Goal: Task Accomplishment & Management: Manage account settings

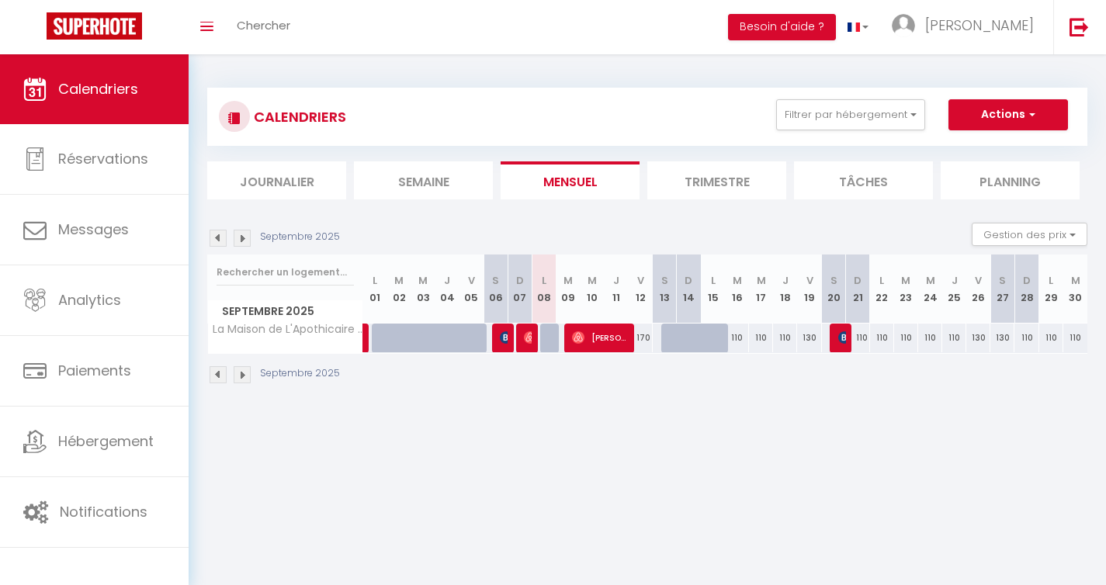
select select
click at [697, 341] on div at bounding box center [697, 346] width 24 height 29
type input "170"
select select "1"
type input "Dim 14 Septembre 2025"
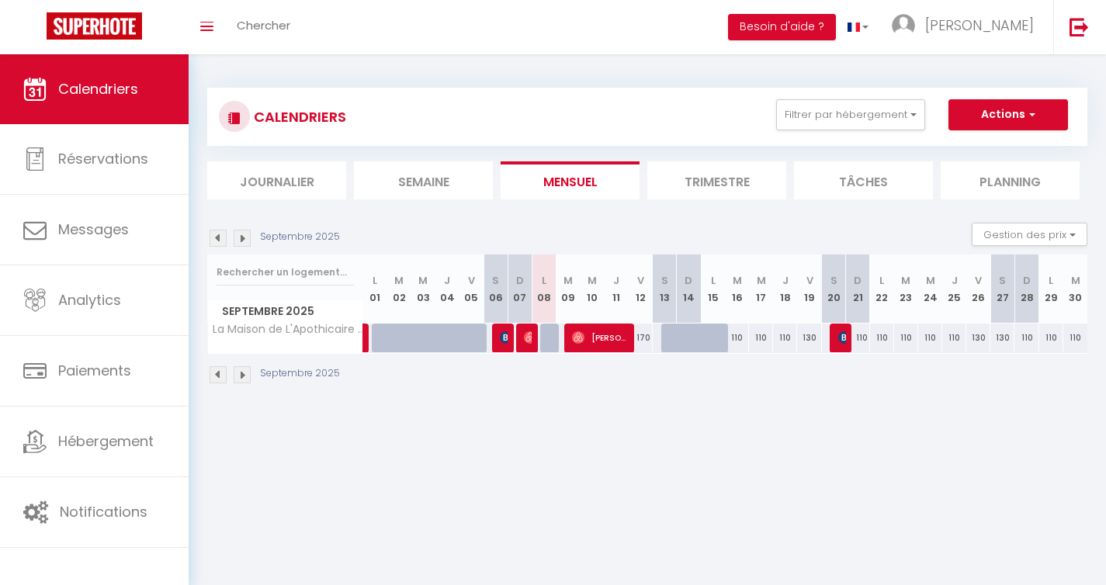
type input "Lun 15 Septembre 2025"
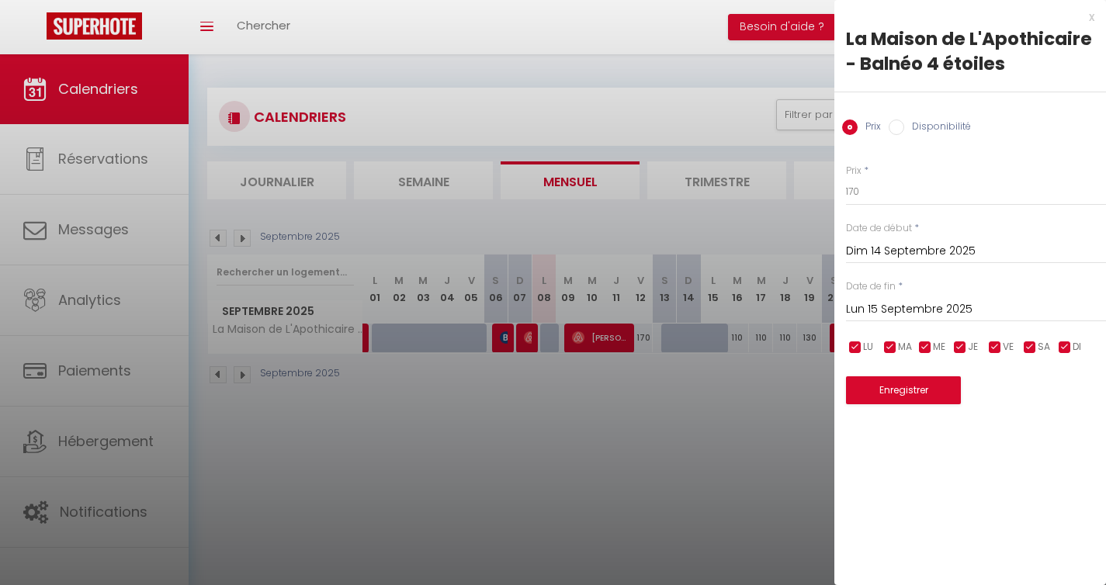
click at [937, 126] on label "Disponibilité" at bounding box center [937, 128] width 67 height 17
click at [904, 126] on input "Disponibilité" at bounding box center [897, 128] width 16 height 16
radio input "true"
radio input "false"
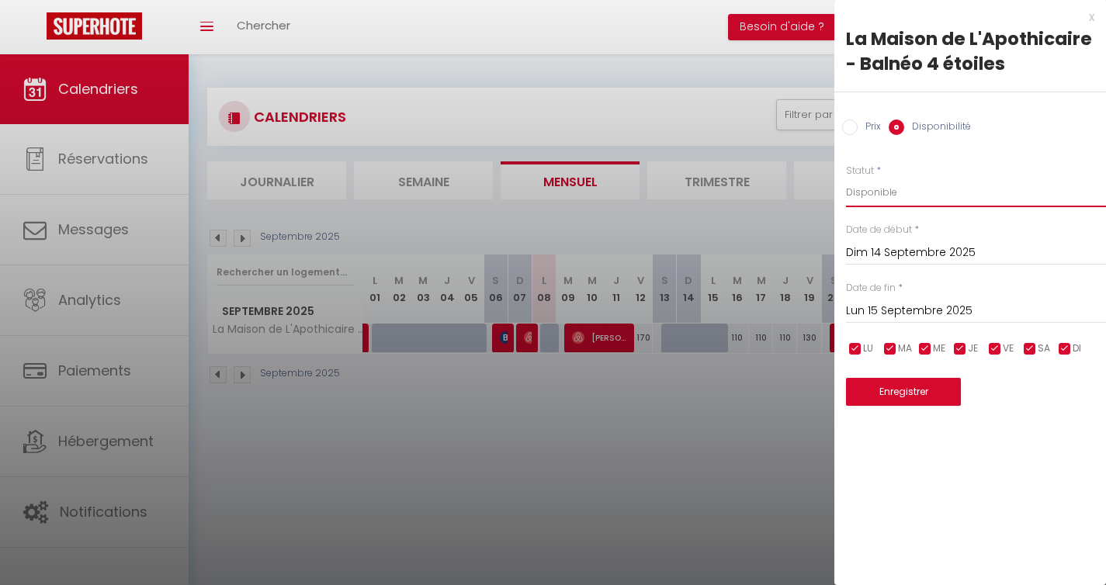
click at [892, 186] on select "Disponible Indisponible" at bounding box center [976, 192] width 260 height 29
click at [846, 178] on select "Disponible Indisponible" at bounding box center [976, 192] width 260 height 29
click at [926, 308] on input "Lun 15 Septembre 2025" at bounding box center [976, 311] width 260 height 20
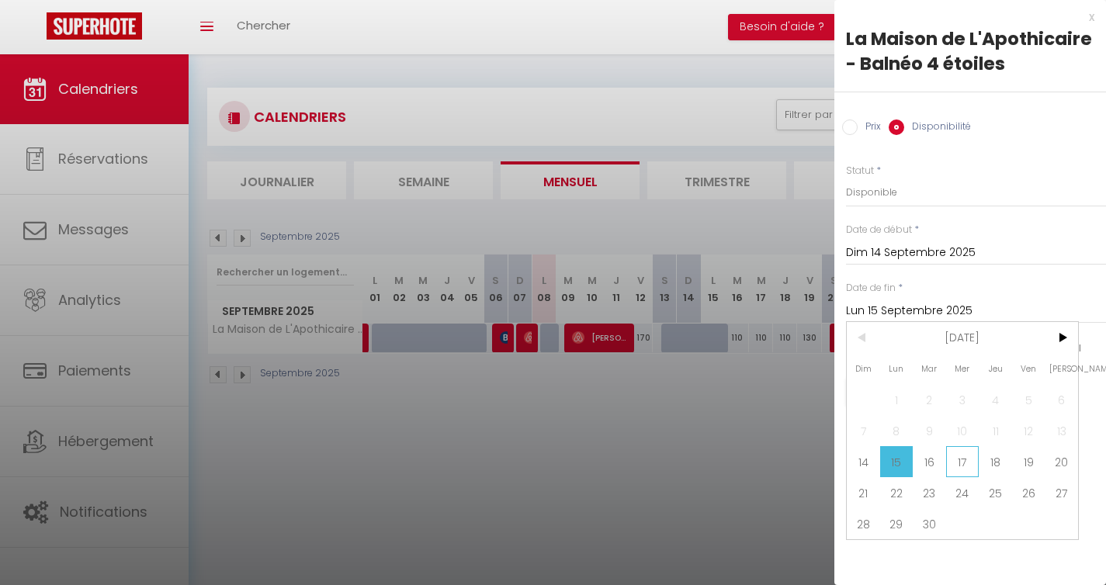
click at [958, 459] on span "17" at bounding box center [962, 461] width 33 height 31
type input "Mer 17 Septembre 2025"
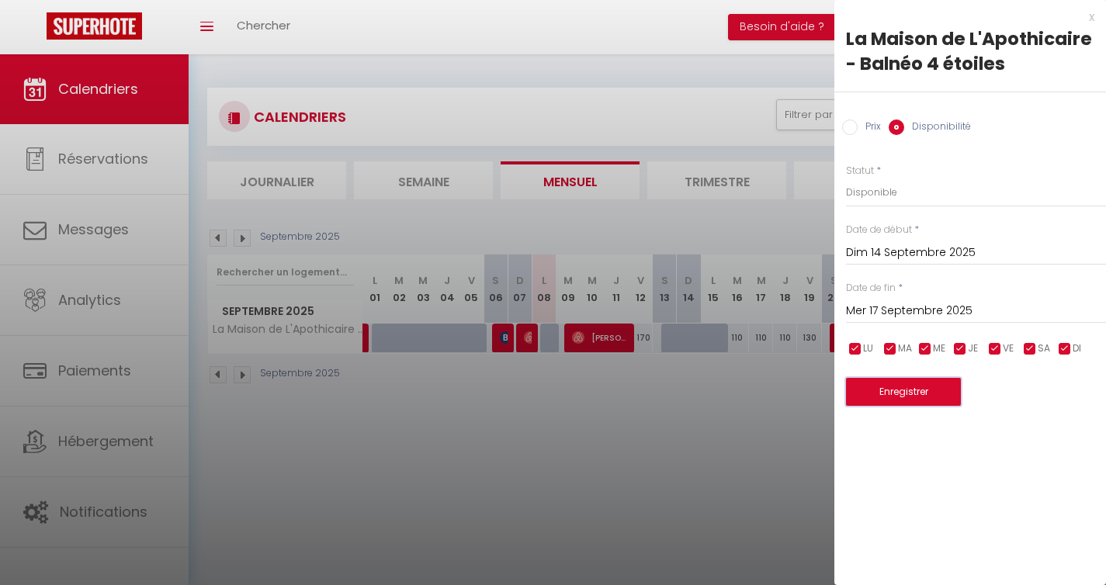
click at [918, 392] on button "Enregistrer" at bounding box center [903, 392] width 115 height 28
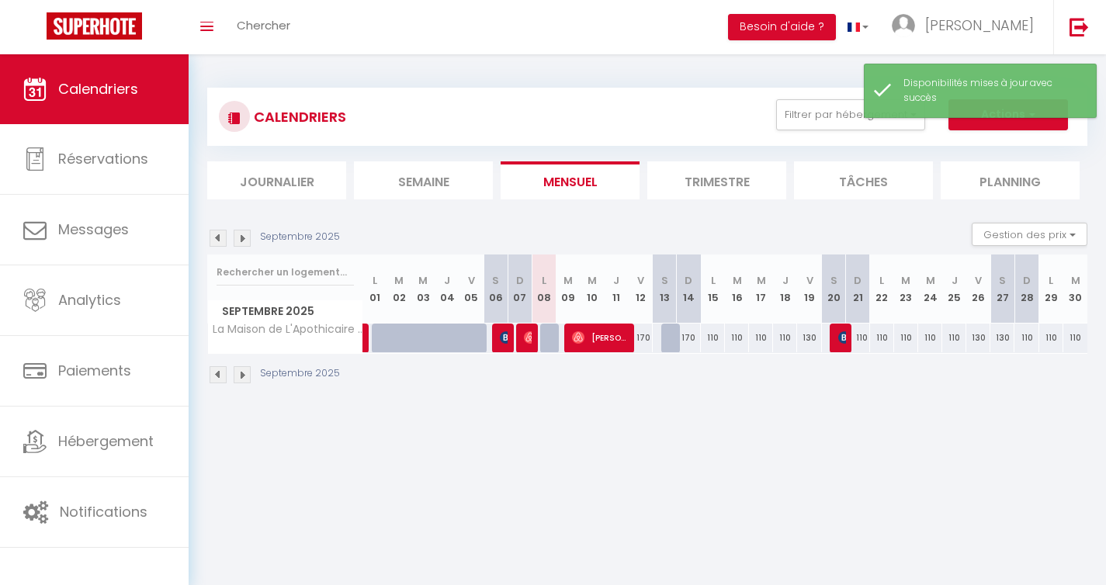
click at [674, 338] on div at bounding box center [673, 338] width 24 height 29
select select "1"
type input "Sam 13 Septembre 2025"
type input "Dim 14 Septembre 2025"
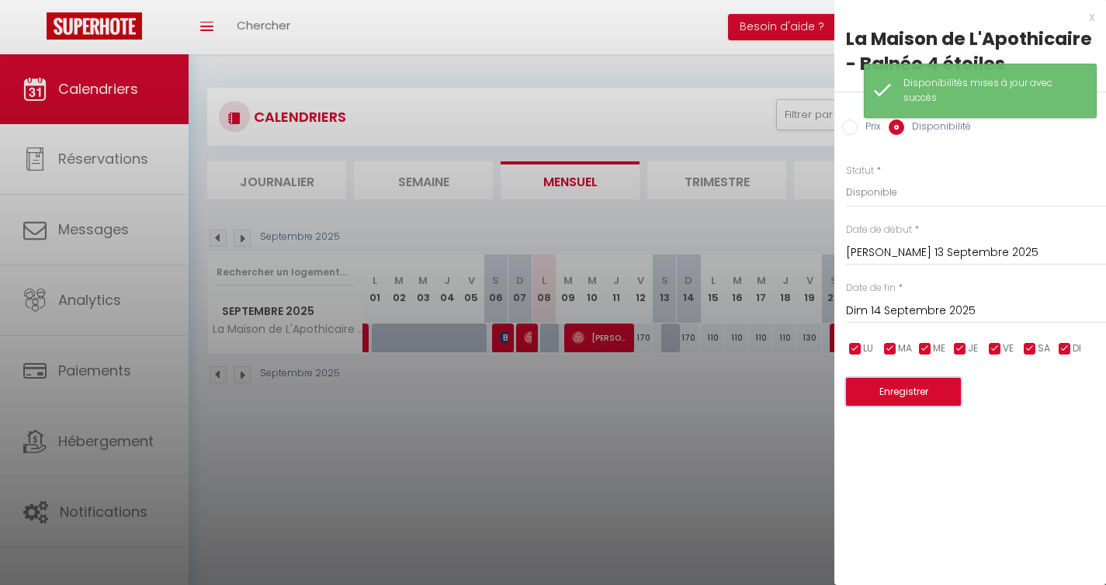
click at [893, 399] on button "Enregistrer" at bounding box center [903, 392] width 115 height 28
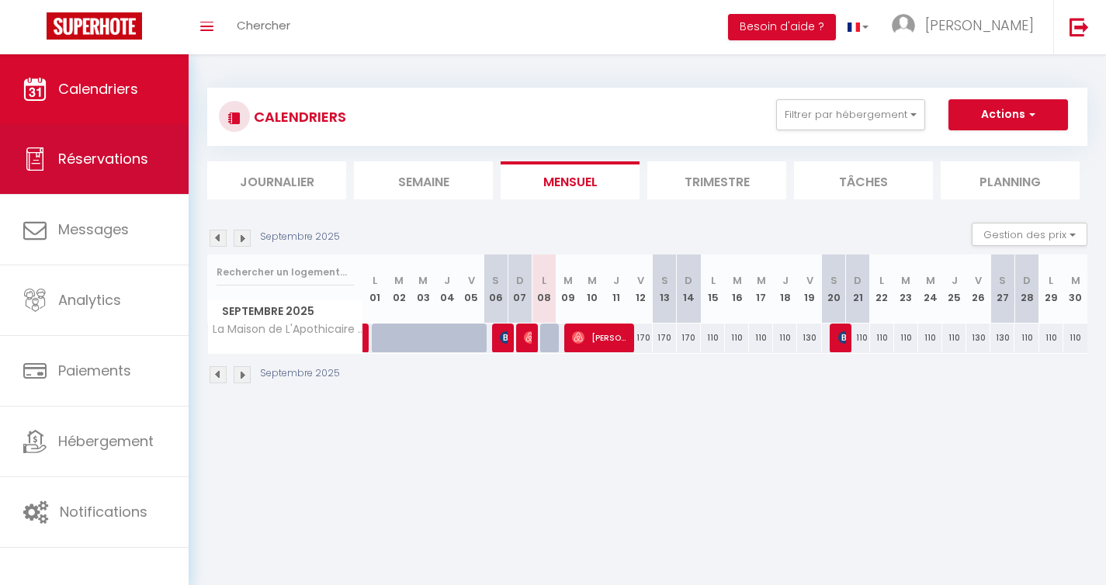
click at [127, 156] on span "Réservations" at bounding box center [103, 158] width 90 height 19
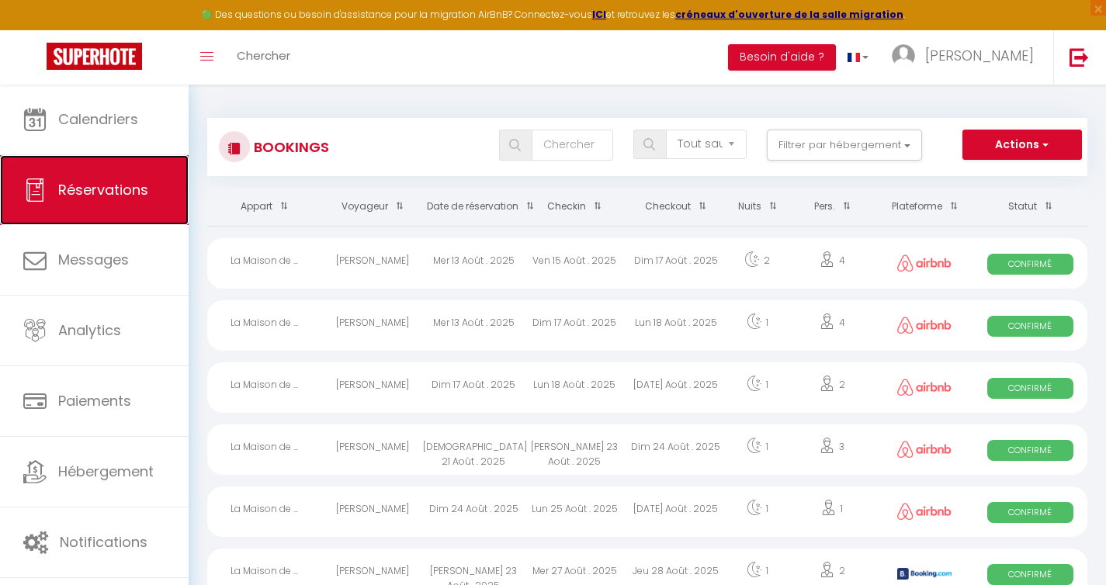
click at [134, 194] on span "Réservations" at bounding box center [103, 189] width 90 height 19
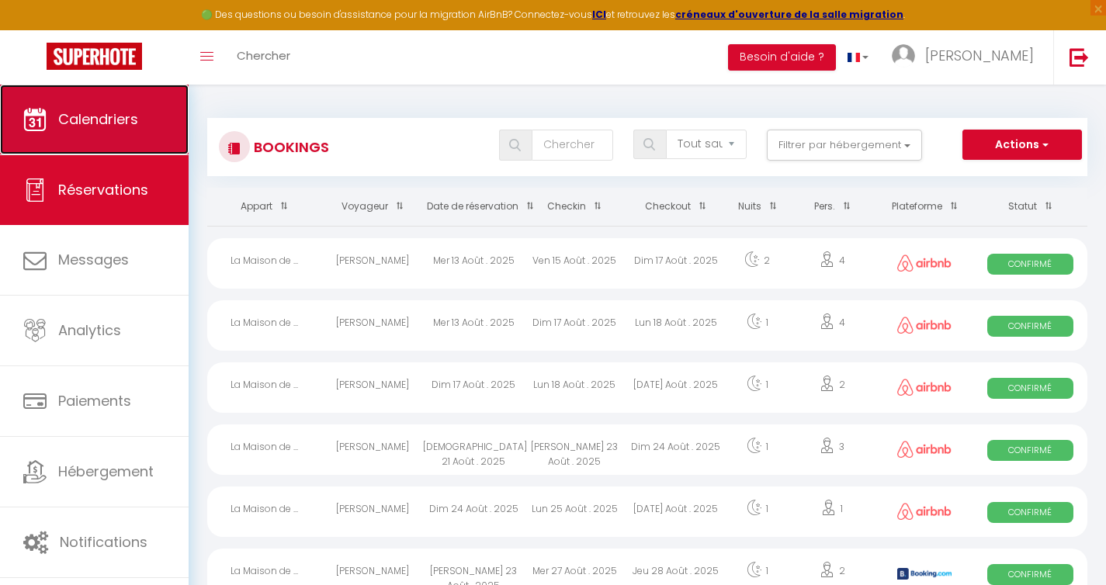
click at [112, 130] on link "Calendriers" at bounding box center [94, 120] width 189 height 70
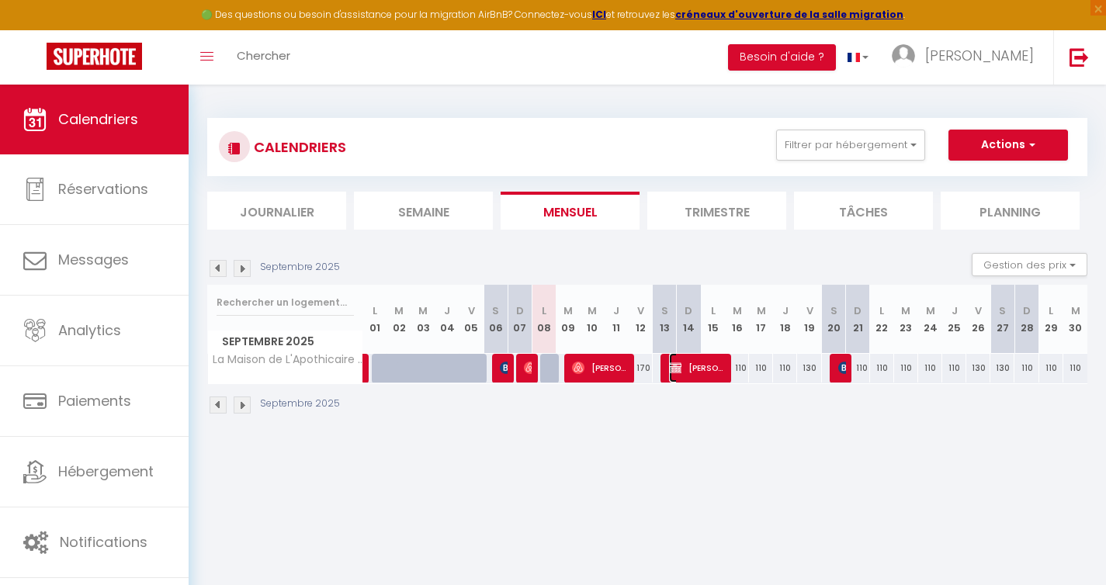
click at [695, 369] on span "[PERSON_NAME]" at bounding box center [697, 367] width 56 height 29
select select "KO"
select select "0"
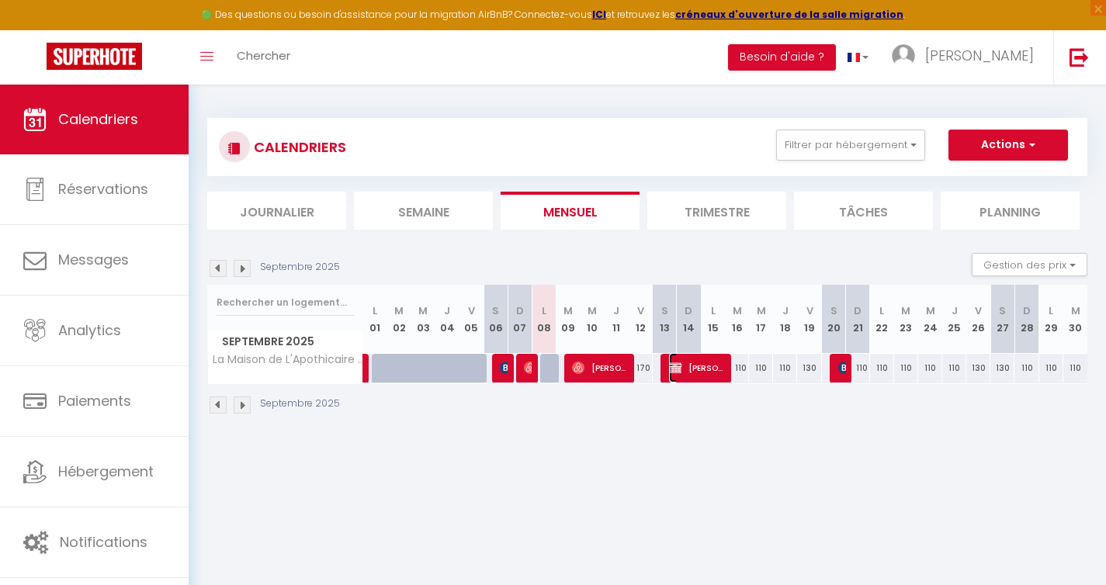
select select "1"
select select
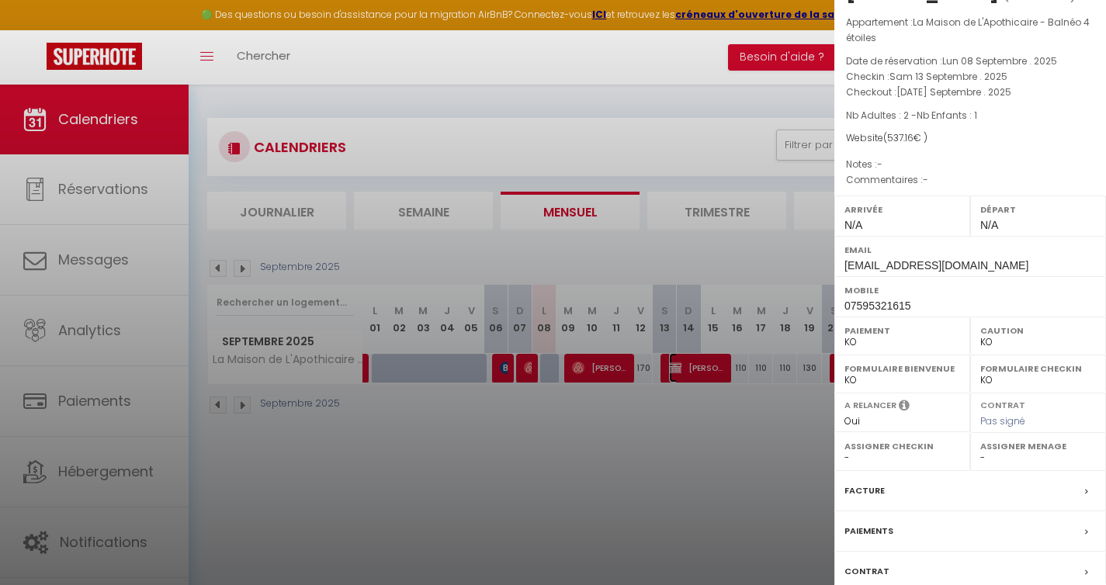
scroll to position [154, 0]
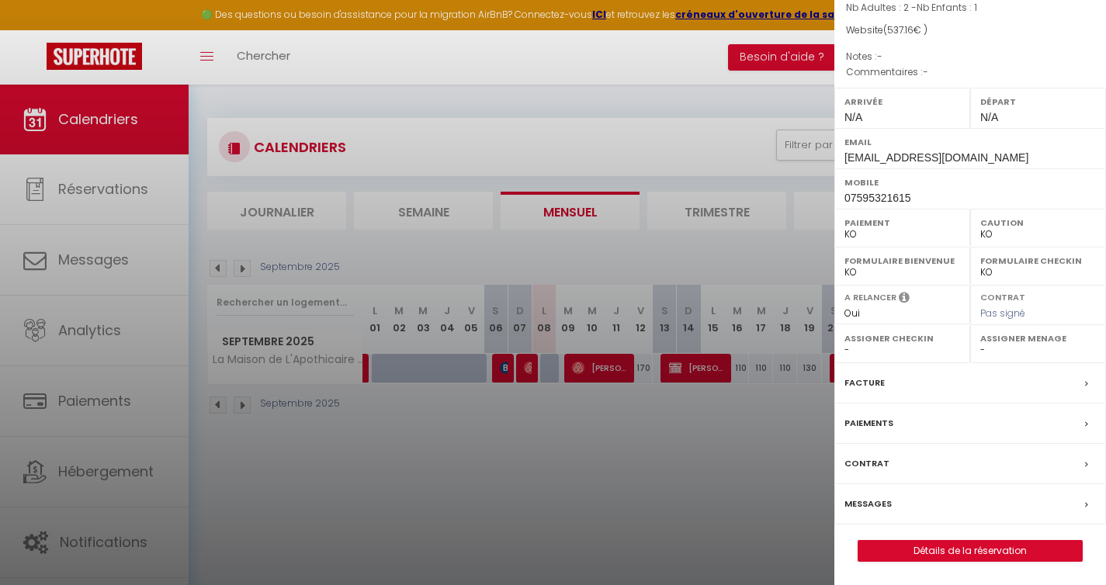
click at [881, 423] on label "Paiements" at bounding box center [868, 423] width 49 height 16
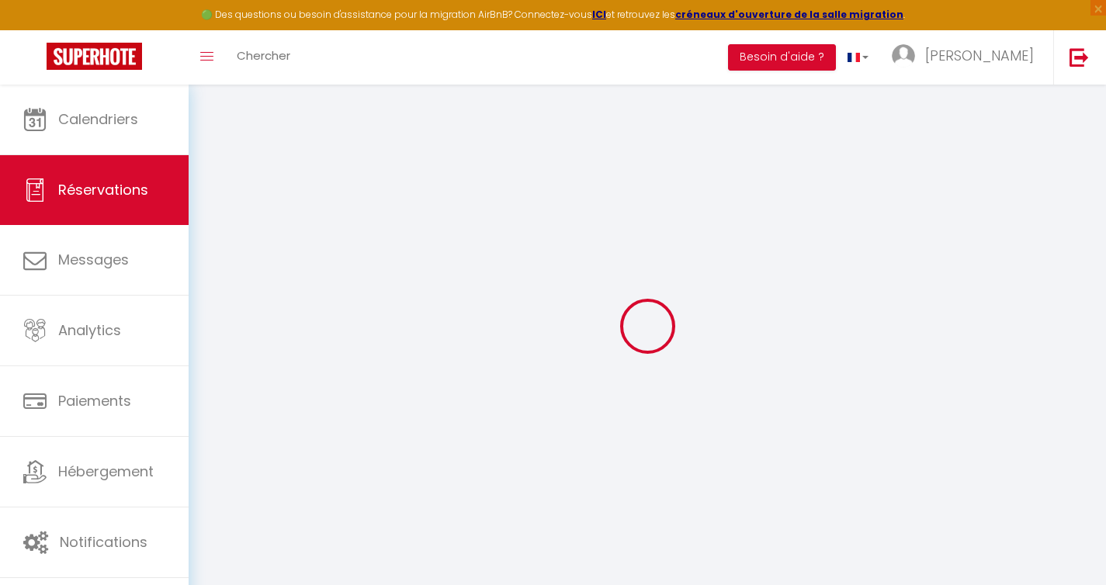
select select "0"
select select
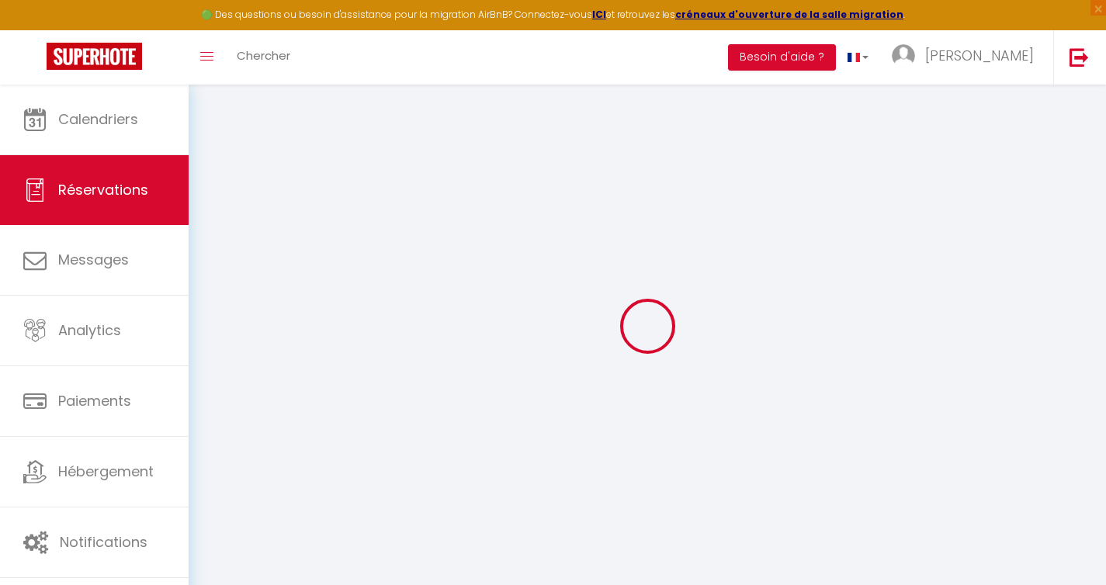
checkbox input "false"
select select
checkbox input "false"
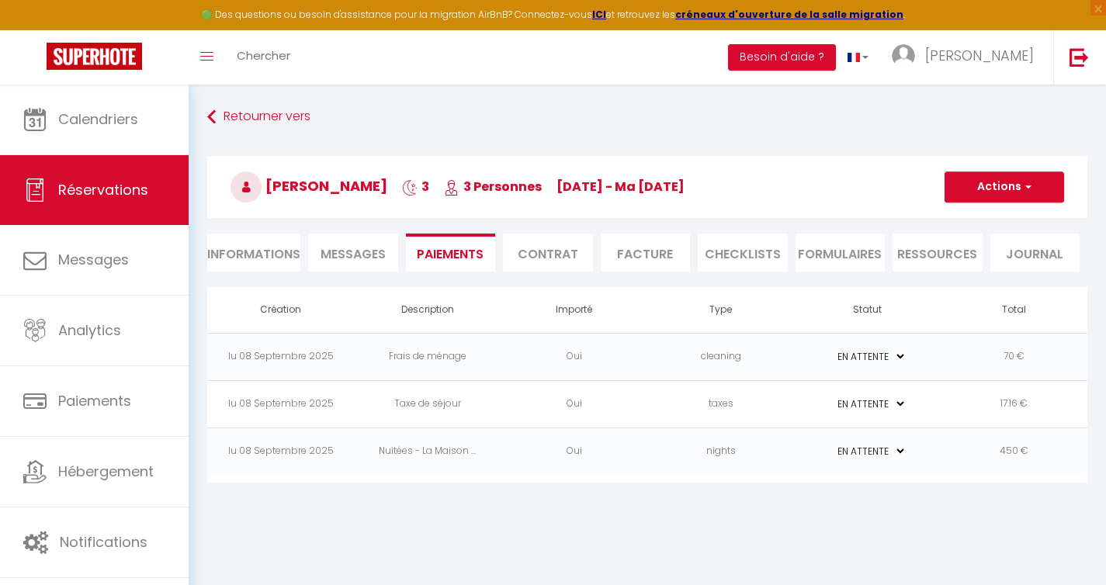
click at [901, 354] on select "PAYÉ EN ATTENTE" at bounding box center [868, 356] width 78 height 15
click at [553, 258] on li "Contrat" at bounding box center [548, 253] width 90 height 38
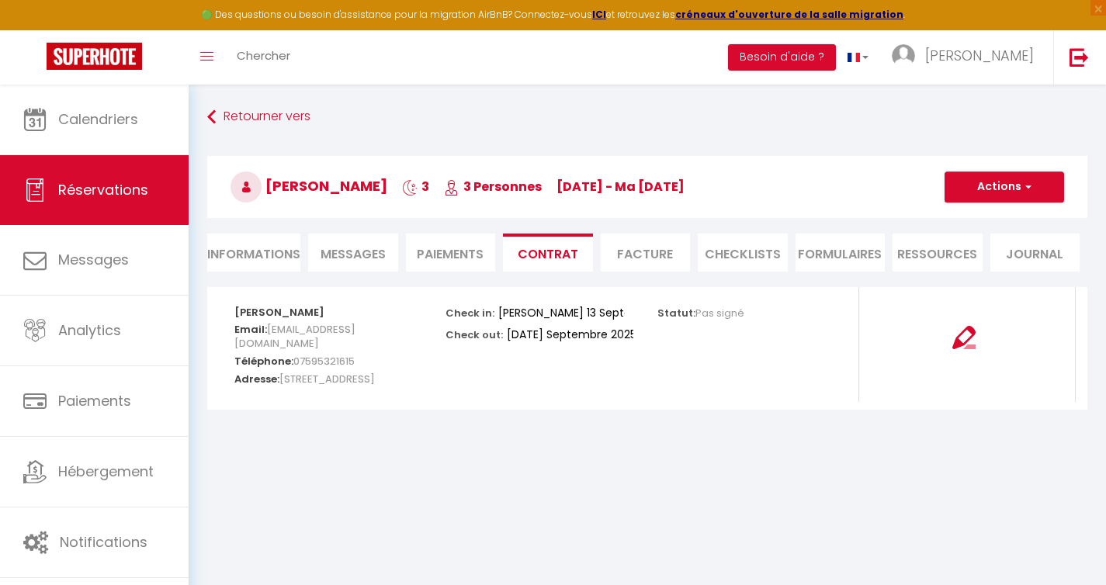
click at [480, 250] on li "Paiements" at bounding box center [451, 253] width 90 height 38
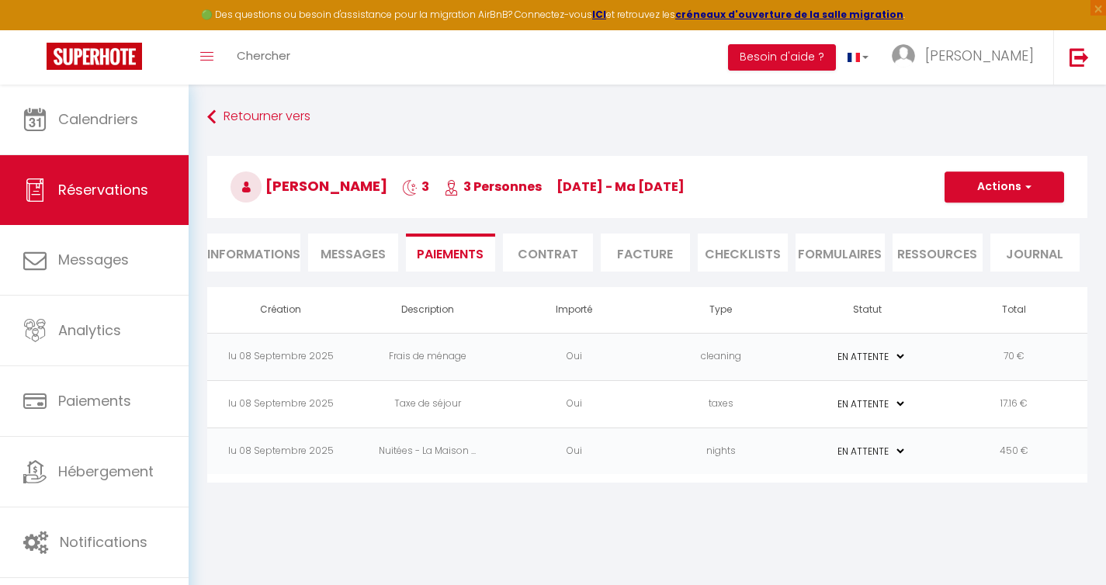
click at [365, 254] on span "Messages" at bounding box center [352, 254] width 65 height 18
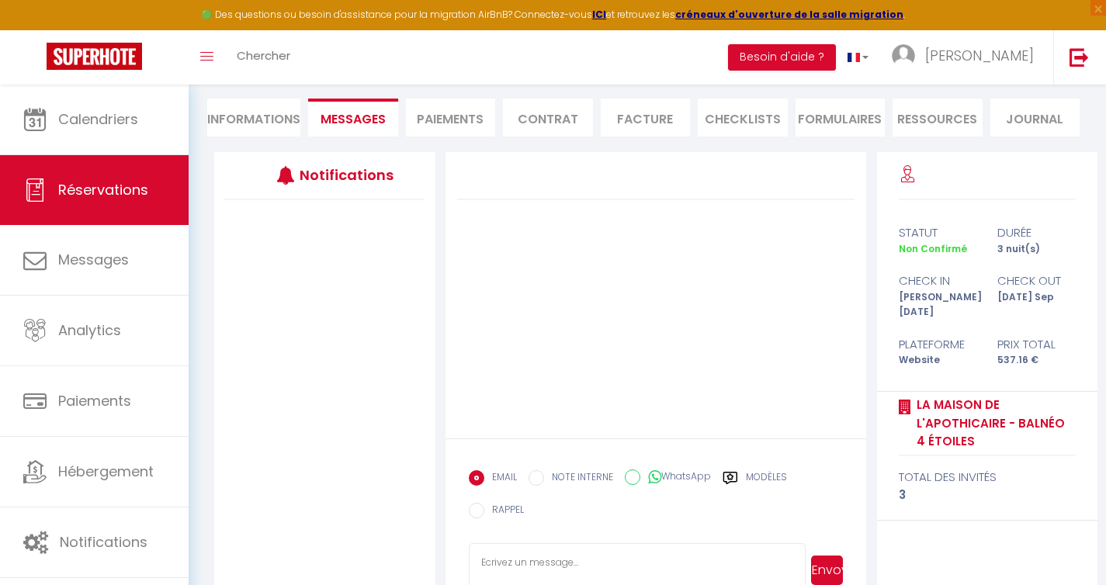
scroll to position [140, 0]
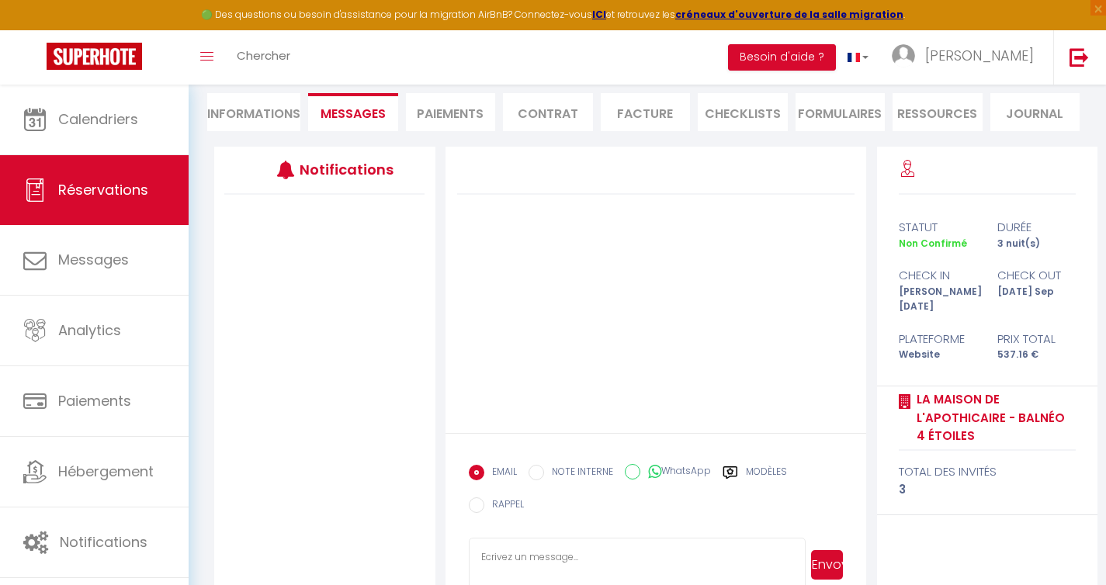
click at [306, 114] on ul "Informations Messages Paiements Contrat Facture CHECKLISTS FORMULAIRES Ressourc…" at bounding box center [647, 112] width 880 height 38
click at [303, 114] on ul "Informations Messages Paiements Contrat Facture CHECKLISTS FORMULAIRES Ressourc…" at bounding box center [647, 112] width 880 height 38
click at [292, 110] on li "Informations" at bounding box center [253, 112] width 93 height 38
select select
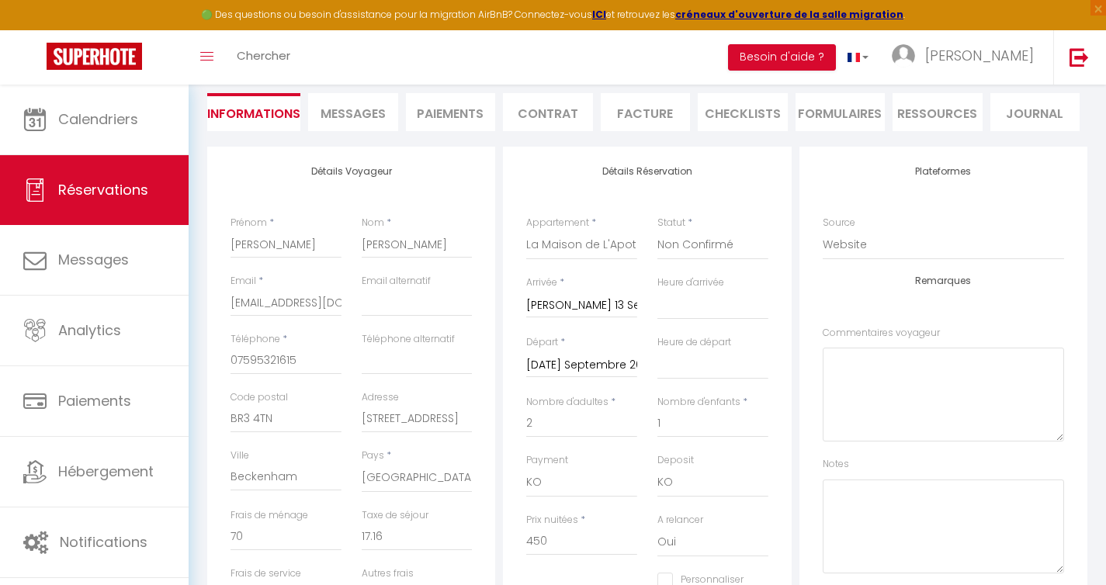
select select
checkbox input "false"
select select
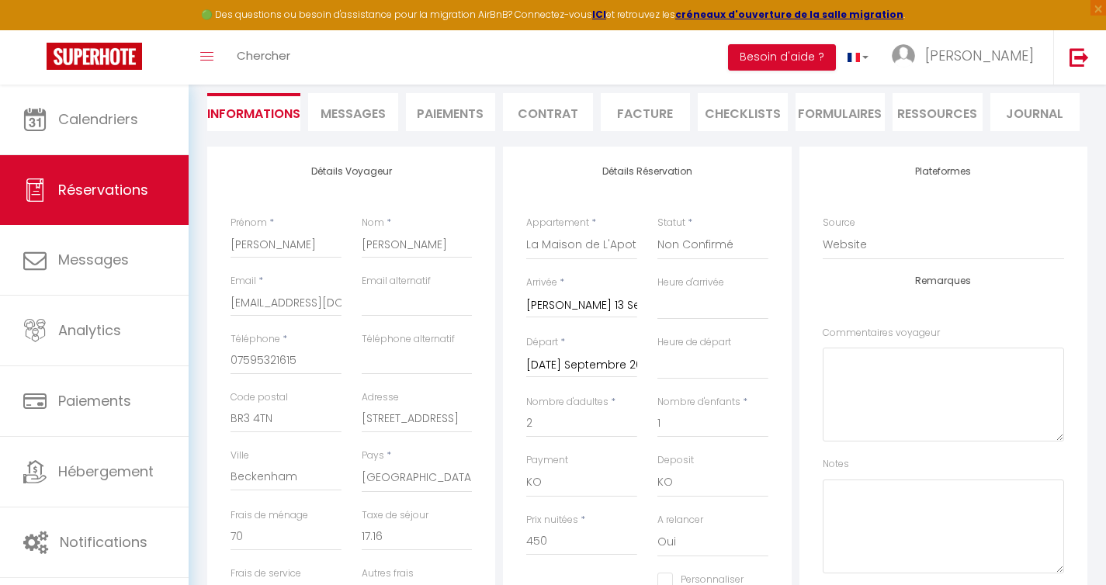
checkbox input "false"
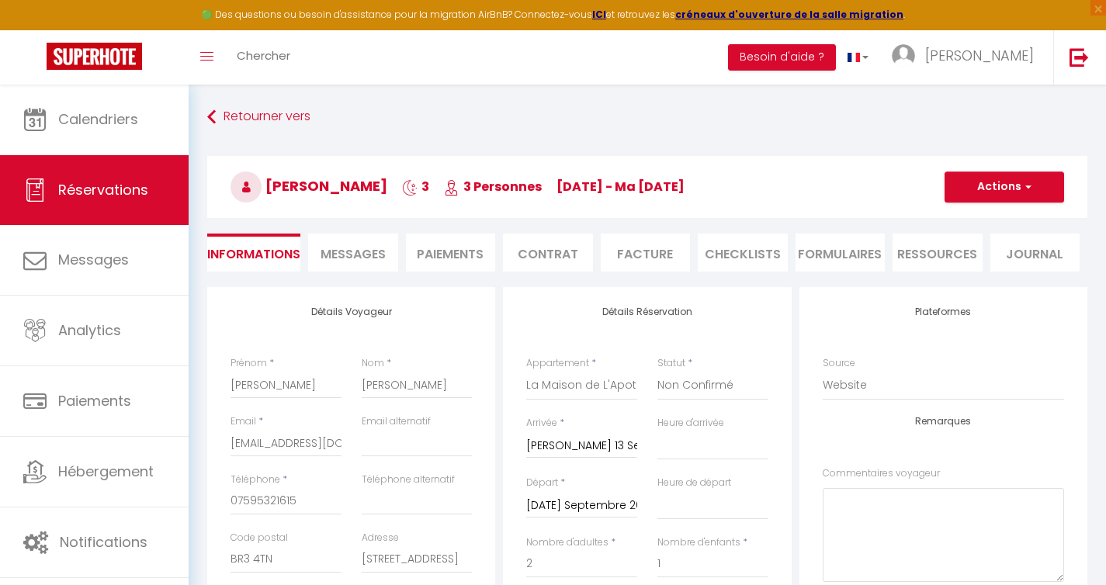
click at [460, 247] on li "Paiements" at bounding box center [451, 253] width 90 height 38
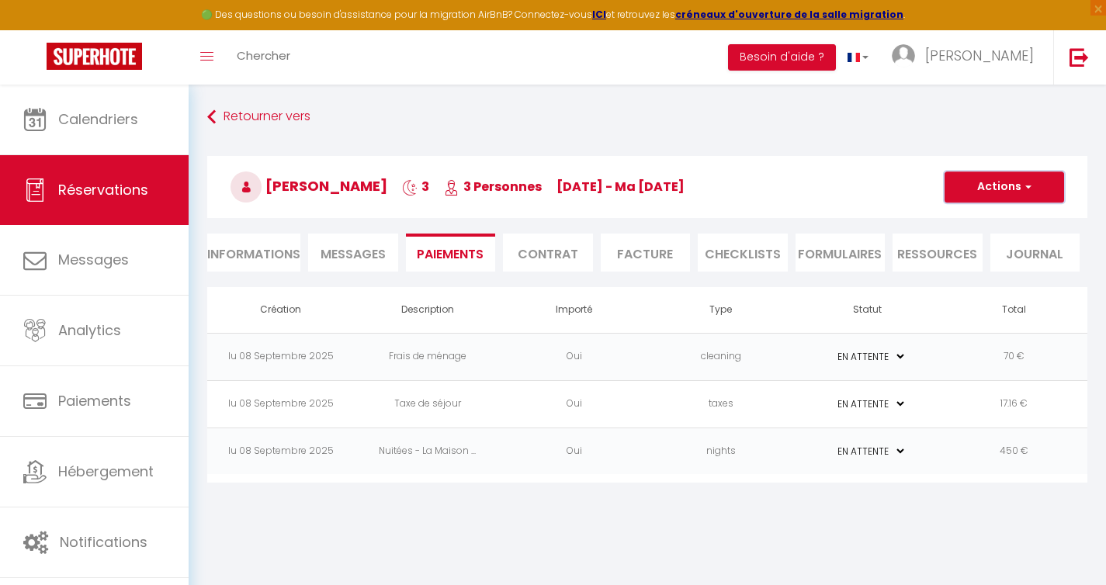
click at [1044, 182] on button "Actions" at bounding box center [1004, 186] width 120 height 31
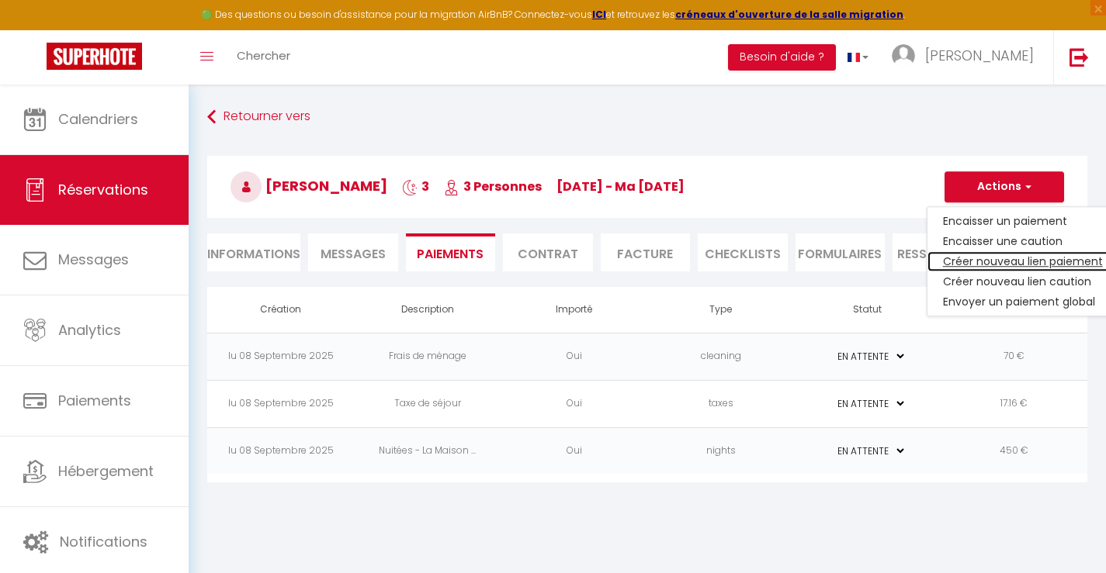
click at [959, 258] on link "Créer nouveau lien paiement" at bounding box center [1022, 261] width 191 height 20
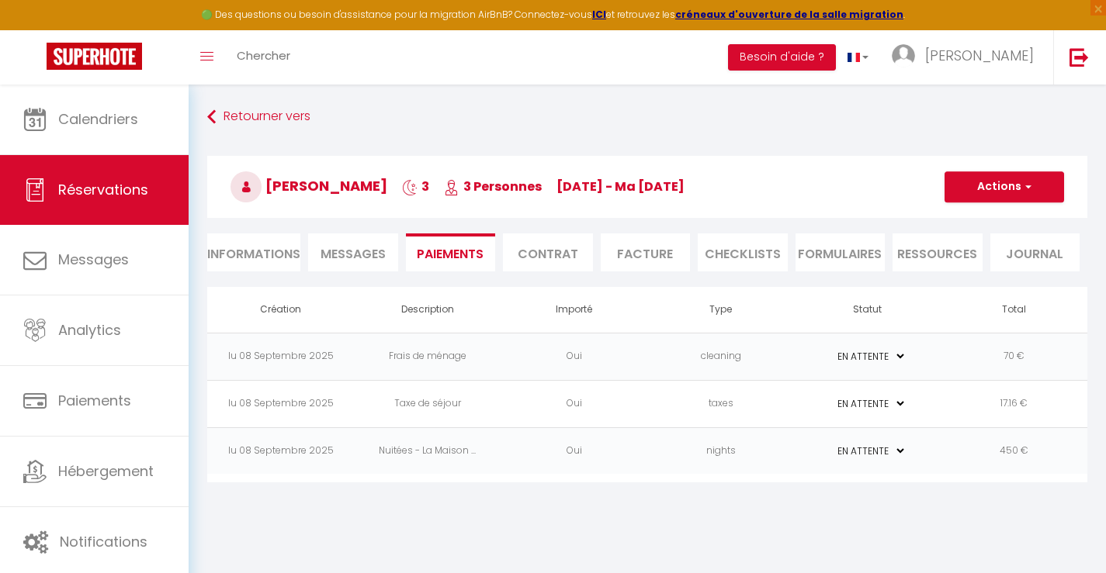
select select "nights"
type input "[EMAIL_ADDRESS][DOMAIN_NAME]"
select select "15780"
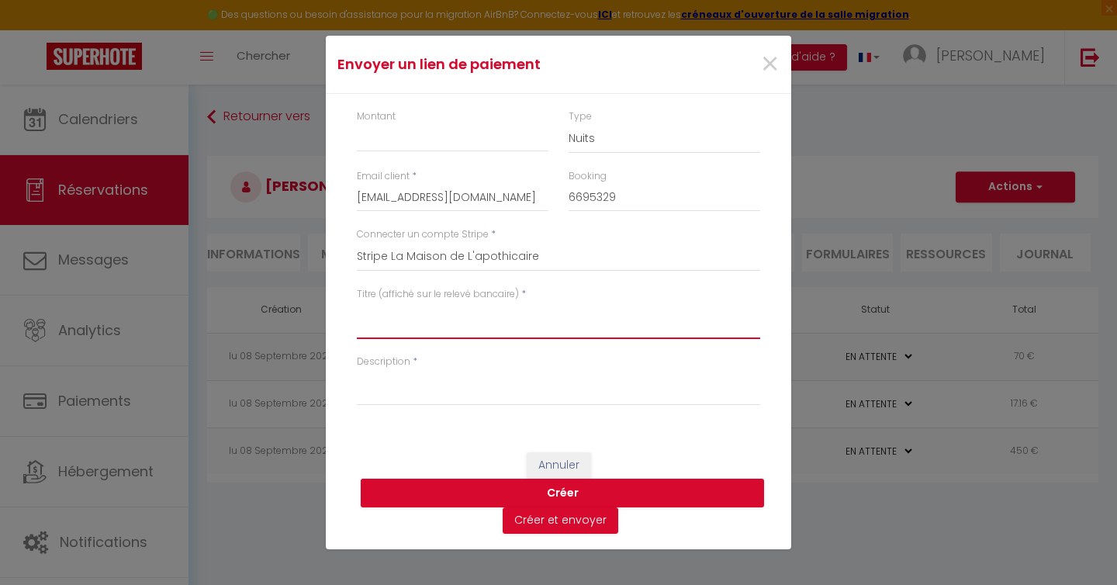
click at [551, 326] on textarea "Titre (affiché sur le relevé bancaire)" at bounding box center [559, 320] width 404 height 37
click at [846, 543] on div "Envoyer un lien de paiement × Montant Type Nuits Frais de ménage Taxe de séjour…" at bounding box center [558, 292] width 1117 height 585
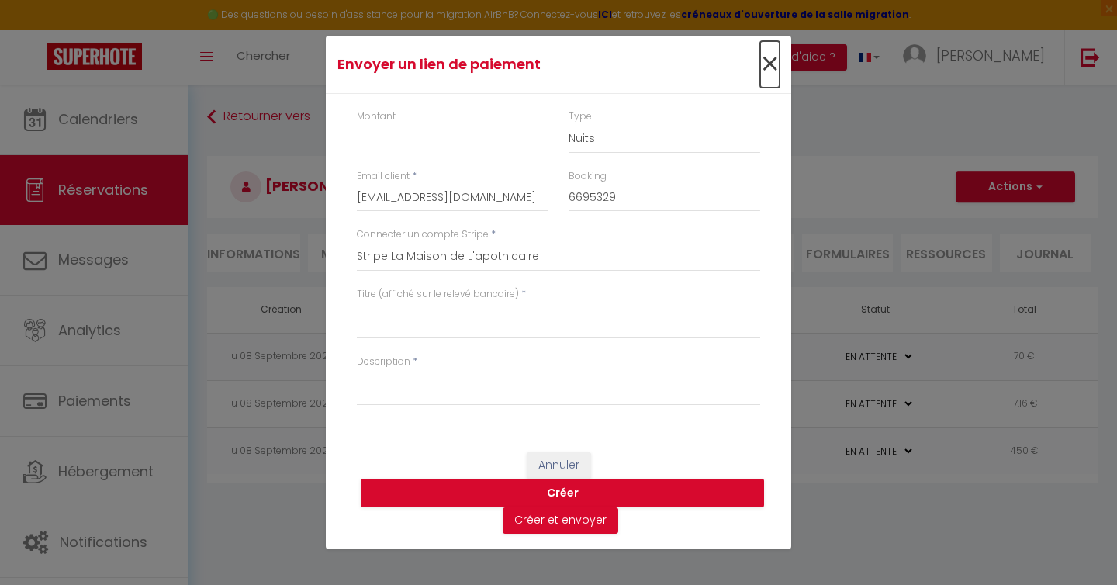
click at [773, 61] on span "×" at bounding box center [769, 64] width 19 height 47
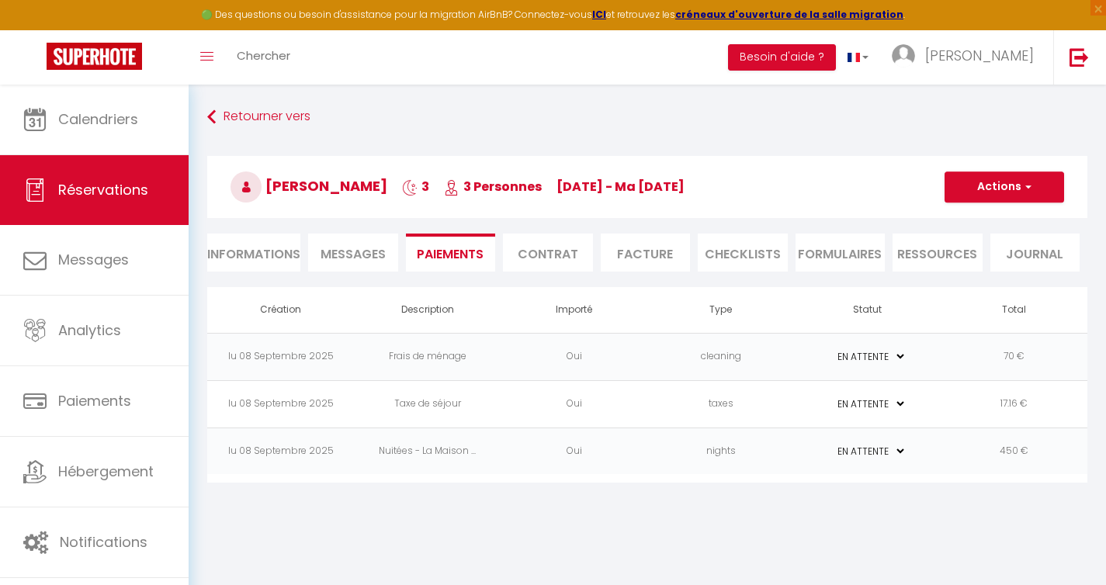
click at [537, 252] on li "Contrat" at bounding box center [548, 253] width 90 height 38
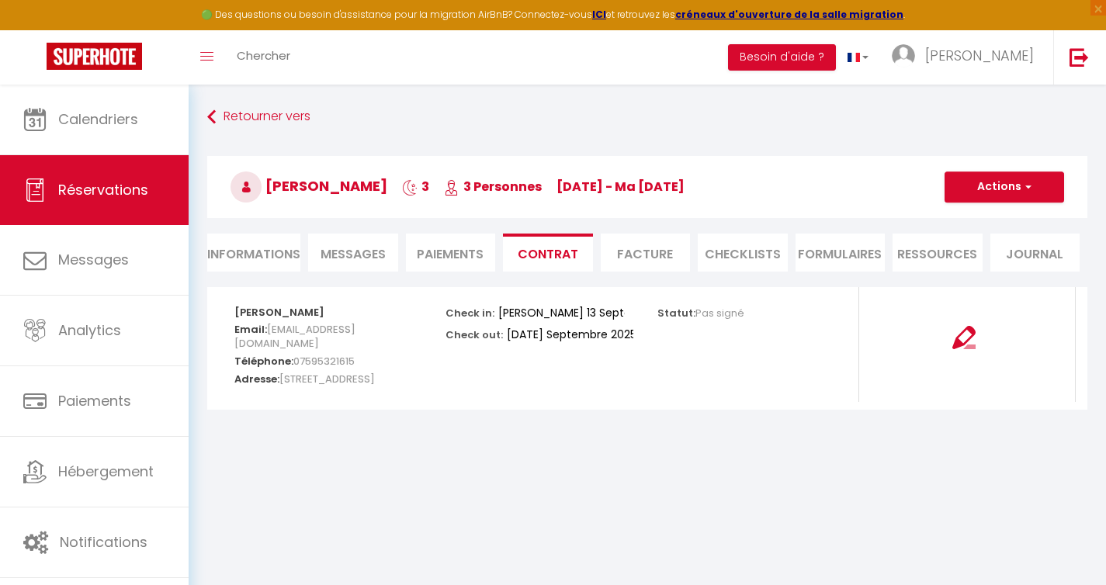
click at [653, 258] on li "Facture" at bounding box center [646, 253] width 90 height 38
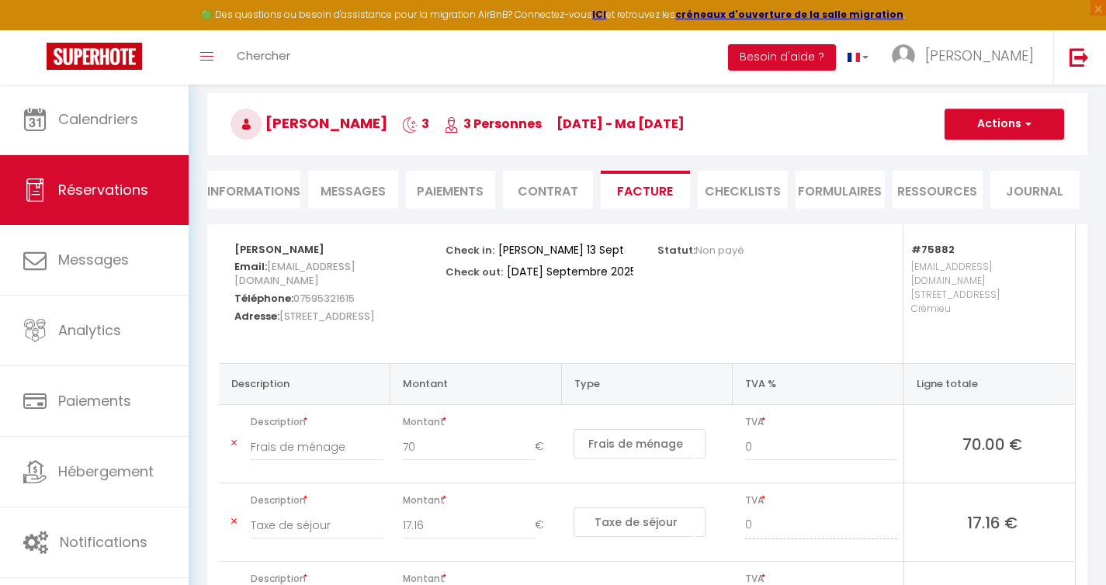
scroll to position [57, 0]
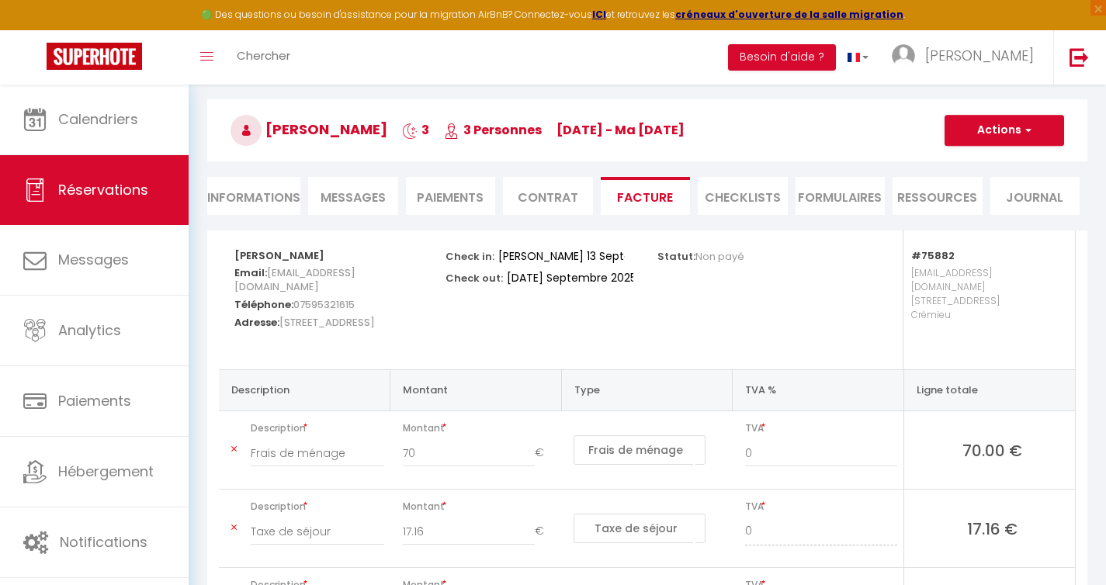
click at [747, 210] on li "CHECKLISTS" at bounding box center [743, 196] width 90 height 38
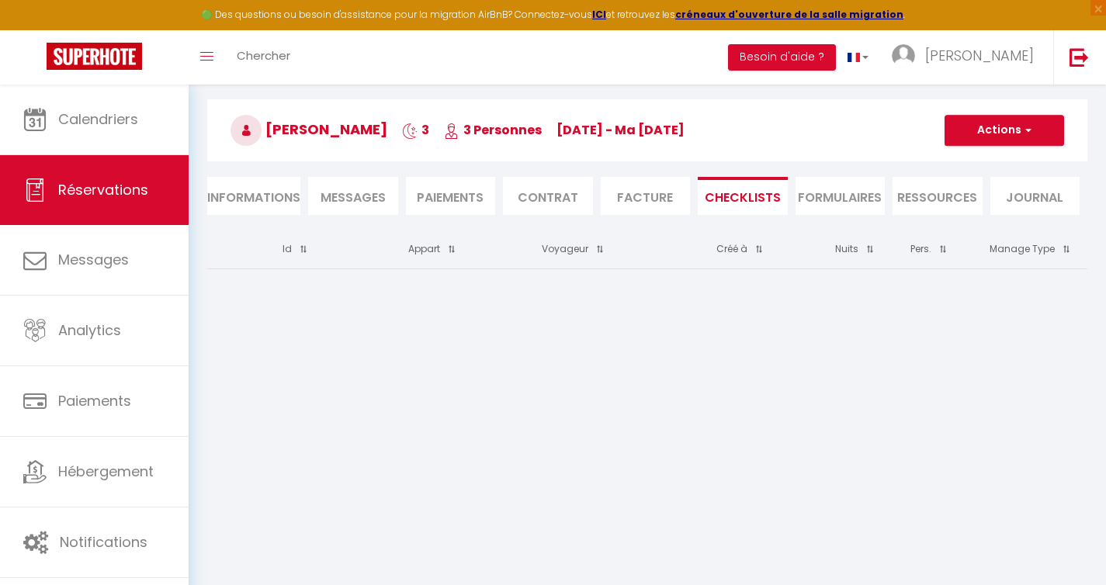
click at [816, 202] on li "FORMULAIRES" at bounding box center [840, 196] width 90 height 38
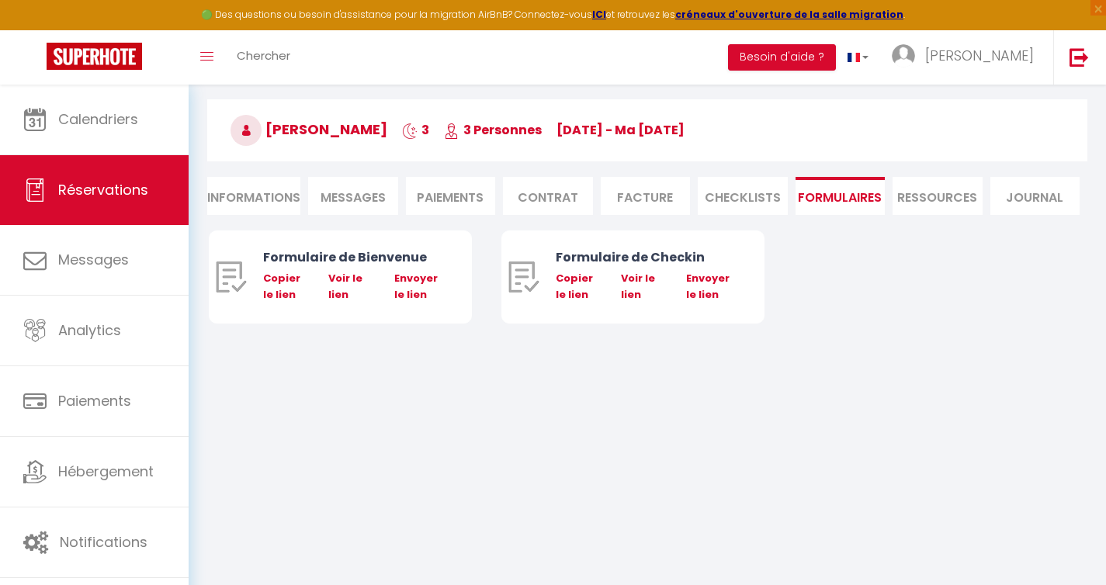
click at [910, 205] on li "Ressources" at bounding box center [937, 196] width 90 height 38
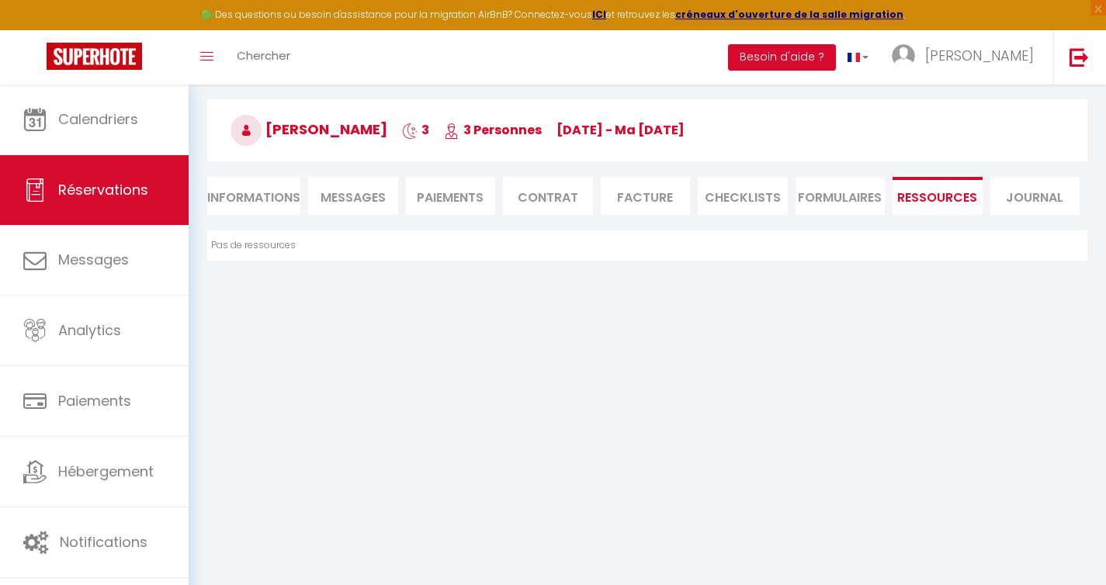
click at [1029, 199] on li "Journal" at bounding box center [1035, 196] width 90 height 38
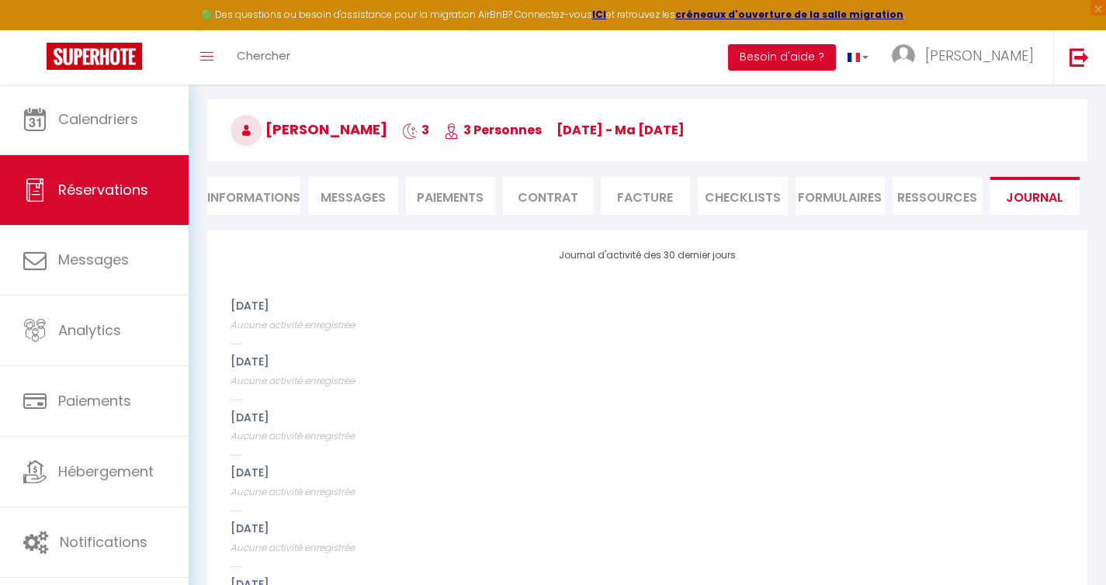
click at [845, 201] on li "FORMULAIRES" at bounding box center [840, 196] width 90 height 38
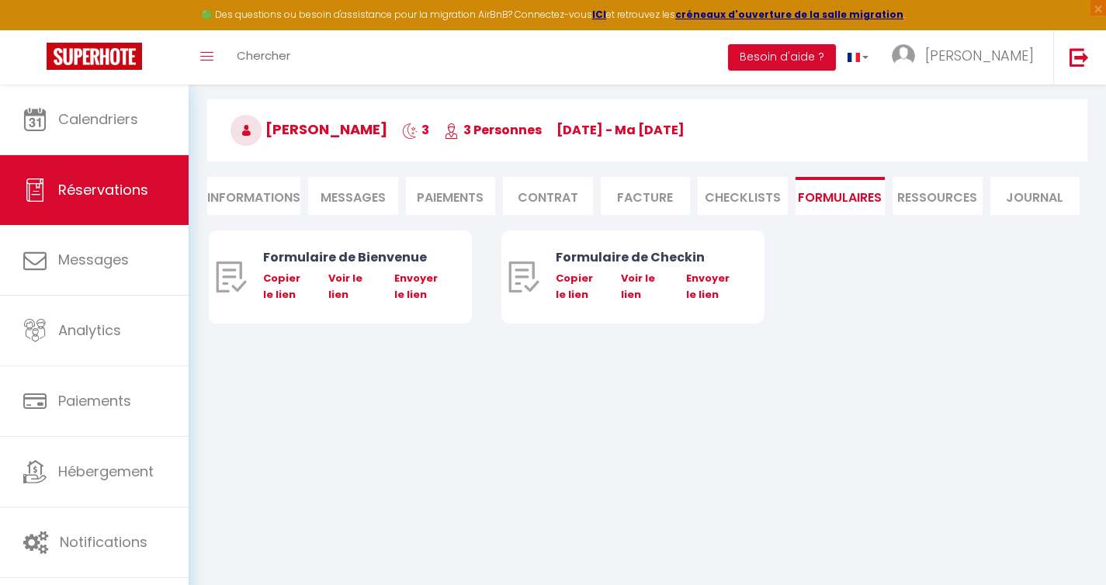
click at [757, 199] on li "CHECKLISTS" at bounding box center [743, 196] width 90 height 38
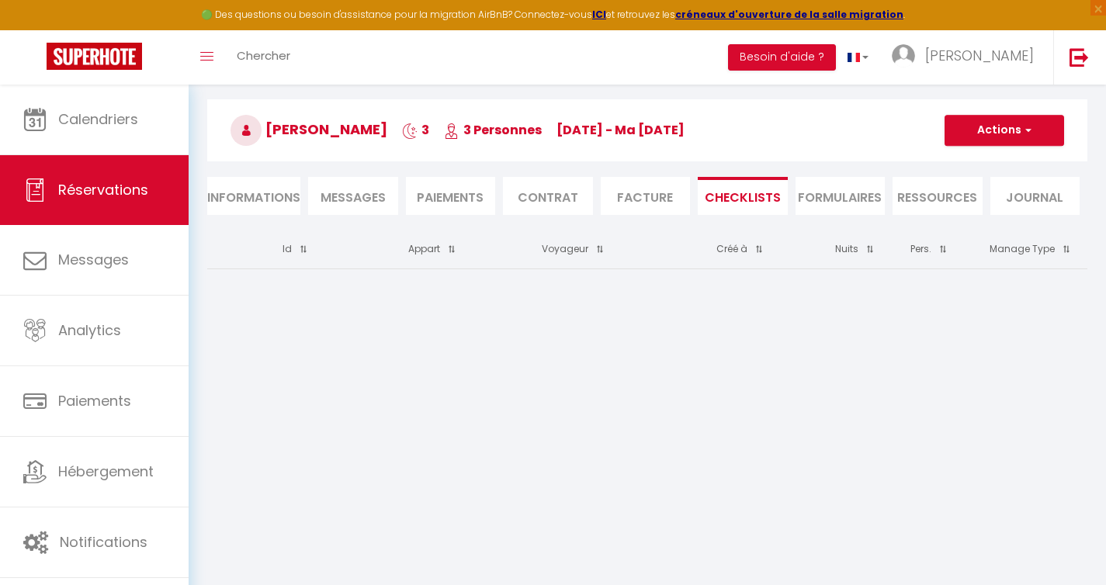
click at [649, 199] on li "Facture" at bounding box center [646, 196] width 90 height 38
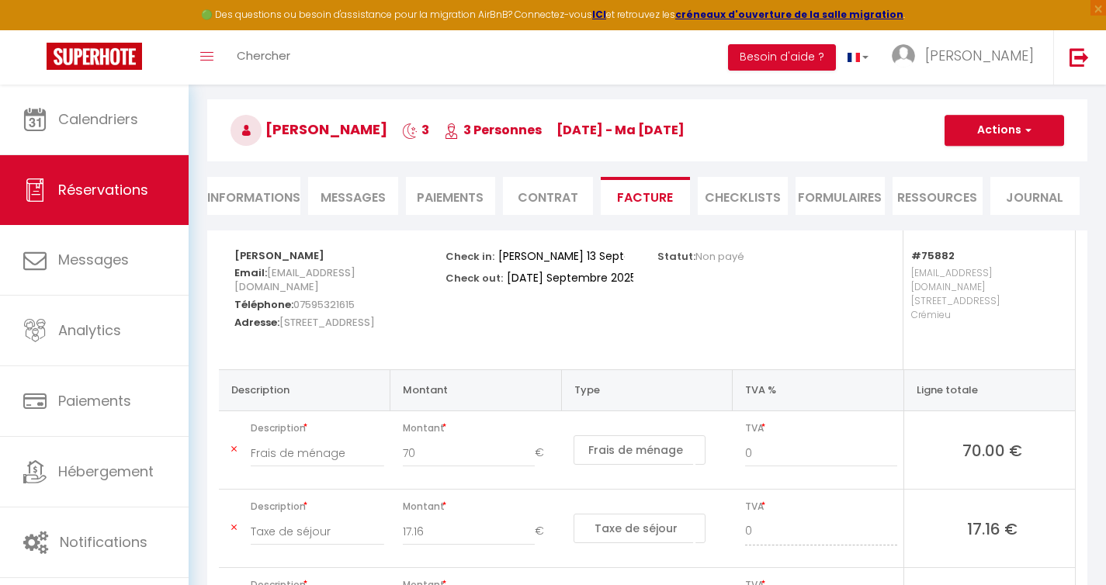
click at [573, 199] on li "Contrat" at bounding box center [548, 196] width 90 height 38
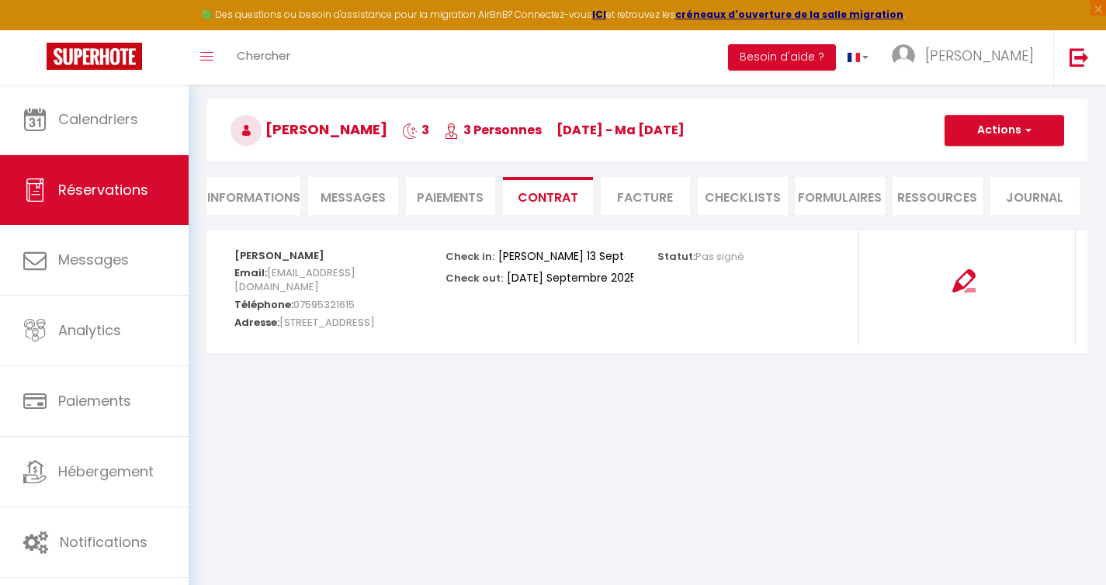
click at [476, 199] on li "Paiements" at bounding box center [451, 196] width 90 height 38
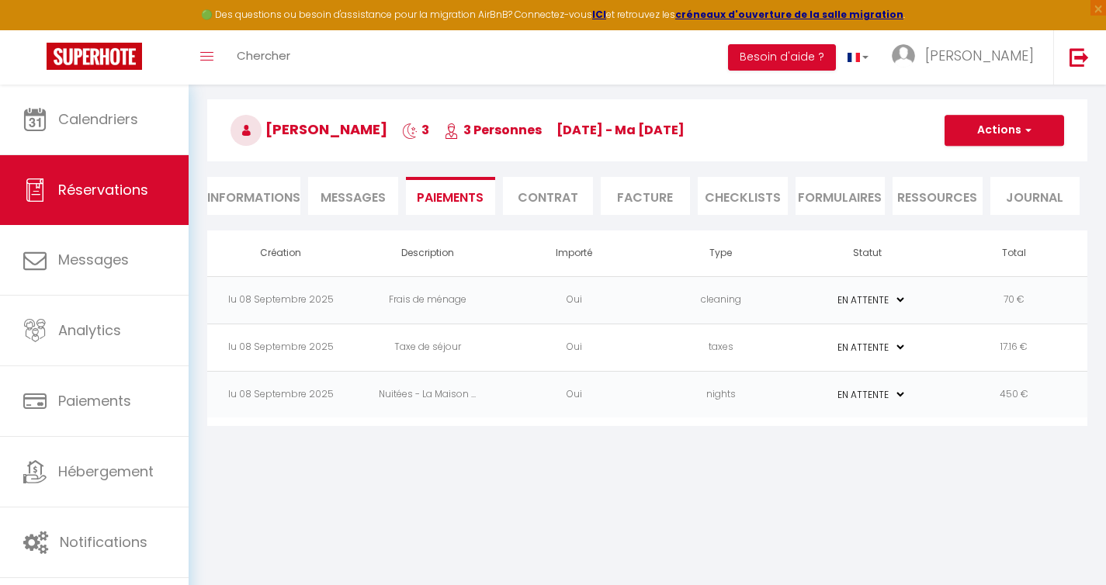
click at [286, 209] on li "Informations" at bounding box center [253, 196] width 93 height 38
select select
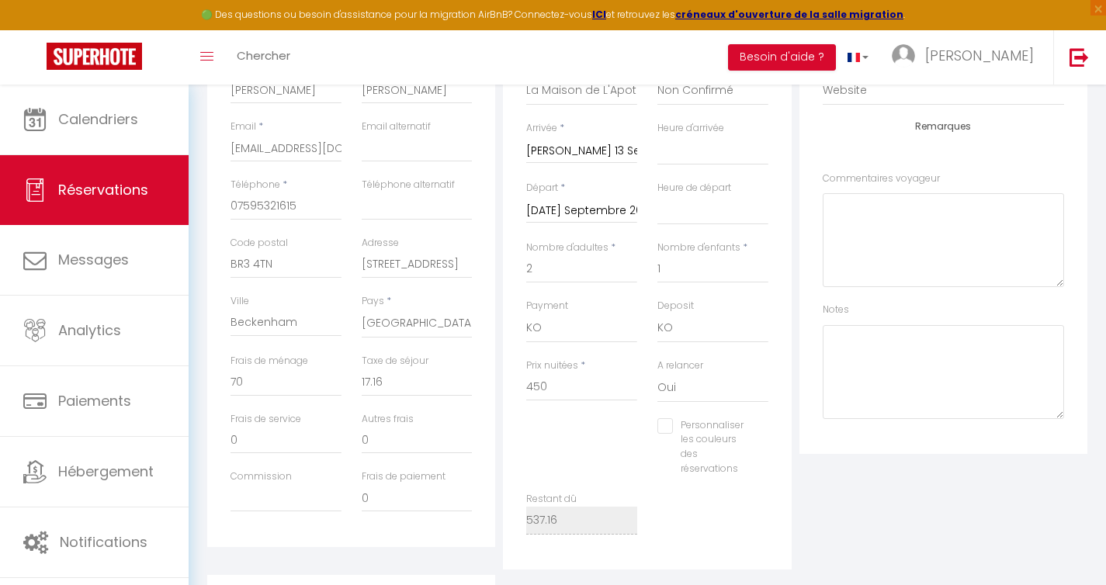
scroll to position [298, 0]
select select
checkbox input "false"
select select
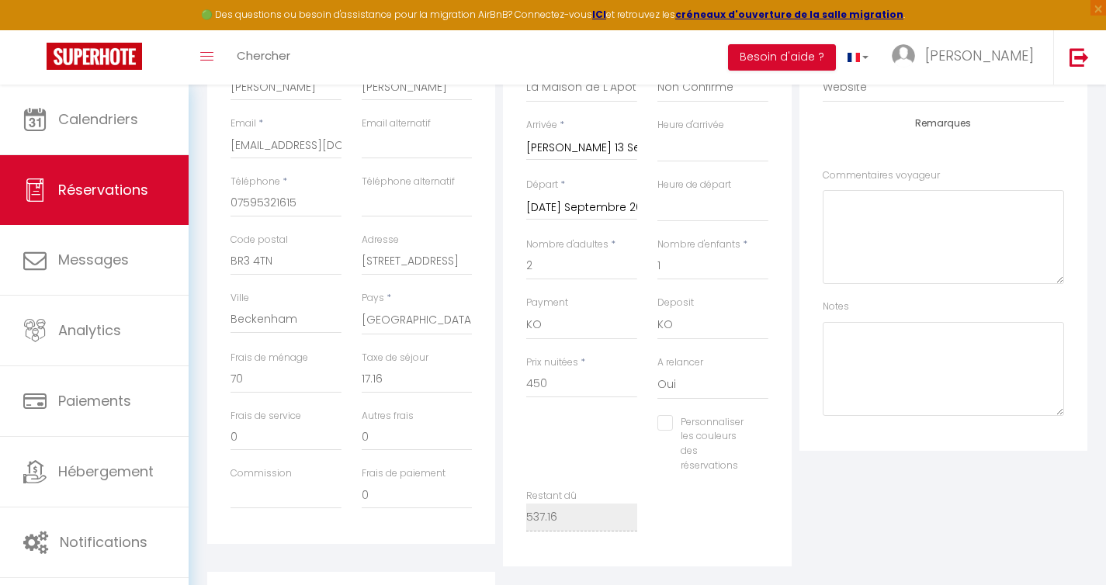
select select
checkbox input "false"
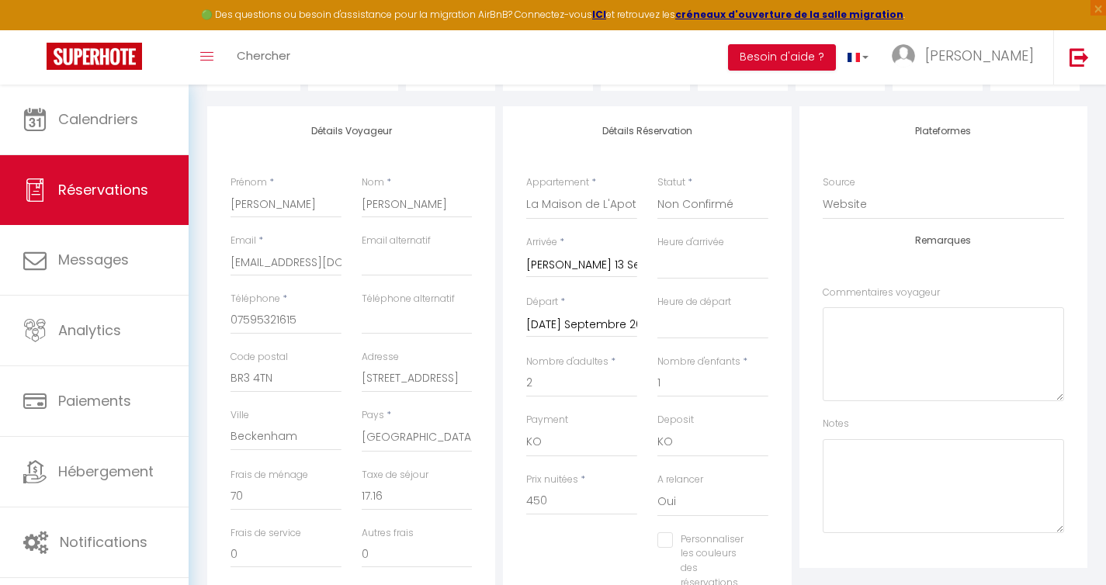
scroll to position [0, 0]
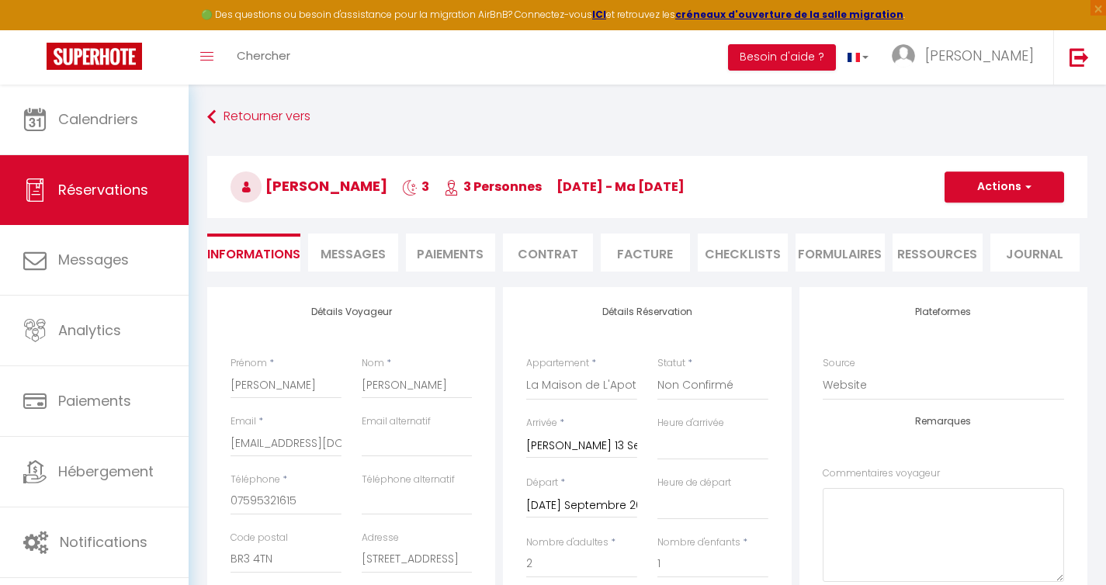
select select
checkbox input "false"
select select
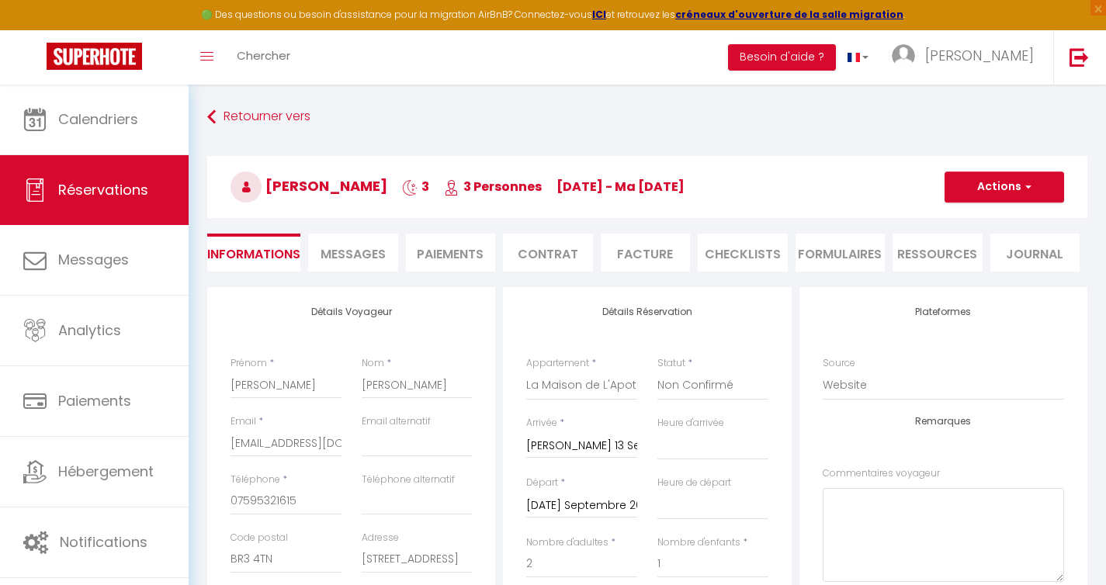
checkbox input "false"
click at [1034, 175] on button "Actions" at bounding box center [1004, 186] width 120 height 31
click at [979, 131] on div "Retourner vers Edwin Lyons 3 3 Personnes sa 13 Sep - ma 16 Sep Actions Enregist…" at bounding box center [647, 195] width 900 height 184
click at [455, 254] on li "Paiements" at bounding box center [451, 253] width 90 height 38
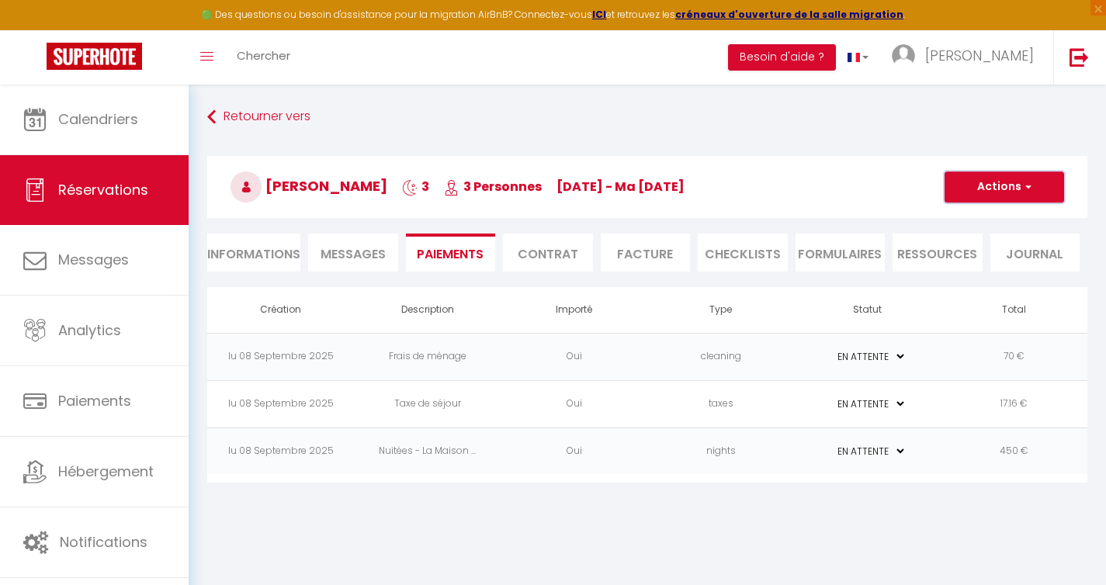
click at [1017, 198] on button "Actions" at bounding box center [1004, 186] width 120 height 31
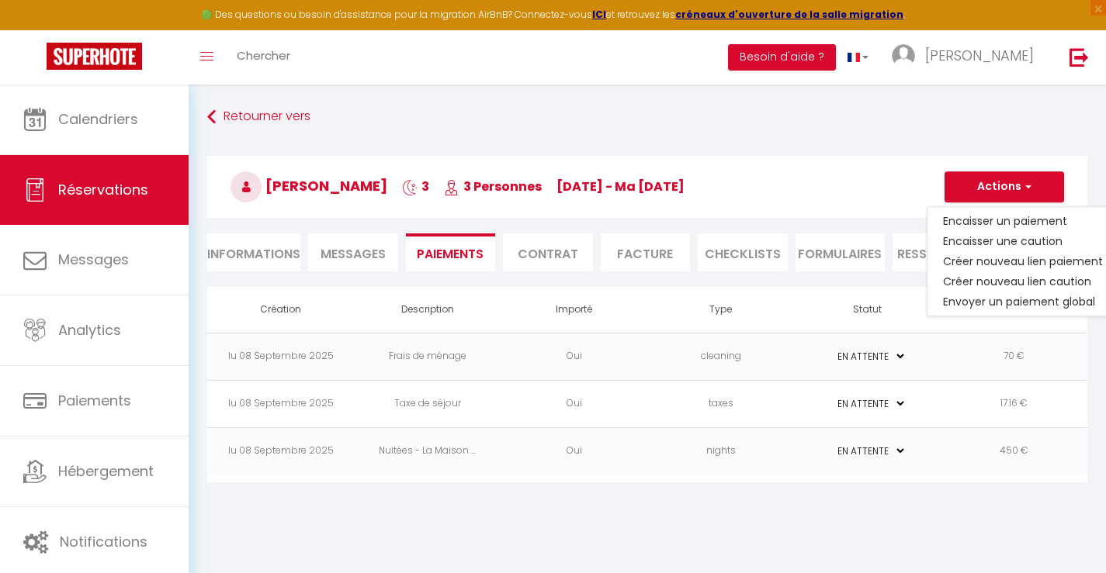
click at [752, 163] on h3 "Edwin Lyons 3 3 Personnes sa 13 Sep - ma 16 Sep" at bounding box center [647, 187] width 880 height 62
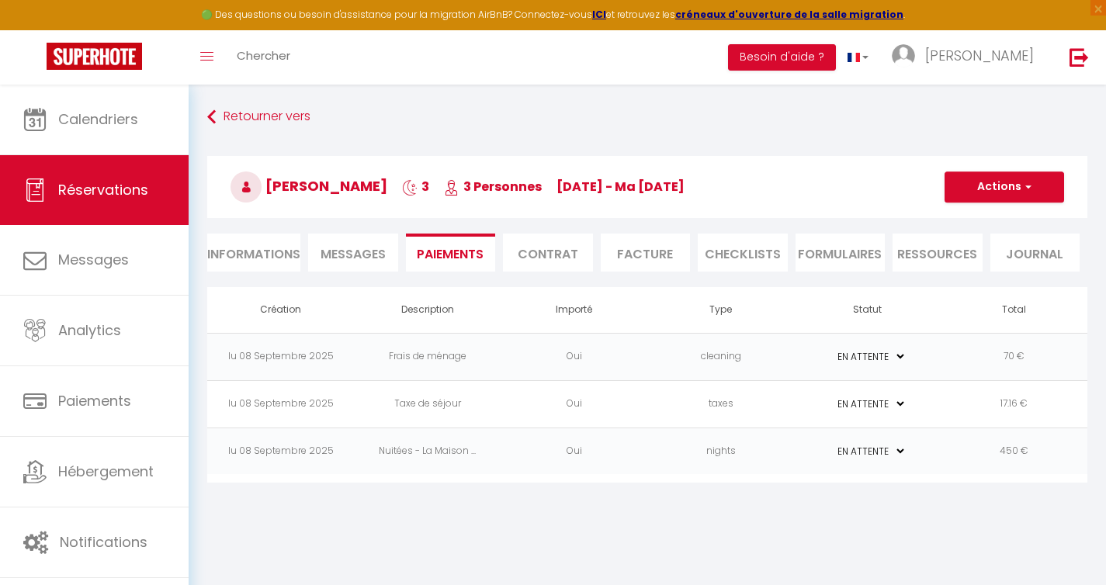
click at [377, 255] on span "Messages" at bounding box center [352, 254] width 65 height 18
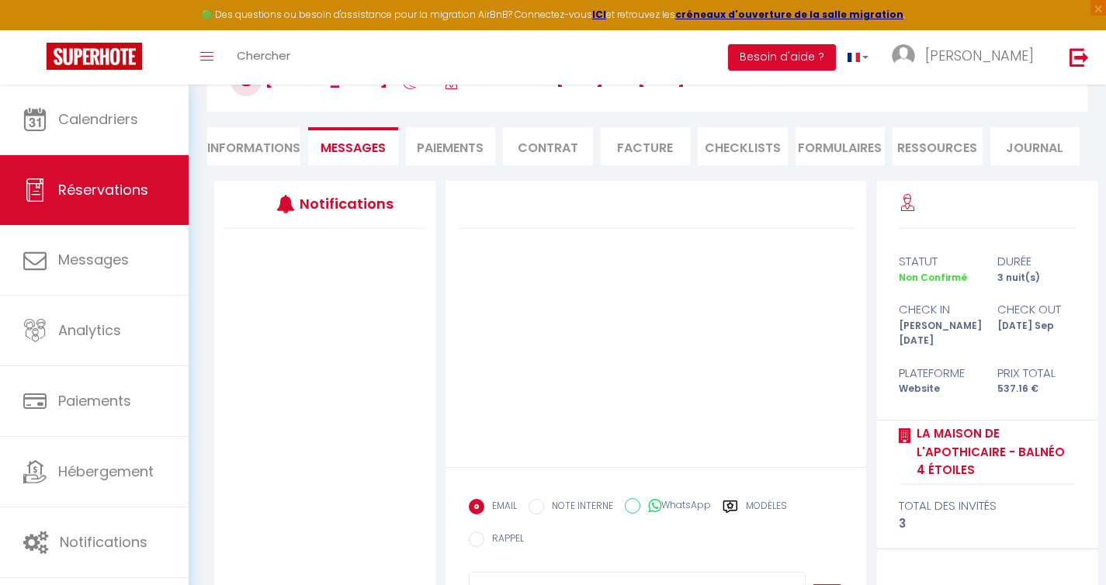
scroll to position [106, 0]
click at [439, 154] on li "Paiements" at bounding box center [451, 147] width 90 height 38
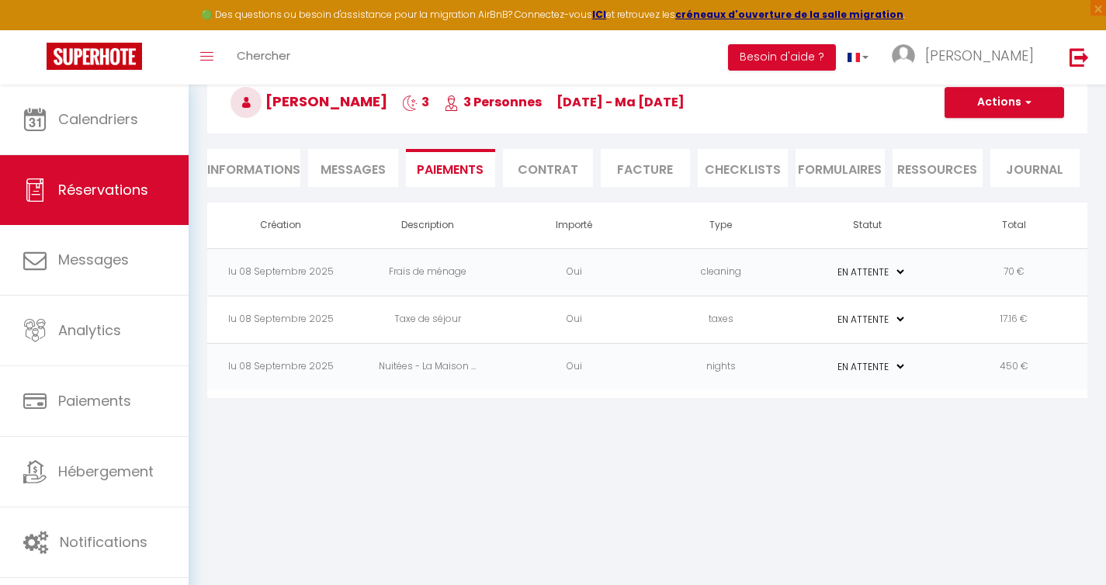
click at [352, 157] on li "Messages" at bounding box center [353, 168] width 90 height 38
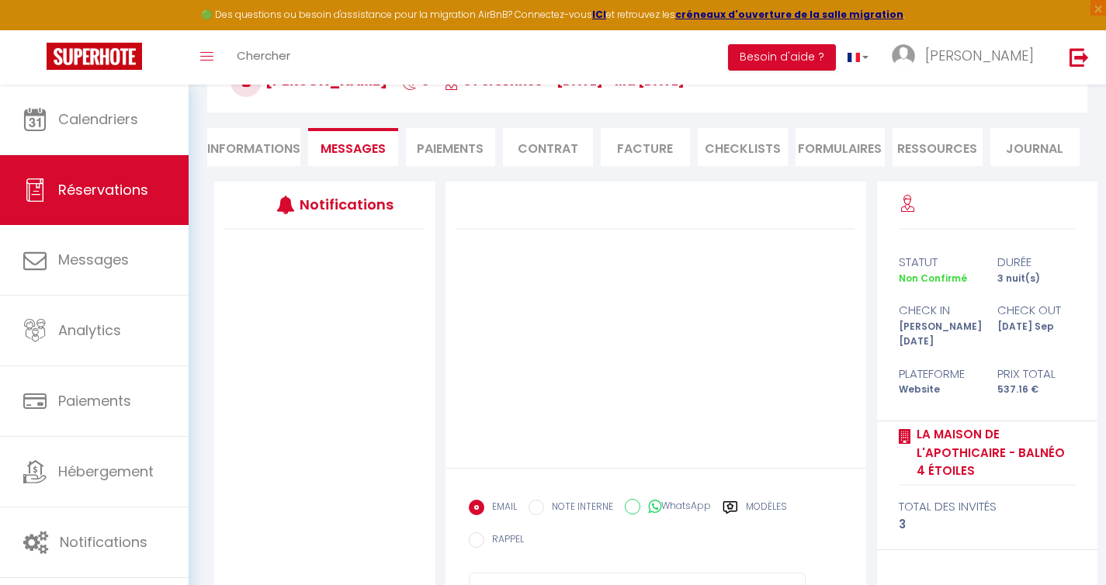
scroll to position [178, 0]
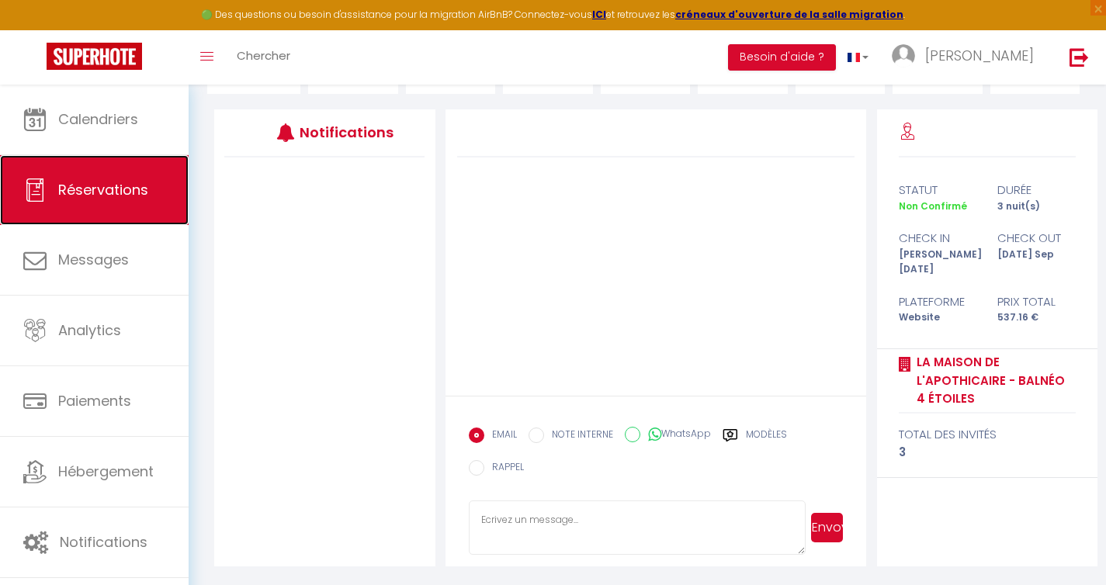
click at [99, 179] on link "Réservations" at bounding box center [94, 190] width 189 height 70
select select "not_cancelled"
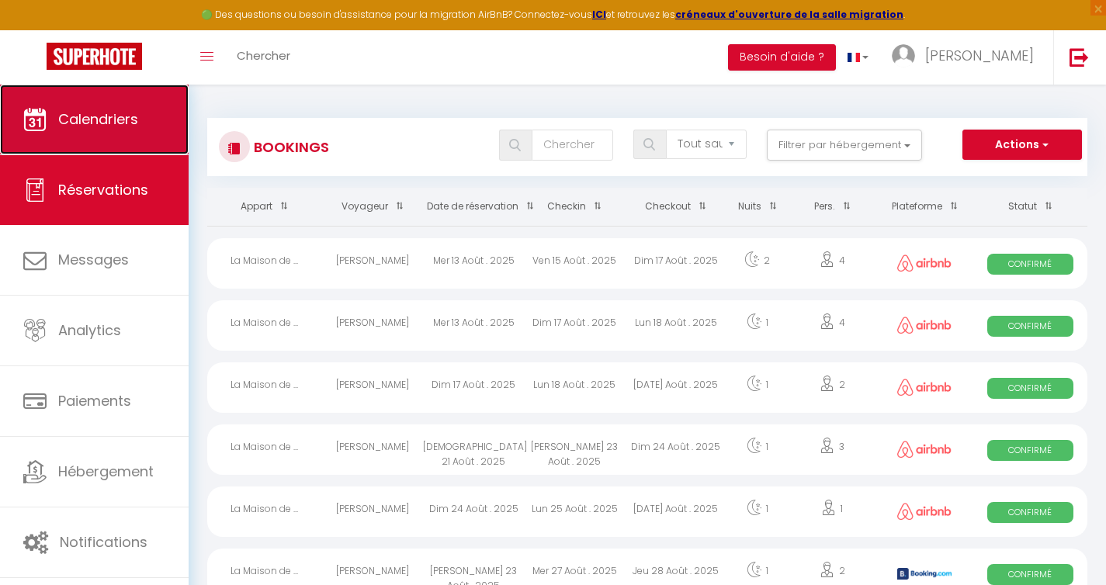
click at [106, 136] on link "Calendriers" at bounding box center [94, 120] width 189 height 70
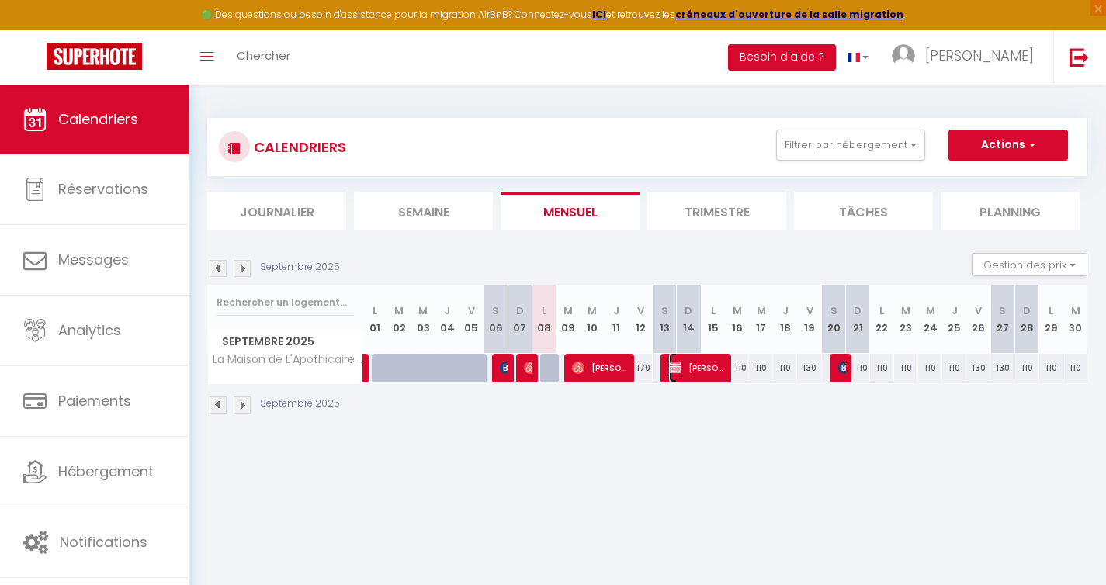
click at [691, 364] on span "[PERSON_NAME]" at bounding box center [697, 367] width 56 height 29
select select "KO"
select select "0"
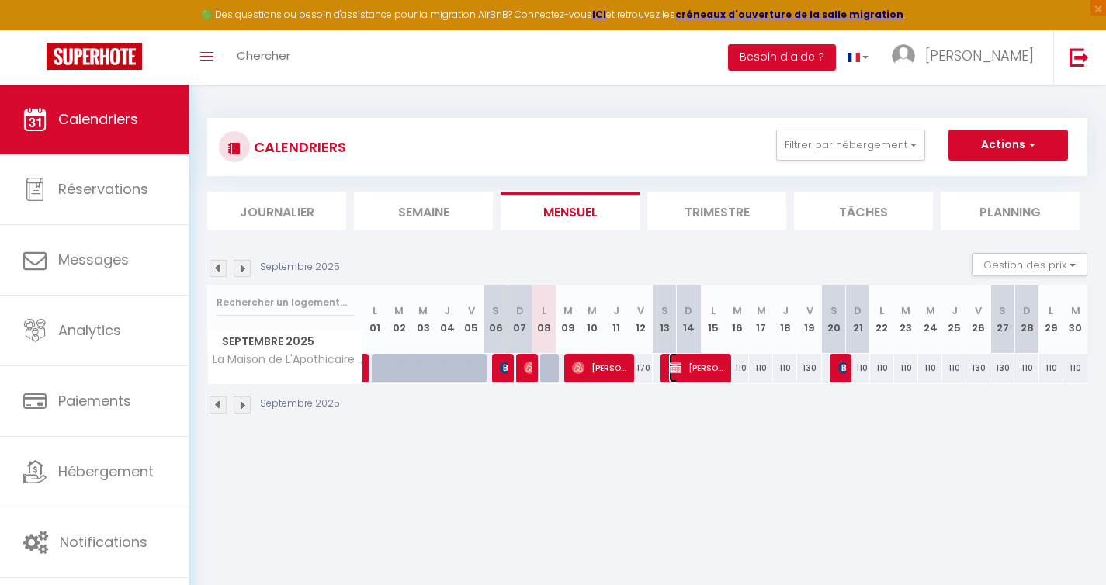
select select "1"
select select
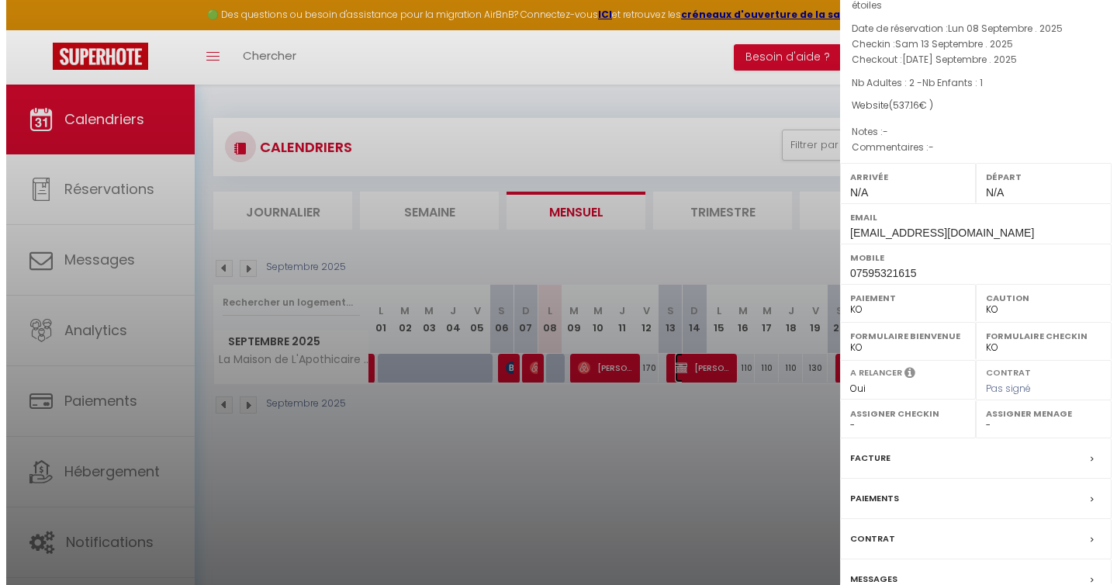
scroll to position [154, 0]
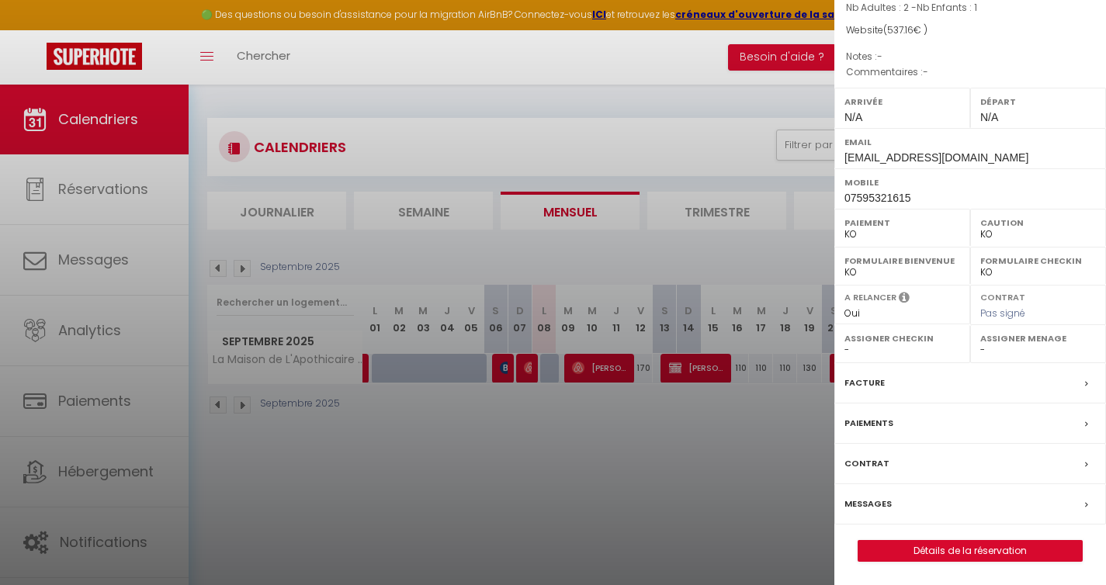
click at [876, 464] on label "Contrat" at bounding box center [866, 464] width 45 height 16
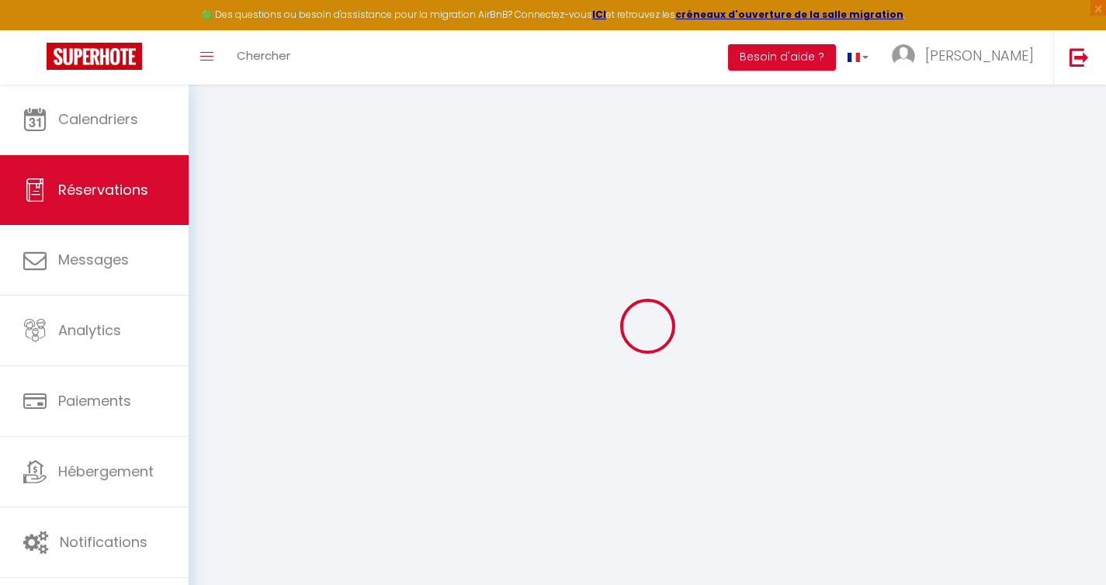
select select
checkbox input "false"
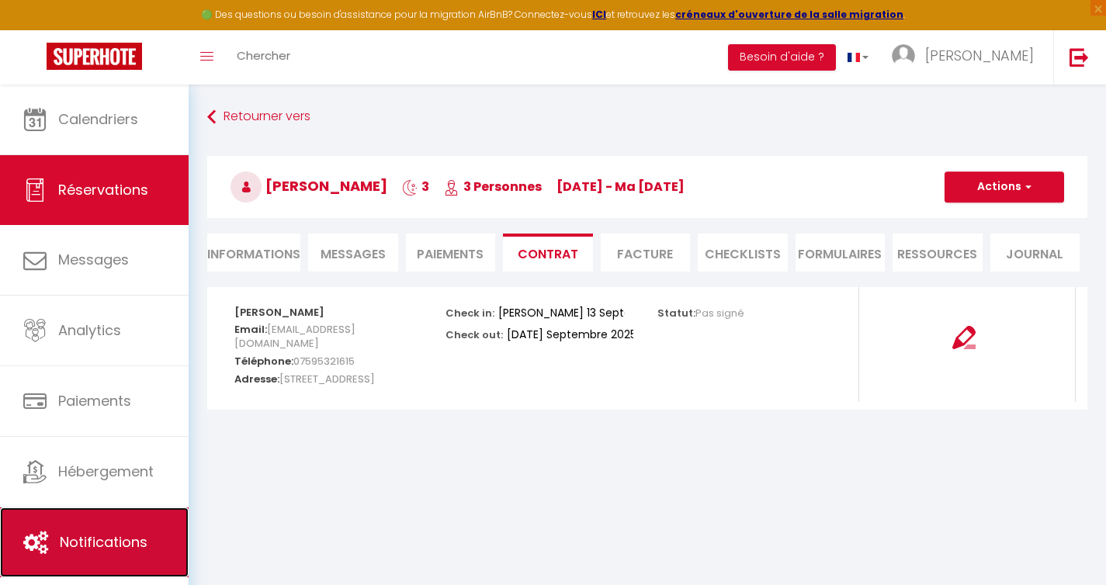
click at [117, 521] on link "Notifications" at bounding box center [94, 543] width 189 height 70
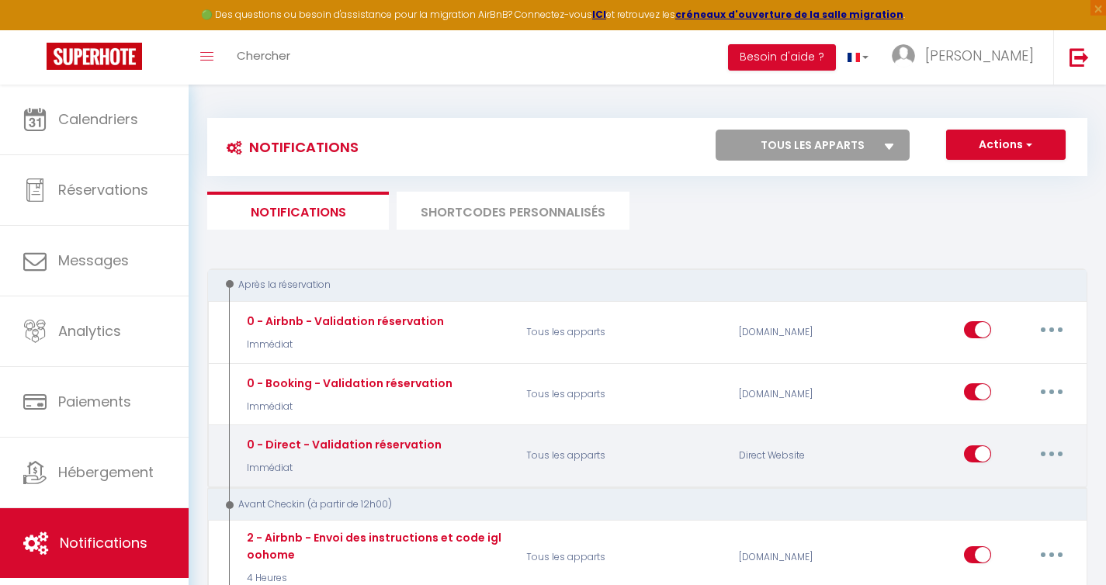
click at [1050, 457] on button "button" at bounding box center [1051, 454] width 43 height 25
click at [1003, 485] on link "Editer" at bounding box center [1011, 489] width 115 height 26
type input "0 - Direct - Validation réservation"
select select "Immédiat"
select select "if_booking_is_paid"
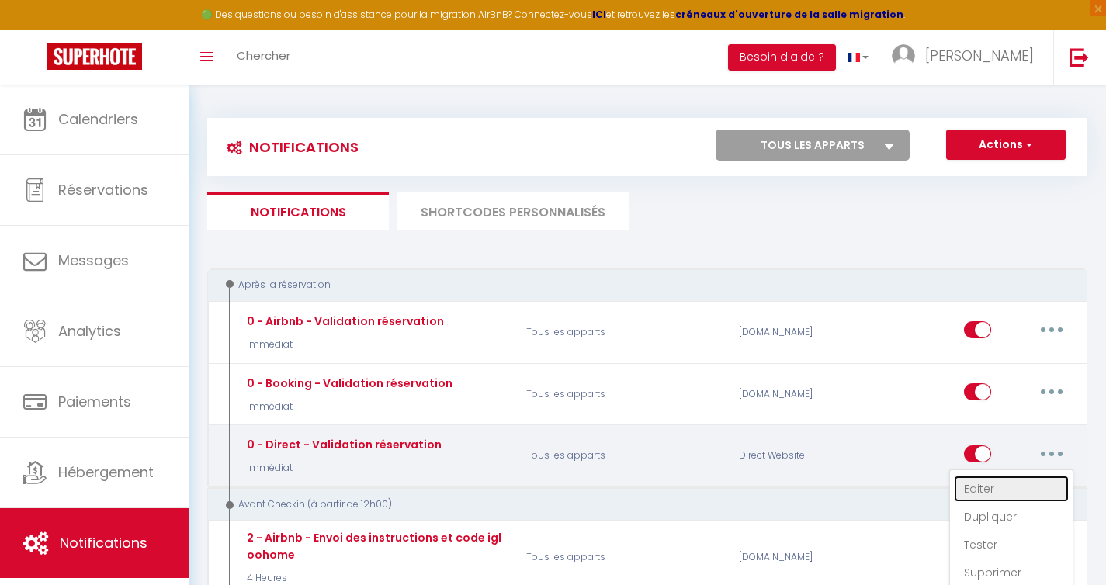
checkbox input "true"
checkbox input "false"
radio input "true"
type input "Merci pour votre réservation - [BOOKING:ID] - [GUEST:FIRST_NAME] [GUEST:LAST_NA…"
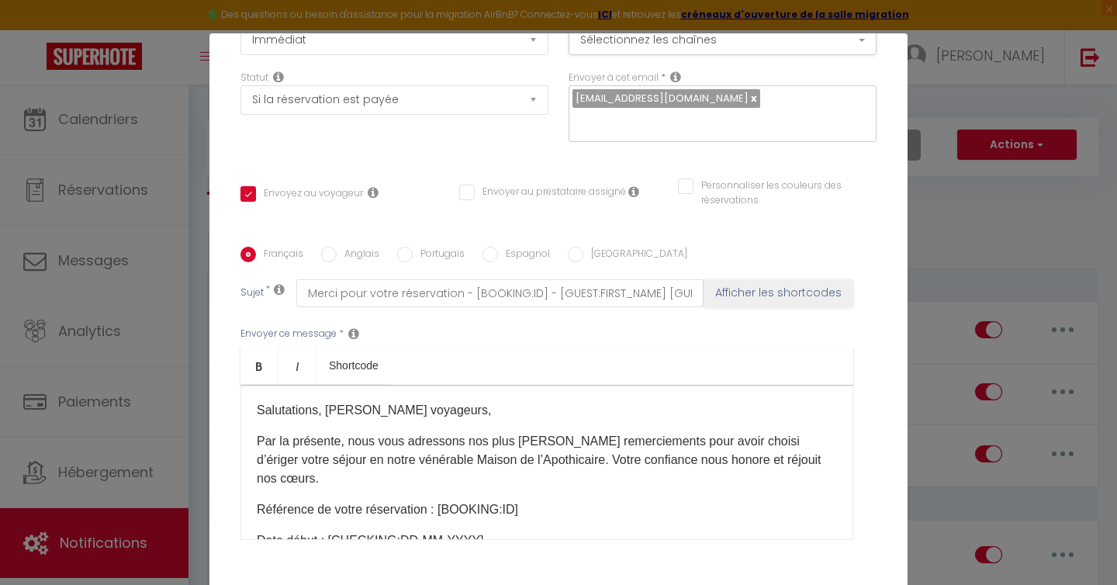
scroll to position [298, 0]
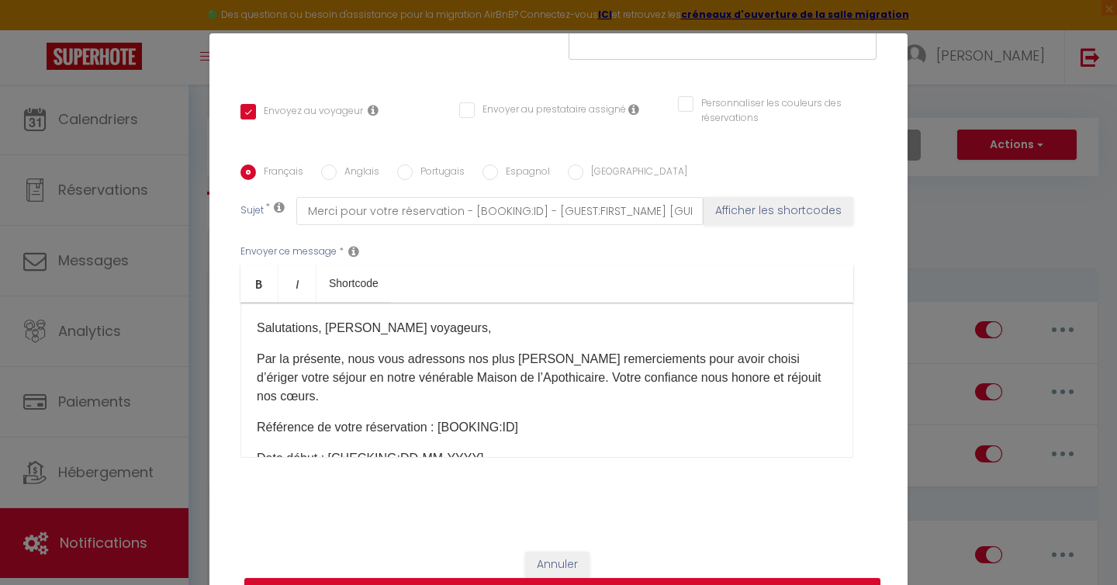
click at [341, 169] on label "Anglais" at bounding box center [358, 173] width 43 height 17
click at [337, 169] on input "Anglais" at bounding box center [329, 173] width 16 height 16
radio input "true"
checkbox input "true"
checkbox input "false"
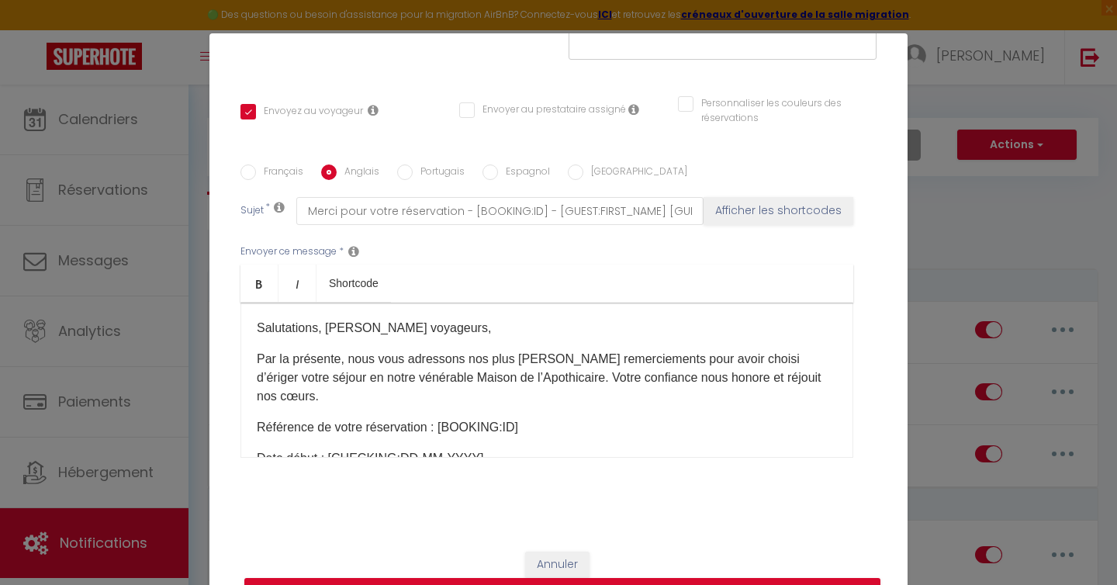
checkbox input "false"
type input "Thank you for your reservation - [BOOKING:ID] - [GUEST:FIRST_NAME] [GUEST:LAST_…"
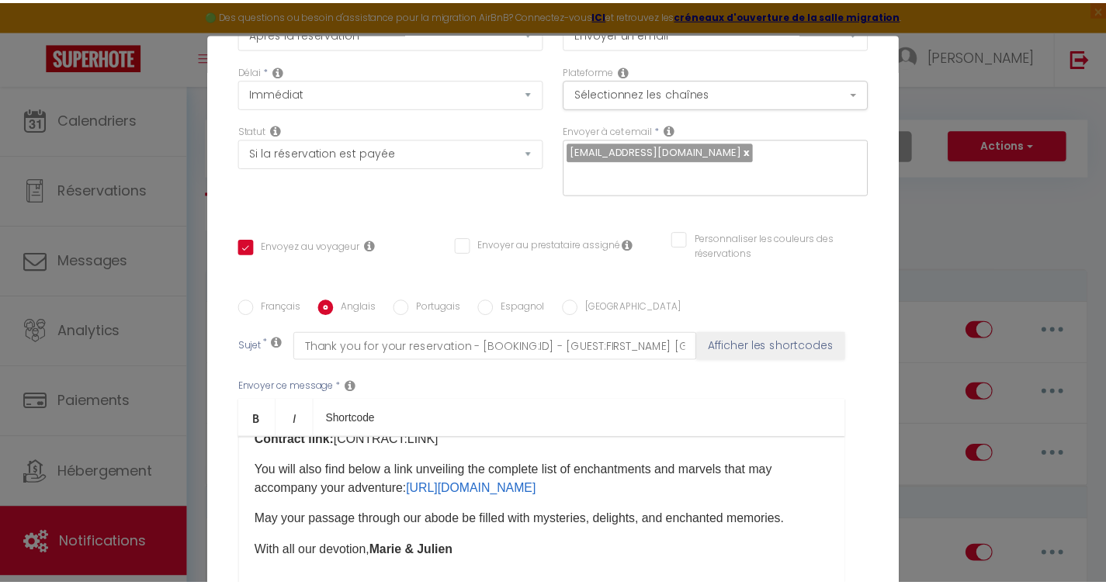
scroll to position [0, 0]
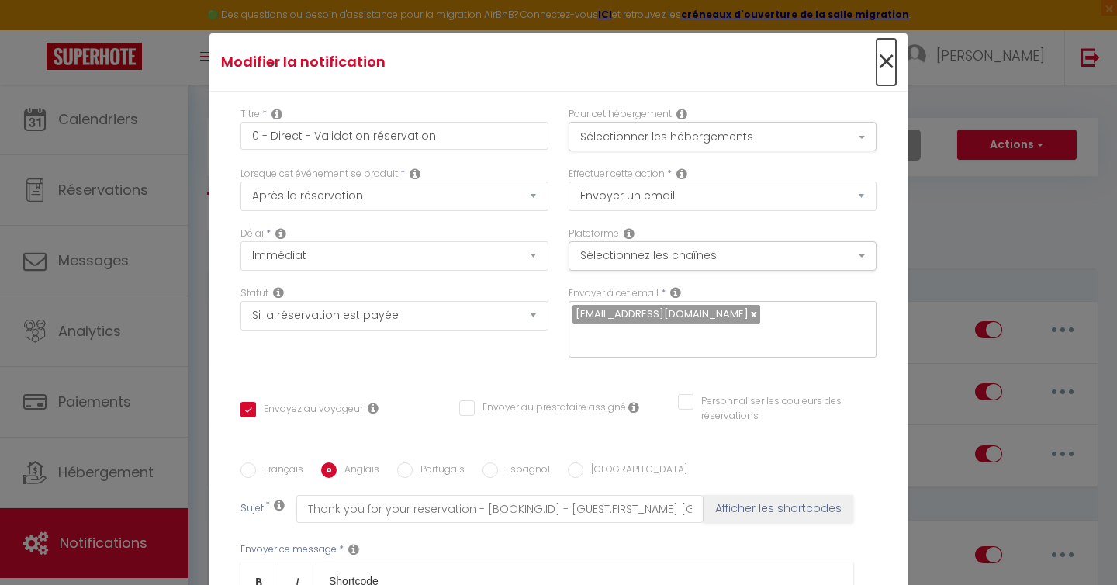
click at [877, 58] on span "×" at bounding box center [886, 62] width 19 height 47
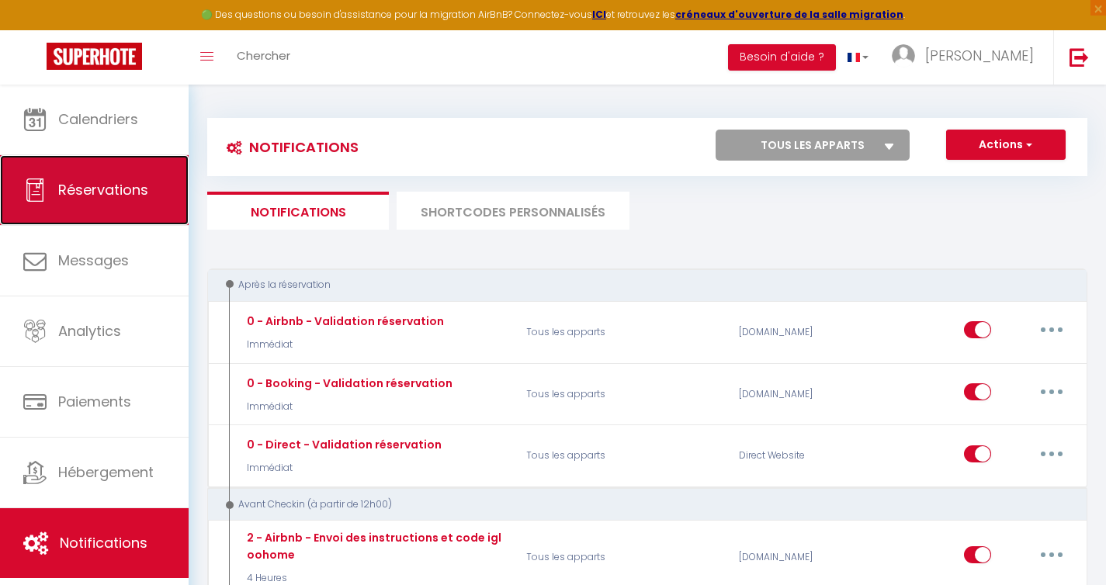
click at [120, 182] on span "Réservations" at bounding box center [103, 189] width 90 height 19
select select "not_cancelled"
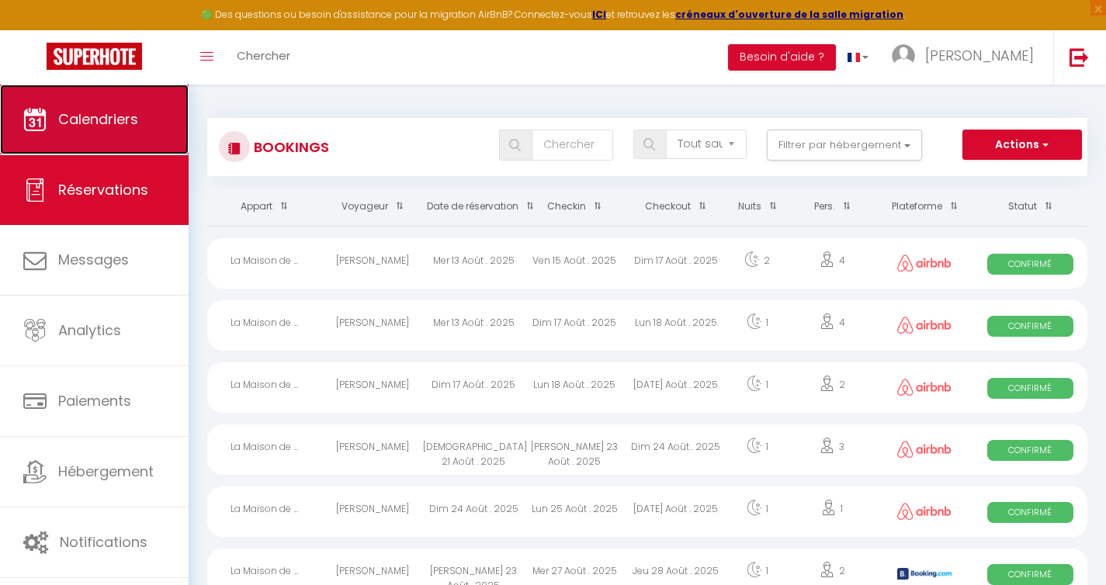
click at [90, 128] on span "Calendriers" at bounding box center [98, 118] width 80 height 19
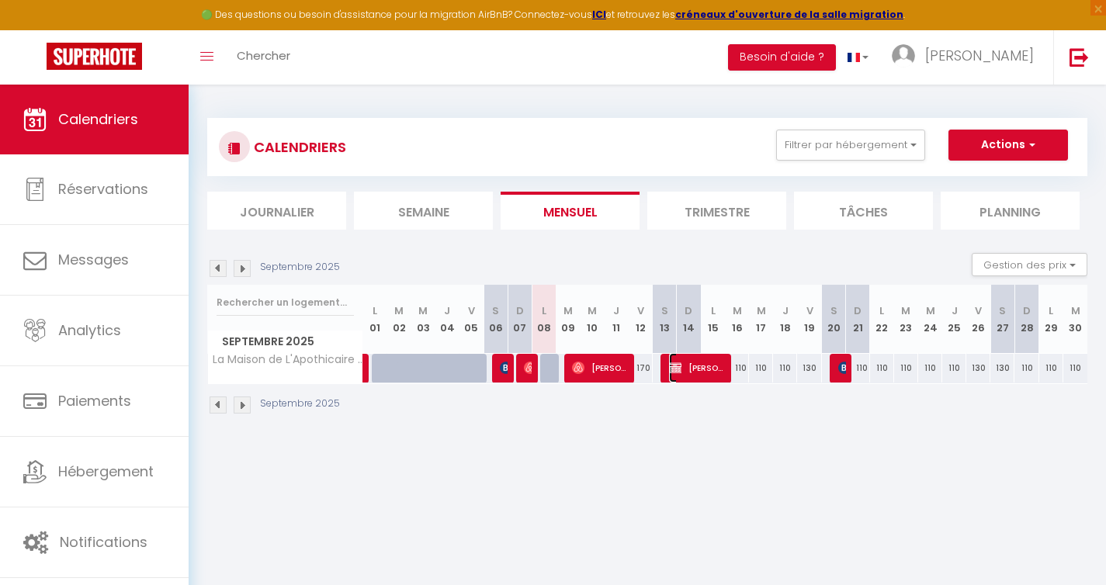
click at [703, 372] on span "[PERSON_NAME]" at bounding box center [697, 367] width 56 height 29
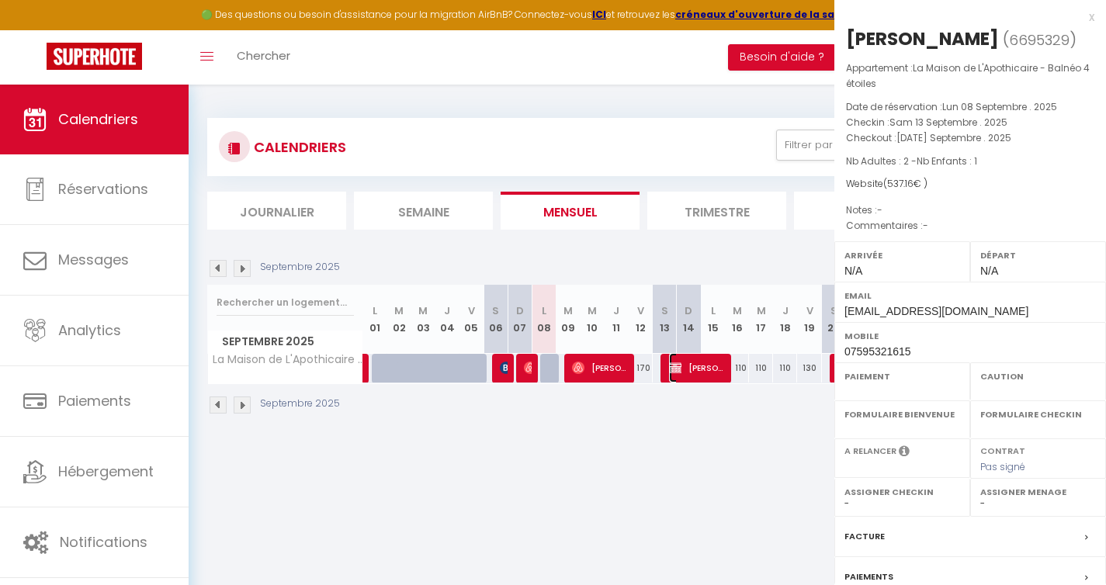
select select "OK"
select select "KO"
select select "0"
select select "1"
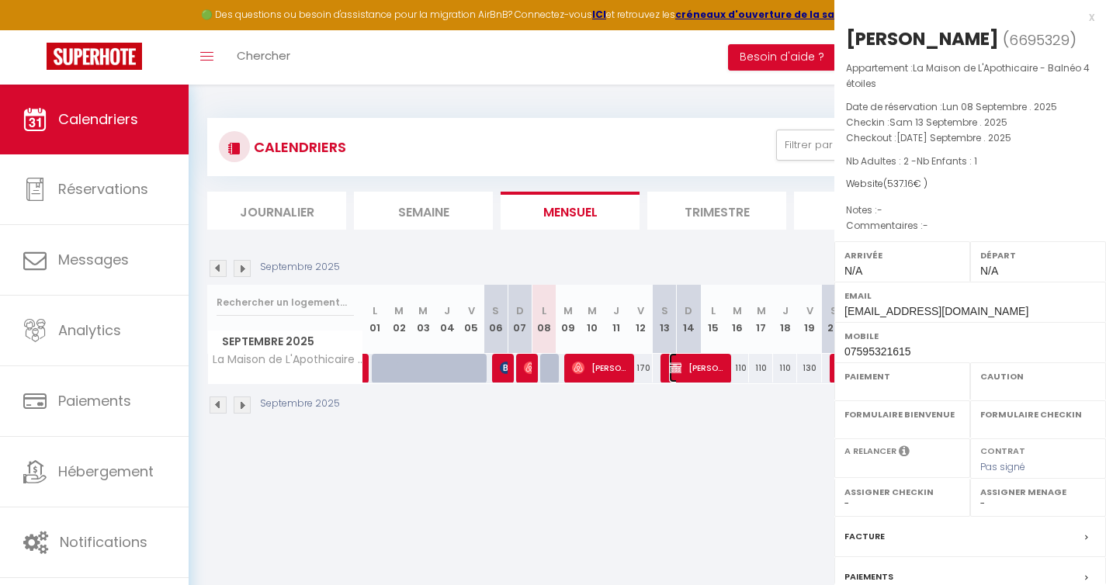
select select
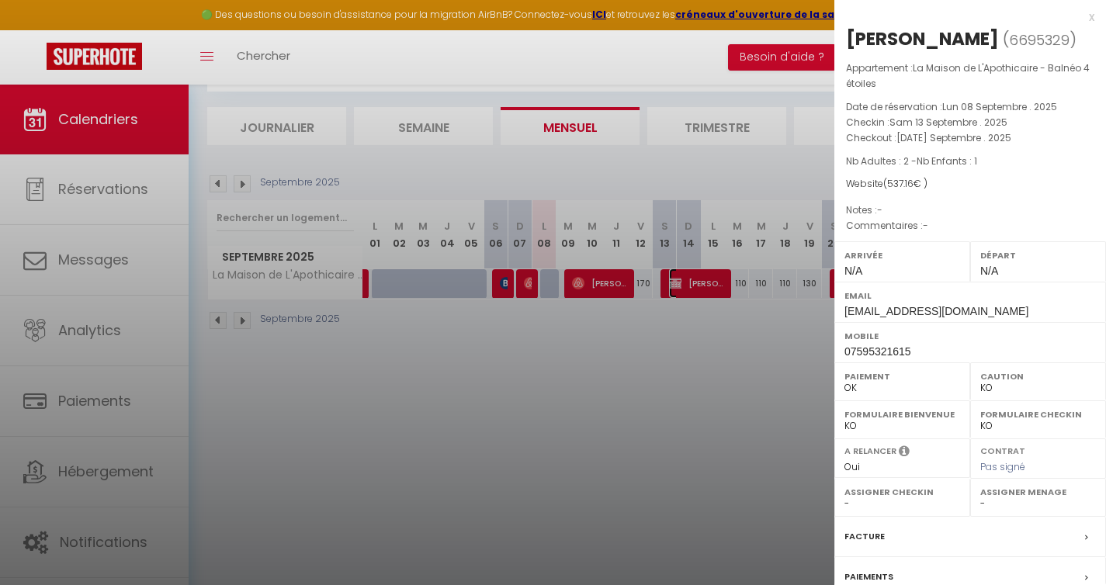
scroll to position [154, 0]
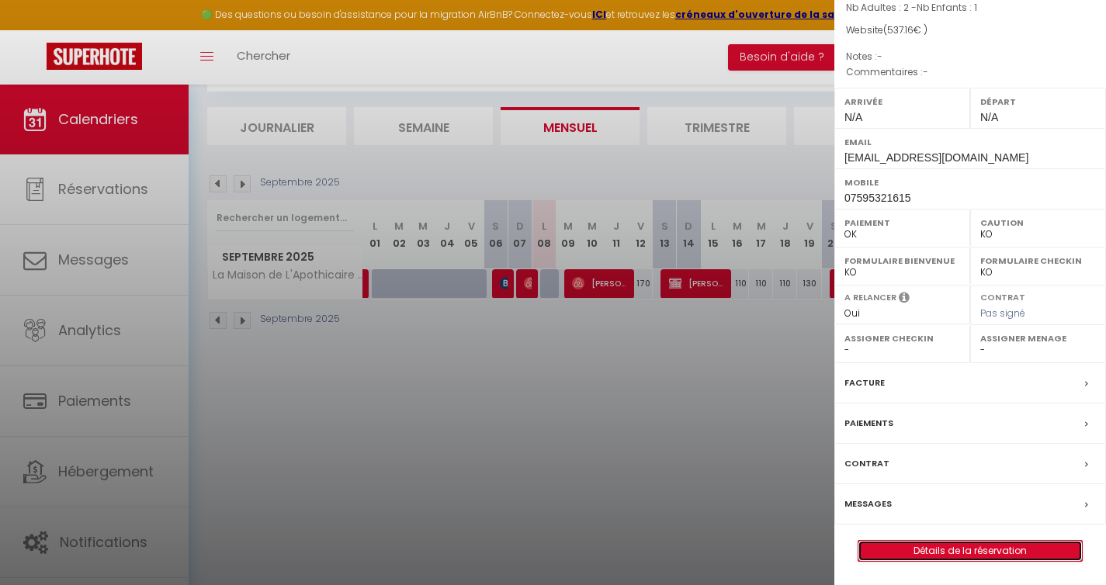
click at [946, 553] on link "Détails de la réservation" at bounding box center [969, 551] width 223 height 20
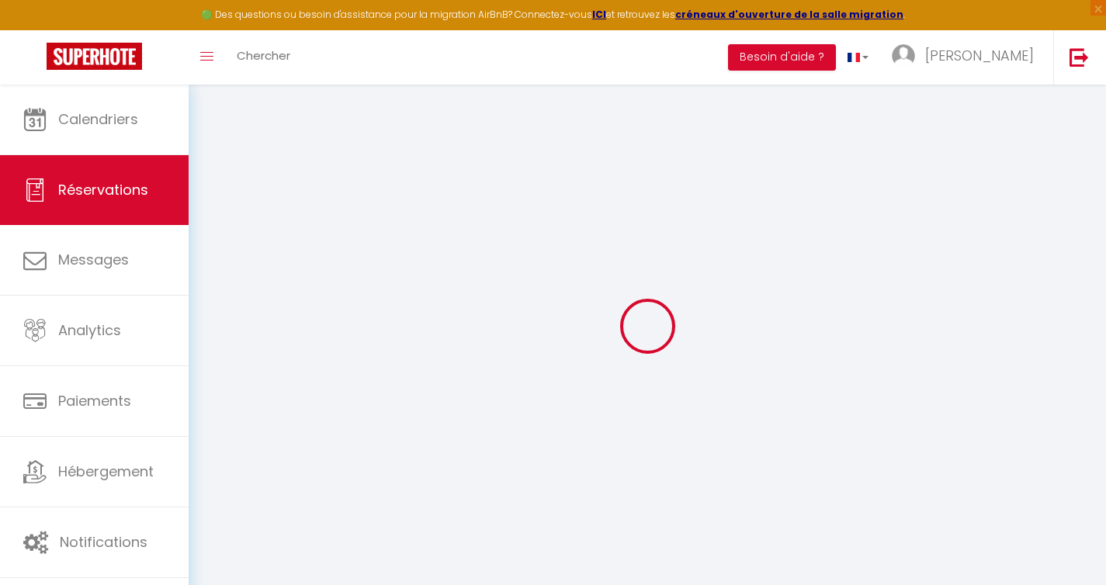
type input "Edwin"
type input "Lyons"
type input "[EMAIL_ADDRESS][DOMAIN_NAME]"
type input "07595321615"
type input "BR3 4TN"
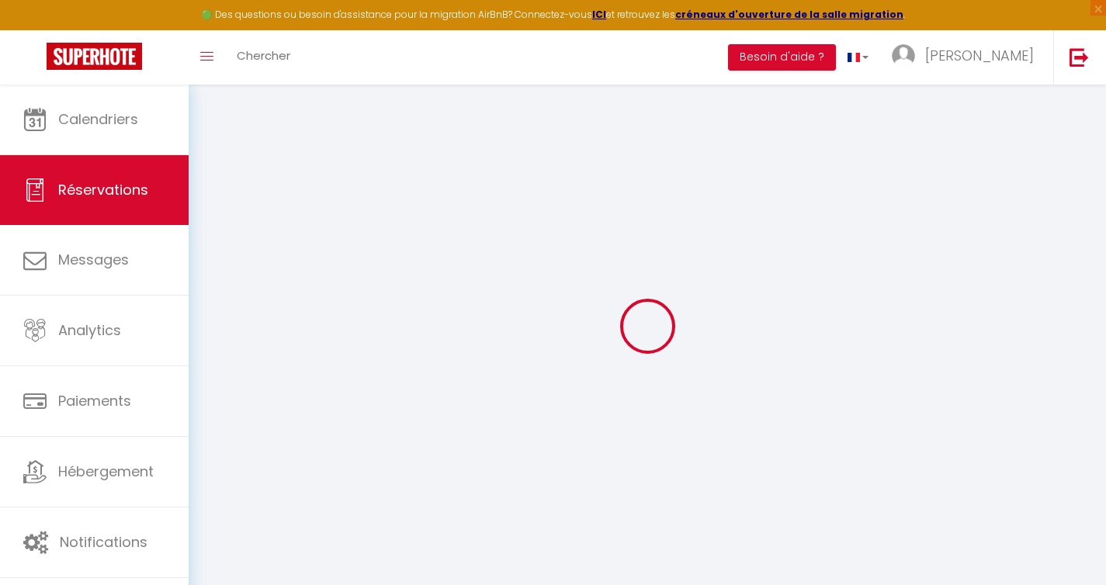
type input "135 Ravenscroft Road"
type input "Beckenham"
select select "GB"
select select "75882"
select select "1"
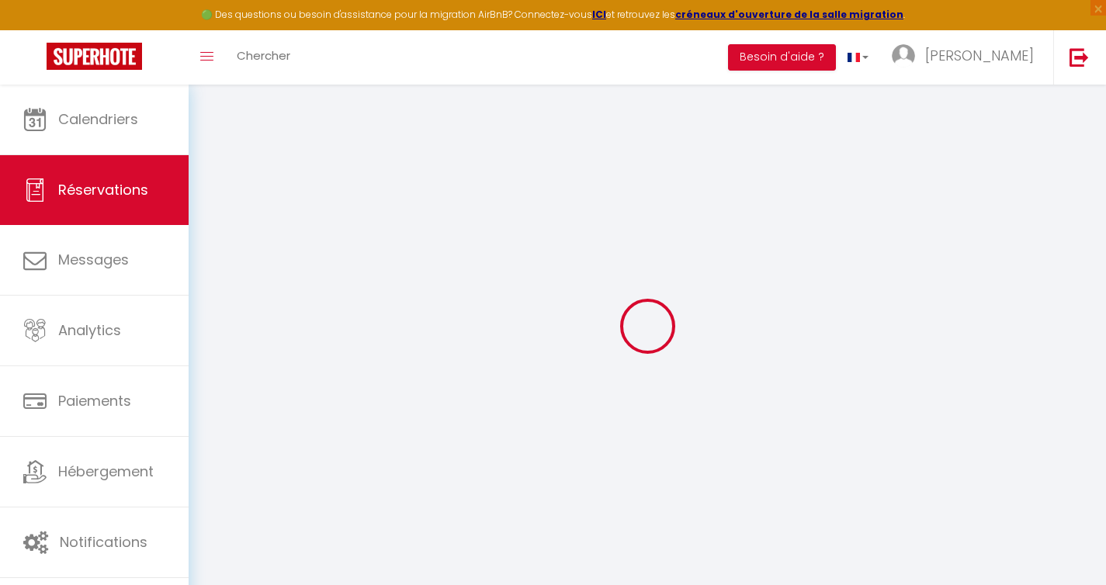
type input "Sam 13 Septembre 2025"
select select
type input "Mar 16 Septembre 2025"
select select
type input "2"
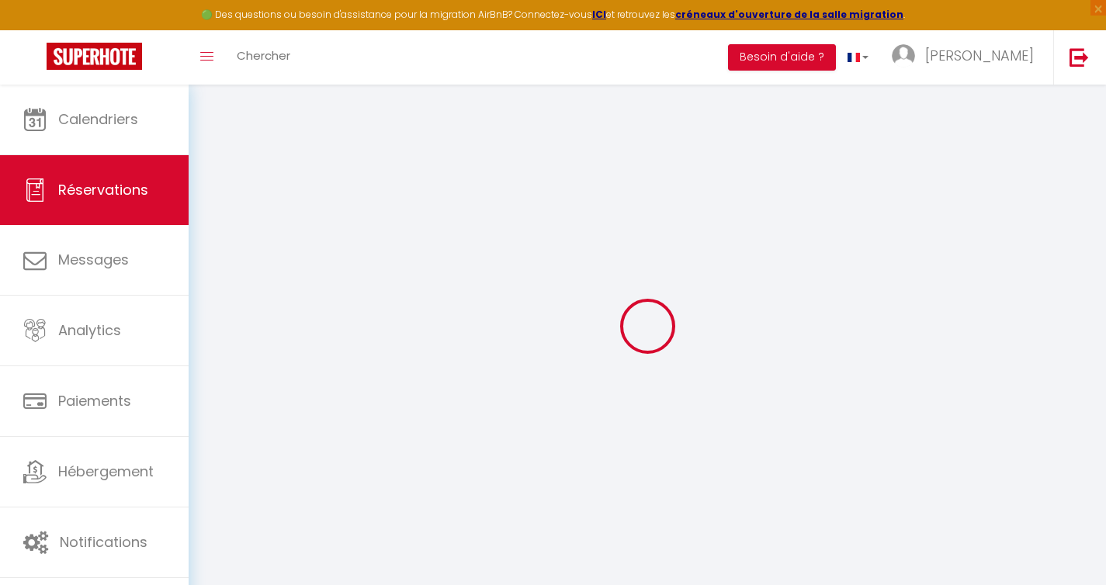
type input "1"
select select "12"
select select
type input "450"
checkbox input "false"
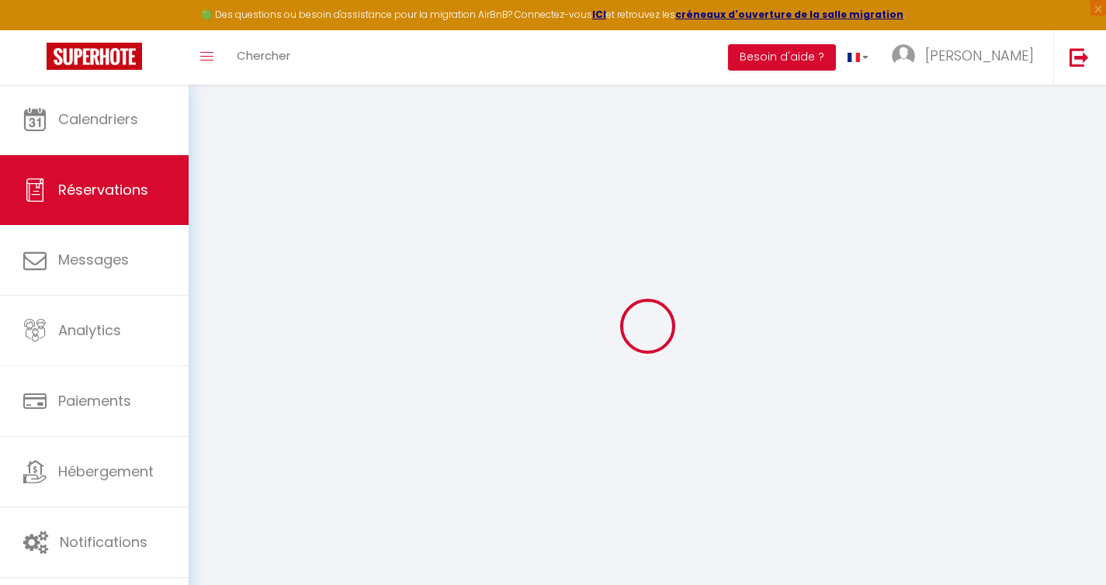
type input "0"
select select "69"
type input "0"
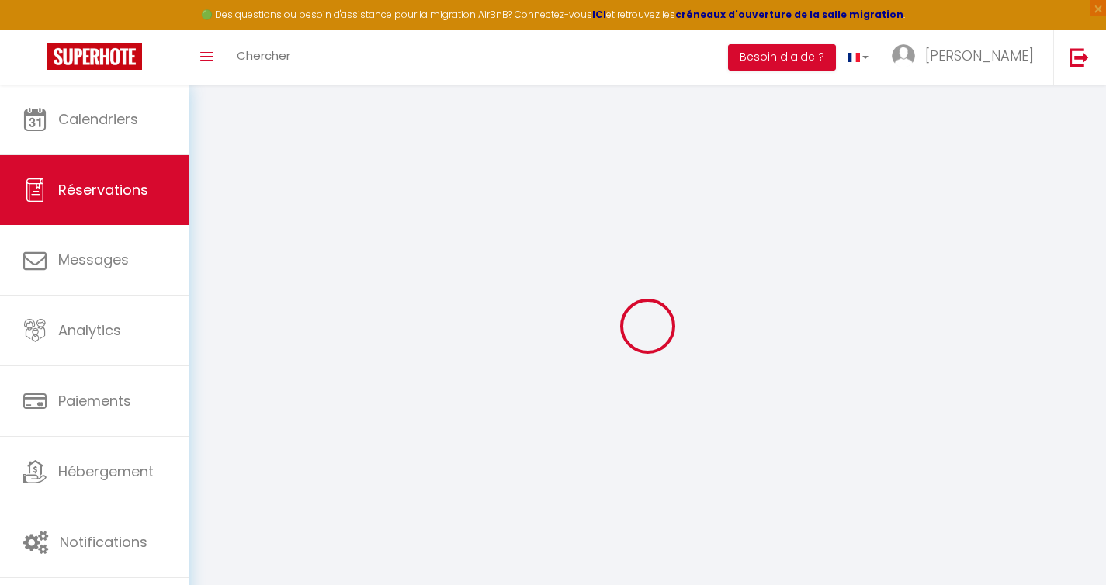
select select
select select "14"
checkbox input "false"
select select
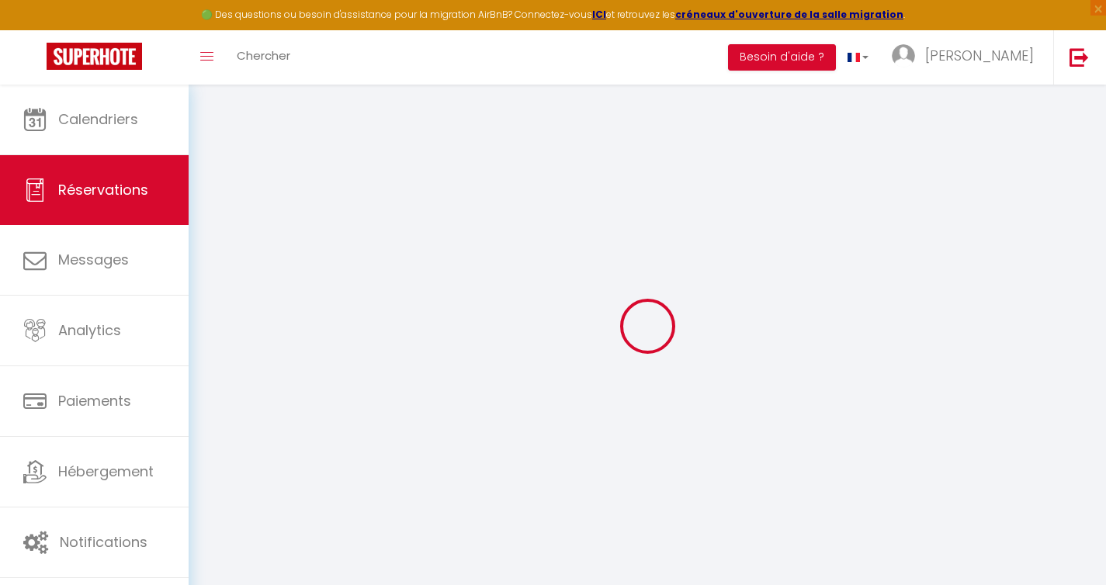
select select
checkbox input "false"
select select
checkbox input "false"
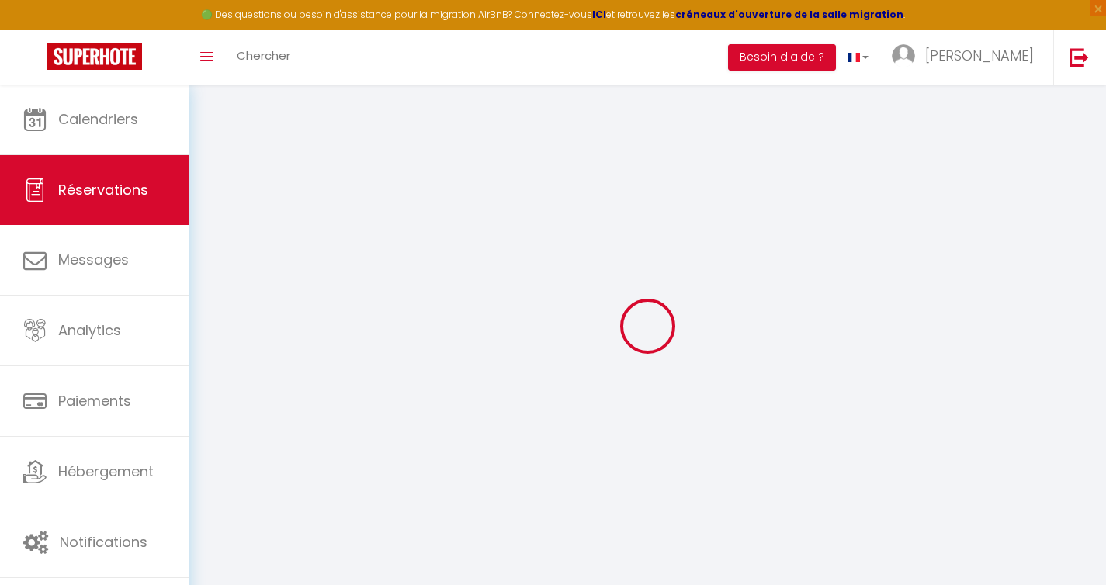
select select
checkbox input "false"
type input "70"
type input "17.16"
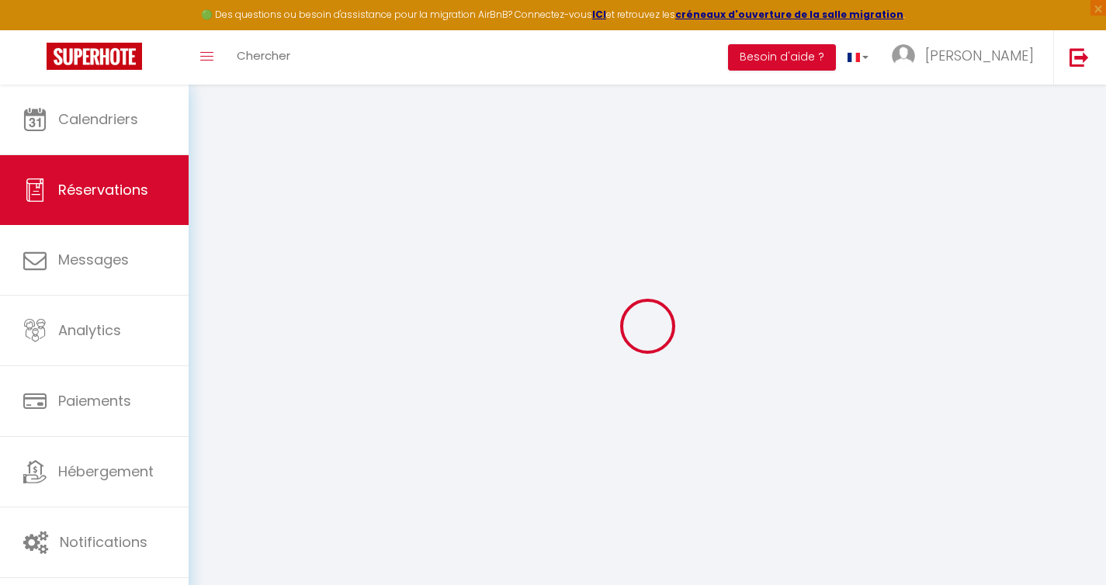
select select
checkbox input "false"
select select
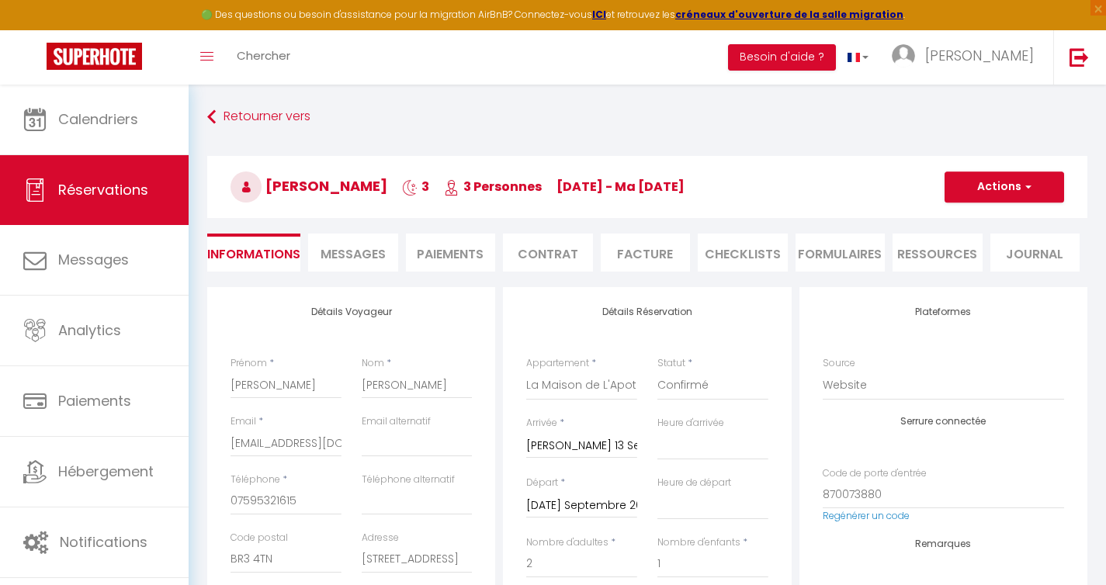
click at [381, 251] on span "Messages" at bounding box center [352, 254] width 65 height 18
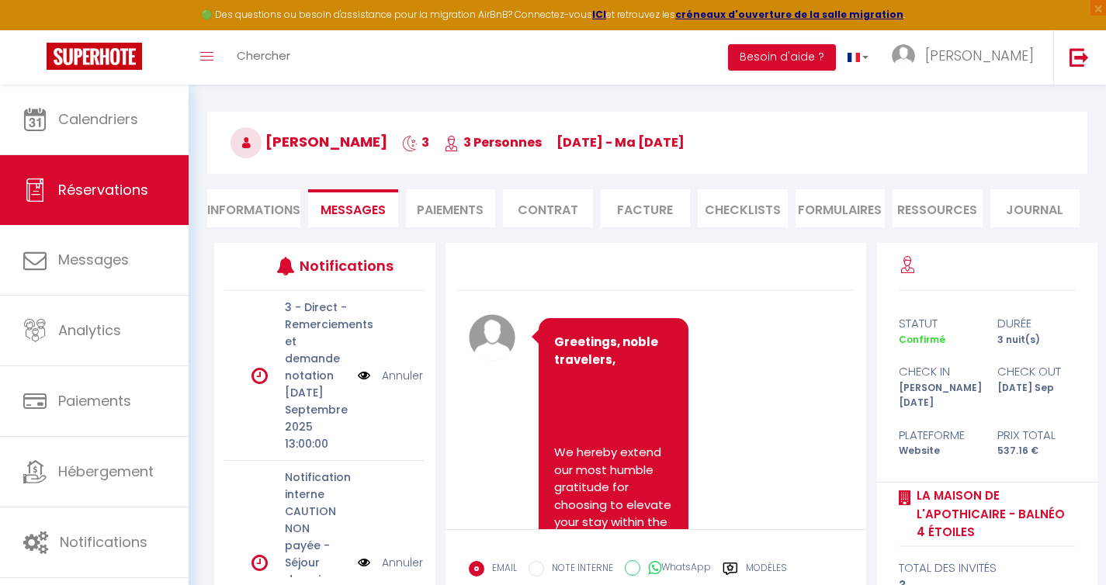
scroll to position [9, 0]
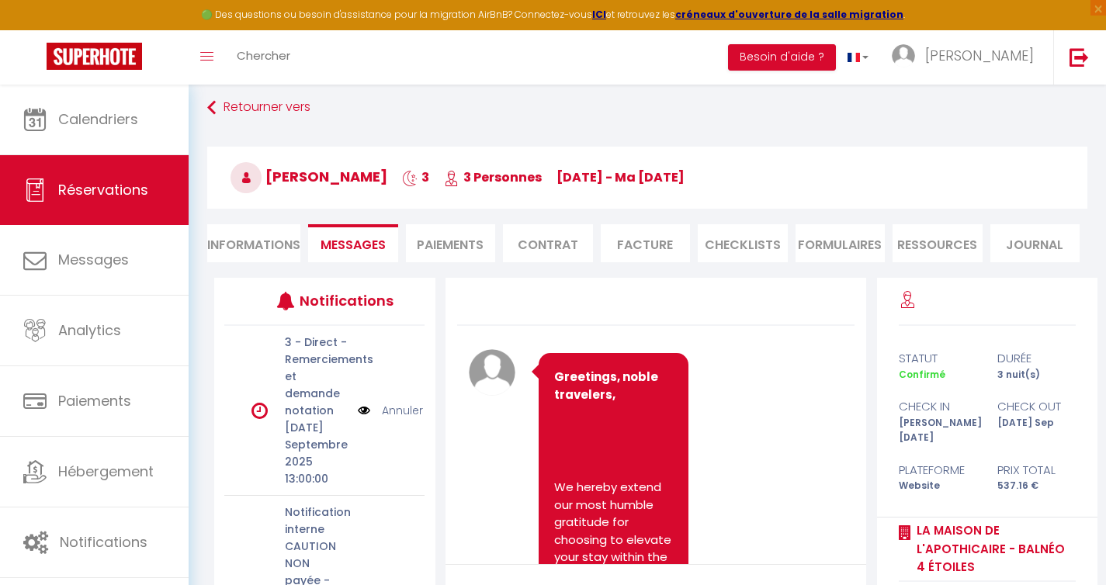
click at [443, 243] on li "Paiements" at bounding box center [451, 243] width 90 height 38
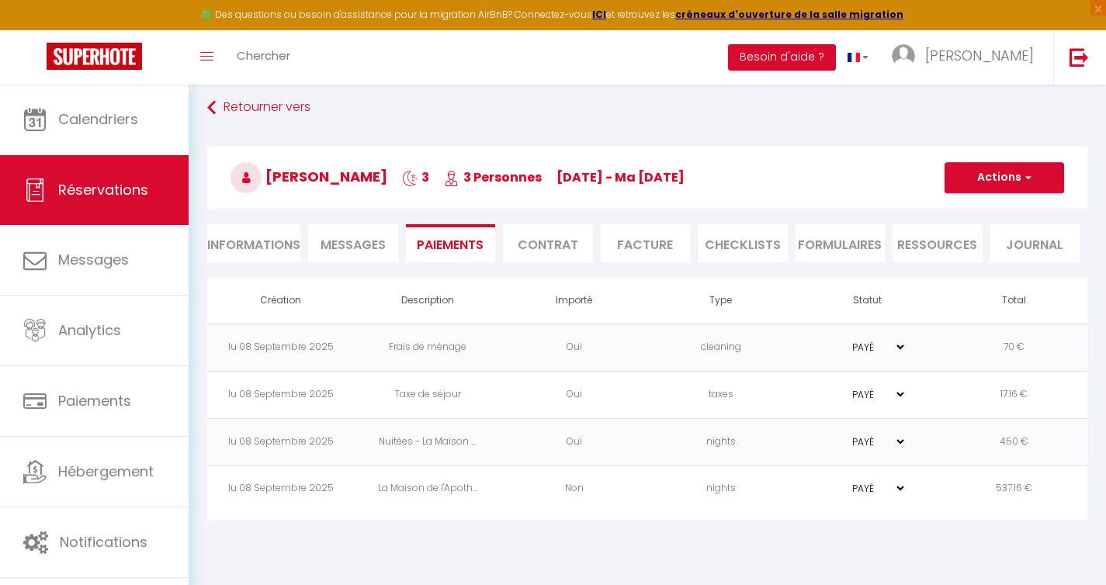
click at [378, 247] on span "Messages" at bounding box center [352, 245] width 65 height 18
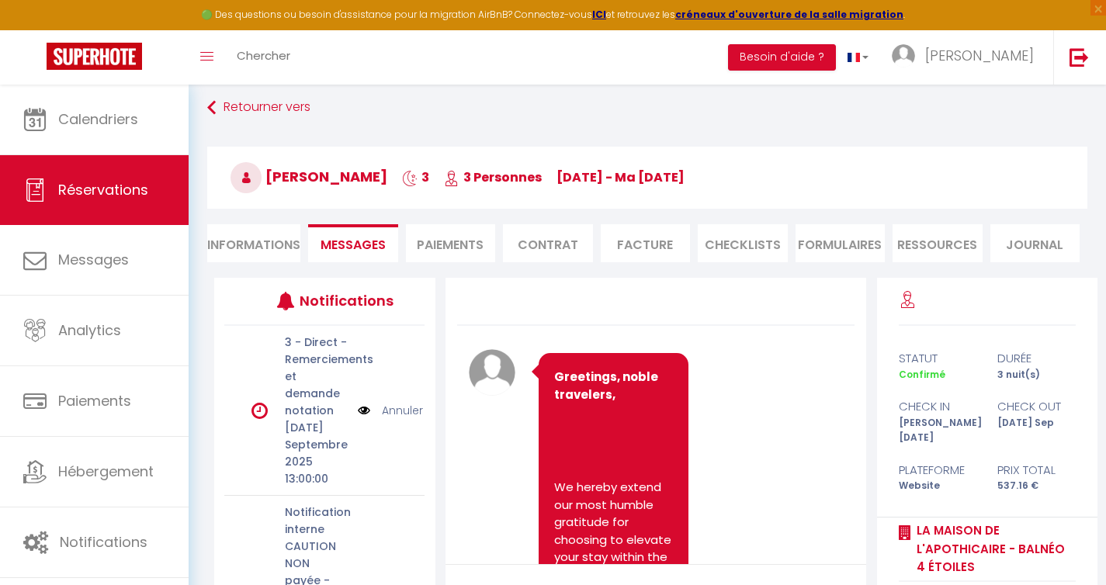
click at [414, 247] on li "Paiements" at bounding box center [451, 243] width 90 height 38
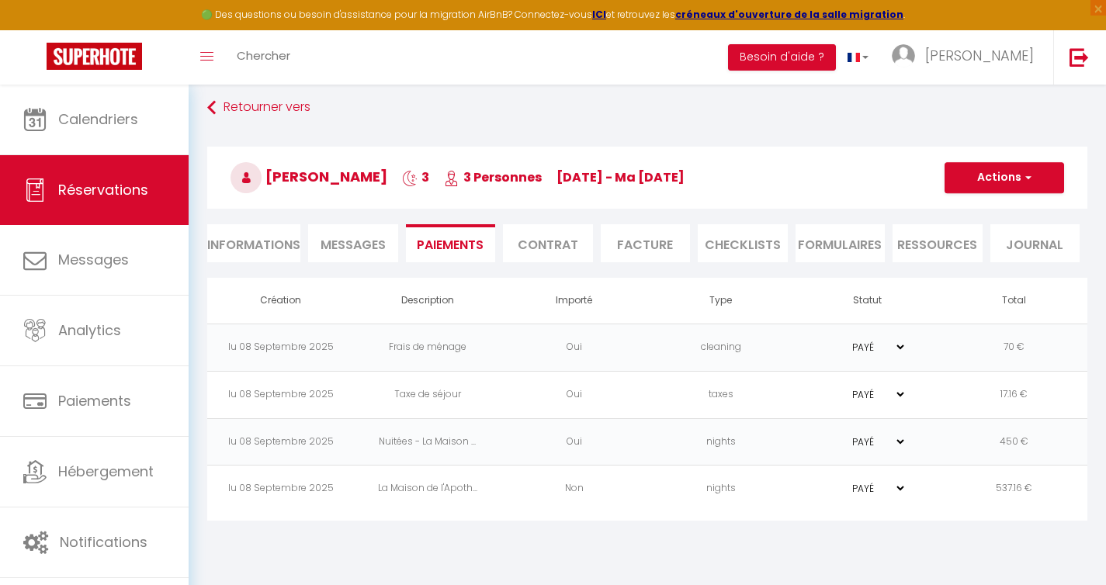
click at [352, 249] on span "Messages" at bounding box center [352, 245] width 65 height 18
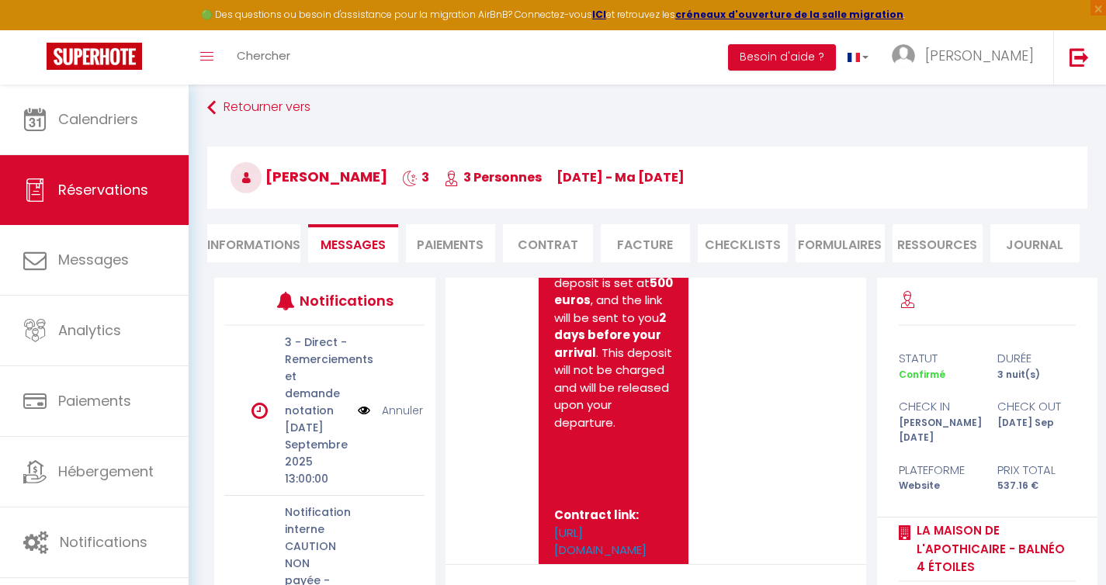
scroll to position [1255, 0]
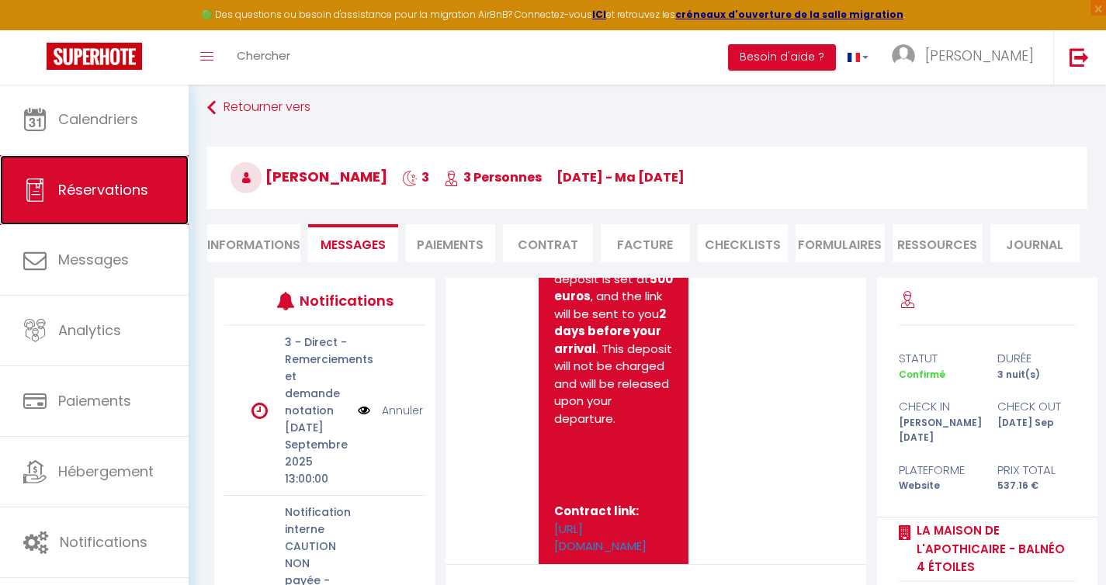
click at [109, 186] on span "Réservations" at bounding box center [103, 189] width 90 height 19
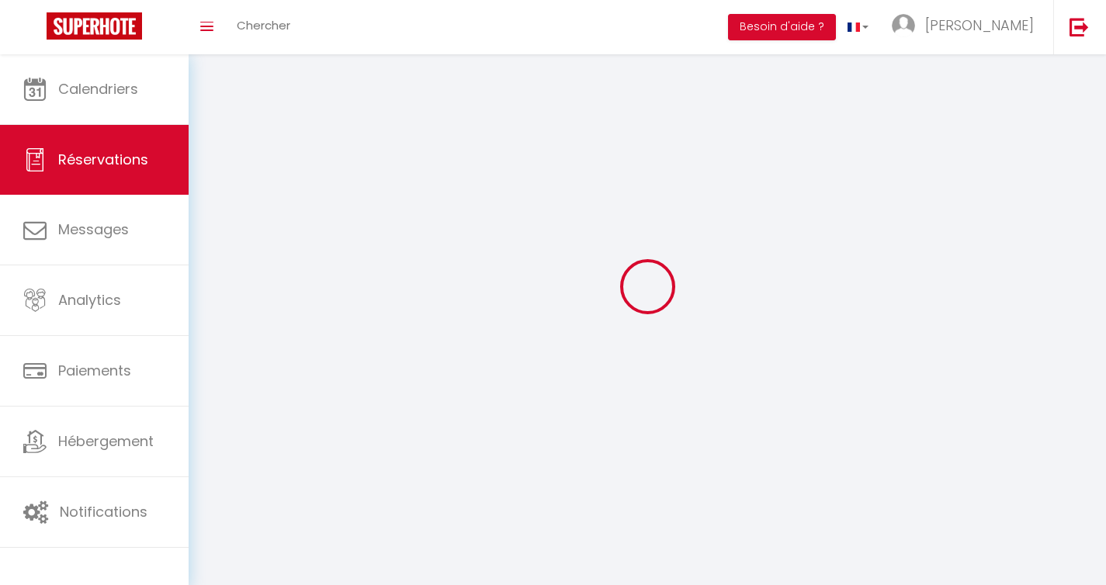
scroll to position [663, 0]
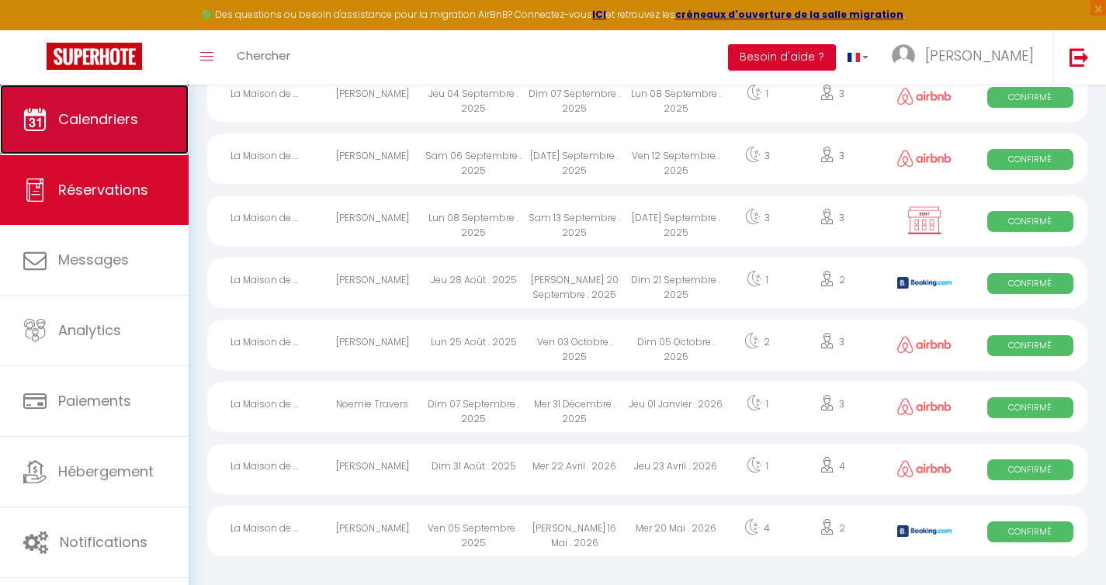
click at [113, 125] on span "Calendriers" at bounding box center [98, 118] width 80 height 19
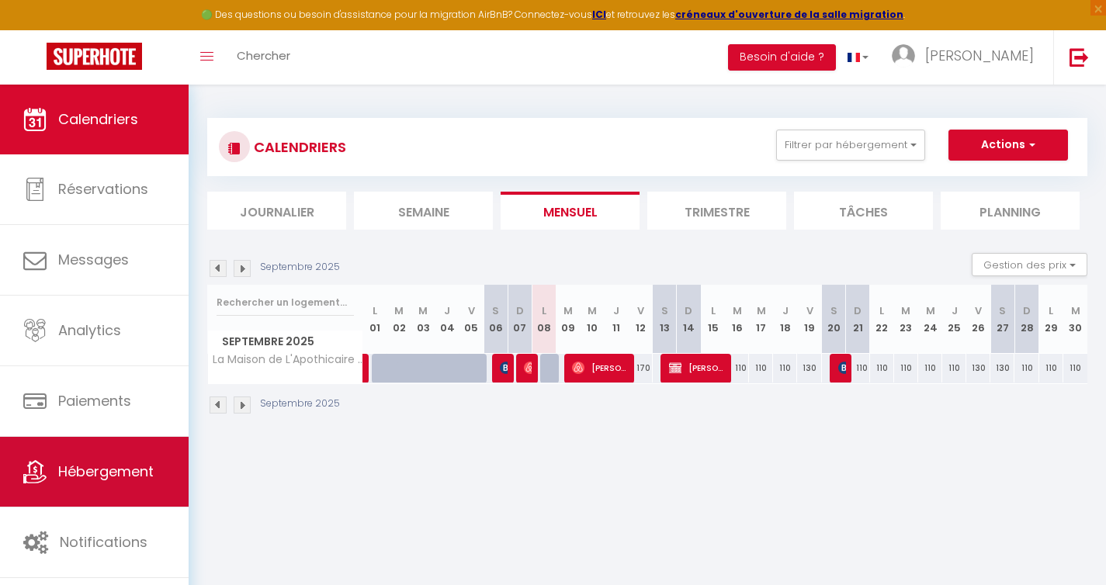
scroll to position [85, 0]
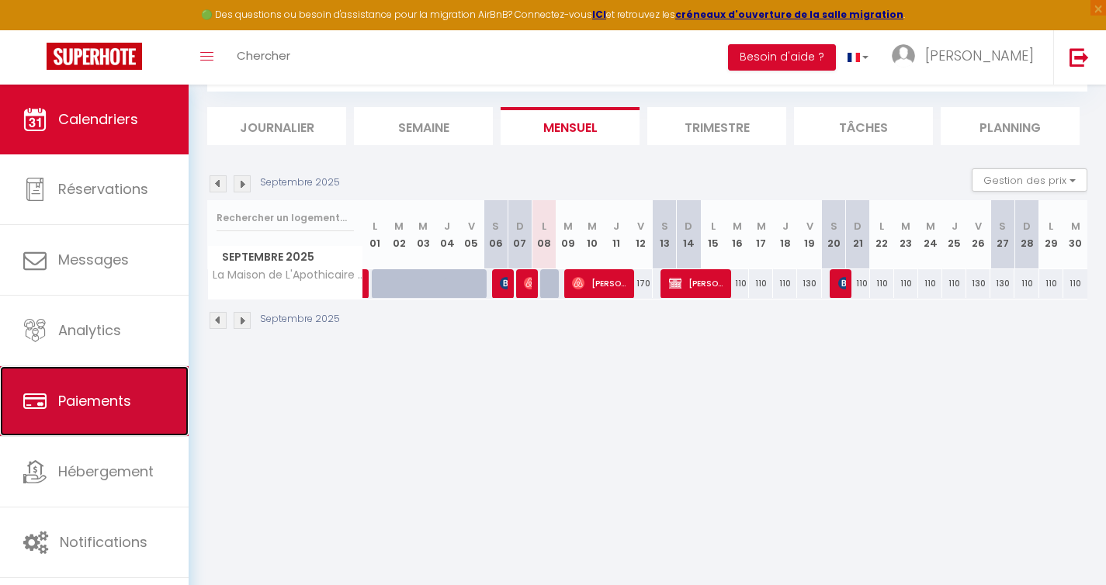
click at [116, 417] on link "Paiements" at bounding box center [94, 401] width 189 height 70
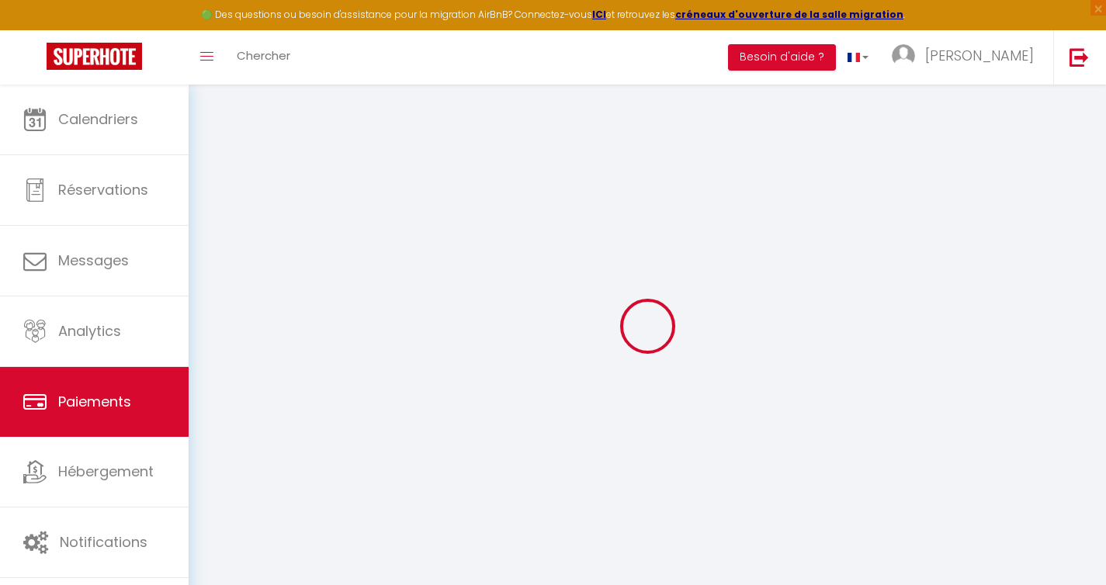
select select "2"
select select "0"
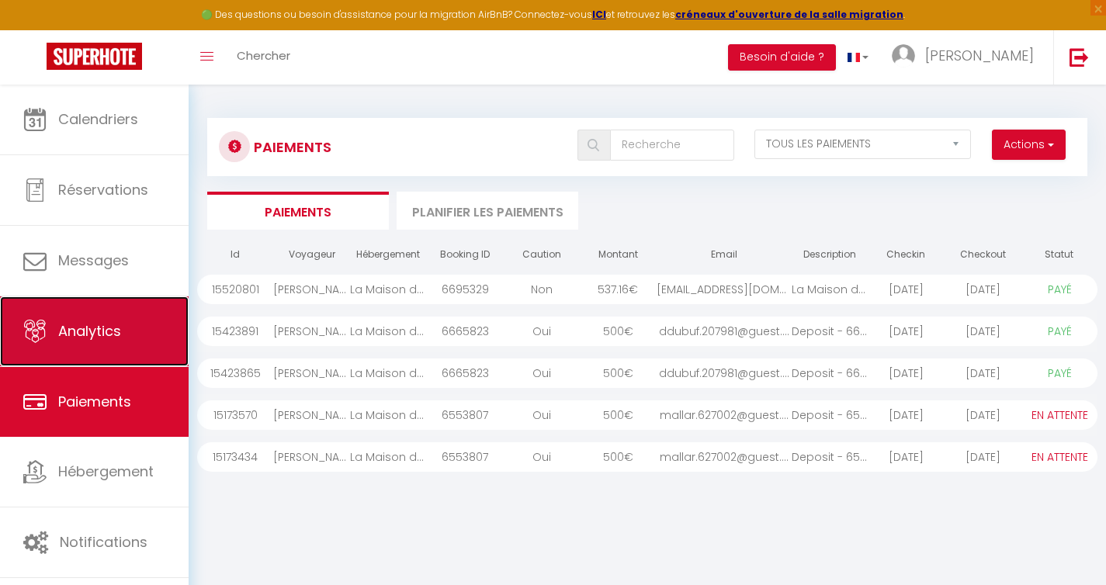
click at [109, 345] on link "Analytics" at bounding box center [94, 331] width 189 height 70
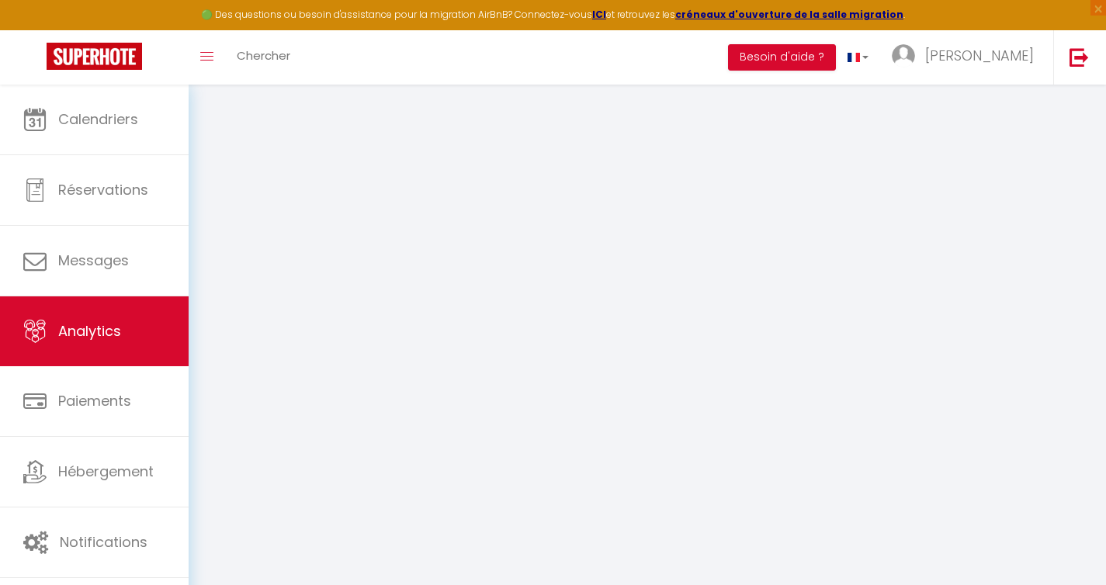
select select "2025"
select select "9"
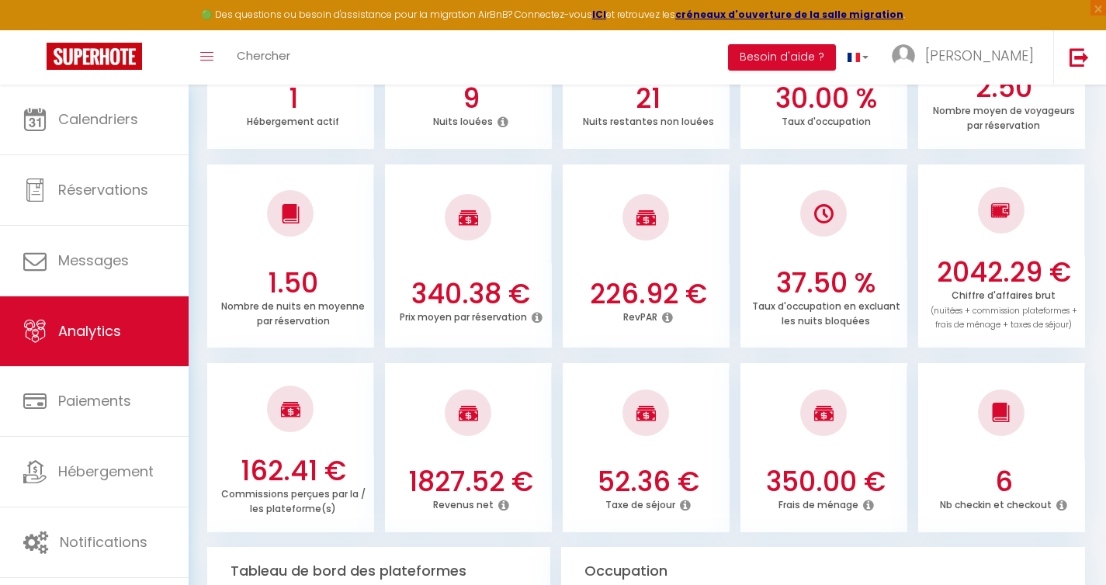
scroll to position [355, 0]
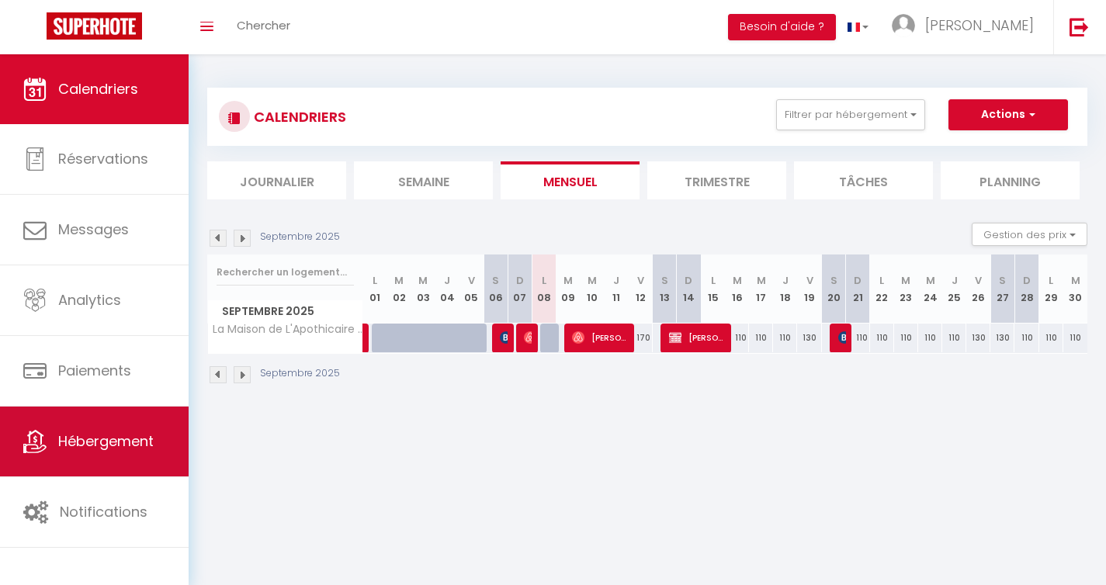
scroll to position [54, 0]
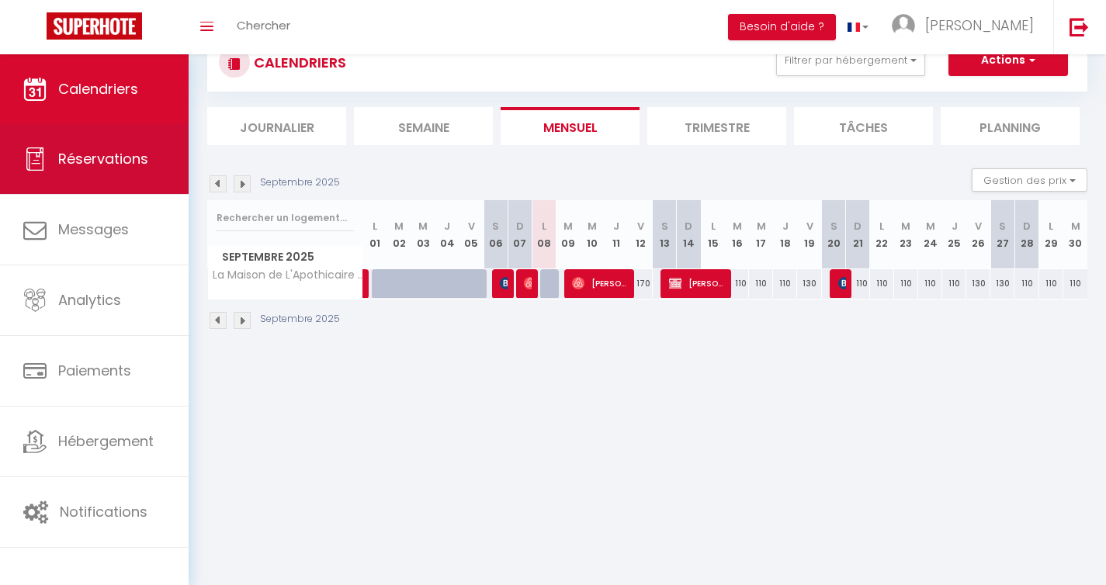
click at [99, 178] on link "Réservations" at bounding box center [94, 159] width 189 height 70
select select "not_cancelled"
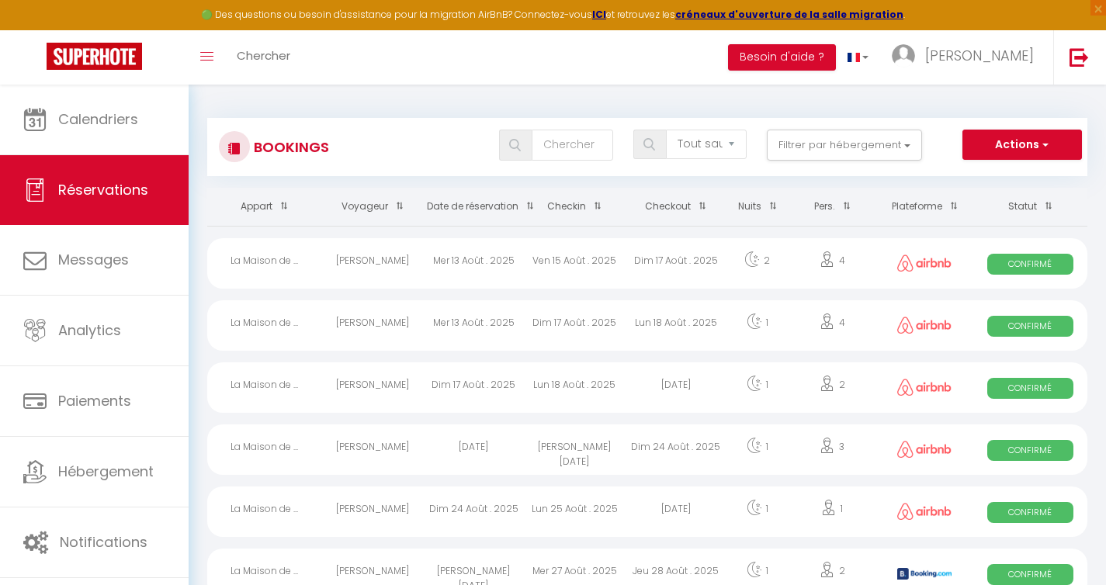
scroll to position [663, 0]
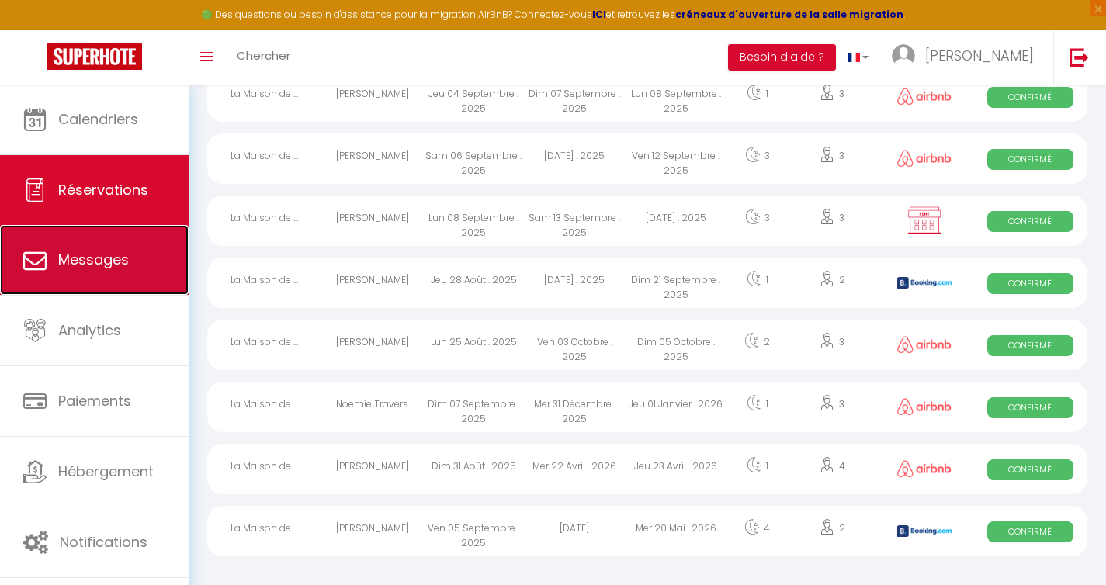
click at [132, 267] on link "Messages" at bounding box center [94, 260] width 189 height 70
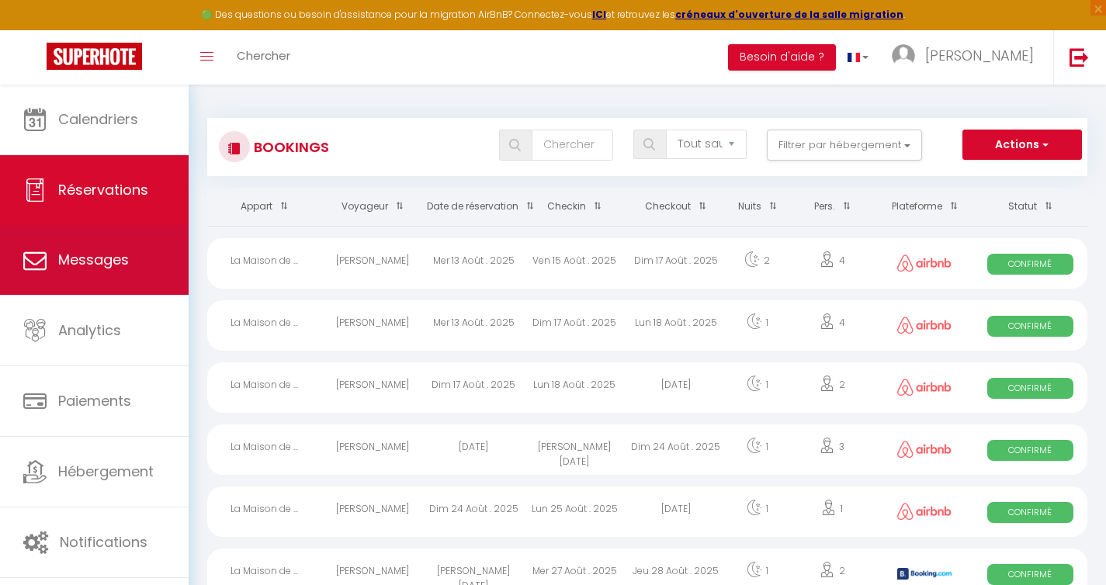
select select "message"
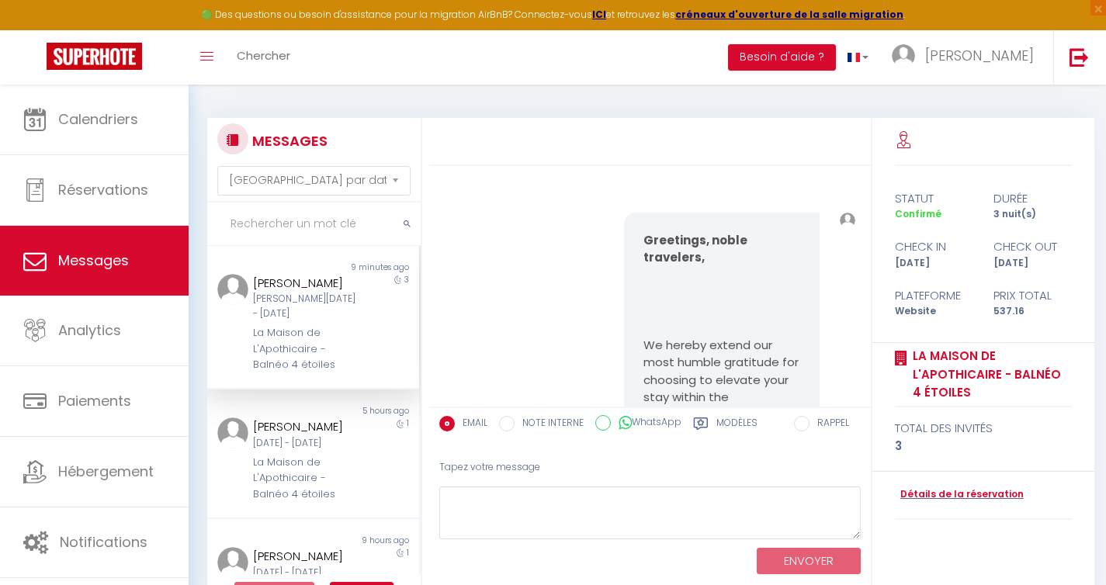
scroll to position [1774, 0]
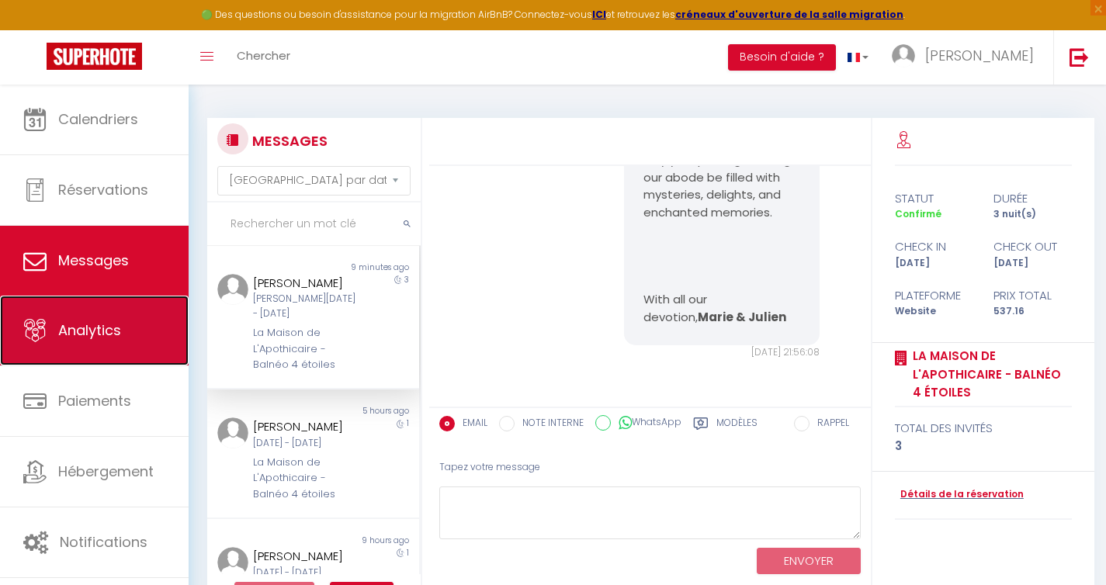
click at [95, 324] on span "Analytics" at bounding box center [89, 329] width 63 height 19
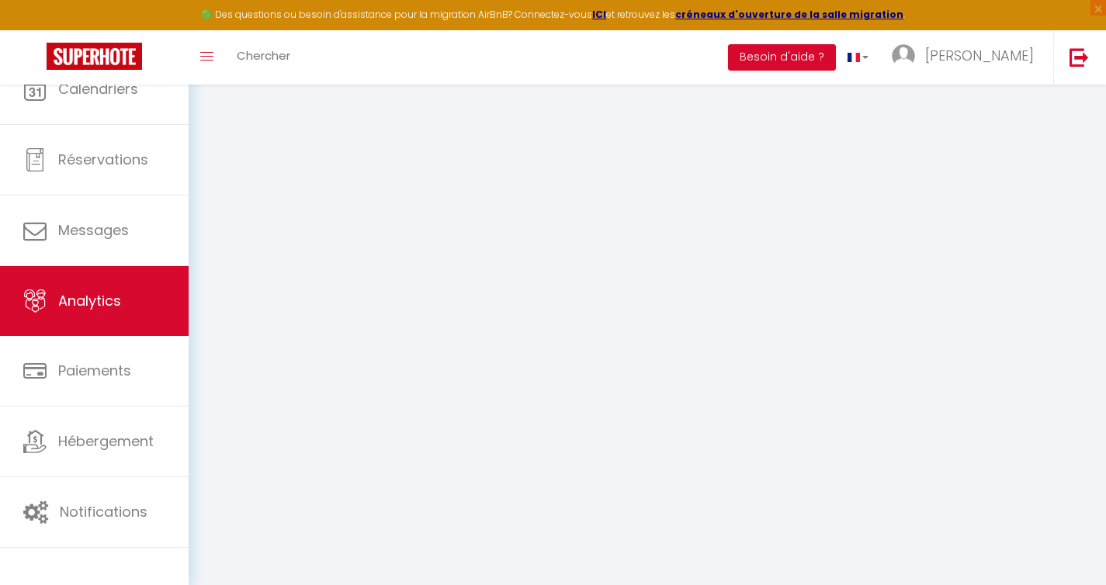
select select "2025"
select select "9"
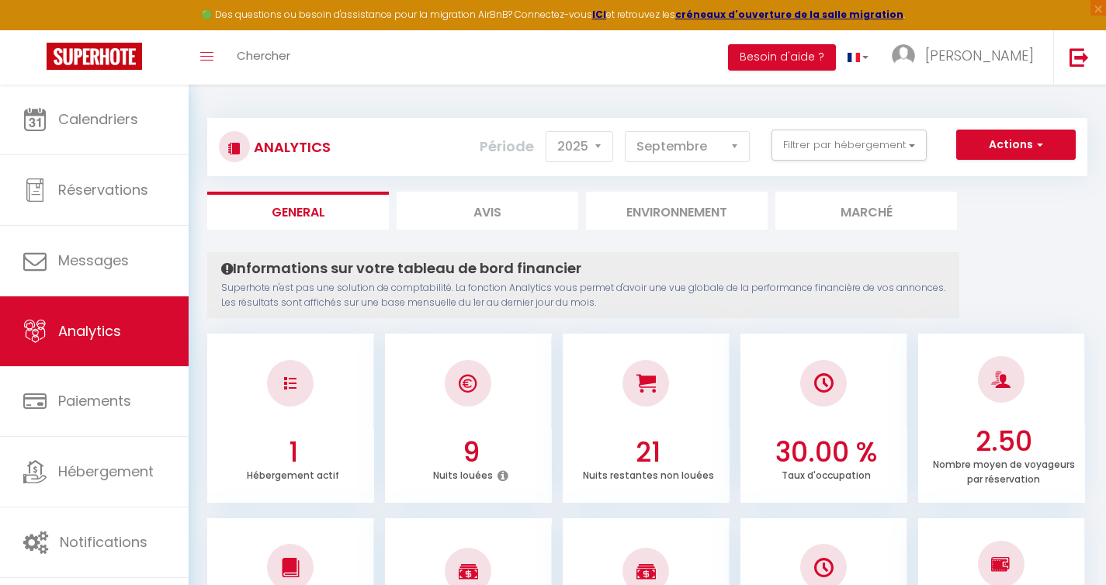
click at [828, 217] on li "Marché" at bounding box center [866, 211] width 182 height 38
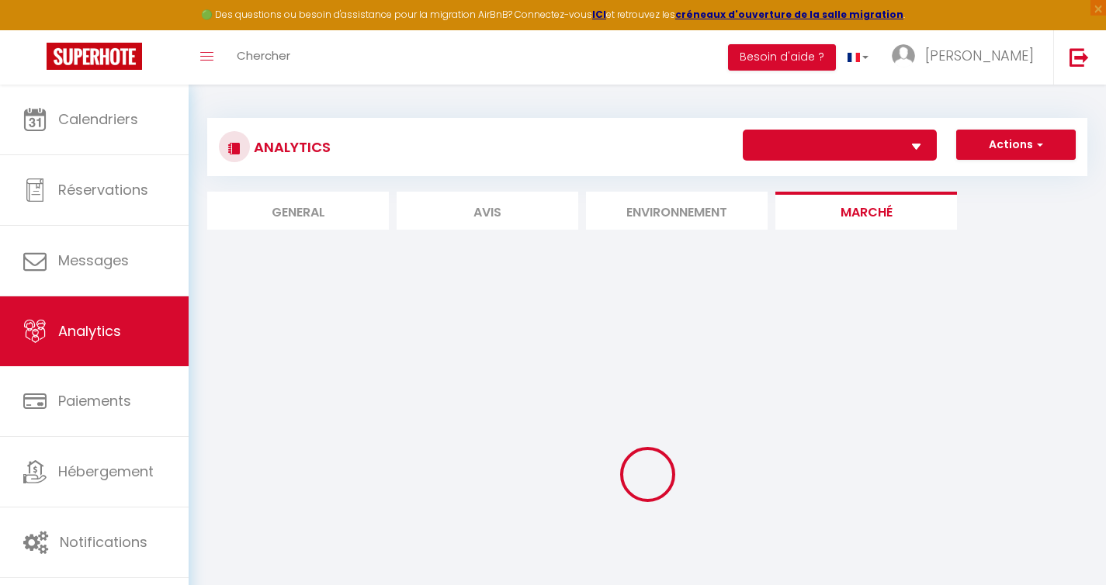
select select "75882"
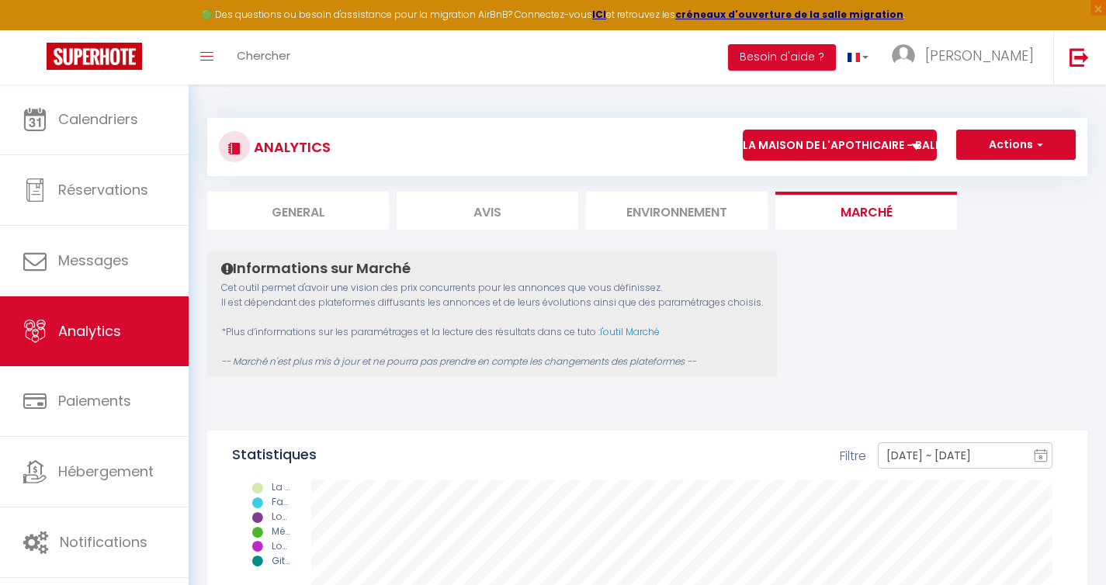
click at [668, 213] on li "Environnement" at bounding box center [677, 211] width 182 height 38
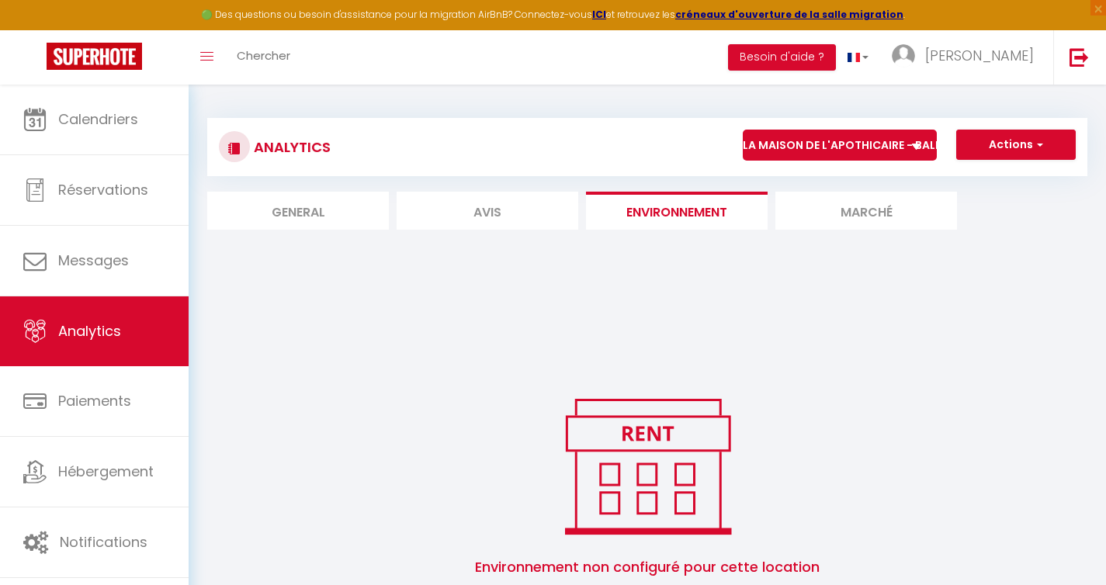
click at [815, 203] on li "Marché" at bounding box center [866, 211] width 182 height 38
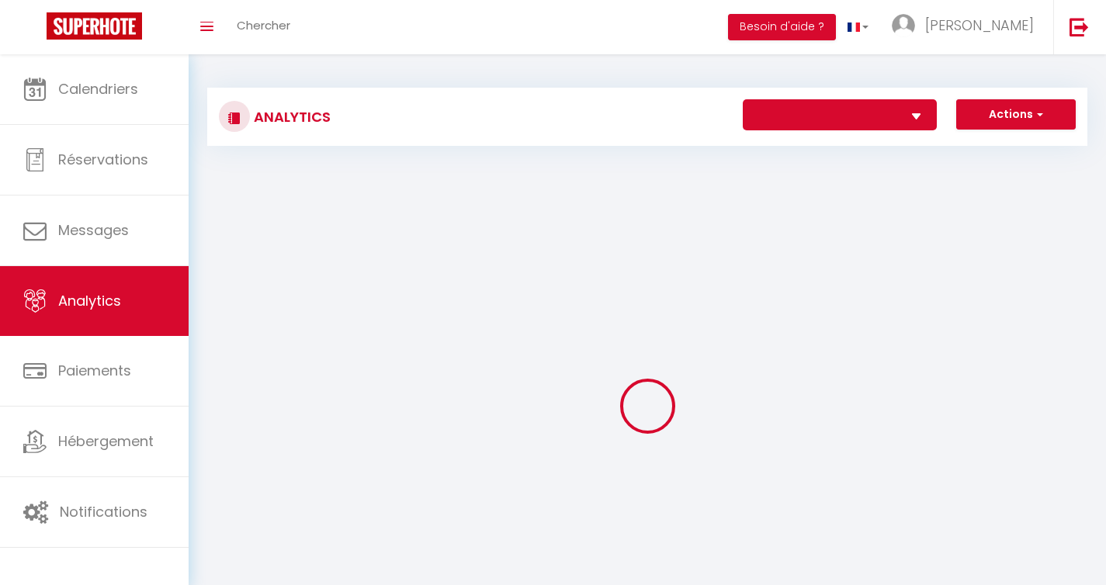
select select "75882"
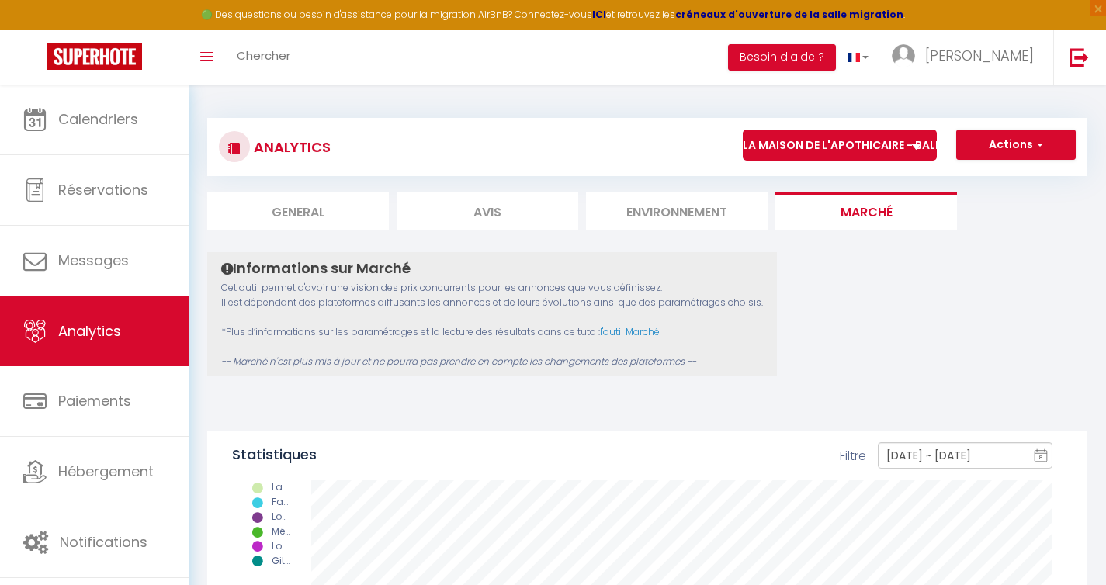
click at [690, 208] on li "Environnement" at bounding box center [677, 211] width 182 height 38
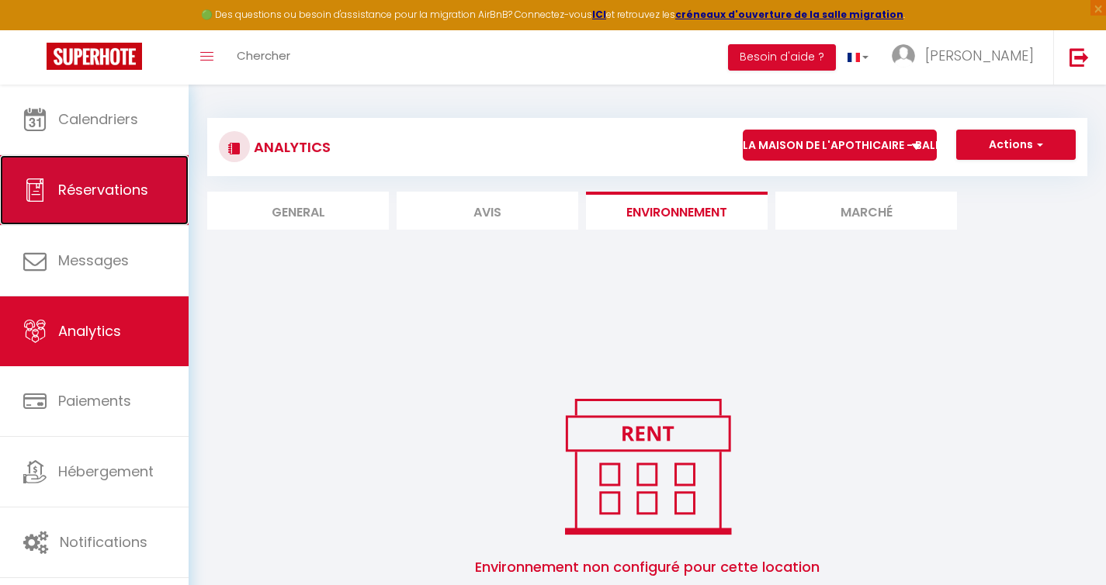
click at [100, 206] on link "Réservations" at bounding box center [94, 190] width 189 height 70
select select "not_cancelled"
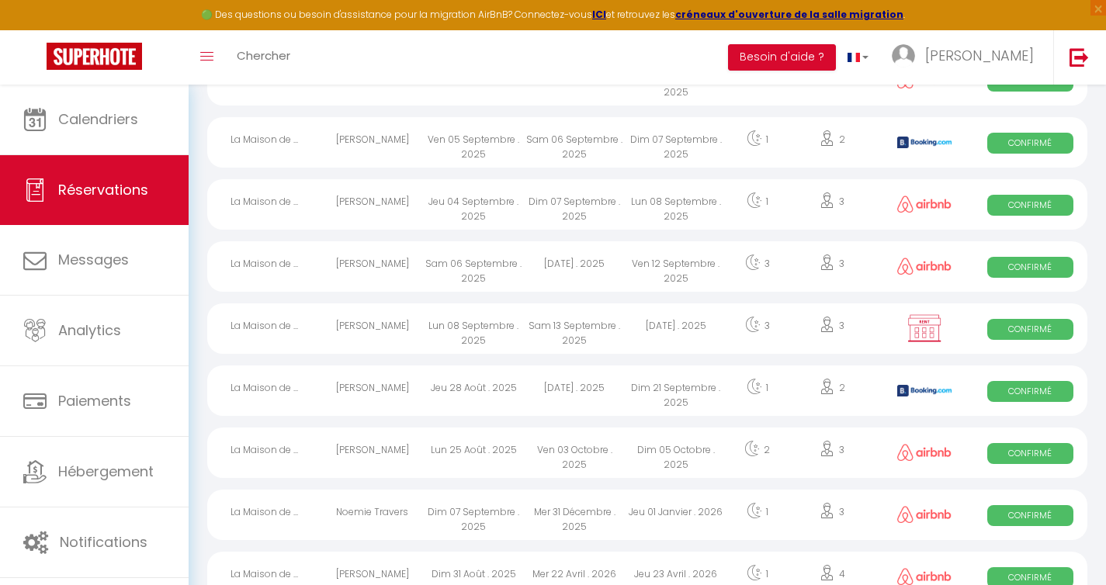
scroll to position [663, 0]
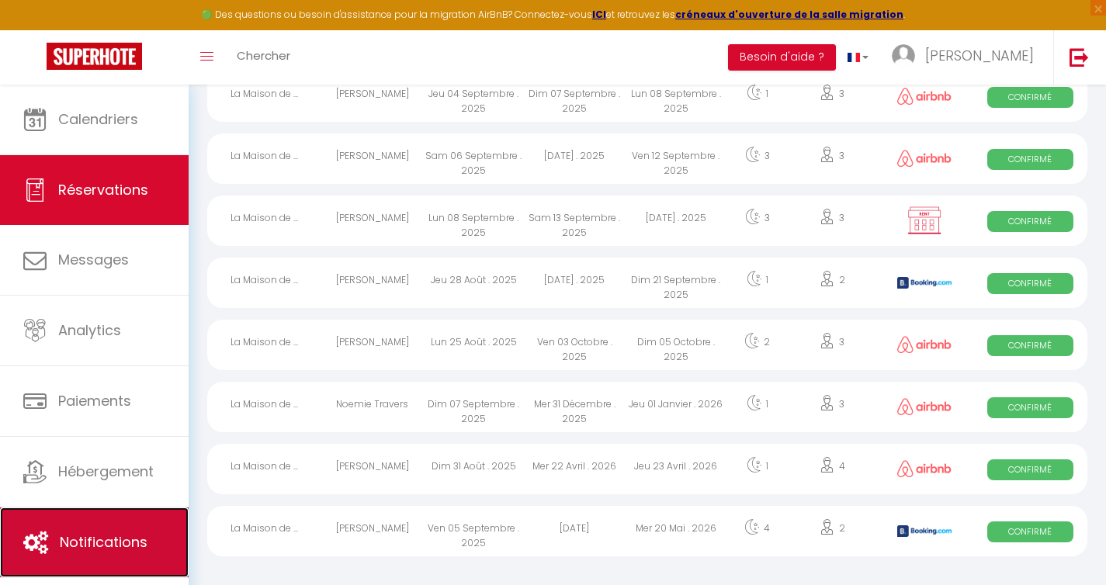
click at [105, 531] on link "Notifications" at bounding box center [94, 543] width 189 height 70
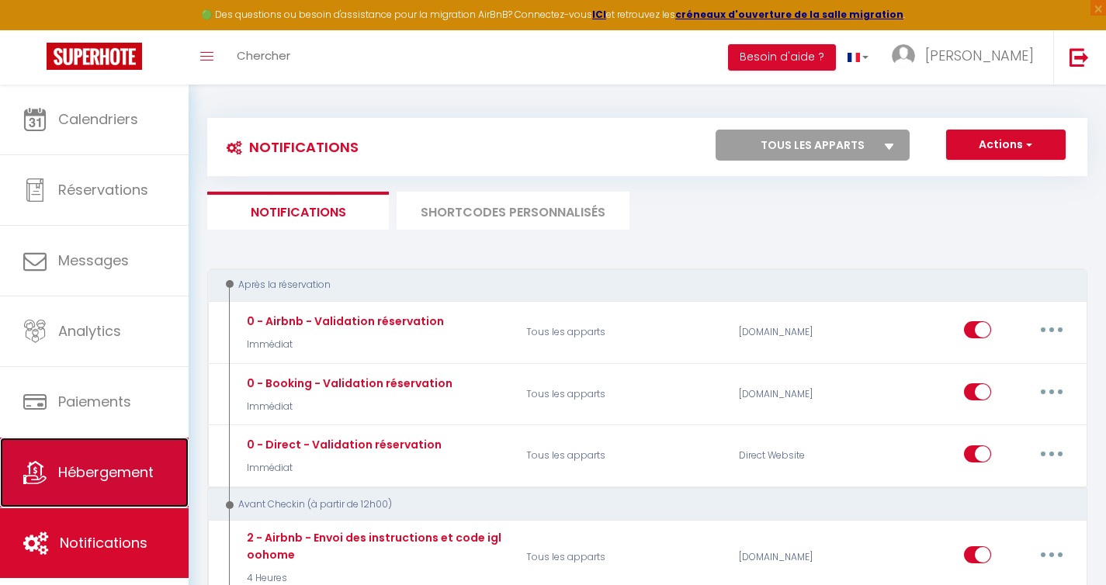
click at [106, 484] on link "Hébergement" at bounding box center [94, 473] width 189 height 70
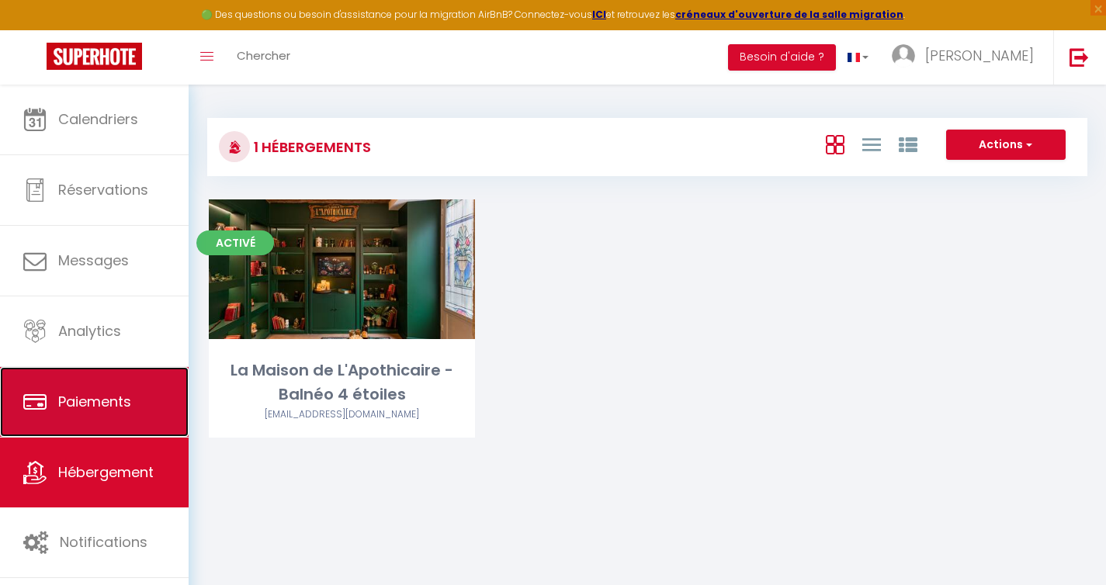
click at [85, 426] on link "Paiements" at bounding box center [94, 402] width 189 height 70
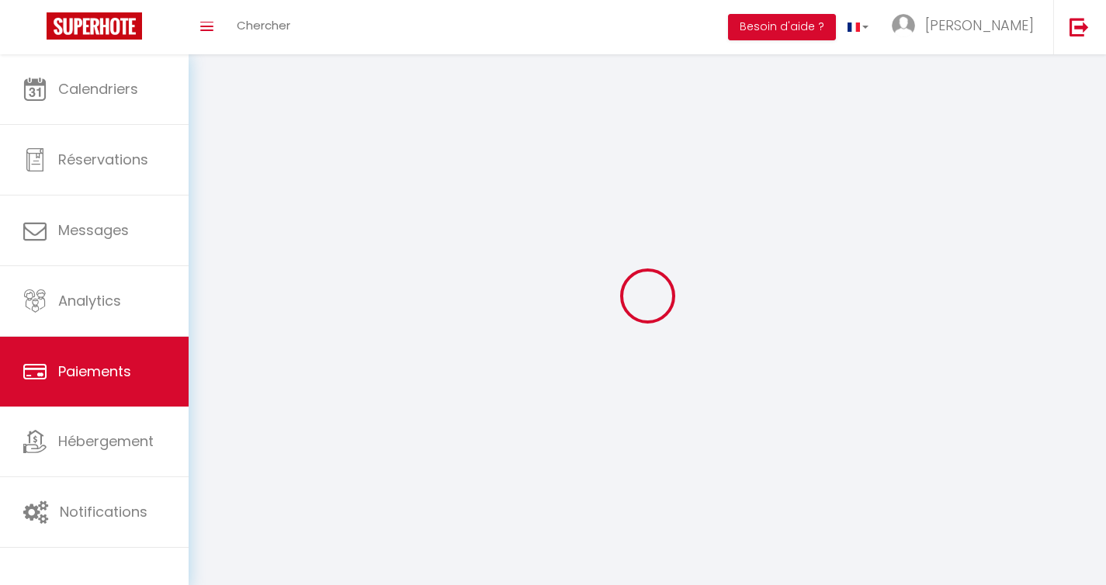
select select "2"
select select "0"
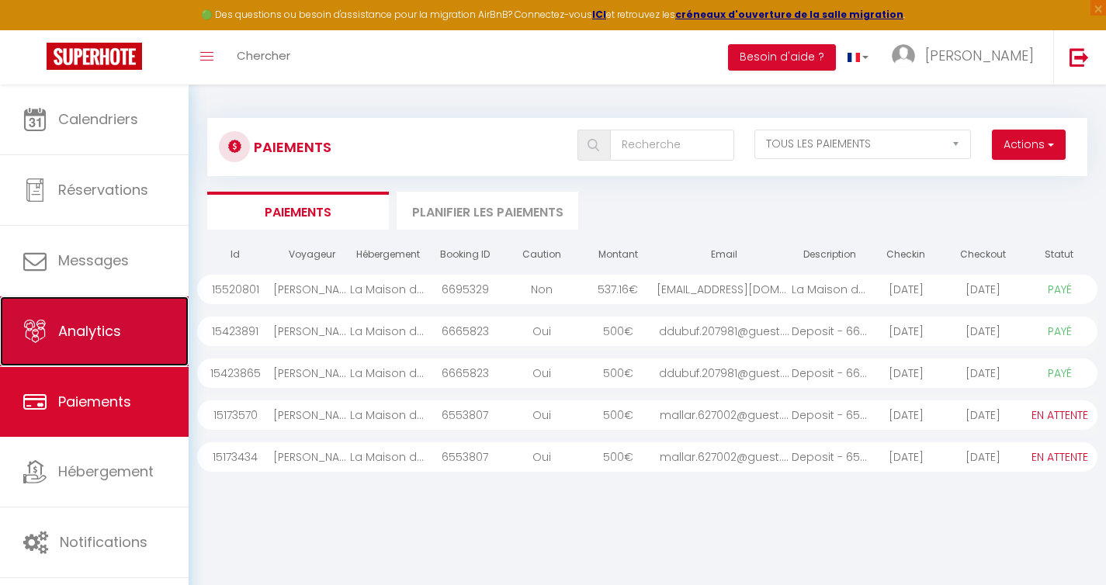
click at [100, 344] on link "Analytics" at bounding box center [94, 331] width 189 height 70
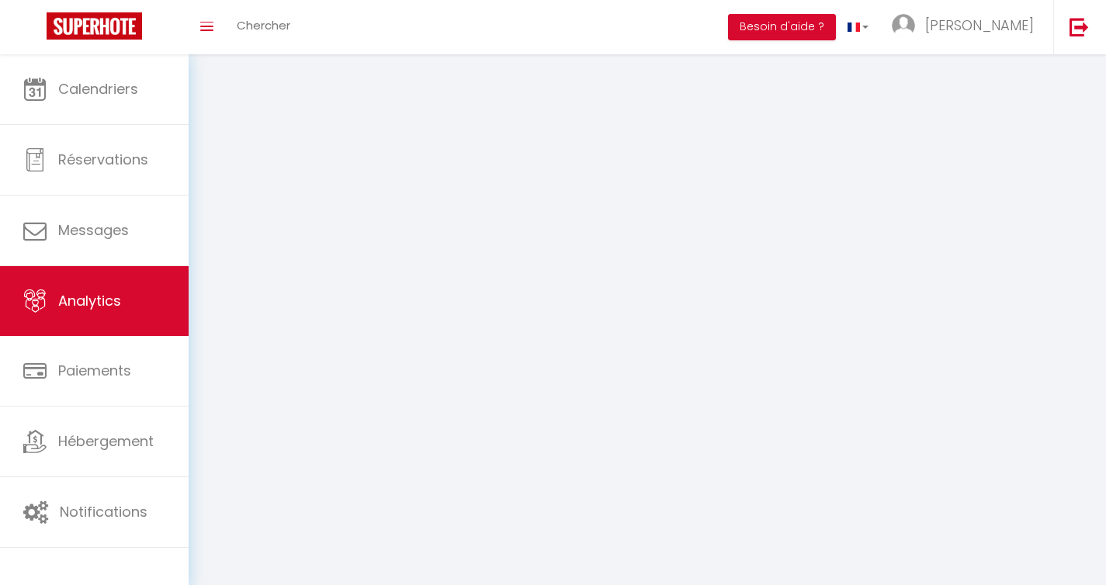
select select "2025"
select select "9"
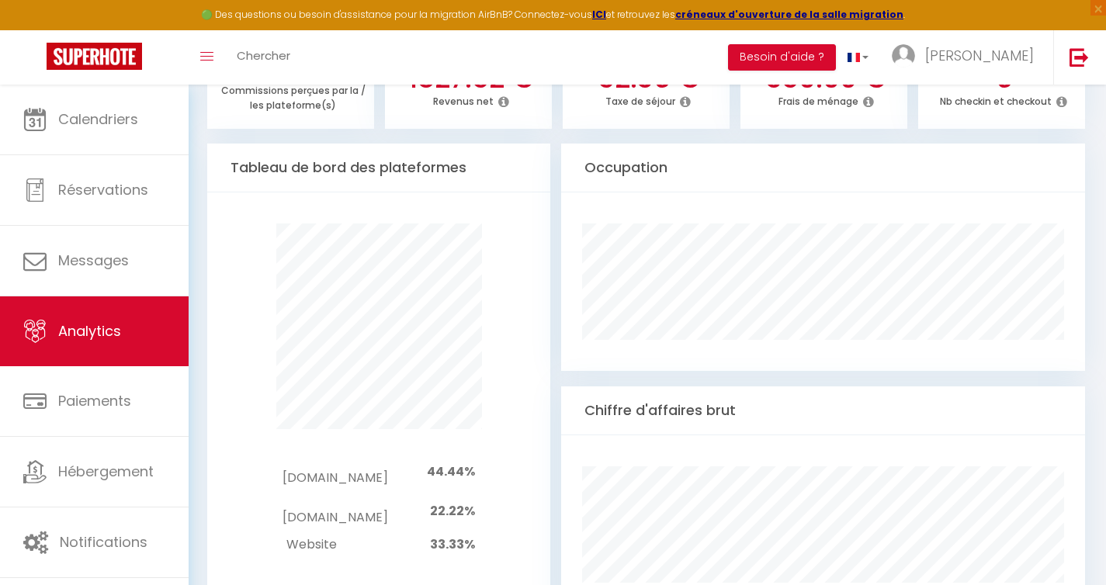
scroll to position [697, 0]
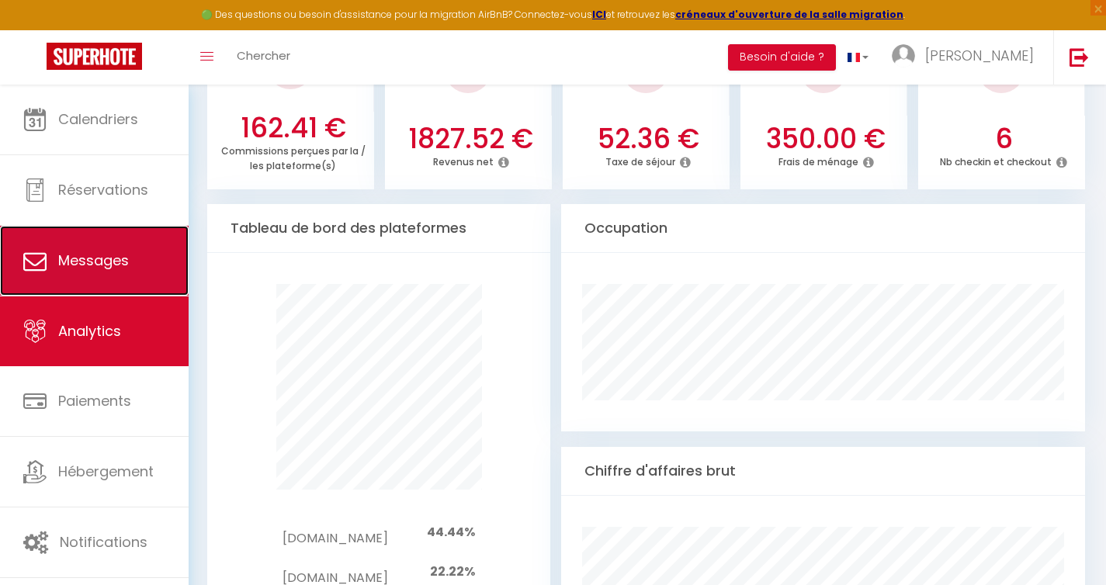
click at [58, 272] on link "Messages" at bounding box center [94, 261] width 189 height 70
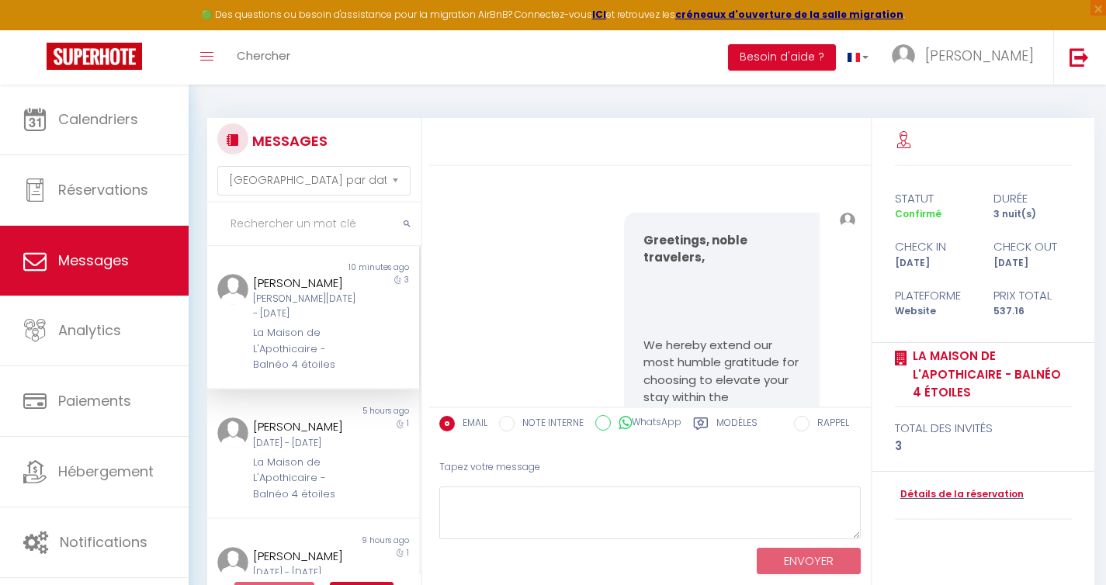
scroll to position [1774, 0]
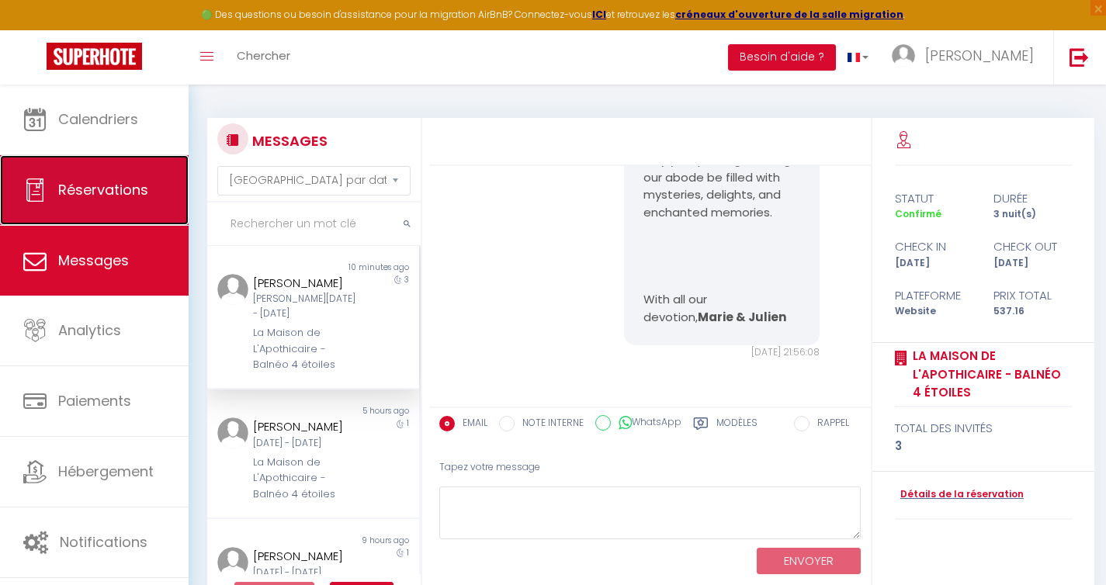
click at [83, 207] on link "Réservations" at bounding box center [94, 190] width 189 height 70
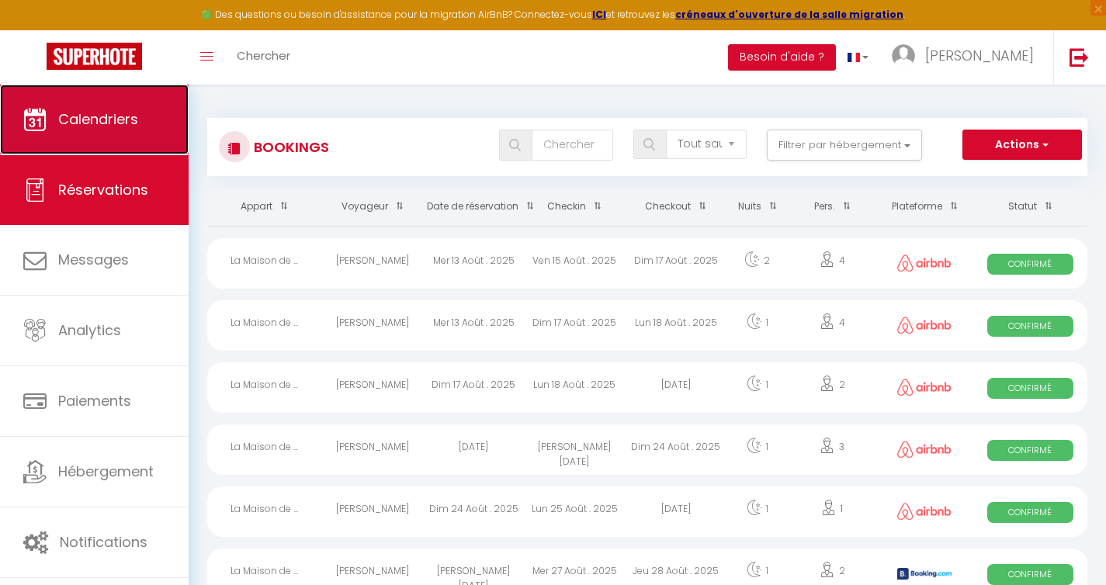
click at [104, 126] on span "Calendriers" at bounding box center [98, 118] width 80 height 19
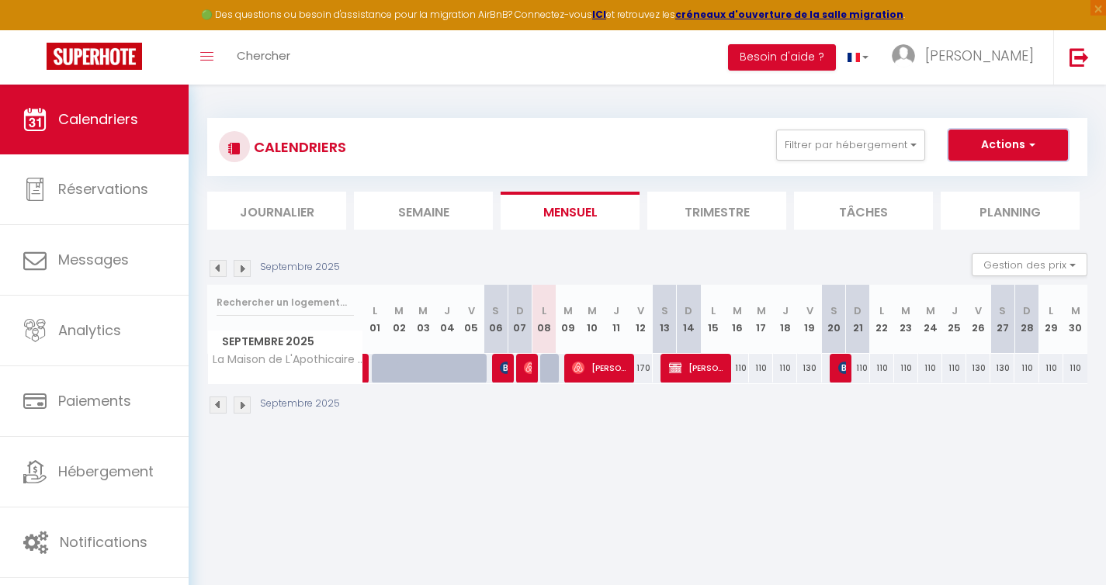
click at [1034, 141] on span "button" at bounding box center [1029, 145] width 9 height 16
click at [999, 92] on div "CALENDRIERS Filtrer par hébergement Tous La Maison de L'Apothicaire - Balnéo 4 …" at bounding box center [647, 267] width 917 height 364
click at [719, 242] on section "Septembre 2025 Gestion des prix Nb Nuits minimum Règles Disponibilité Septembre…" at bounding box center [647, 333] width 880 height 192
click at [716, 218] on li "Trimestre" at bounding box center [716, 211] width 139 height 38
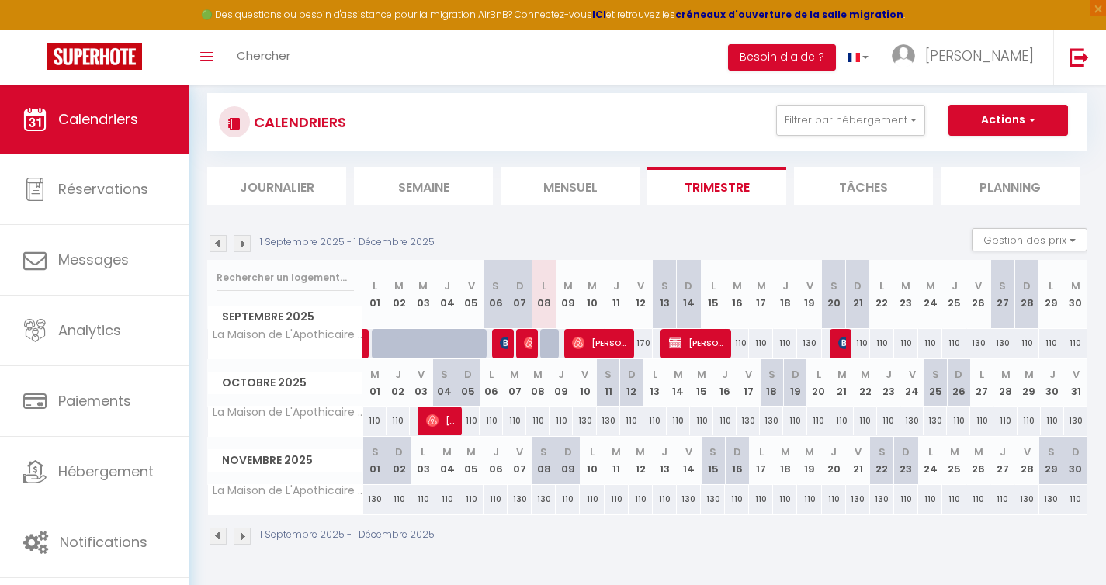
scroll to position [26, 0]
click at [496, 502] on div "110" at bounding box center [495, 498] width 24 height 29
type input "110"
type input "[DATE]"
type input "Ven 07 Novembre 2025"
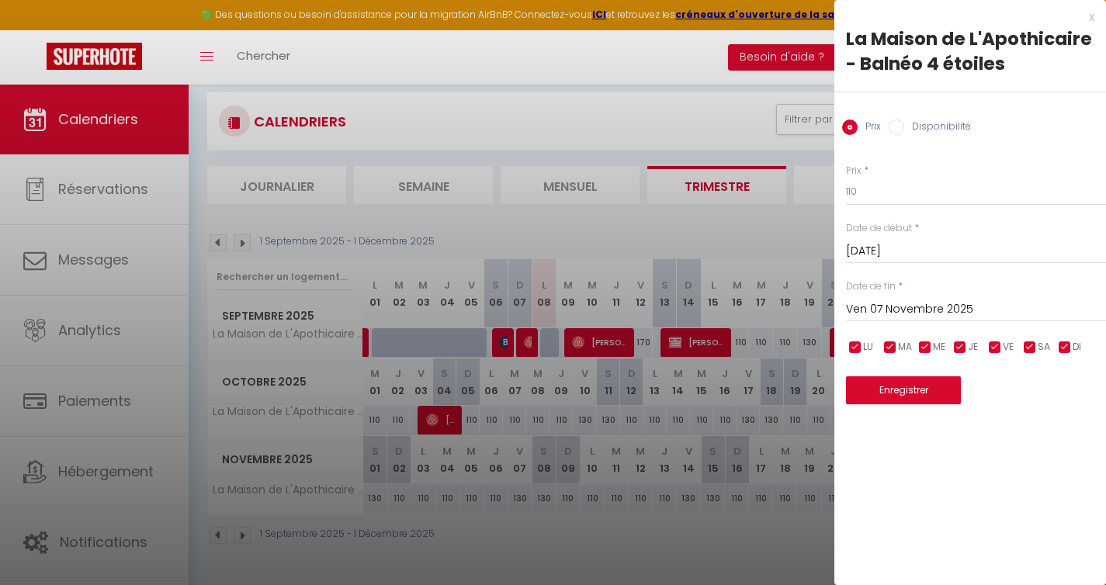
click at [496, 502] on div at bounding box center [553, 292] width 1106 height 585
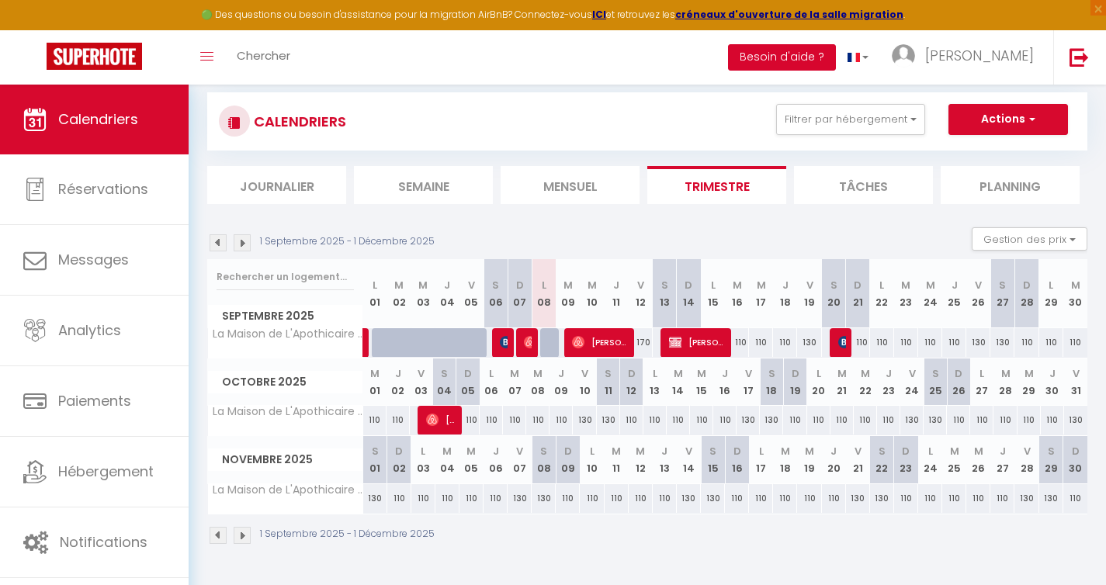
click at [836, 57] on button "Besoin d'aide ?" at bounding box center [782, 57] width 108 height 26
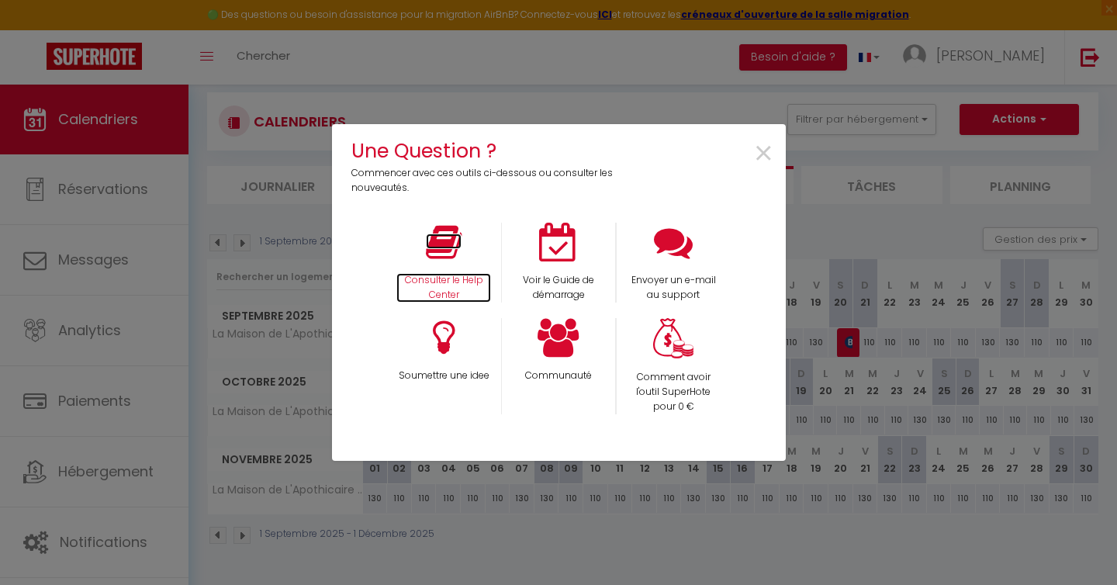
click at [454, 243] on icon at bounding box center [444, 242] width 36 height 39
click at [760, 154] on span "×" at bounding box center [763, 154] width 21 height 49
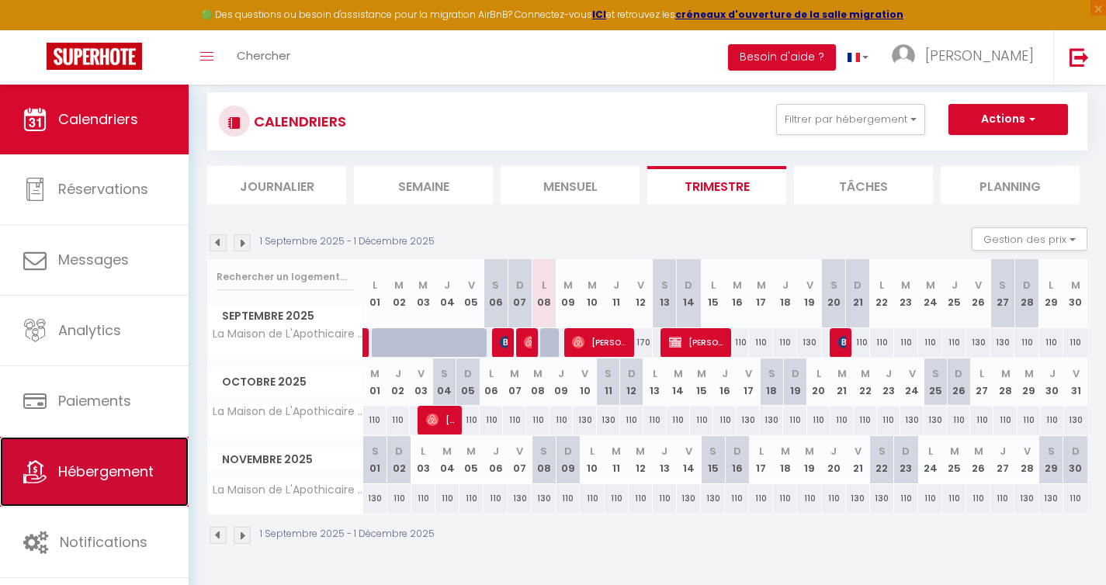
click at [94, 477] on span "Hébergement" at bounding box center [105, 471] width 95 height 19
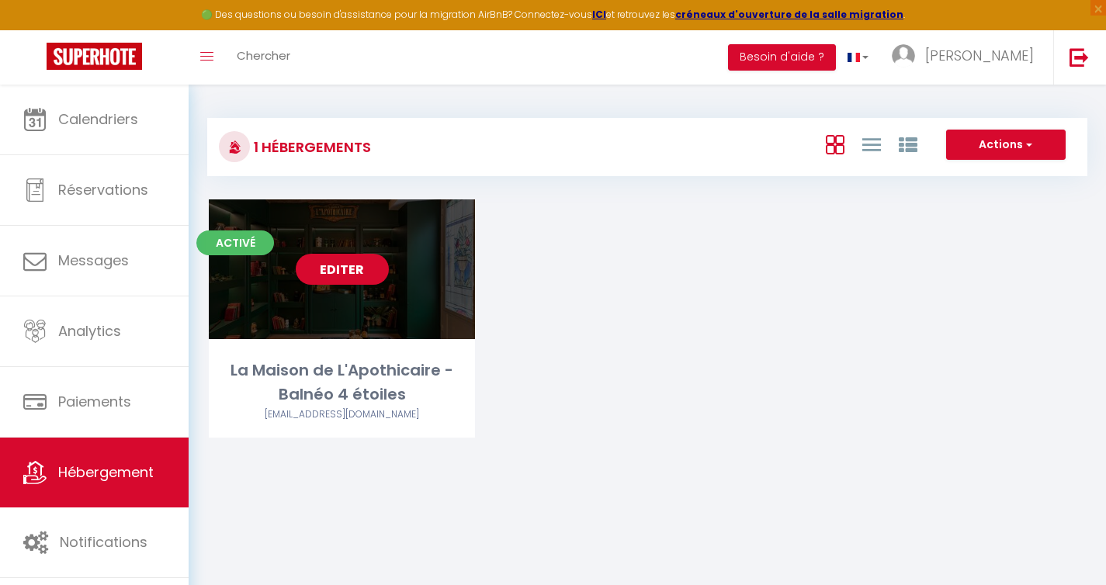
click at [341, 245] on div "Editer" at bounding box center [342, 269] width 266 height 140
select select "3"
select select "2"
select select "1"
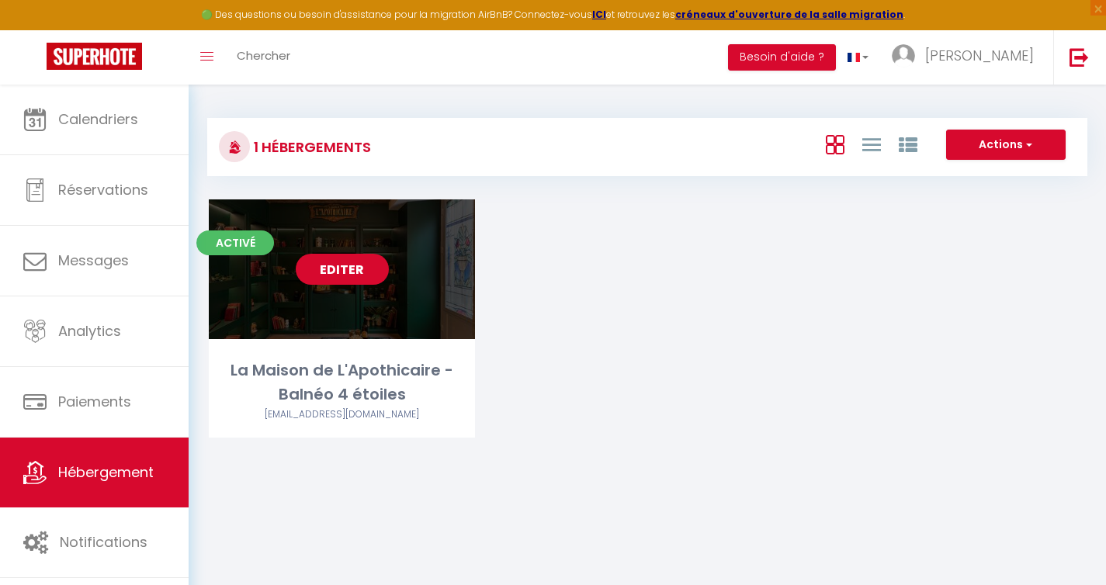
select select
select select "28"
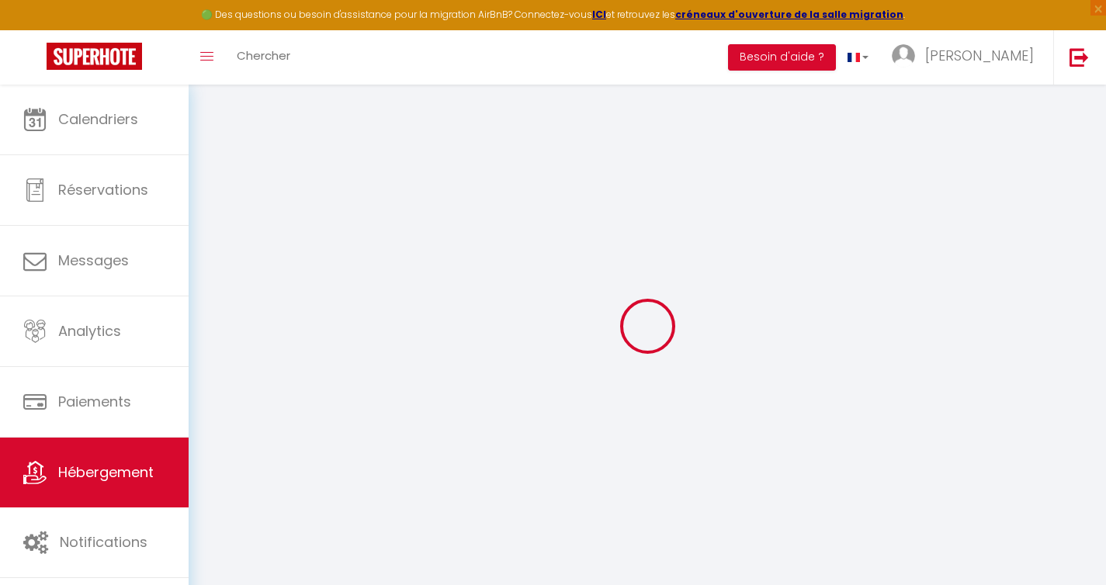
select select
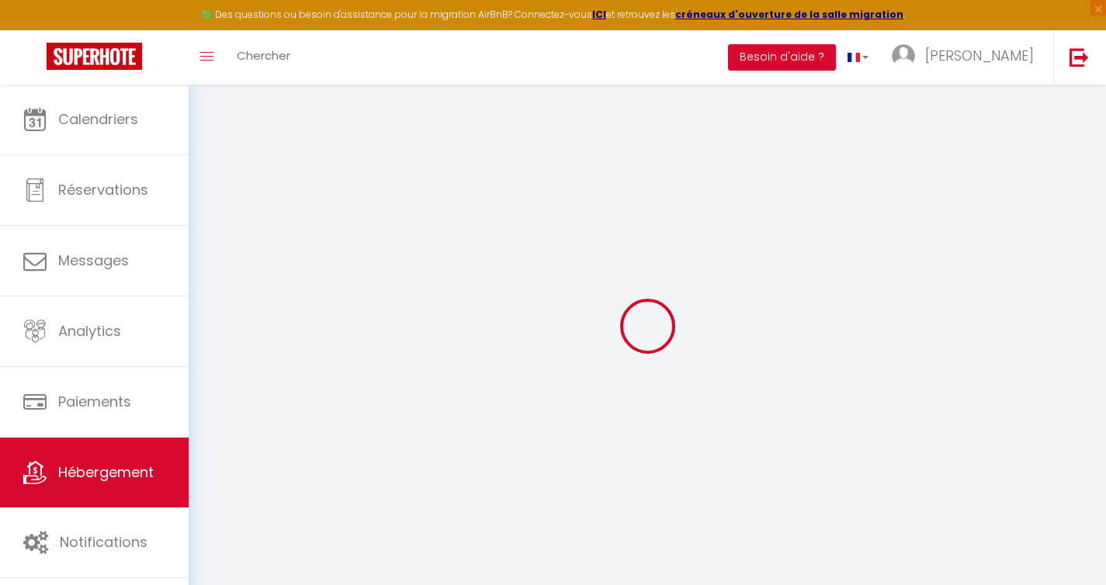
select select
checkbox input "false"
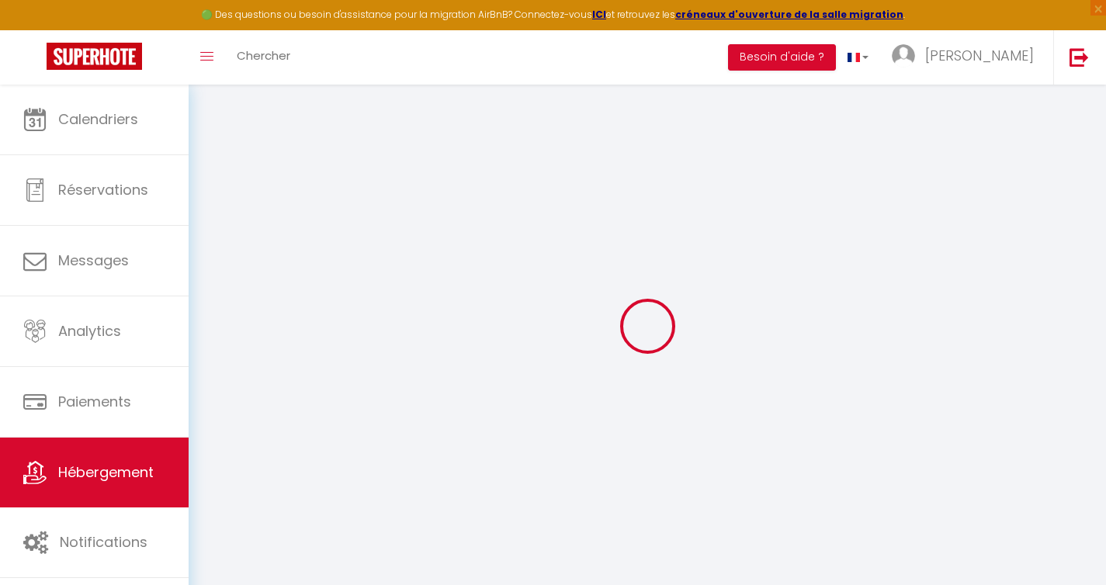
select select
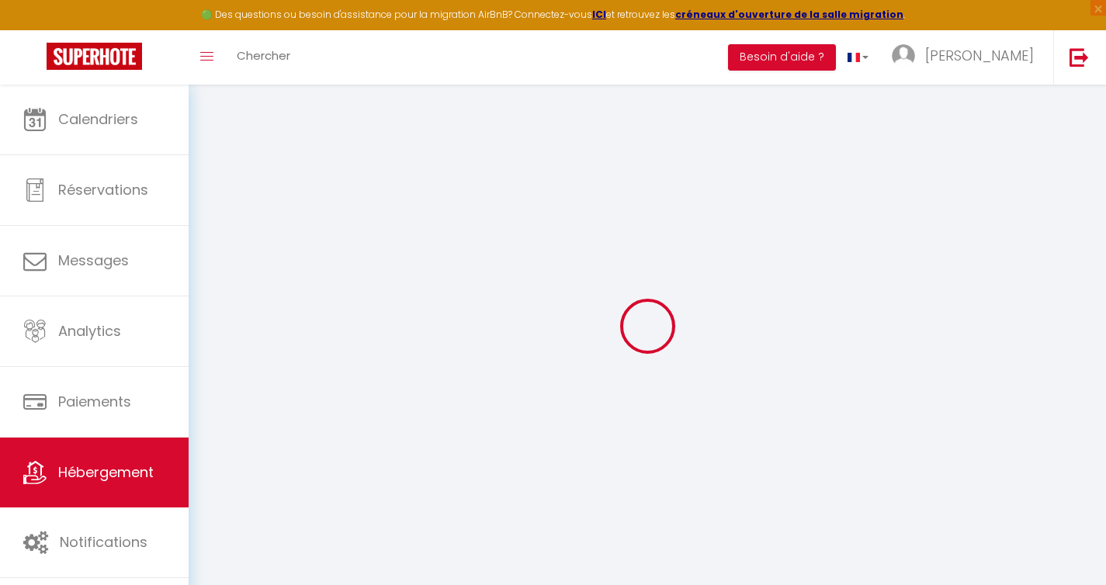
select select
checkbox input "false"
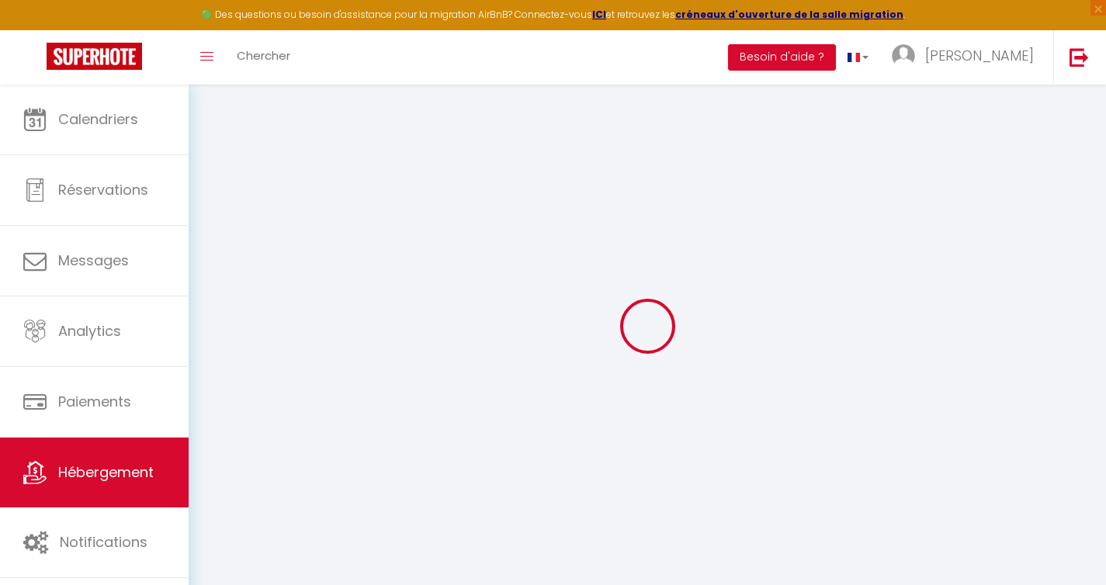
checkbox input "false"
select select
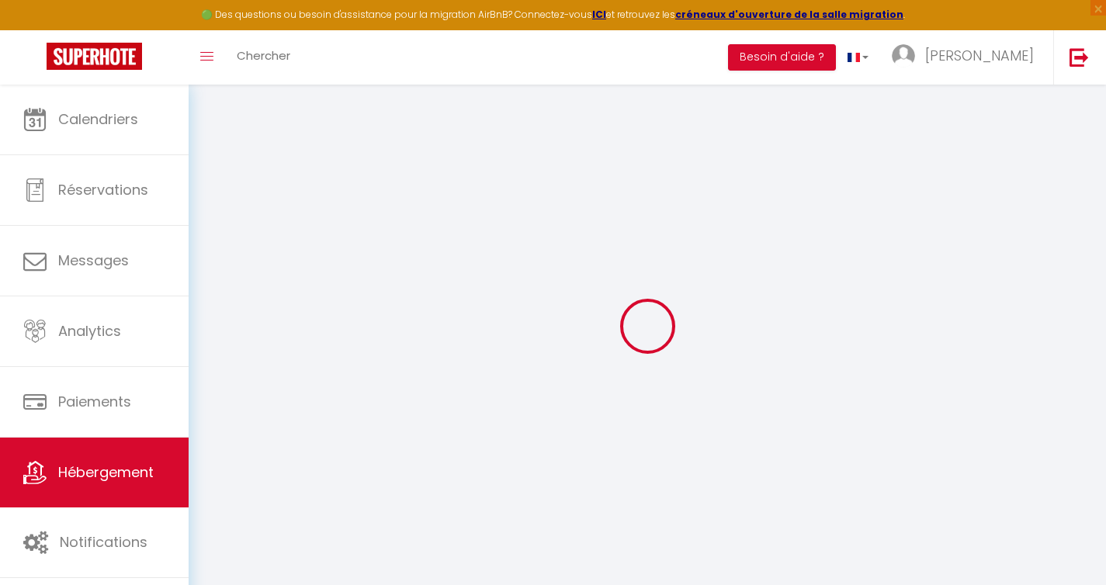
select select
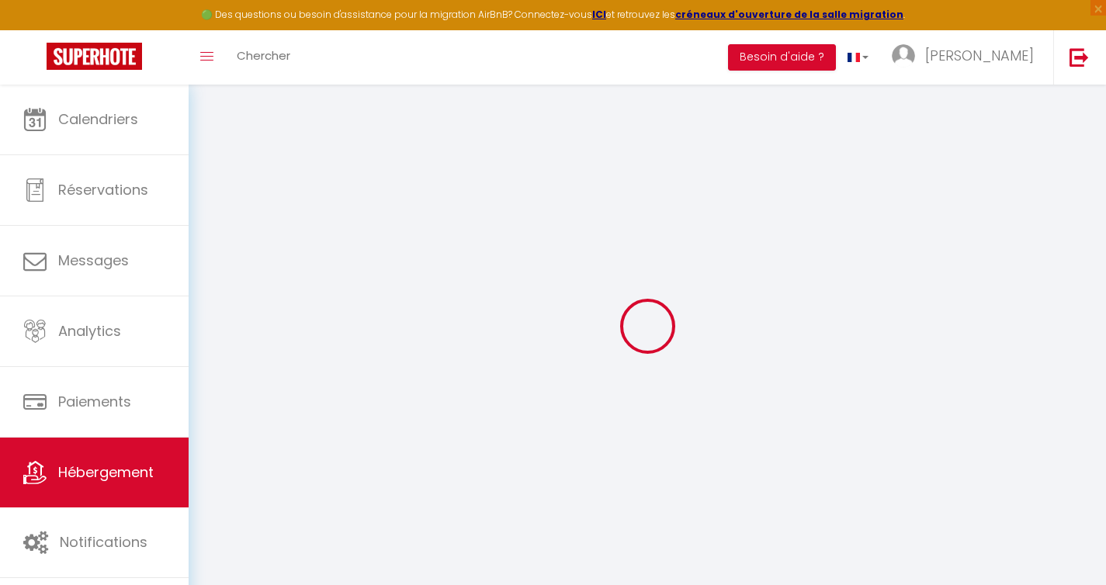
checkbox input "false"
select select
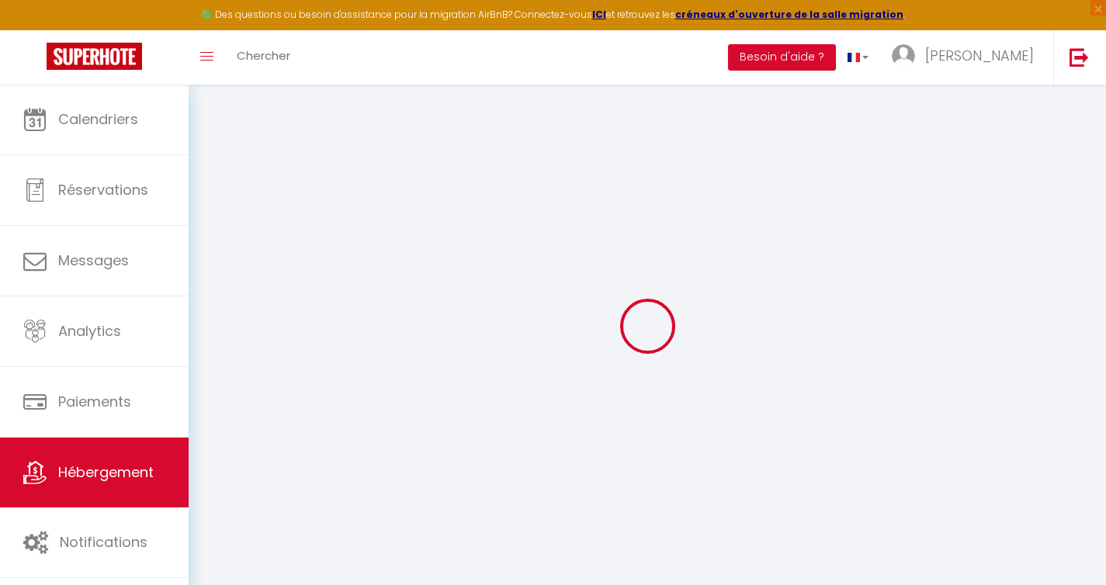
select select
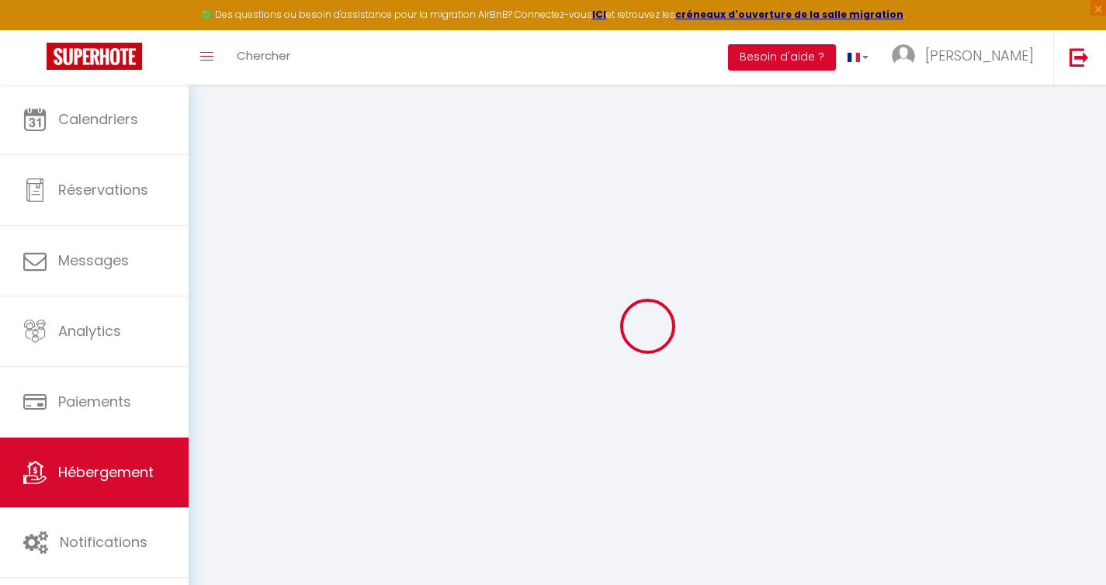
select select
checkbox input "false"
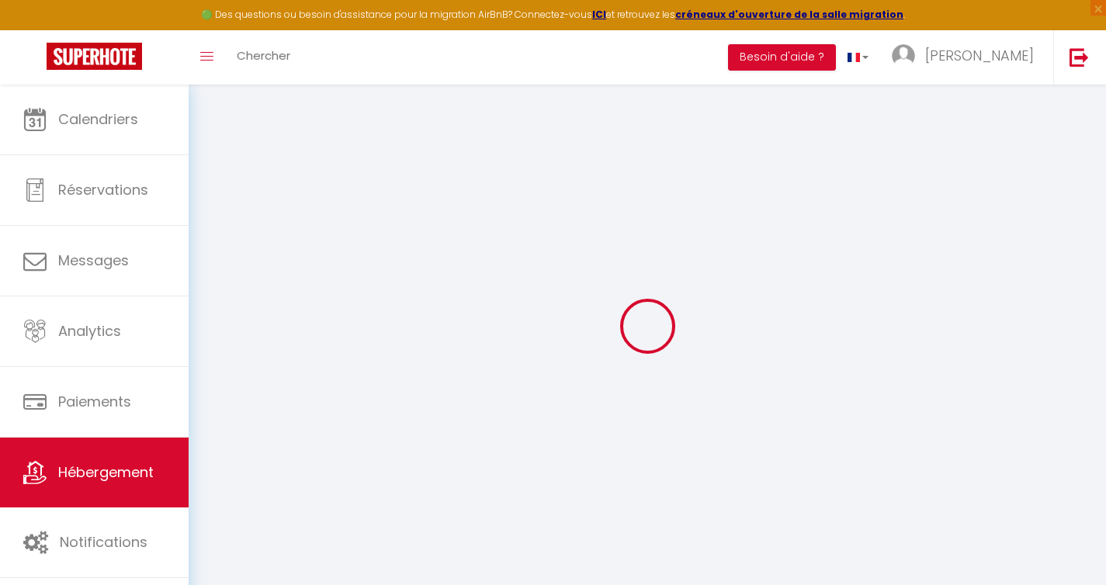
checkbox input "false"
select select
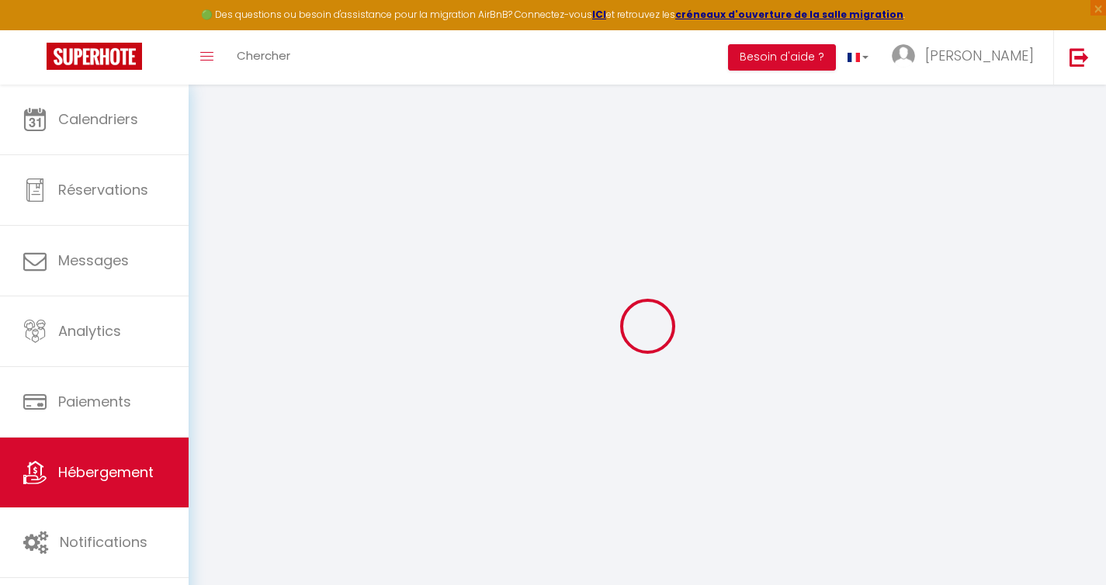
select select
checkbox input "false"
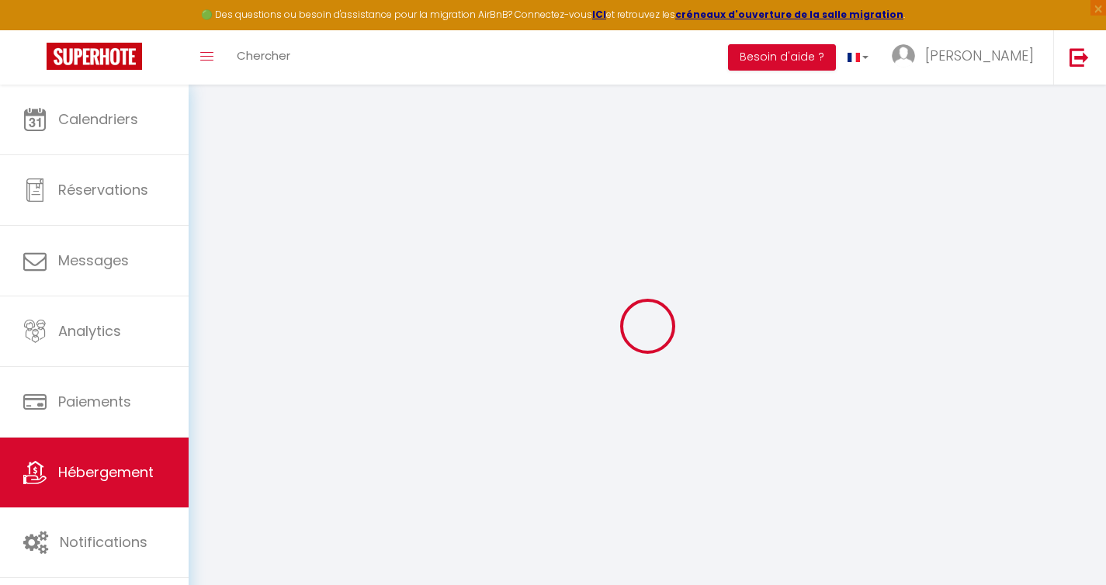
checkbox input "false"
select select
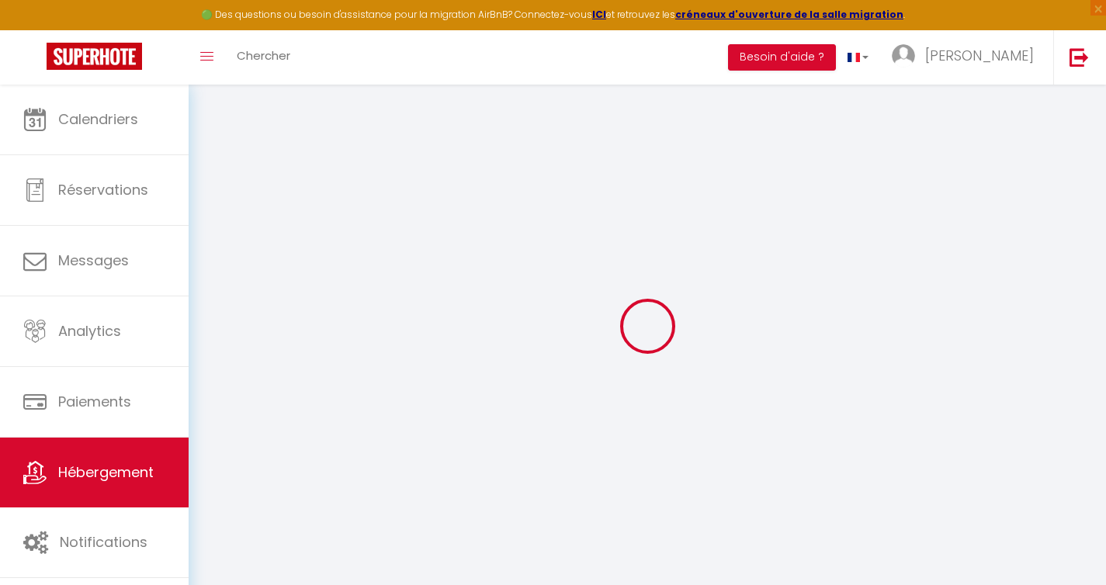
select select
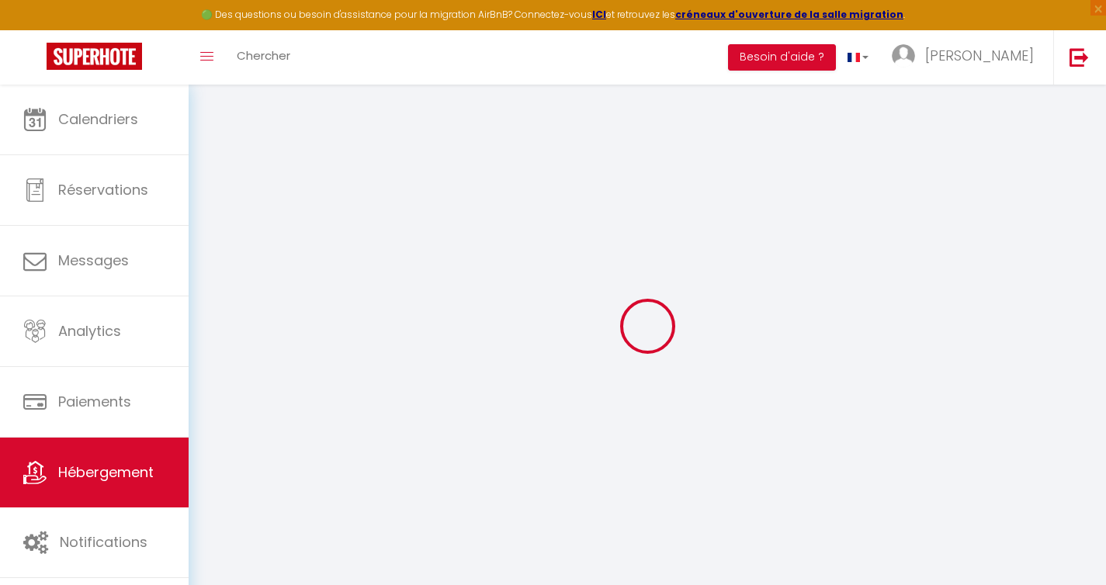
select select
checkbox input "false"
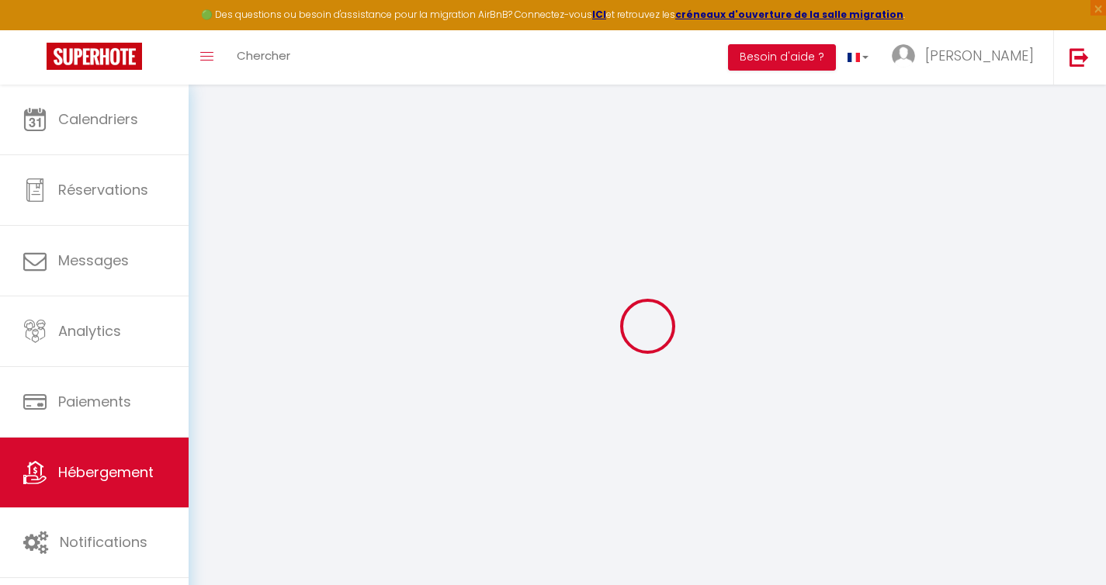
select select
type input "La Maison de L'Apothicaire - Balnéo 4 étoiles"
type input "Marie & Julien"
type input "[STREET_ADDRESS]"
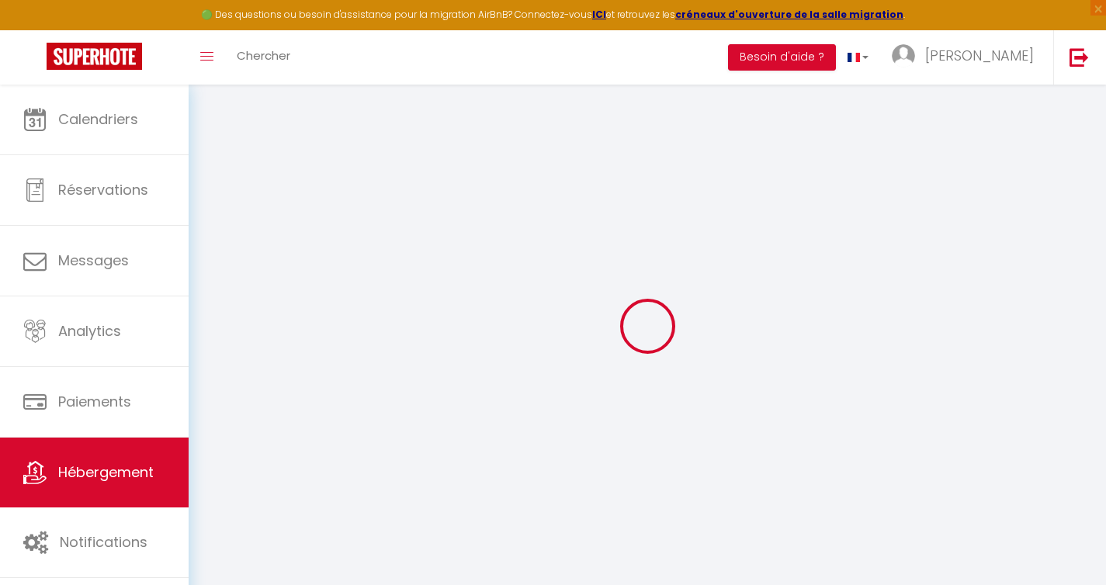
type input "38460"
type input "Crémieu"
select select "2"
type input "100"
type input "70"
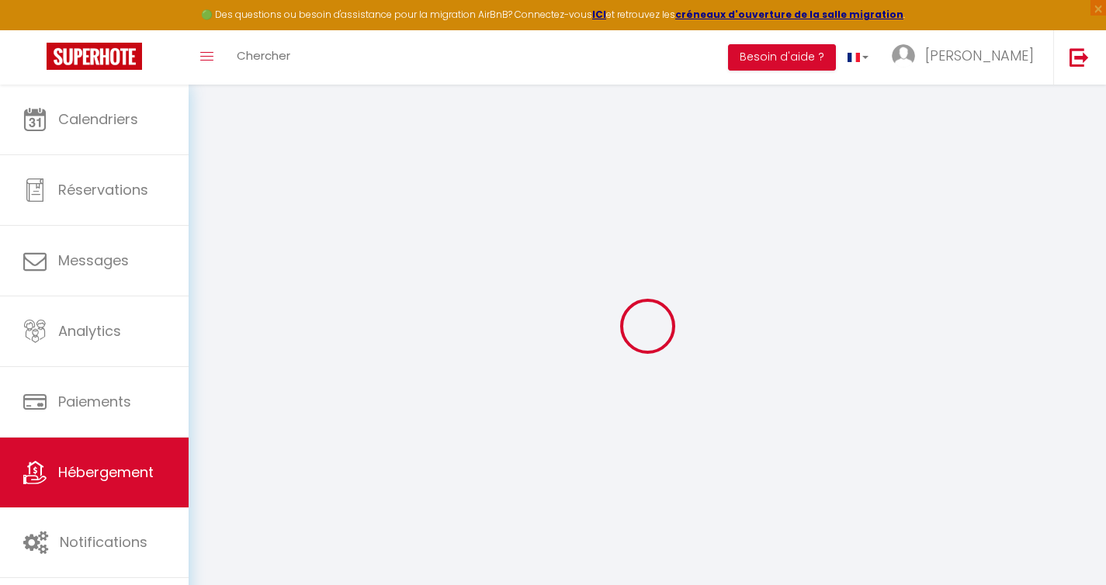
type input "2.86"
type input "500"
select select
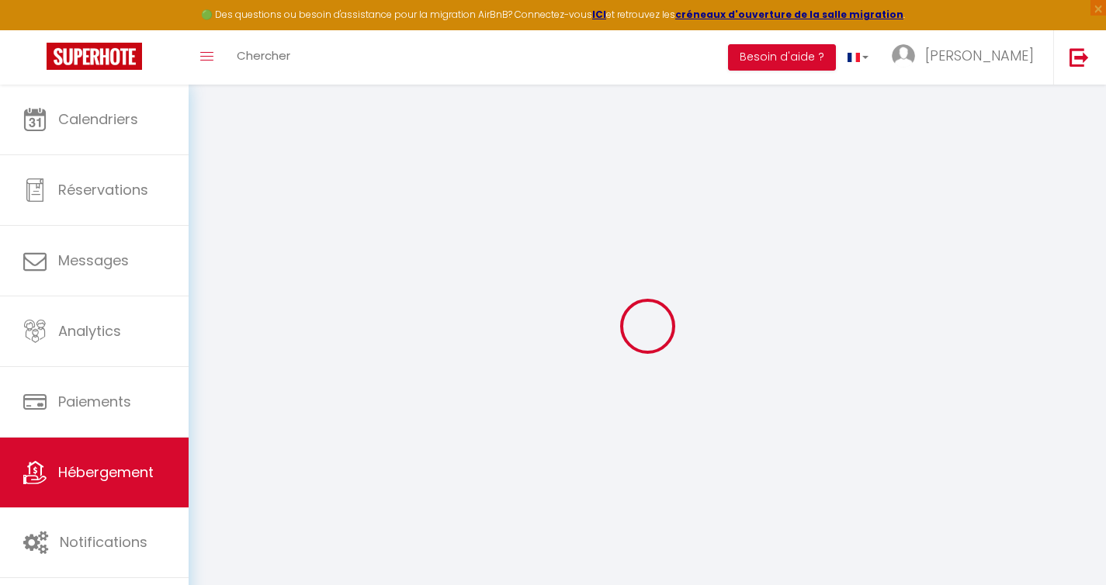
select select
type input "[STREET_ADDRESS]"
type input "38460"
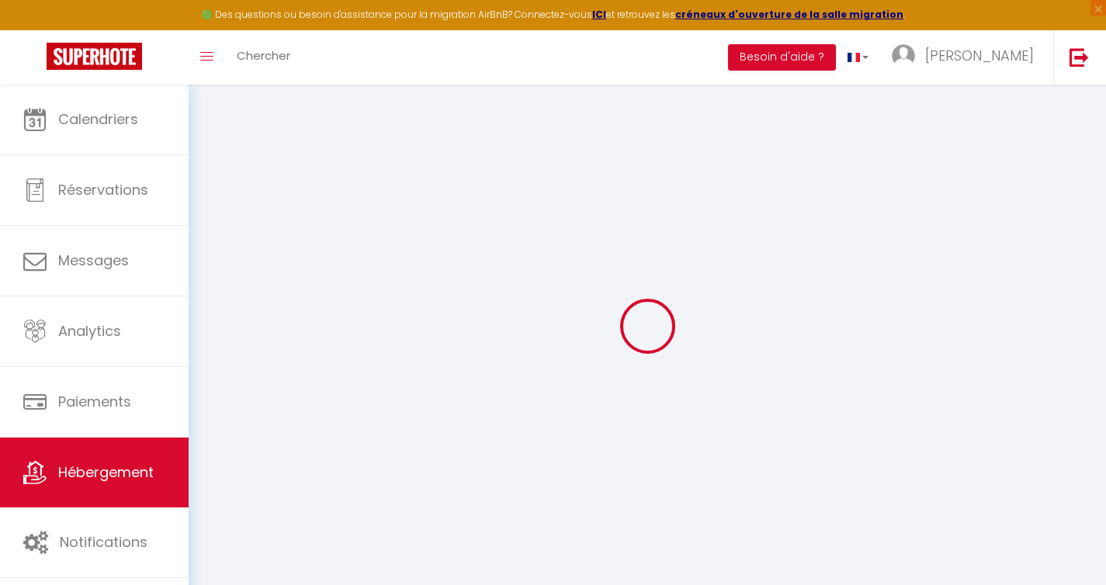
type input "Crémieu"
type input "[EMAIL_ADDRESS][DOMAIN_NAME]"
select select "15780"
checkbox input "false"
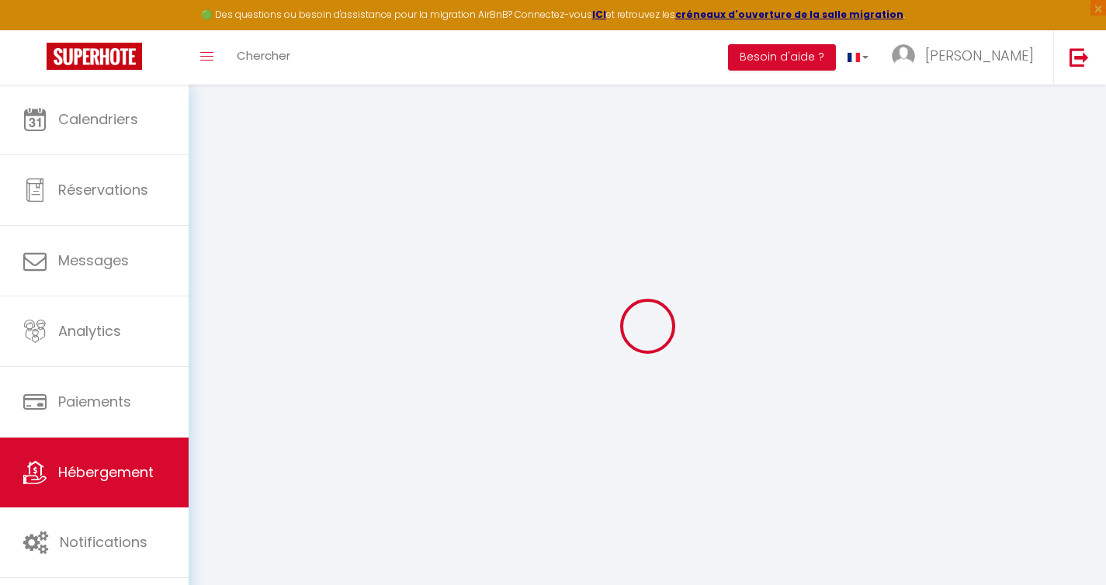
checkbox input "false"
type input "0"
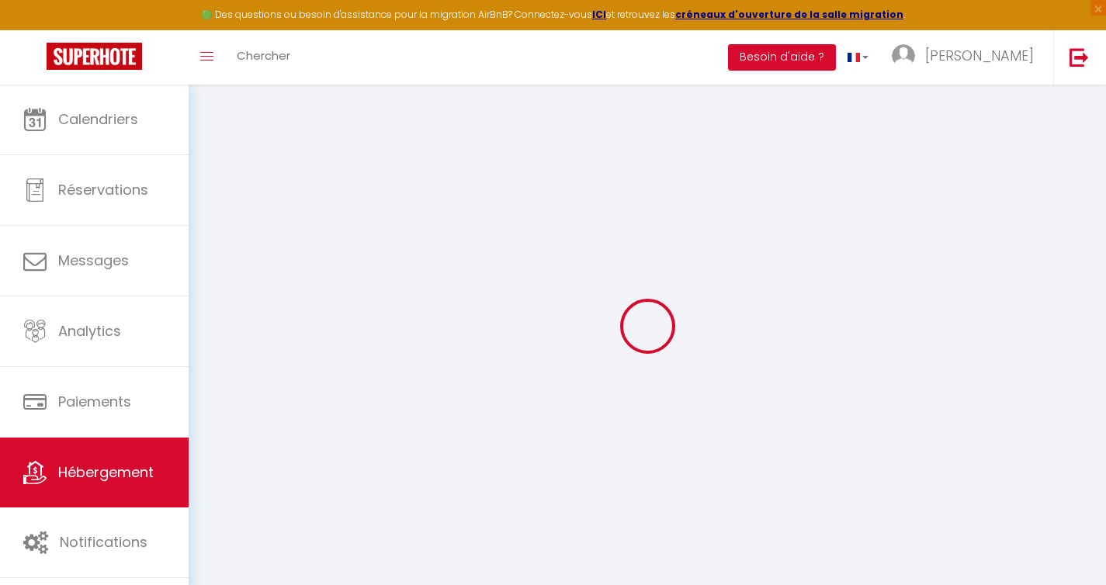
type input "0"
select select
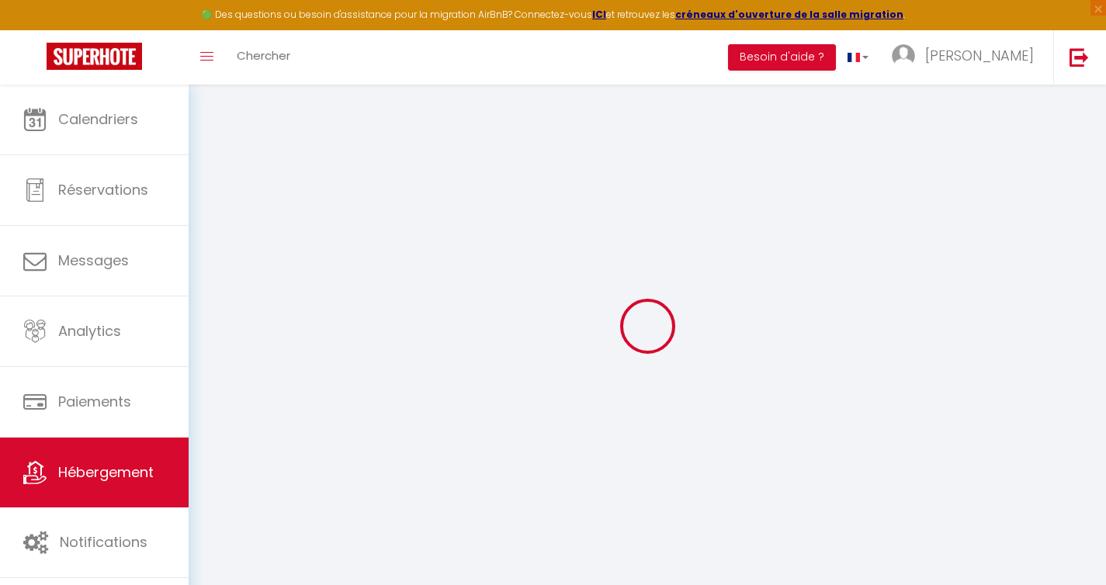
select select
checkbox input "false"
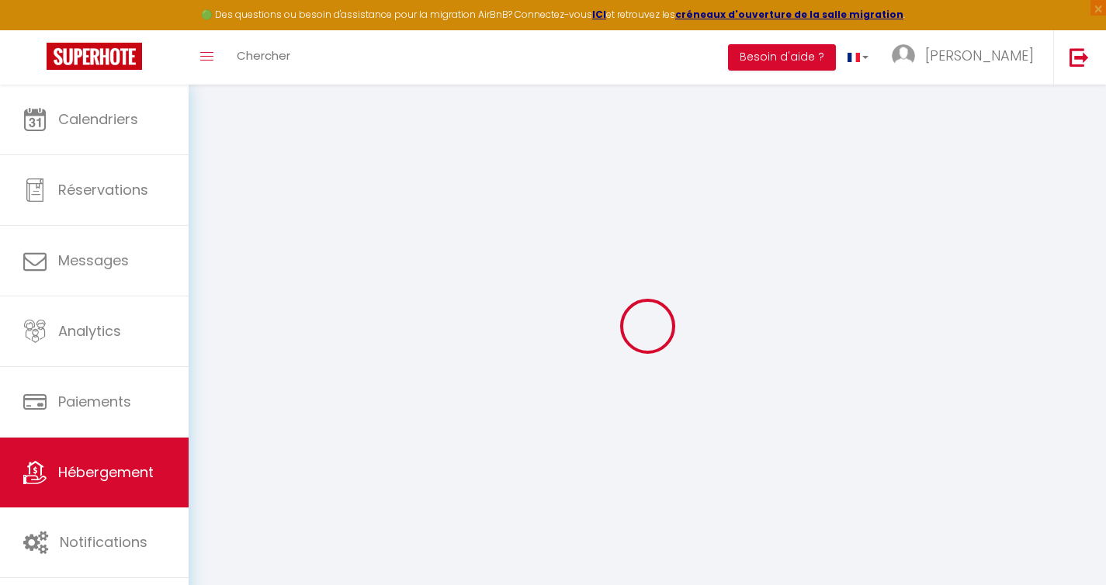
checkbox input "false"
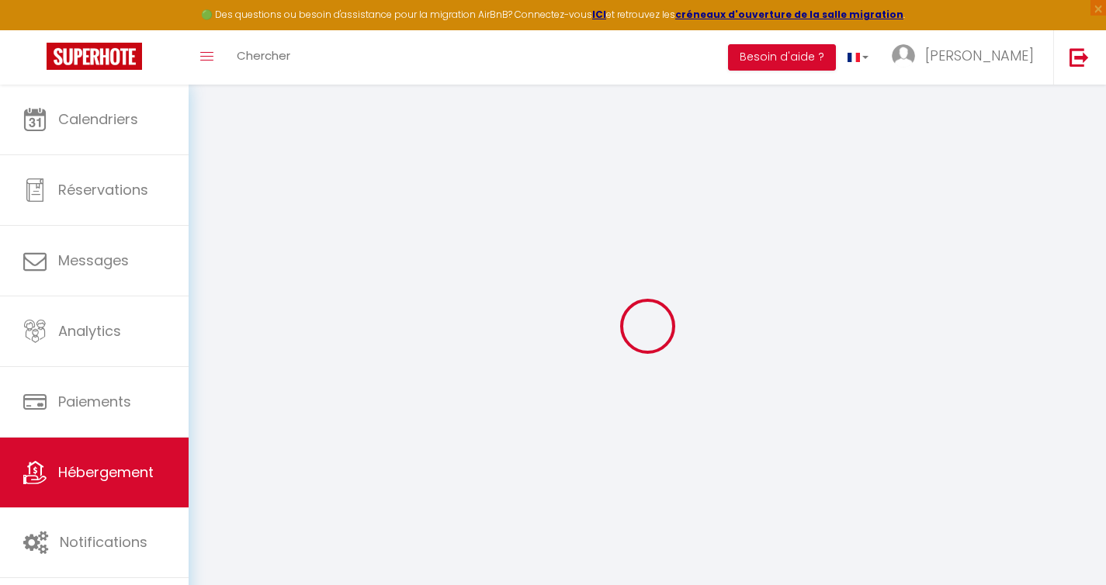
select select "16:00"
select select "23:45"
select select "10:00"
select select "15"
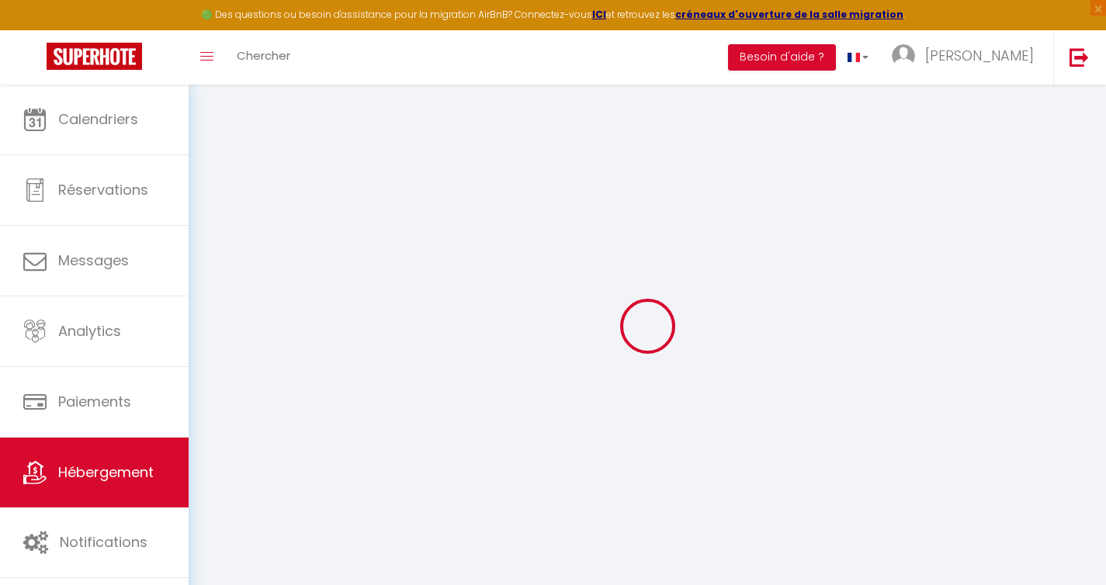
select select "22:00"
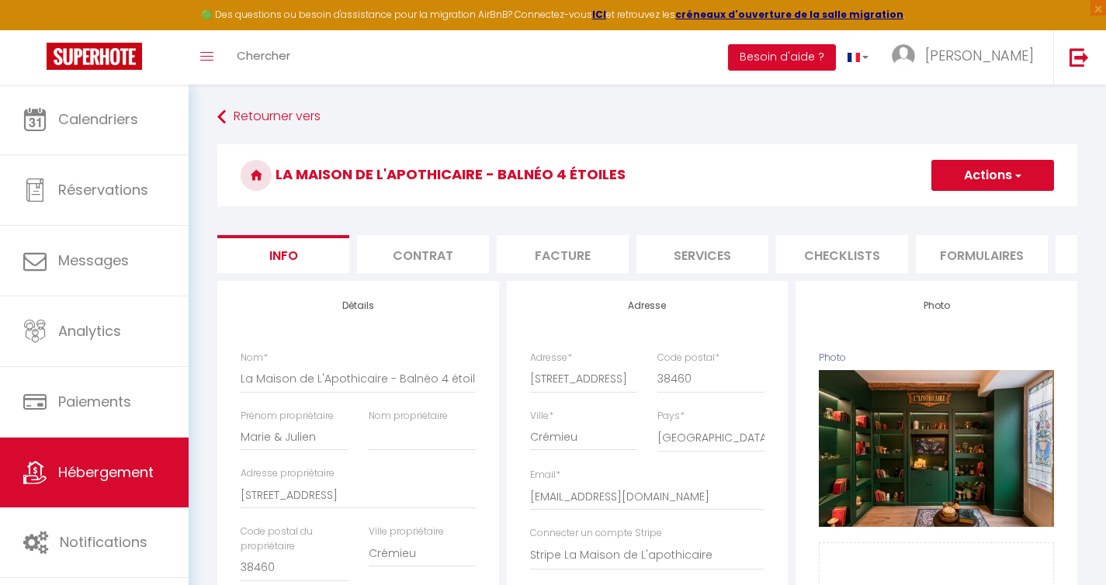
scroll to position [0, 537]
click at [873, 258] on li "website" at bounding box center [864, 254] width 132 height 38
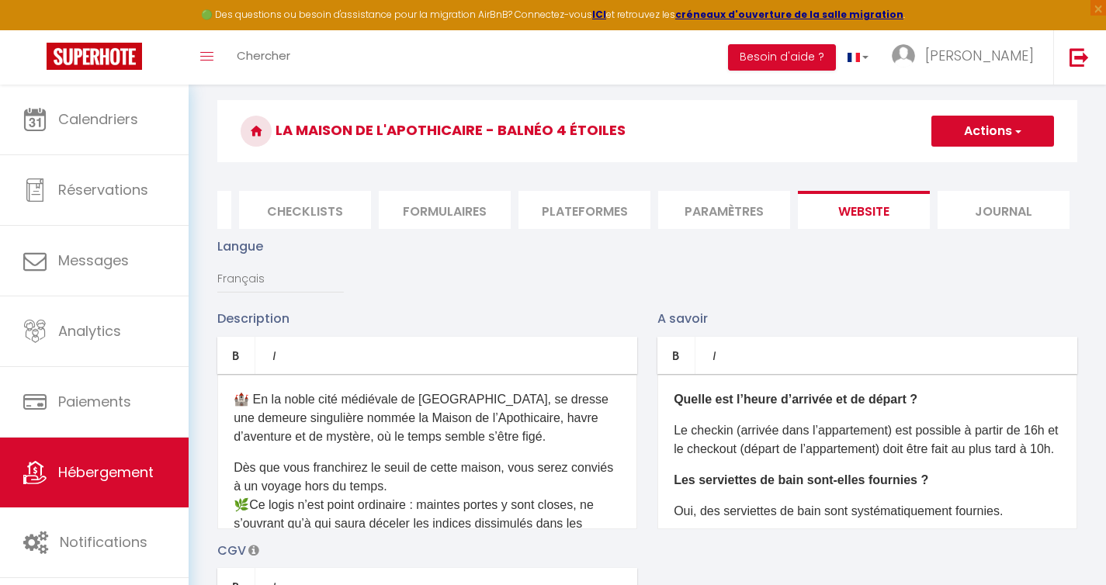
scroll to position [42, 0]
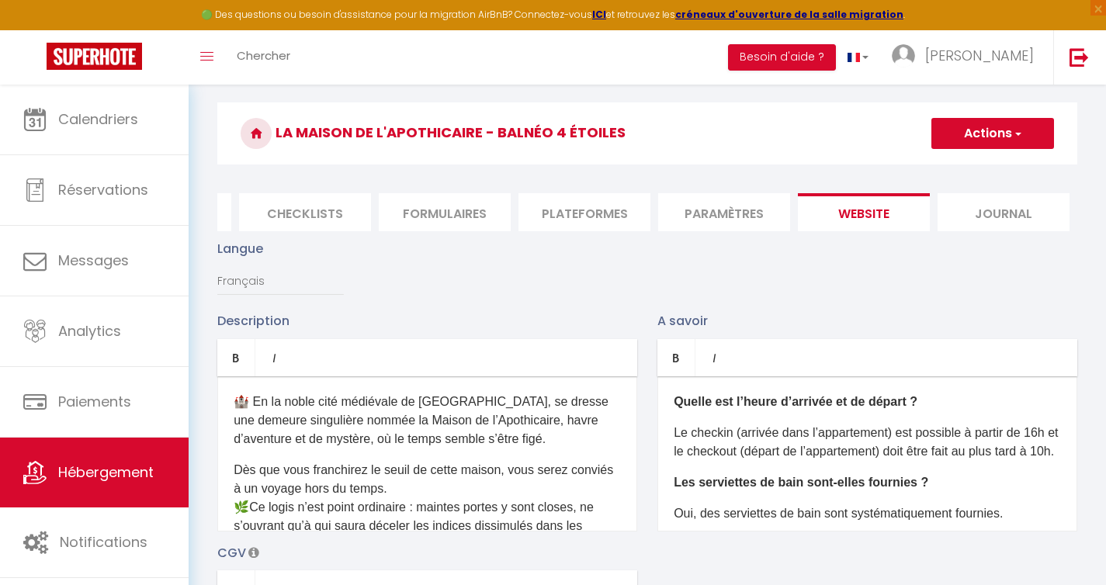
click at [1006, 139] on button "Actions" at bounding box center [992, 133] width 123 height 31
click at [982, 220] on li "Journal" at bounding box center [1003, 212] width 132 height 38
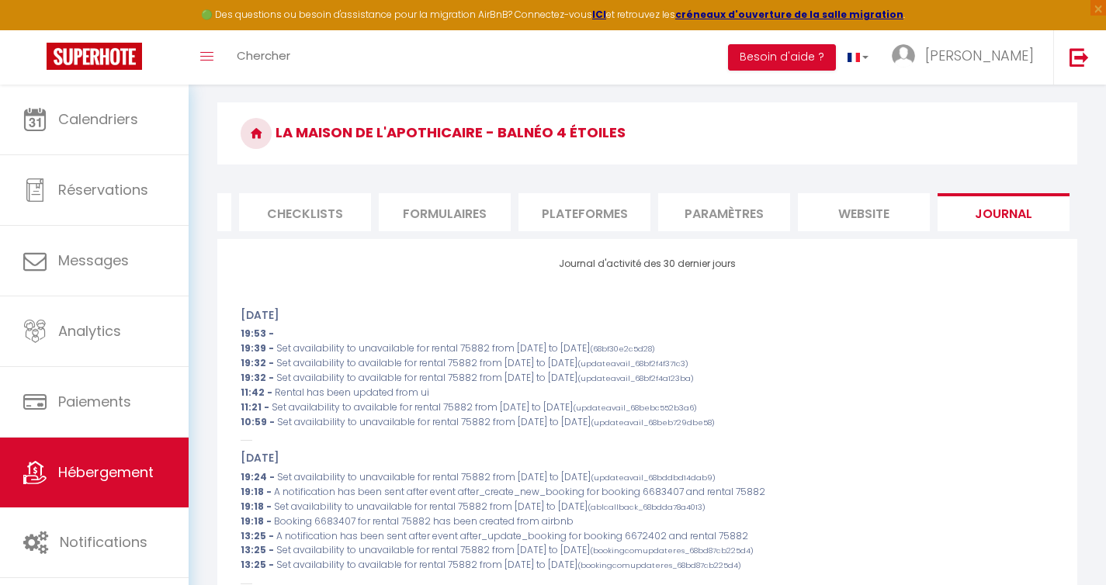
click at [745, 207] on li "Paramètres" at bounding box center [724, 212] width 132 height 38
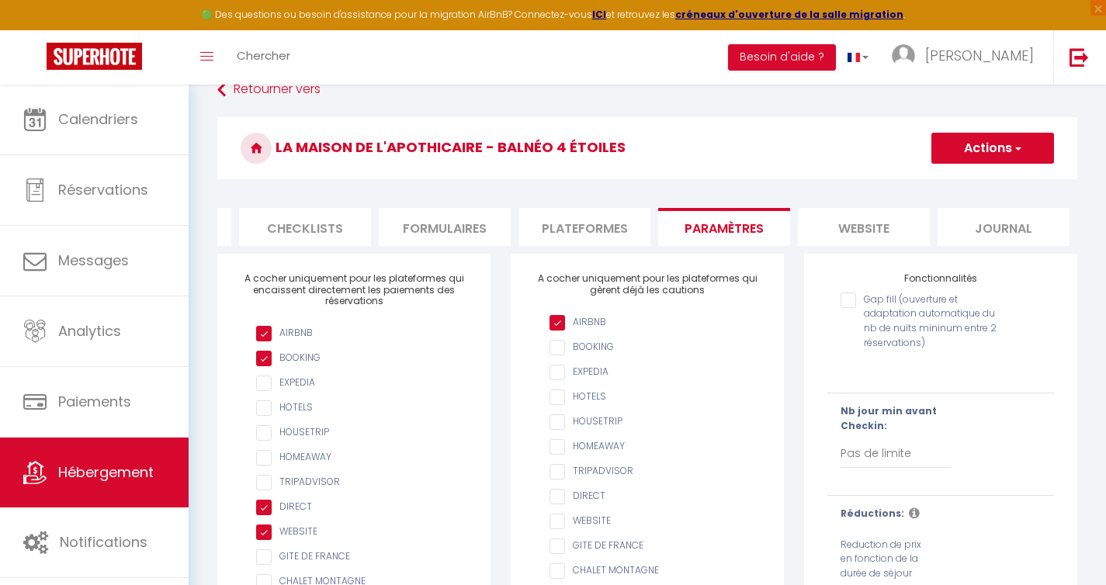
scroll to position [23, 0]
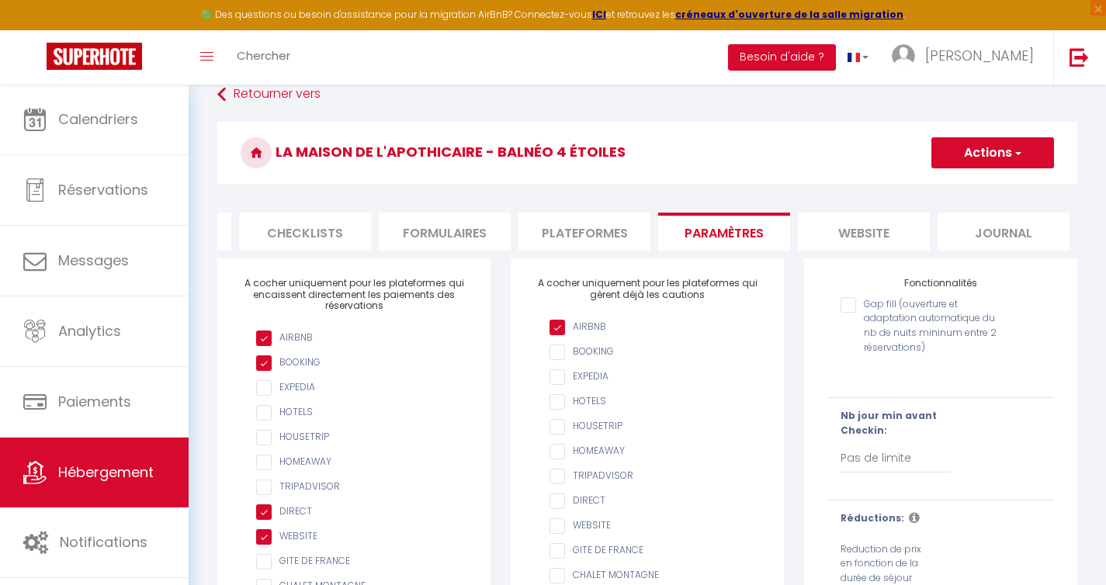
click at [618, 227] on li "Plateformes" at bounding box center [584, 232] width 132 height 38
select select
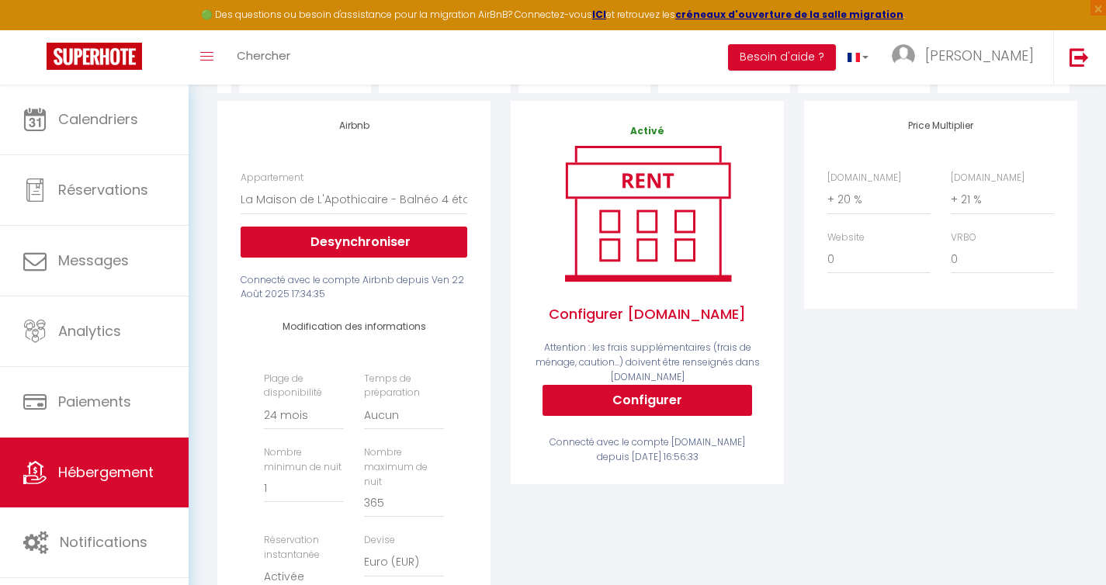
scroll to position [162, 0]
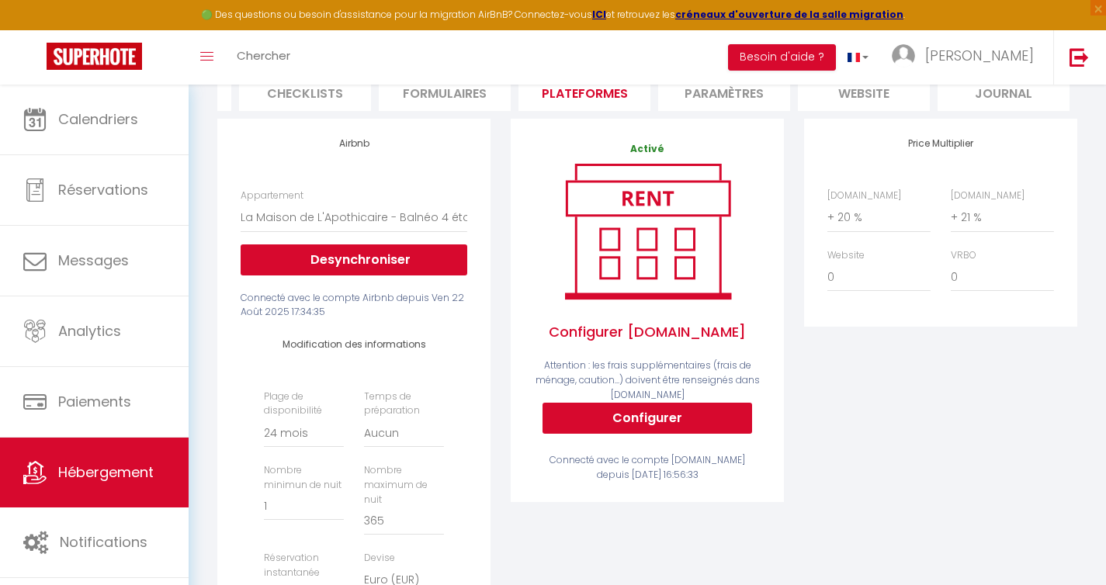
click at [482, 91] on li "Formulaires" at bounding box center [445, 92] width 132 height 38
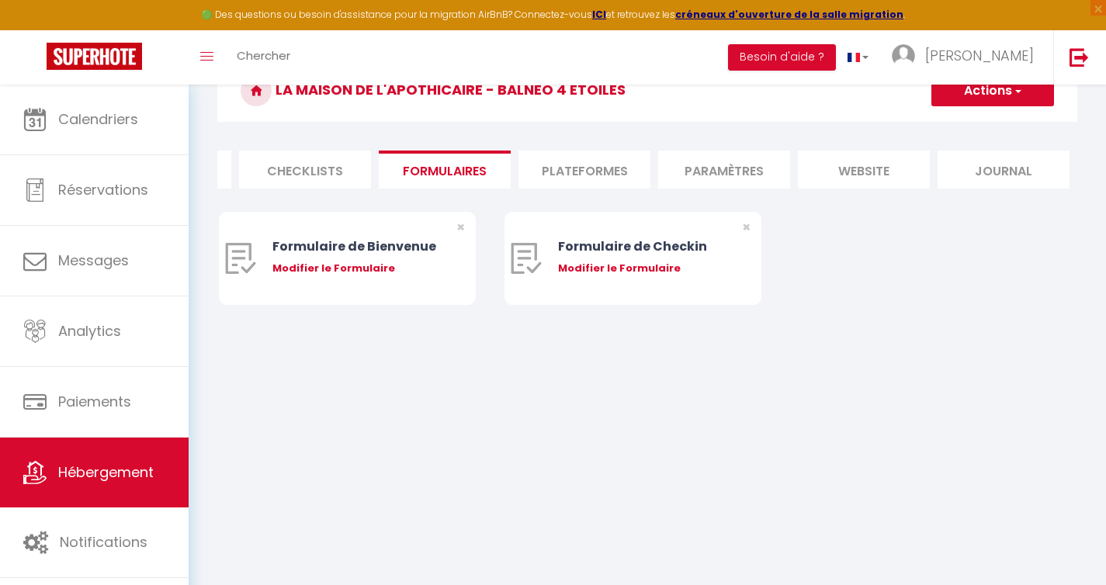
click at [327, 158] on li "Checklists" at bounding box center [305, 170] width 132 height 38
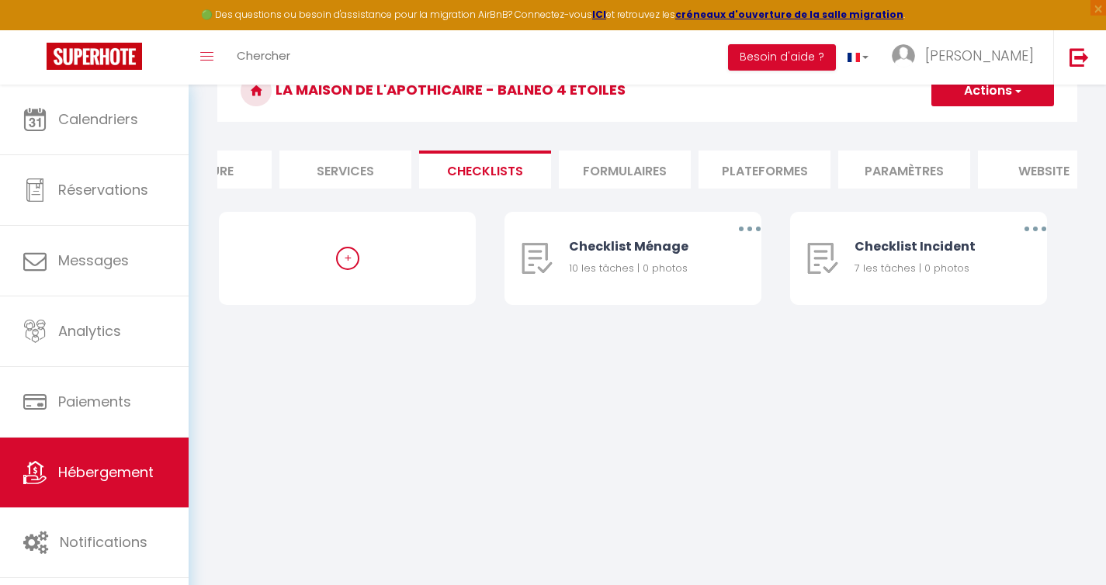
click at [381, 177] on li "Services" at bounding box center [345, 170] width 132 height 38
checkbox input "true"
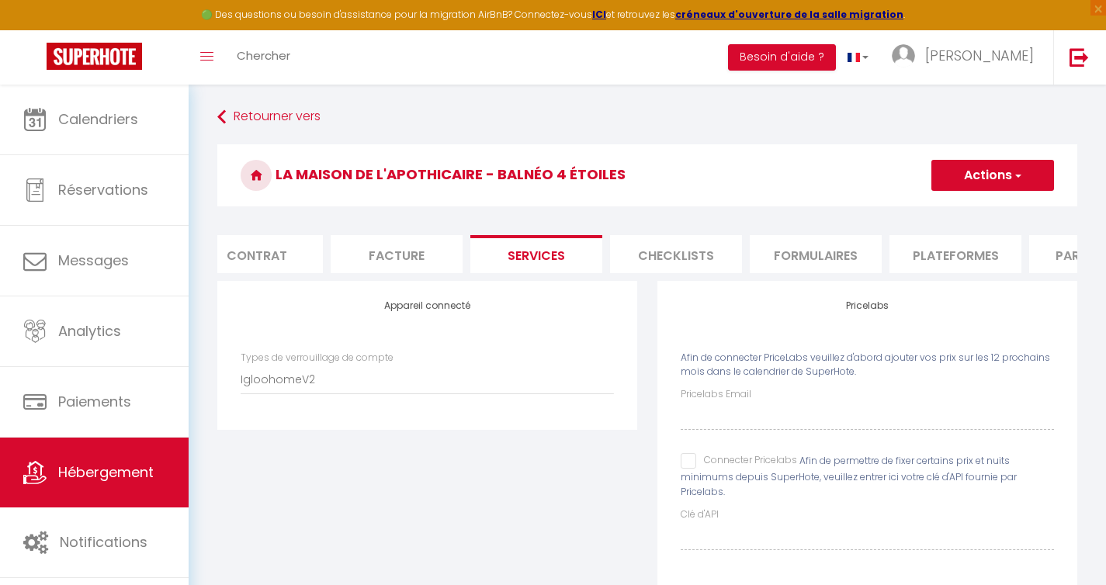
click at [369, 245] on li "Facture" at bounding box center [397, 254] width 132 height 38
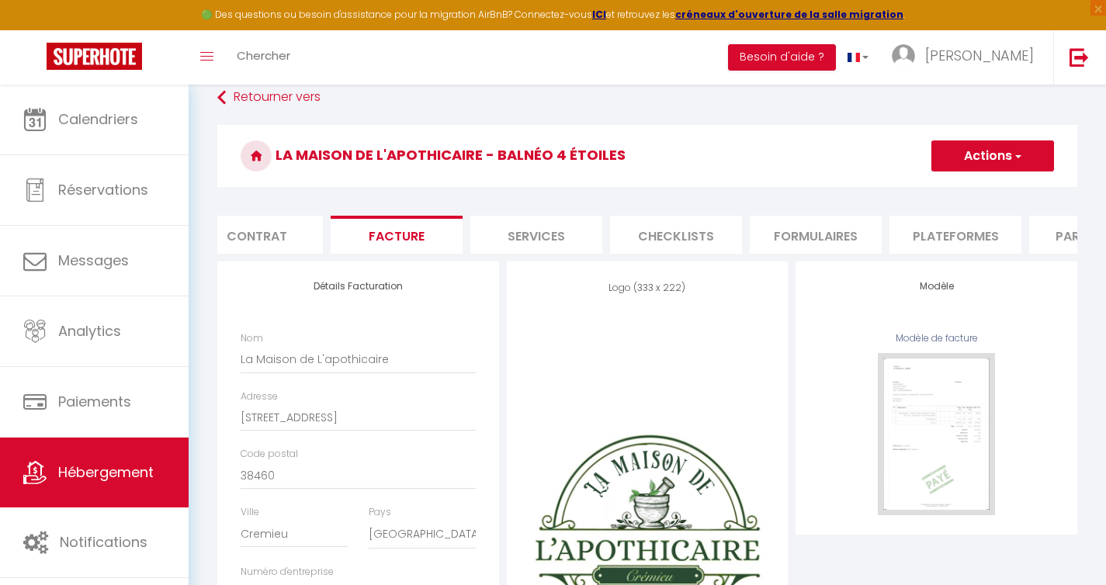
scroll to position [5, 0]
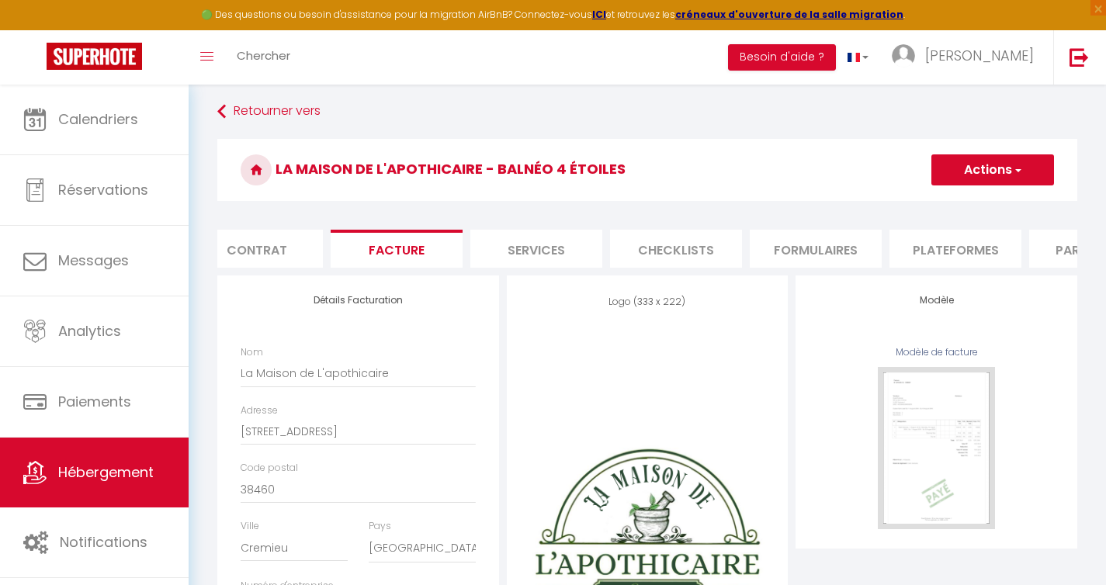
click at [303, 234] on li "Contrat" at bounding box center [257, 249] width 132 height 38
checkbox input "false"
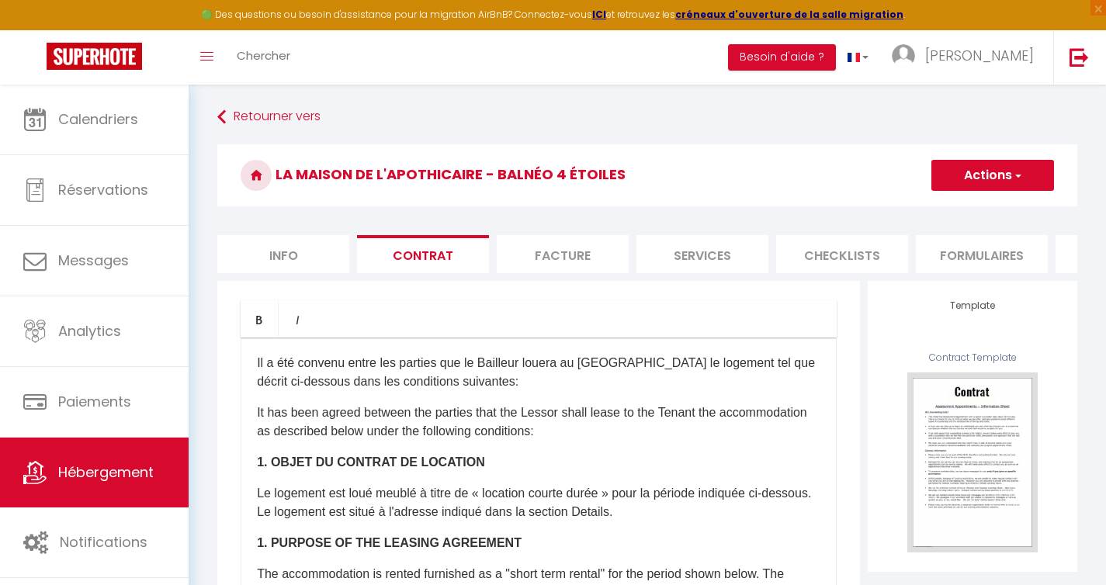
click at [300, 249] on li "Info" at bounding box center [283, 254] width 132 height 38
checkbox input "false"
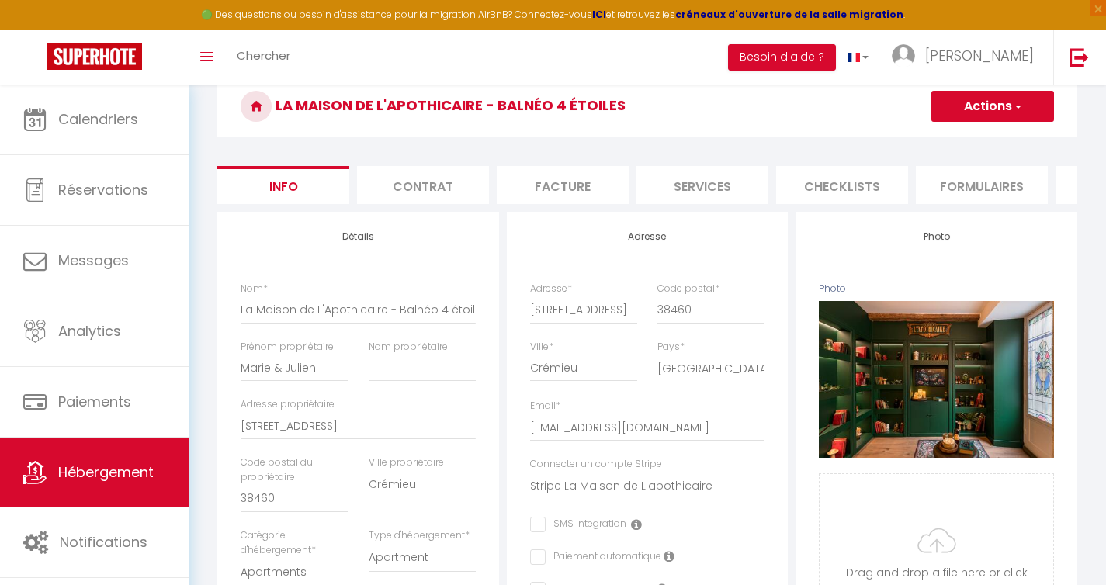
scroll to position [24, 0]
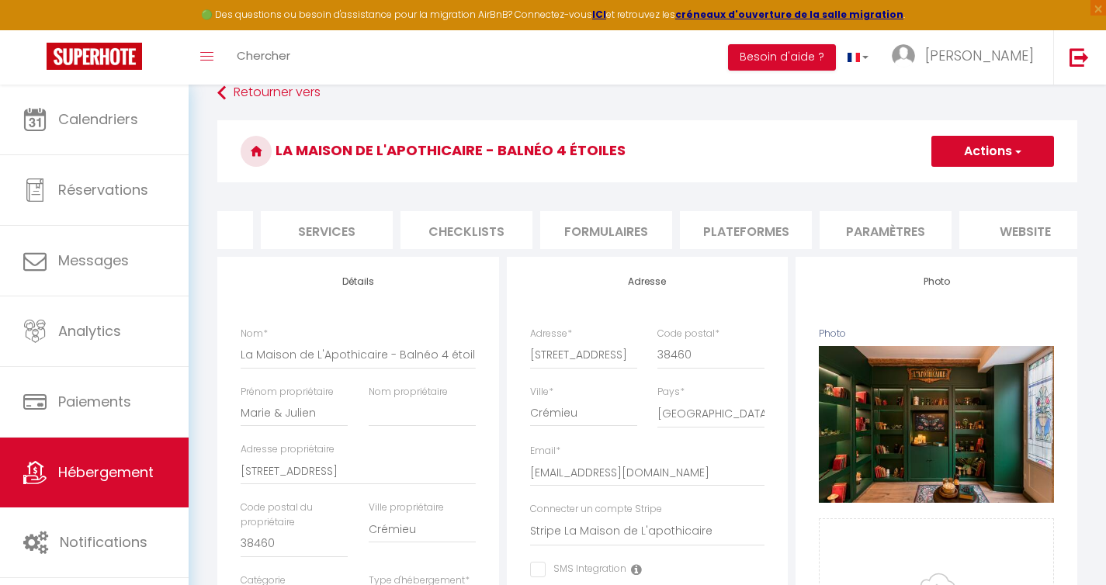
scroll to position [0, 416]
click at [963, 227] on li "website" at bounding box center [985, 230] width 132 height 38
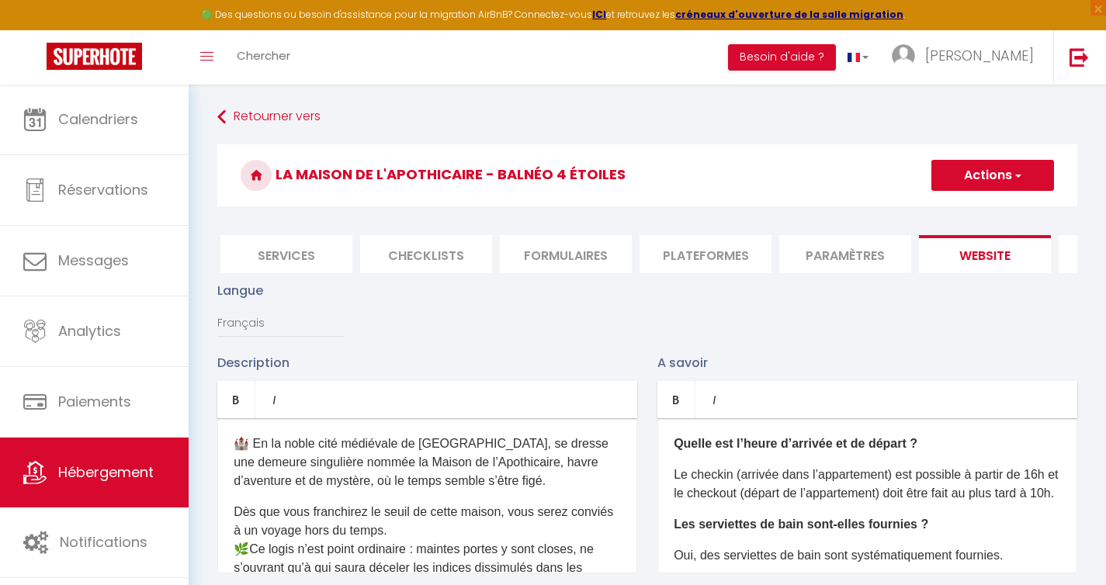
click at [1017, 171] on span "button" at bounding box center [1017, 176] width 10 height 16
click at [990, 330] on div "Langue Français Anglais Portugais Espagnol [GEOGRAPHIC_DATA]" at bounding box center [647, 317] width 880 height 72
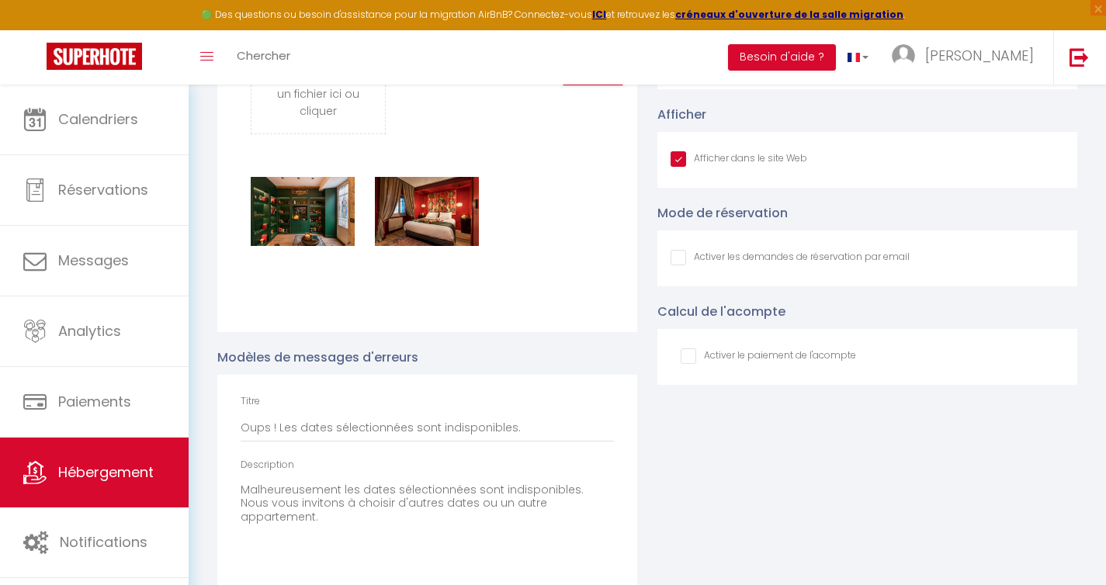
scroll to position [3243, 0]
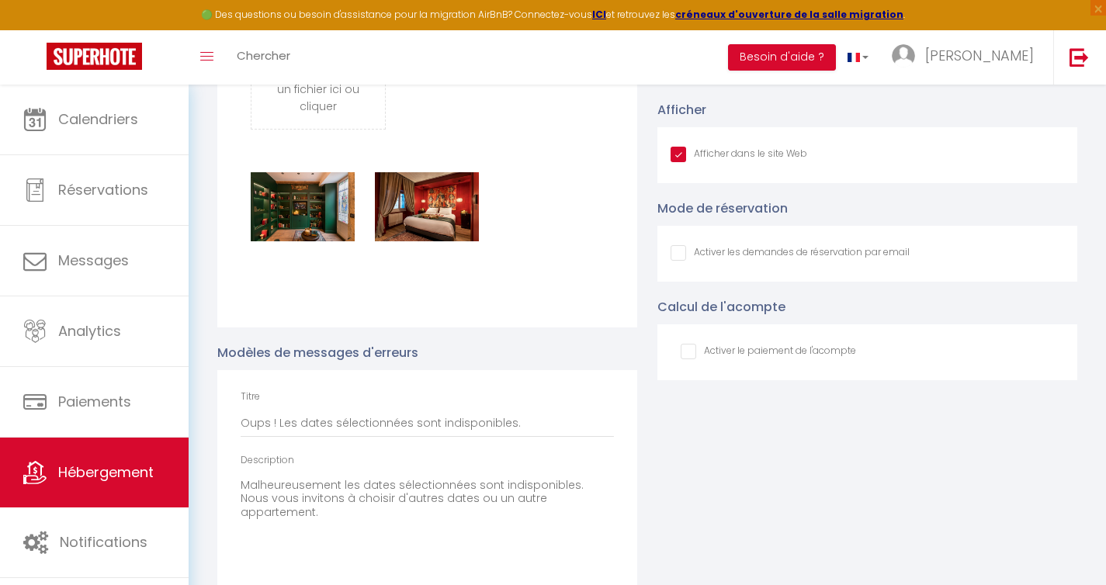
click at [674, 161] on input "Afficher dans le site Web" at bounding box center [738, 155] width 137 height 16
checkbox input "false"
click at [675, 162] on input "Afficher dans le site Web" at bounding box center [738, 155] width 137 height 16
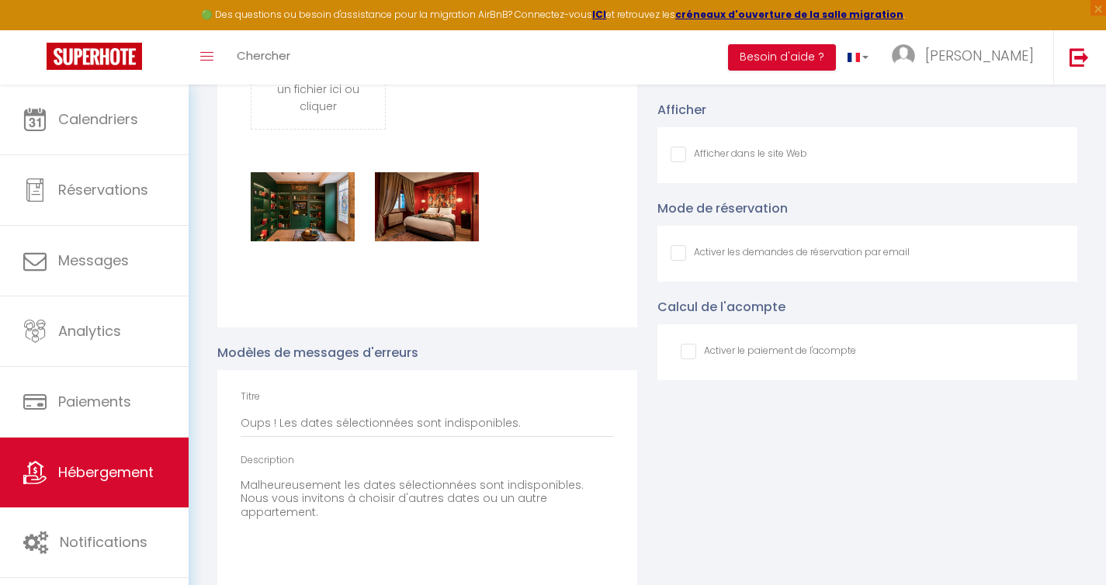
checkbox input "true"
checkbox input "false"
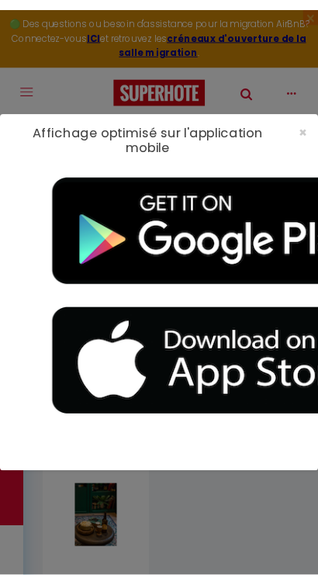
scroll to position [7647, 0]
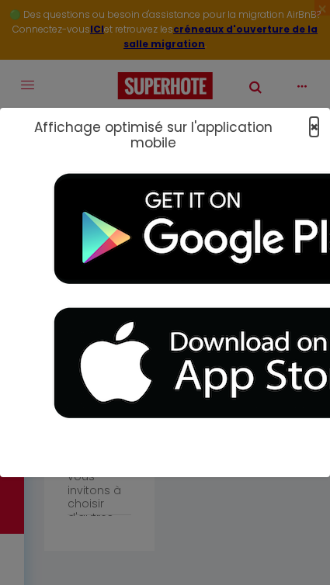
click at [315, 126] on span "×" at bounding box center [314, 126] width 9 height 19
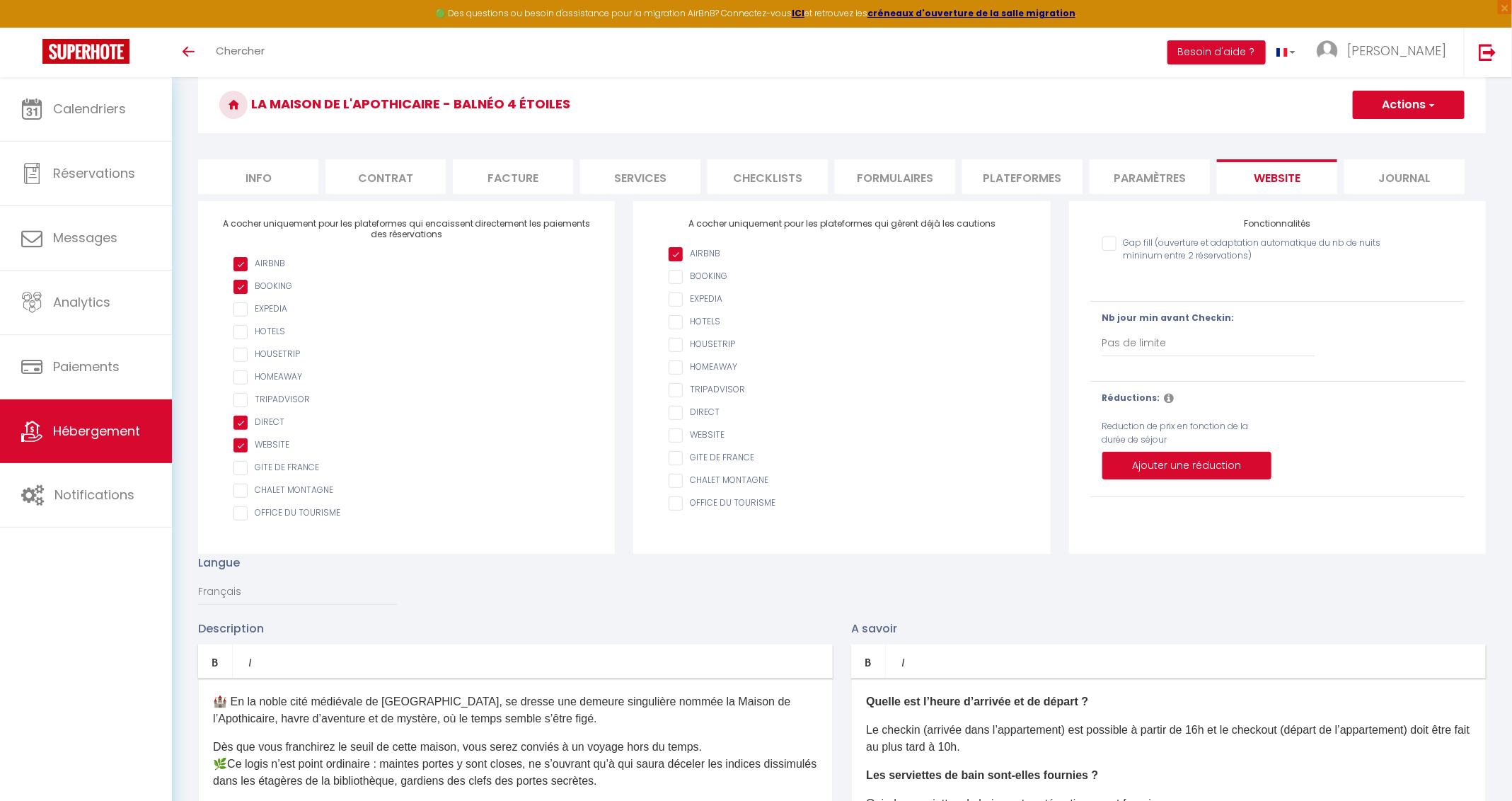
scroll to position [0, 0]
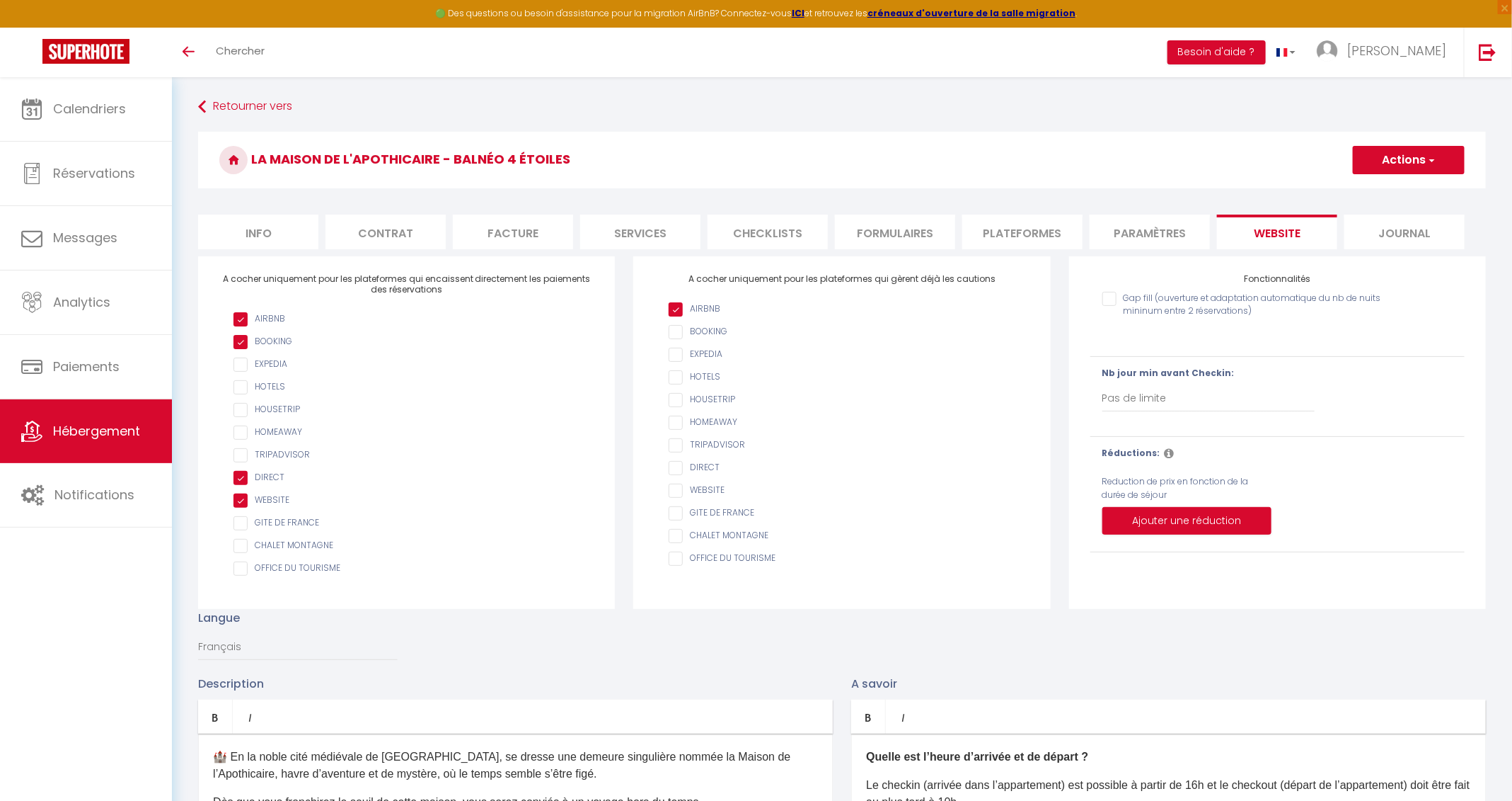
click at [1019, 235] on li "Paramètres" at bounding box center [1150, 232] width 120 height 35
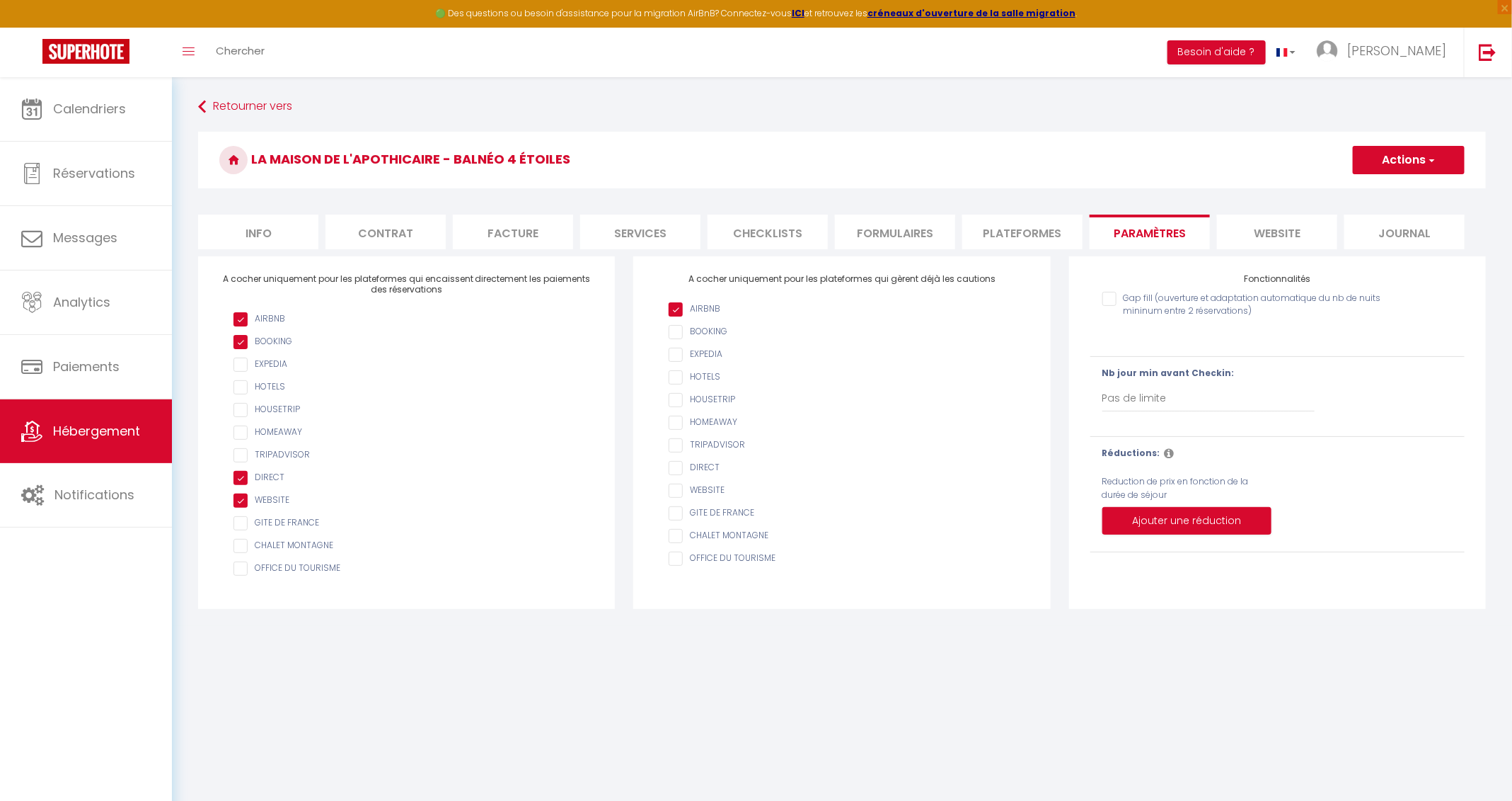
click at [1019, 233] on li "website" at bounding box center [1278, 232] width 120 height 35
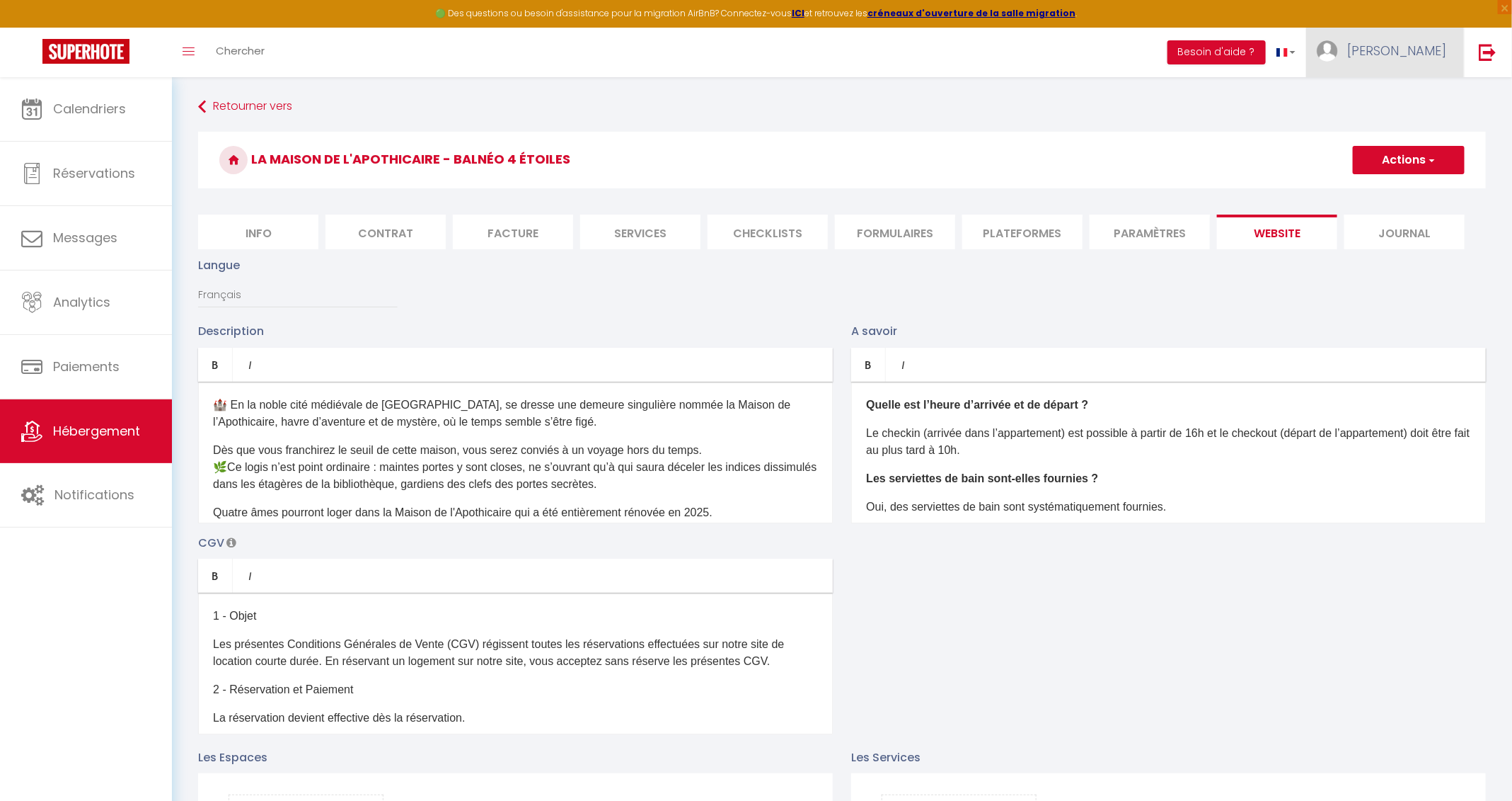
click at [1019, 36] on link "[PERSON_NAME]" at bounding box center [1385, 52] width 158 height 49
click at [1019, 93] on link "Paramètres" at bounding box center [1407, 99] width 105 height 24
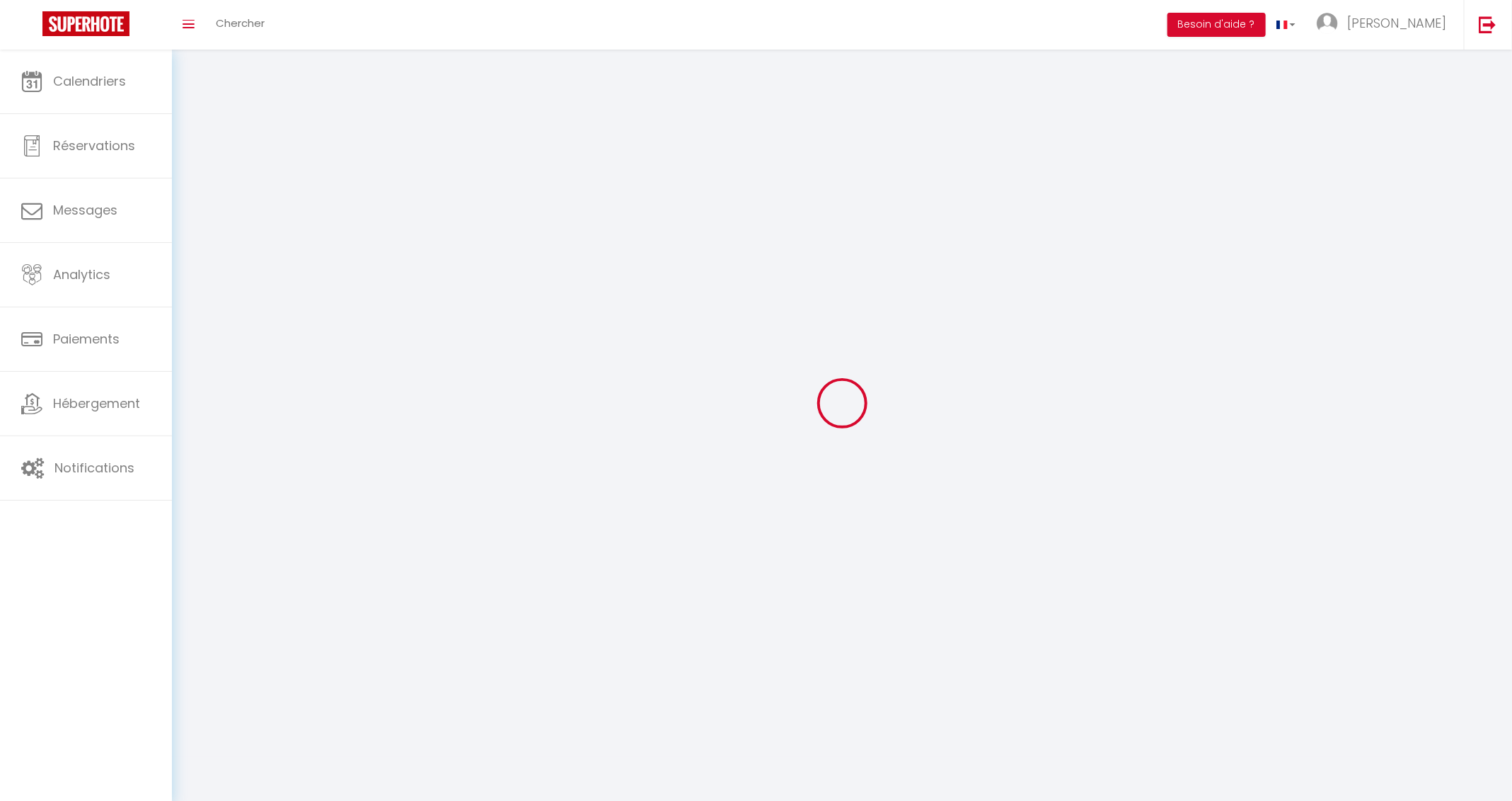
type input "[PERSON_NAME]"
type input "COUZIN"
type input "[PHONE_NUMBER]"
type input "[STREET_ADDRESS]"
type input "38460"
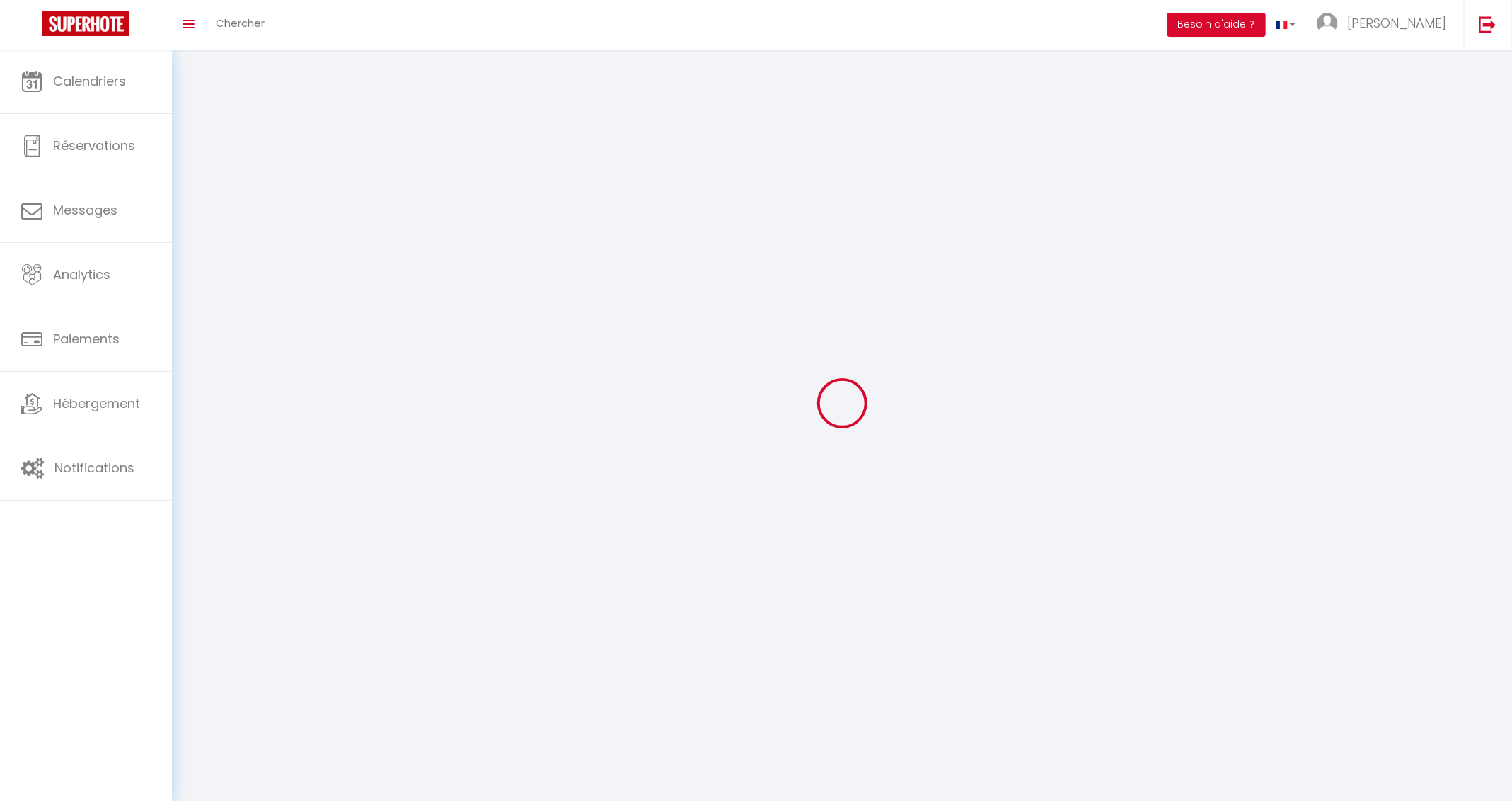
type input "cremieu"
type input "yBwB2JaH8MQ57dTCPqTZyK2Tw"
type input "5UQp8m3iZR1yNxwUdDR7g0yW1"
type input "yBwB2JaH8MQ57dTCPqTZyK2Tw"
type input "5UQp8m3iZR1yNxwUdDR7g0yW1"
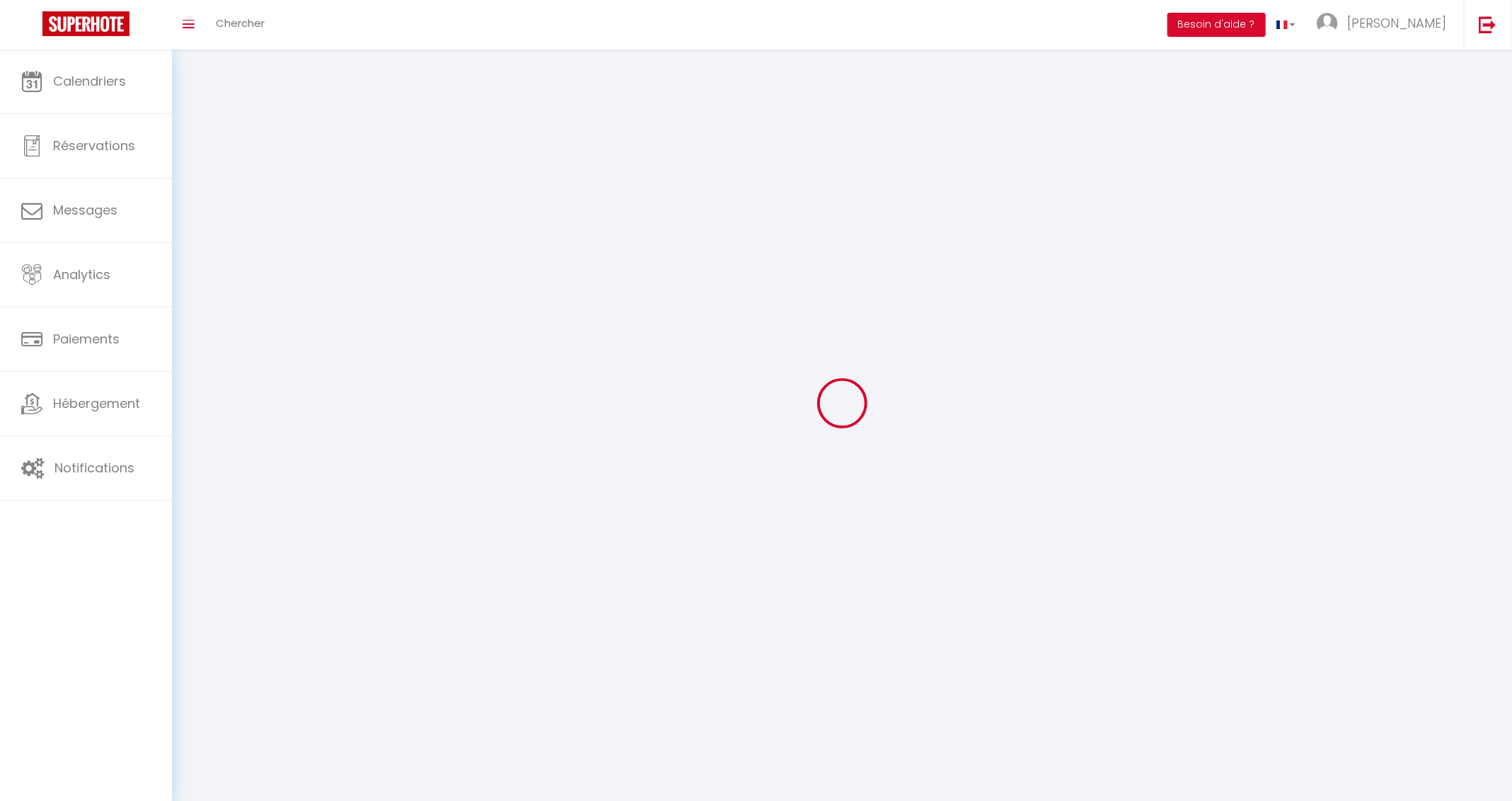
type input "[URL][DOMAIN_NAME]"
select select "28"
select select "fr"
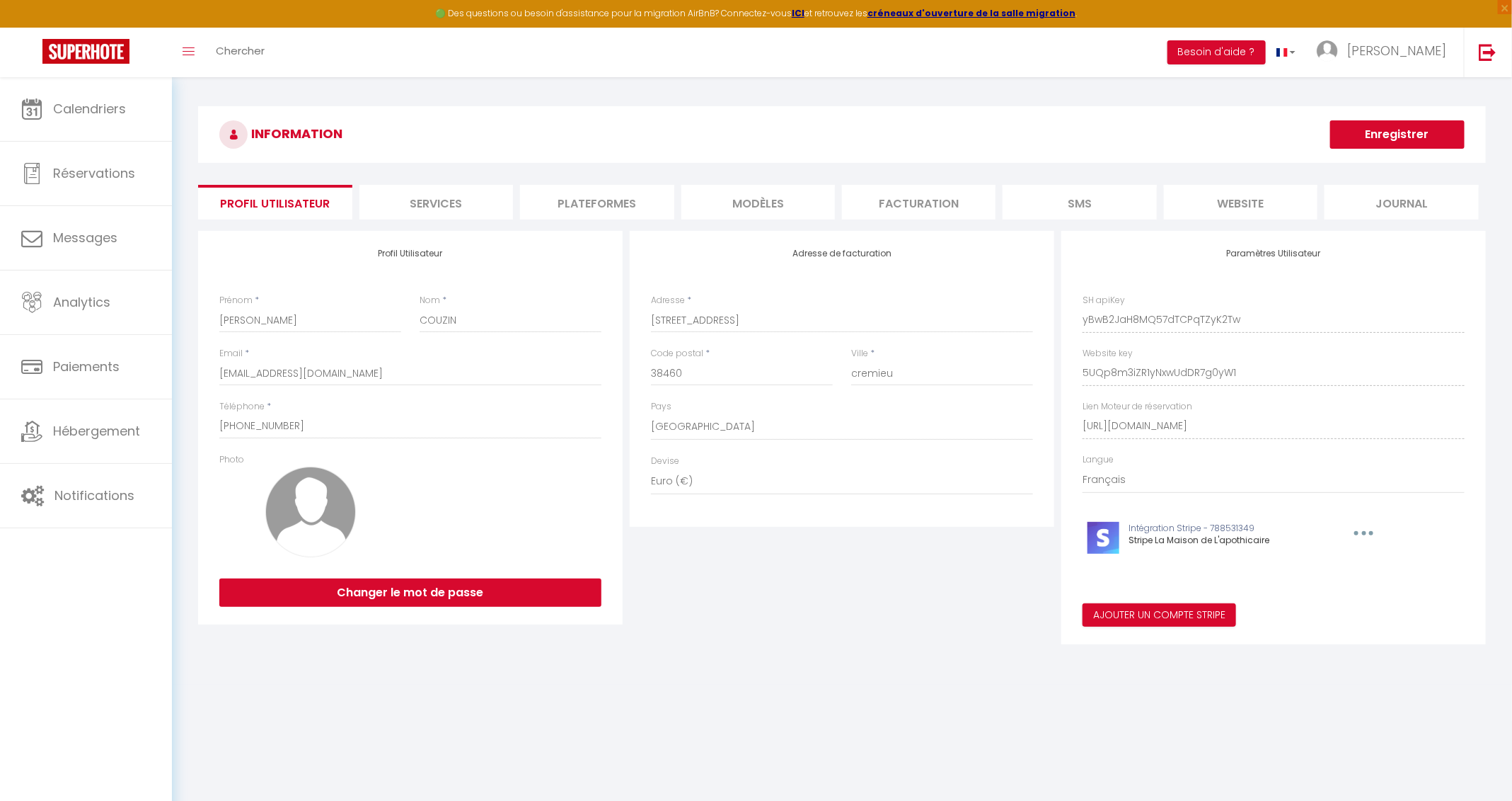
click at [1019, 189] on li "website" at bounding box center [1241, 203] width 153 height 35
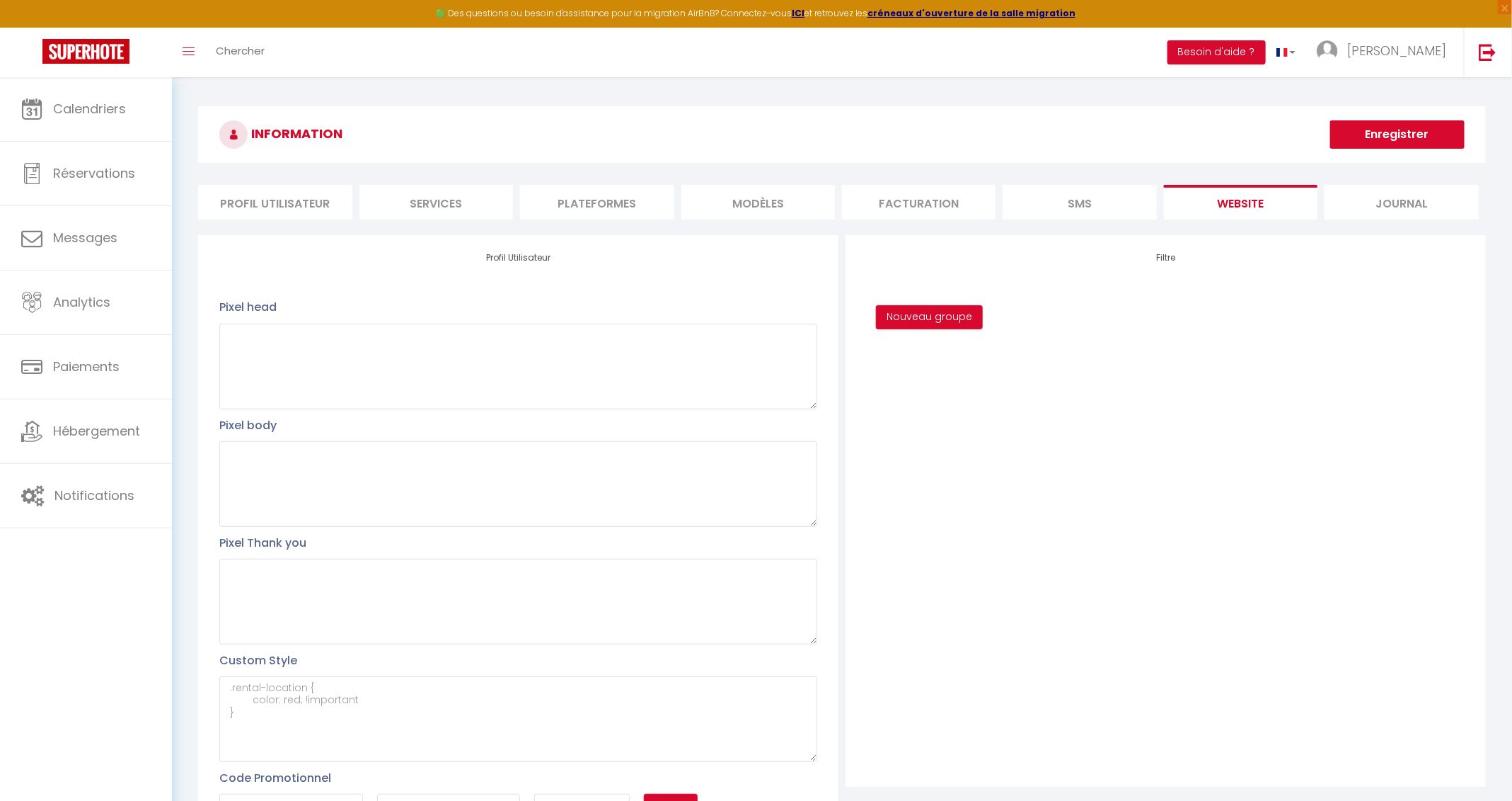
scroll to position [79, 0]
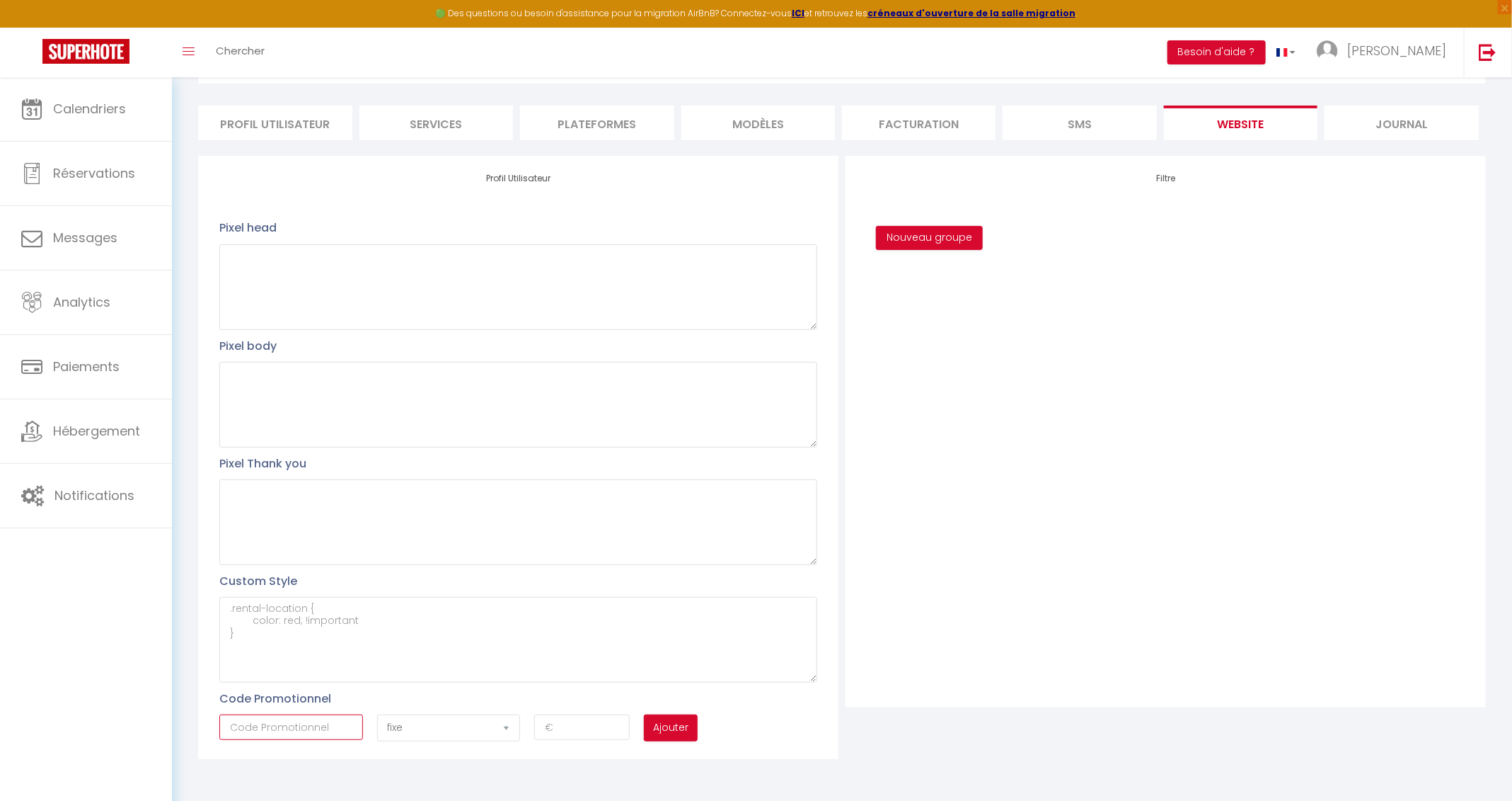
click at [326, 533] on input "text" at bounding box center [292, 727] width 144 height 26
type input "TEST"
click at [472, 533] on select "fixe pourcentage" at bounding box center [450, 727] width 144 height 26
click at [580, 533] on input "number" at bounding box center [582, 727] width 96 height 26
type input "150"
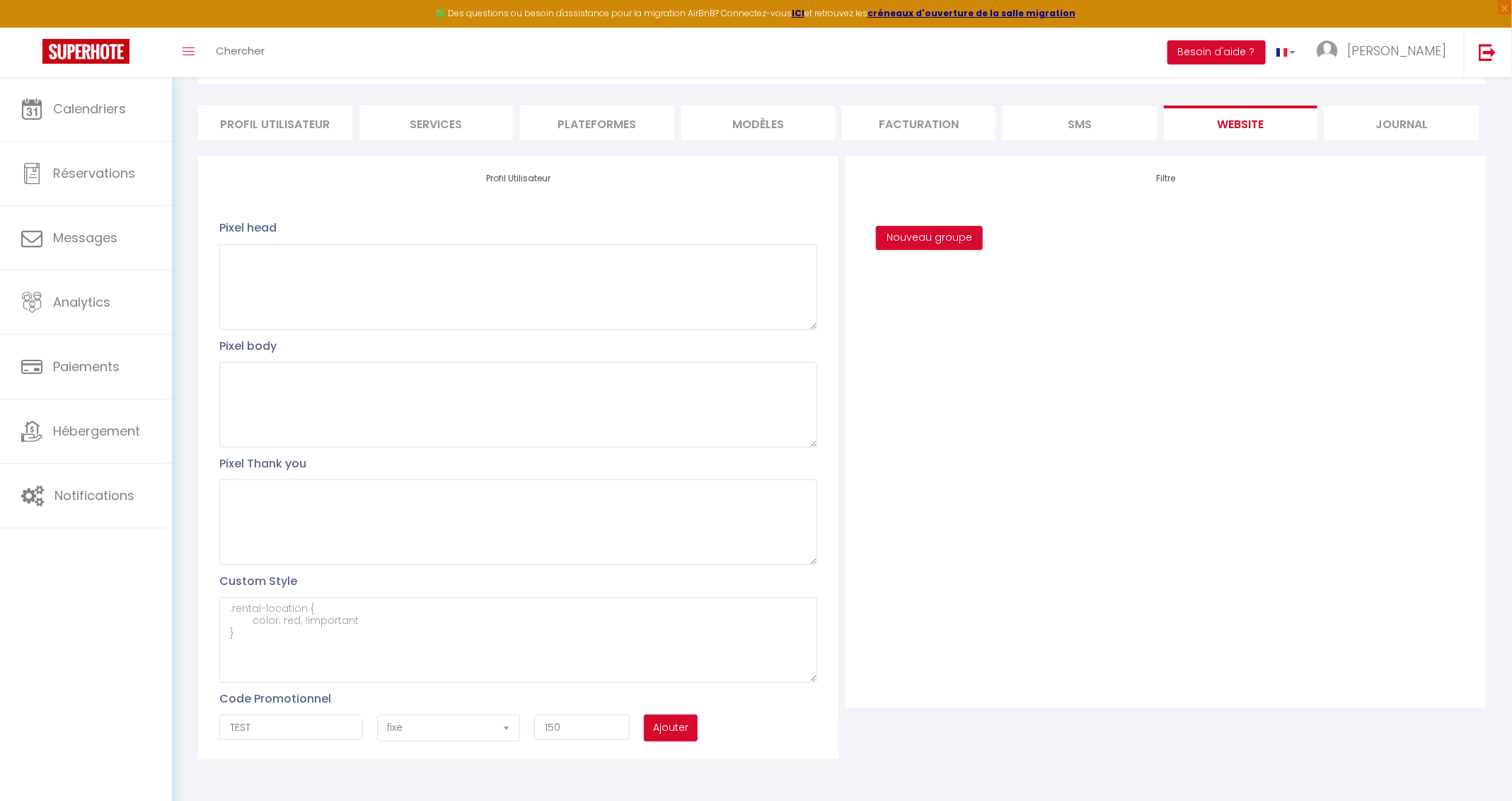
click at [673, 533] on button "Ajouter" at bounding box center [670, 727] width 54 height 26
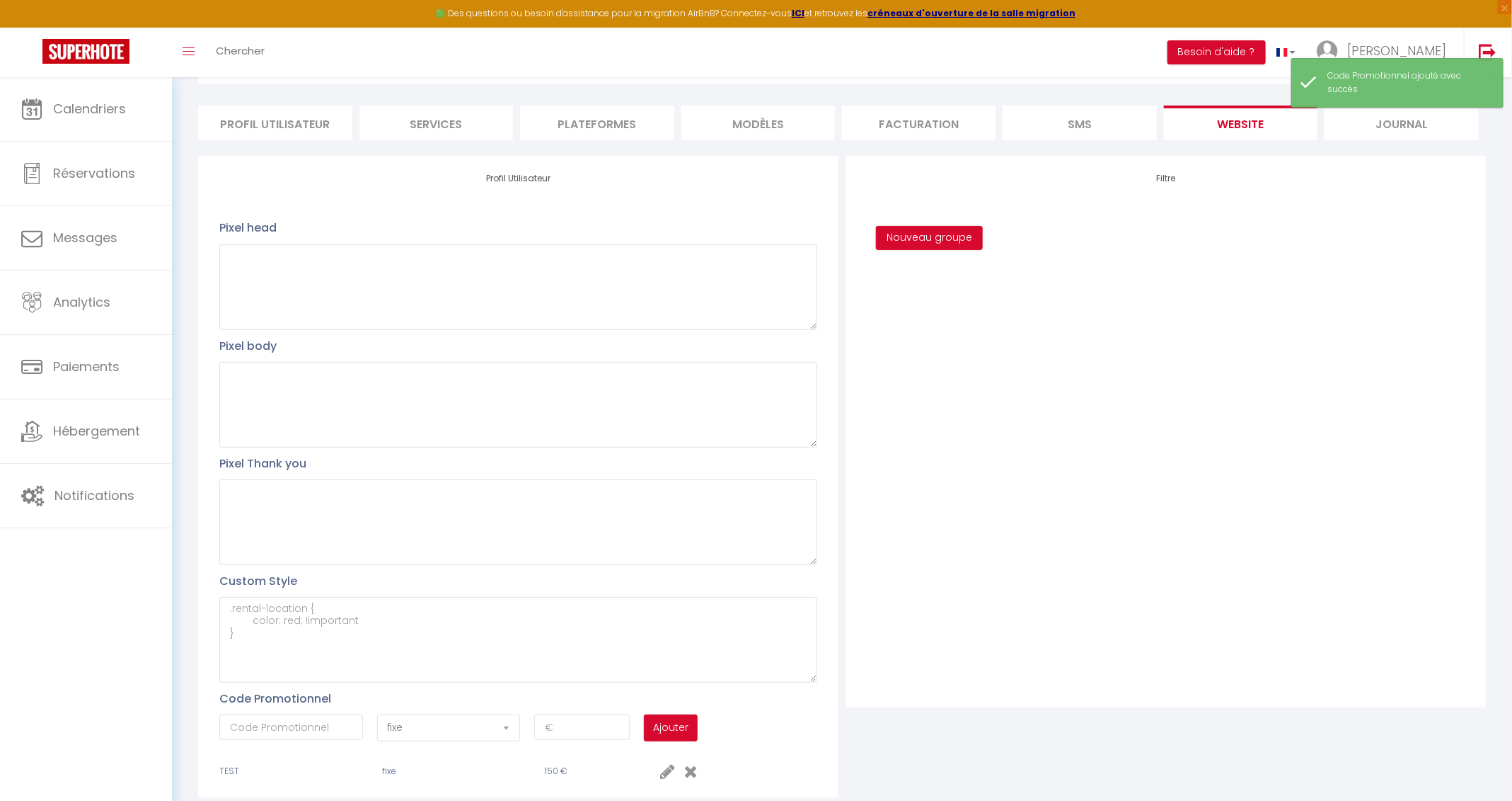
scroll to position [118, 0]
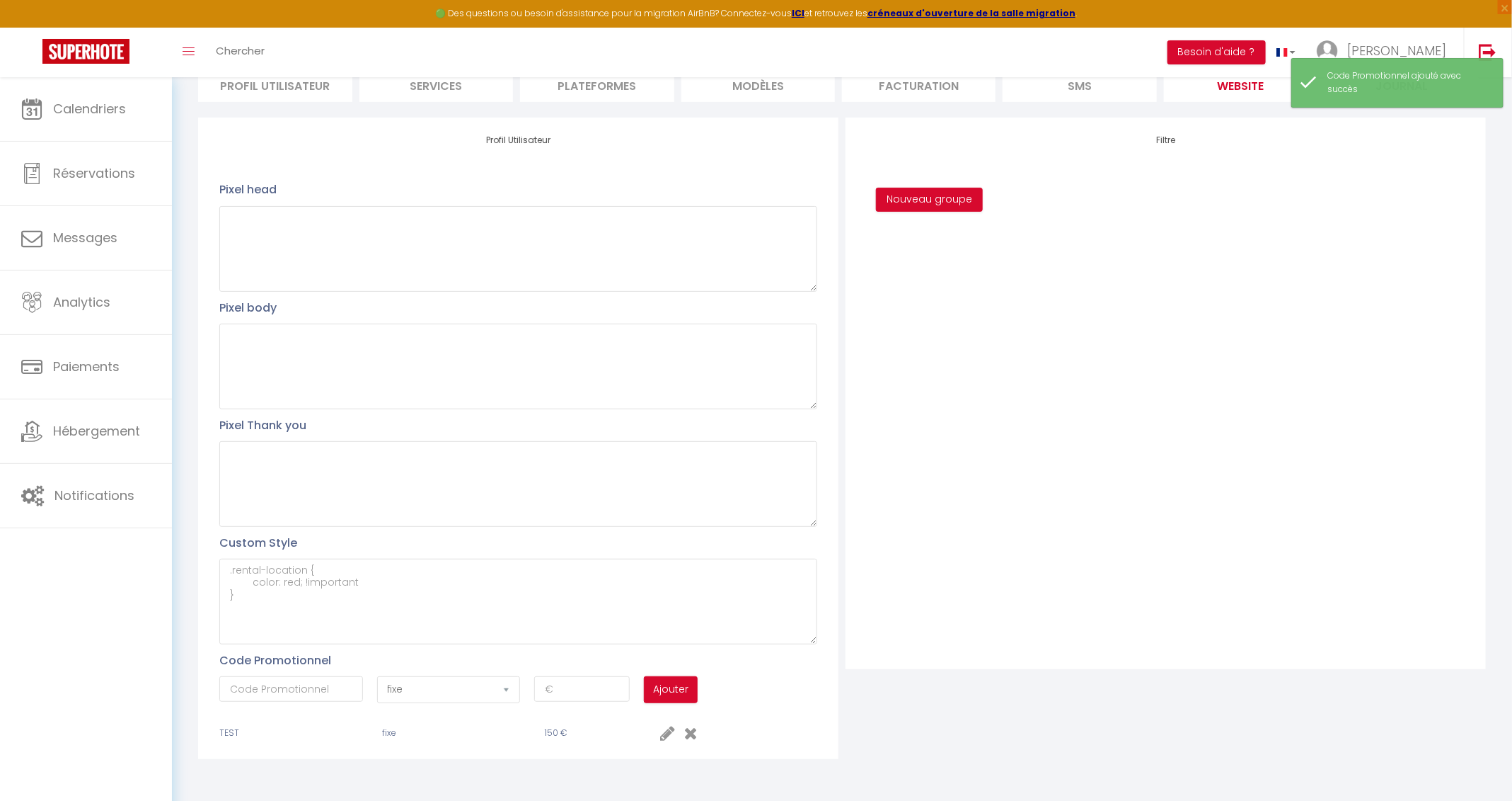
click at [896, 533] on div "Filtre Nouveau groupe" at bounding box center [1165, 438] width 647 height 641
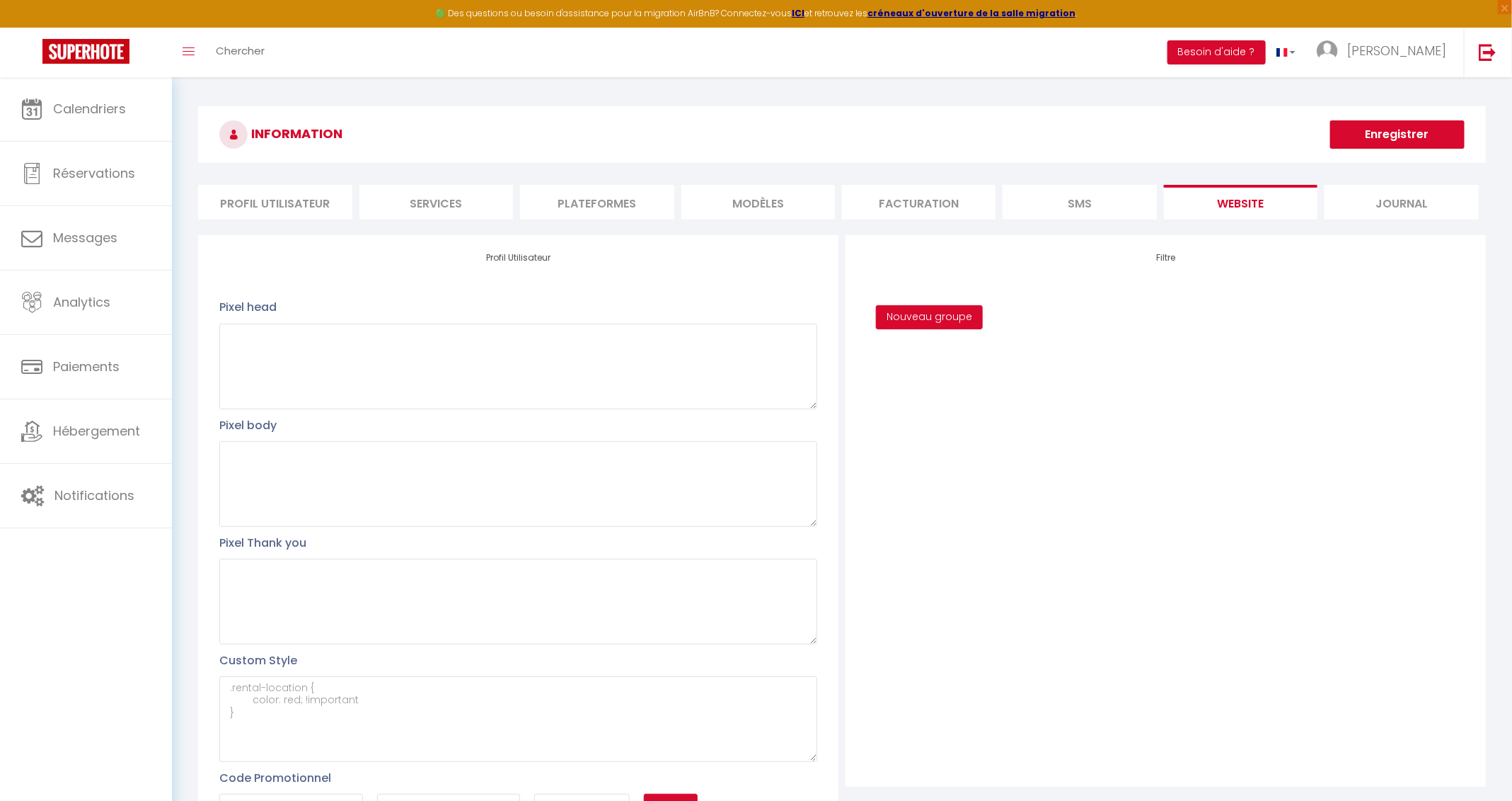
click at [1019, 201] on li "SMS" at bounding box center [1080, 203] width 153 height 35
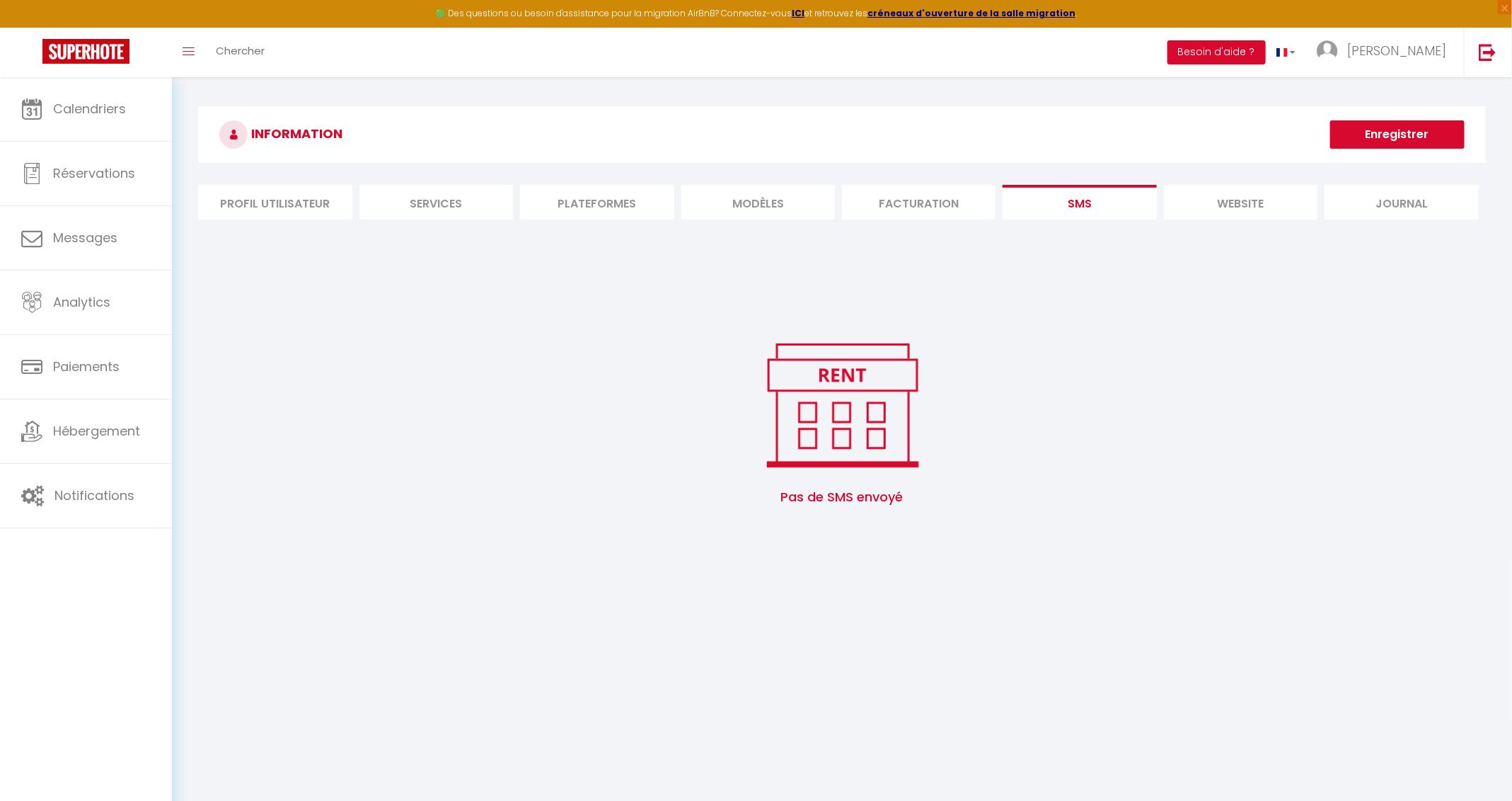
click at [972, 198] on li "Facturation" at bounding box center [918, 203] width 153 height 35
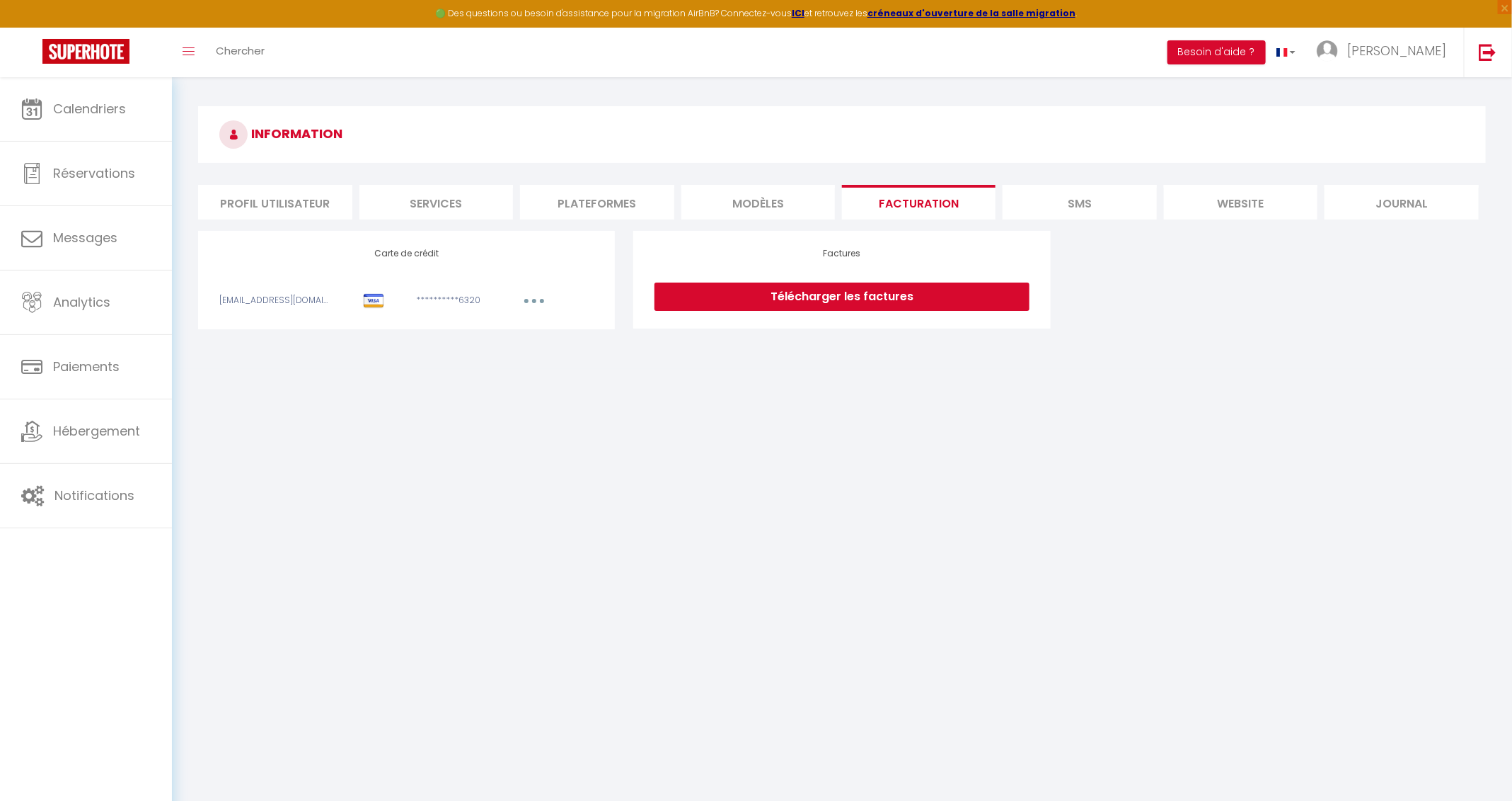
click at [1019, 207] on li "Journal" at bounding box center [1402, 203] width 153 height 35
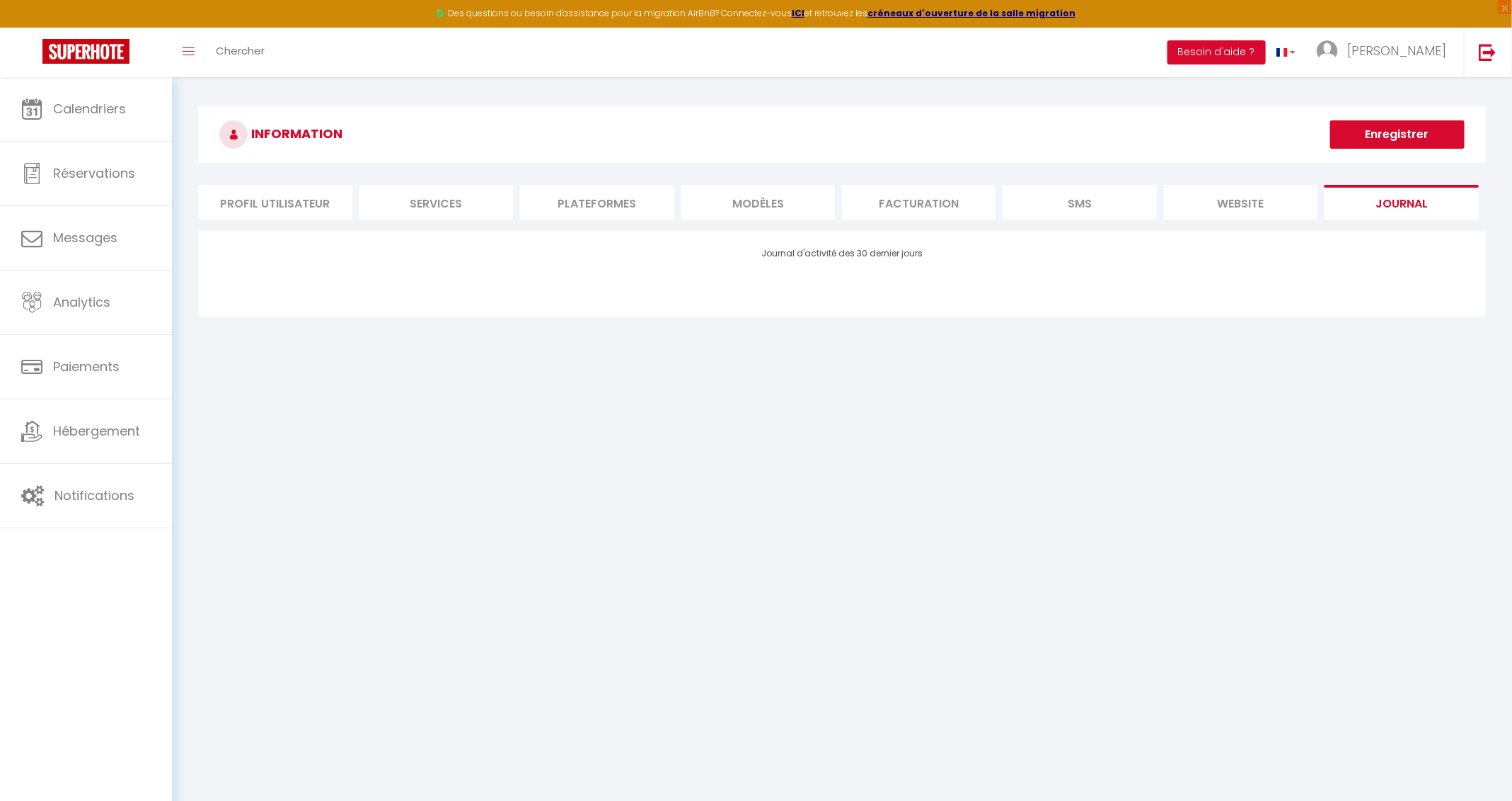
click at [1019, 195] on li "website" at bounding box center [1241, 203] width 153 height 35
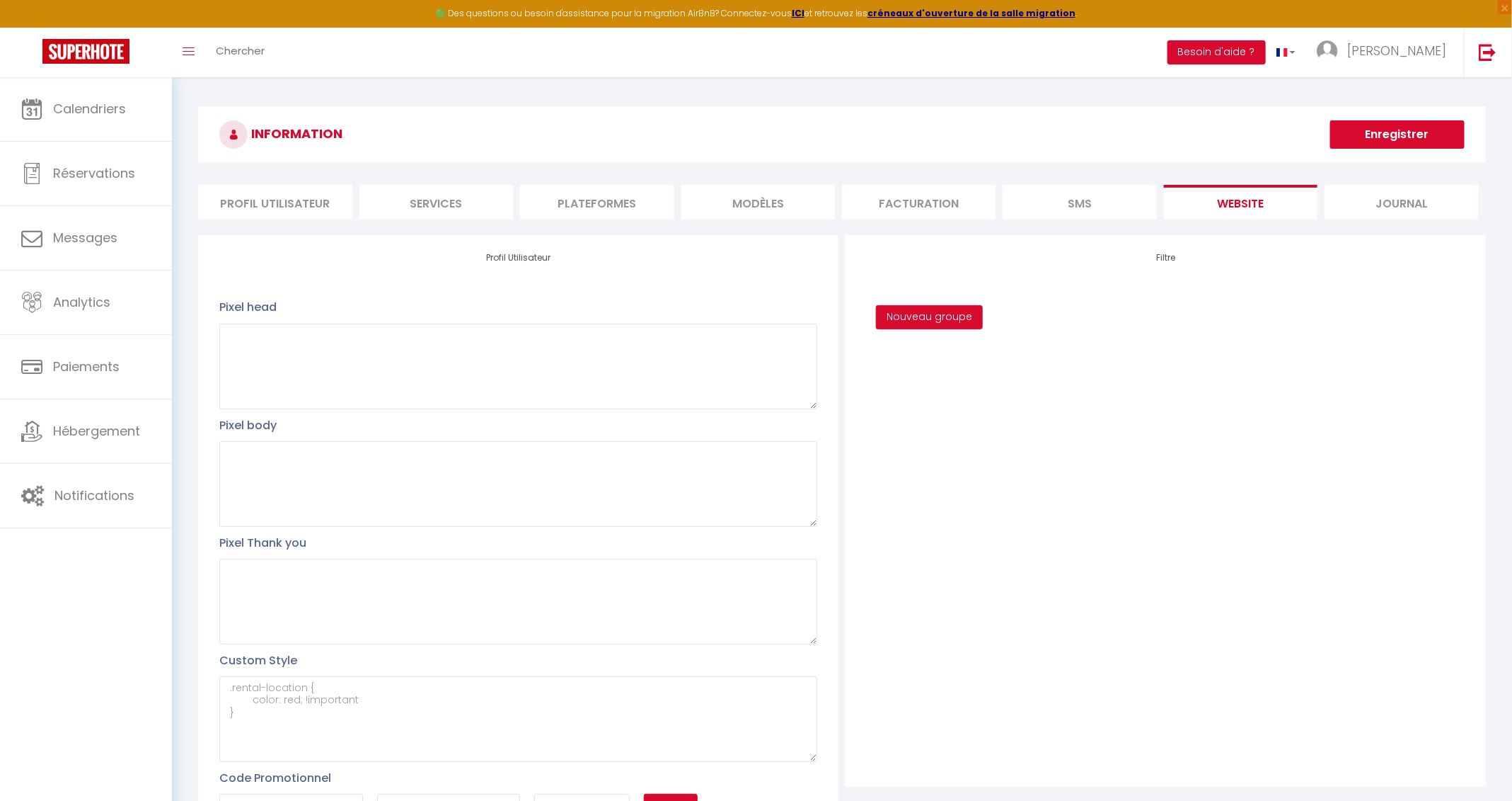
click at [732, 210] on li "MODÈLES" at bounding box center [758, 203] width 153 height 35
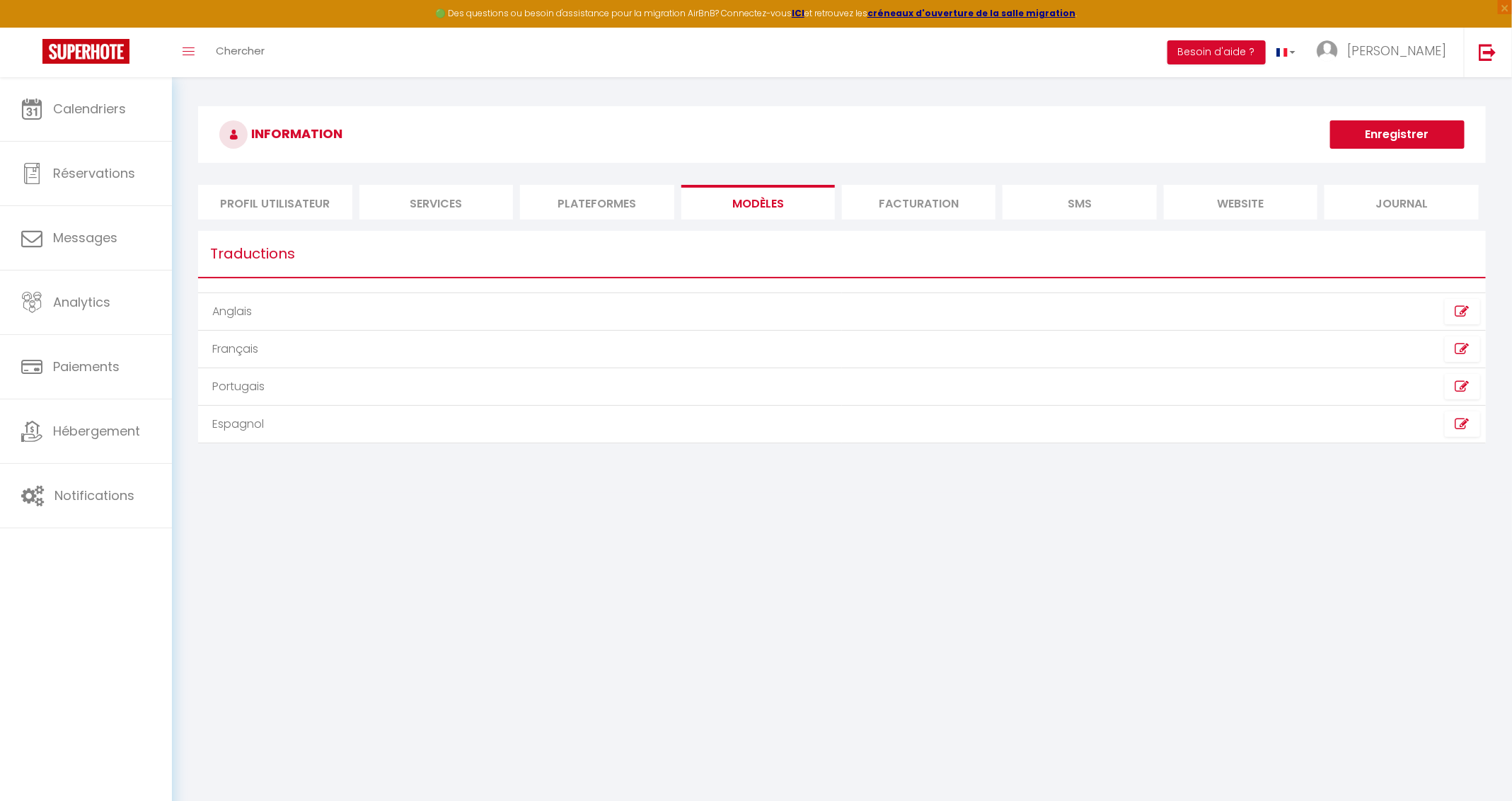
click at [590, 202] on li "Plateformes" at bounding box center [596, 203] width 153 height 35
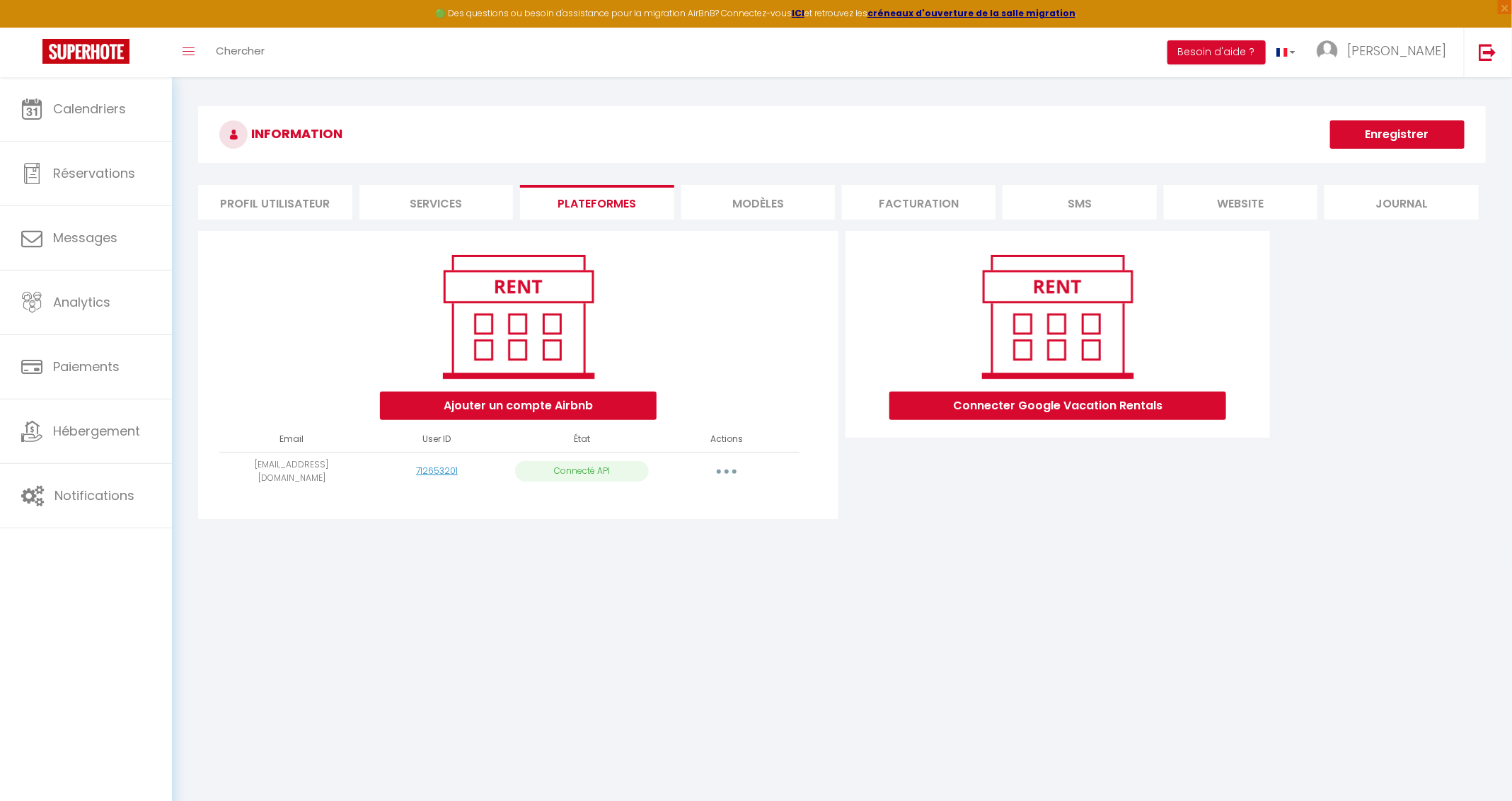
click at [448, 213] on li "Services" at bounding box center [436, 203] width 153 height 35
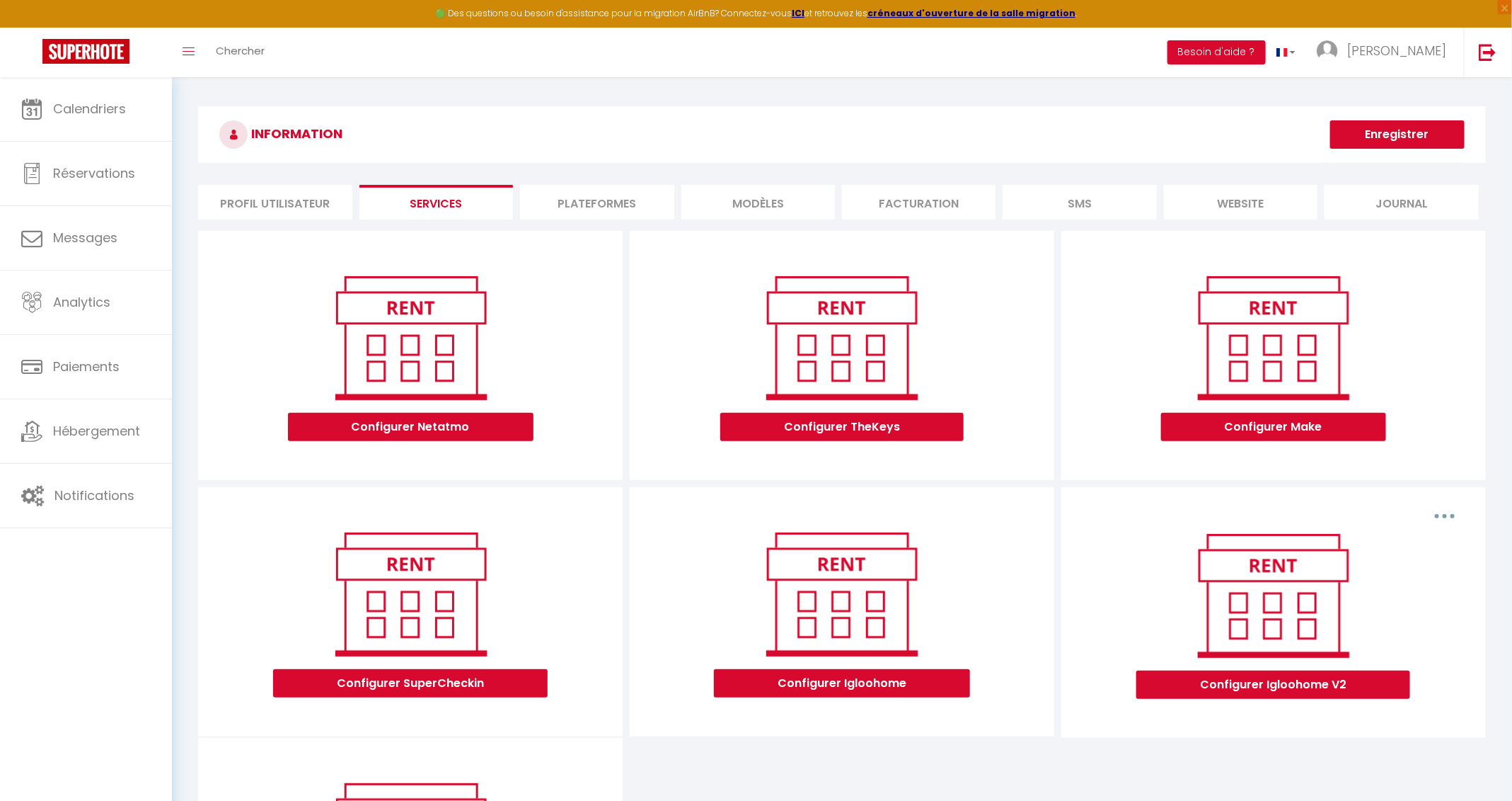
click at [270, 198] on li "Profil Utilisateur" at bounding box center [274, 203] width 153 height 35
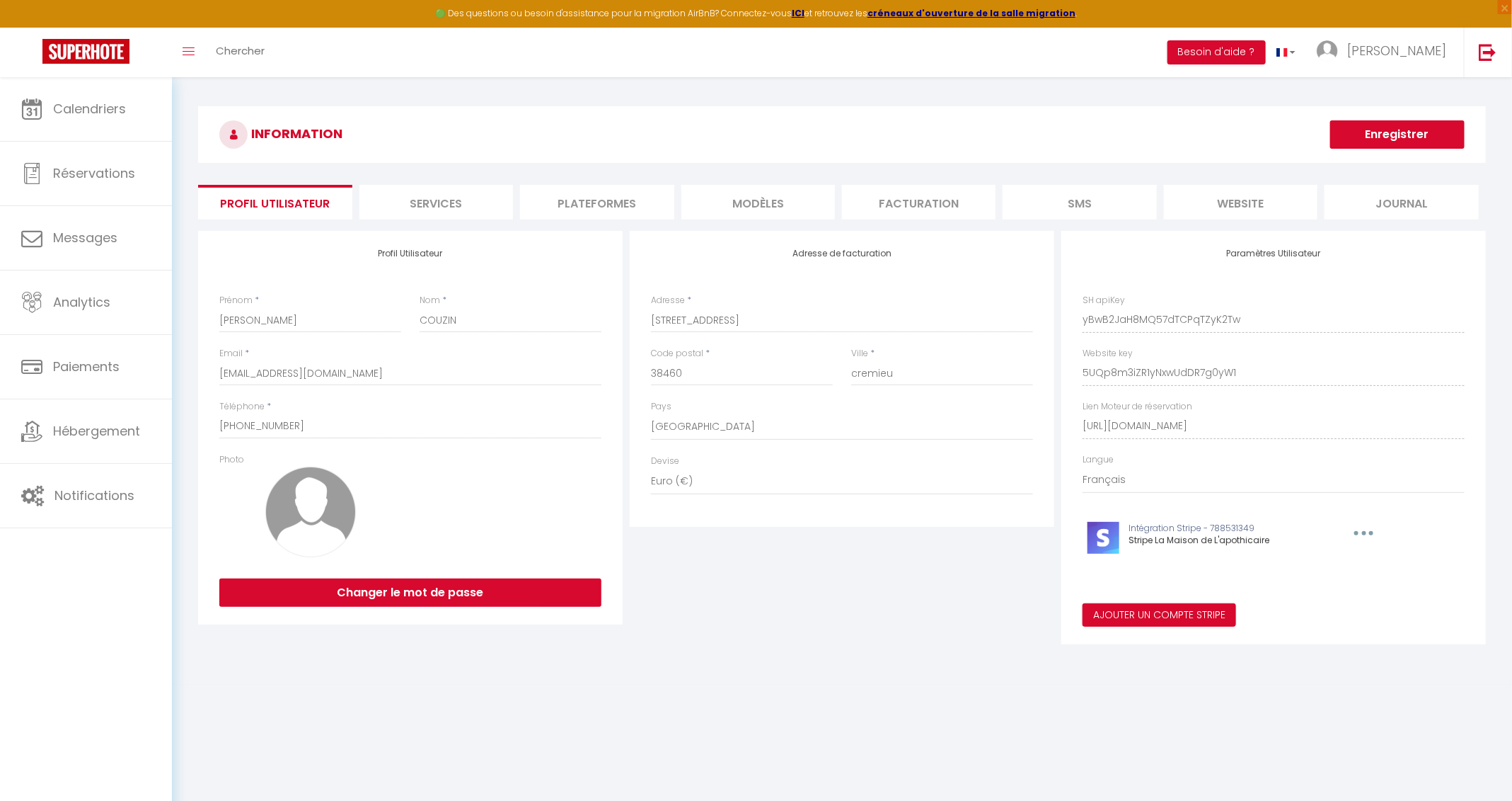
click at [1019, 197] on li "website" at bounding box center [1241, 203] width 153 height 35
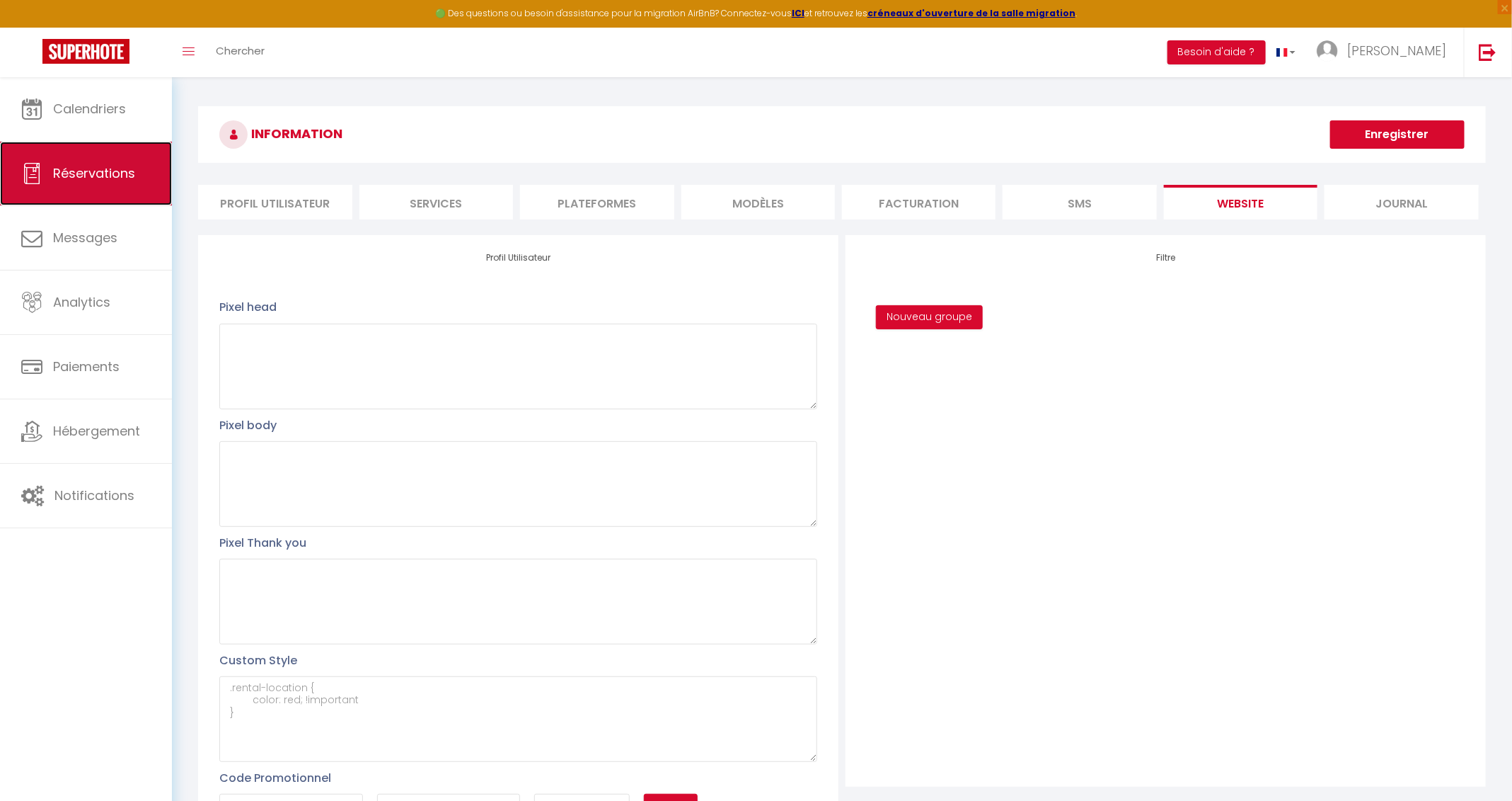
click at [105, 175] on span "Réservations" at bounding box center [94, 172] width 82 height 17
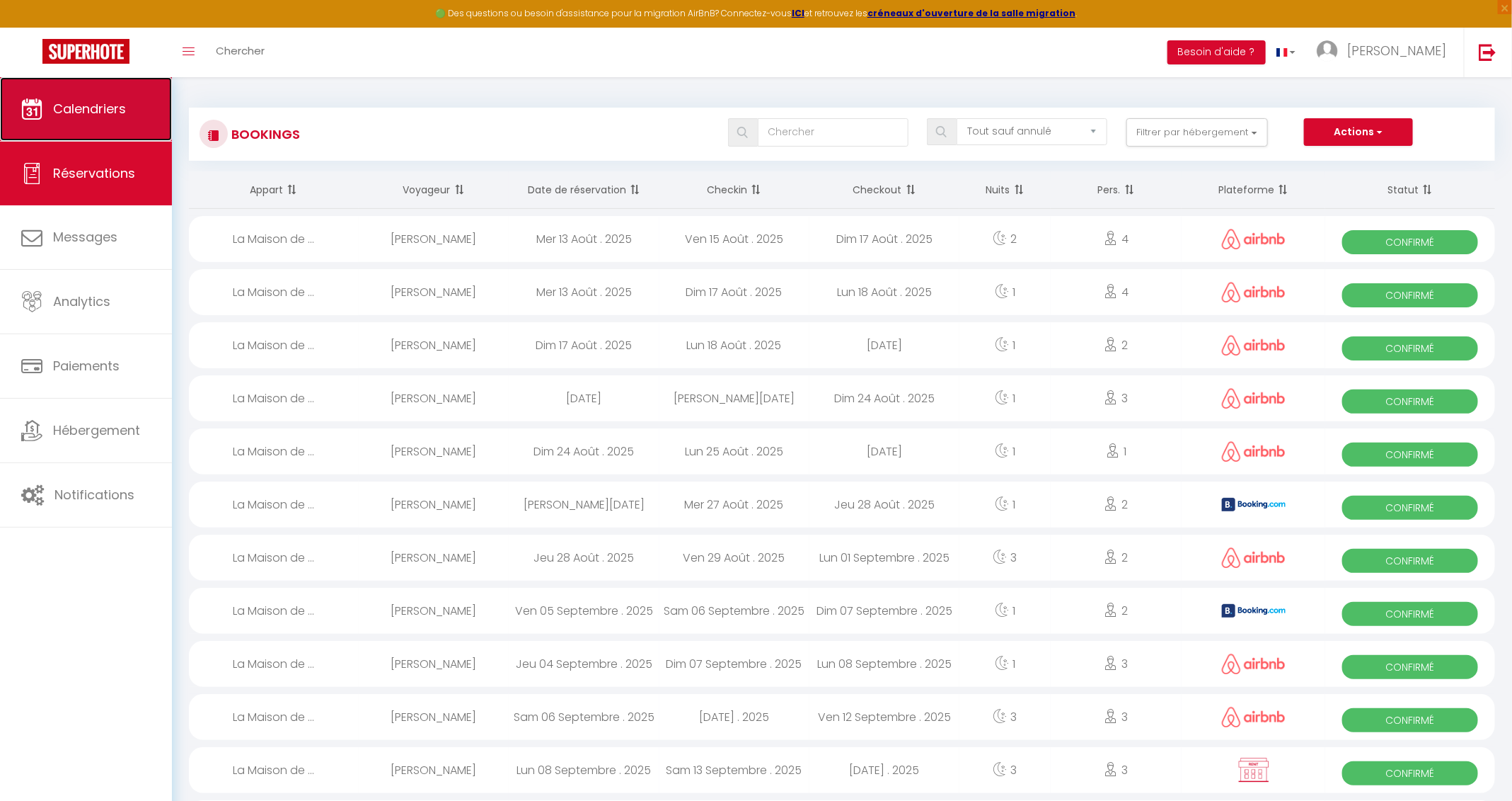
click at [78, 116] on span "Calendriers" at bounding box center [89, 108] width 73 height 17
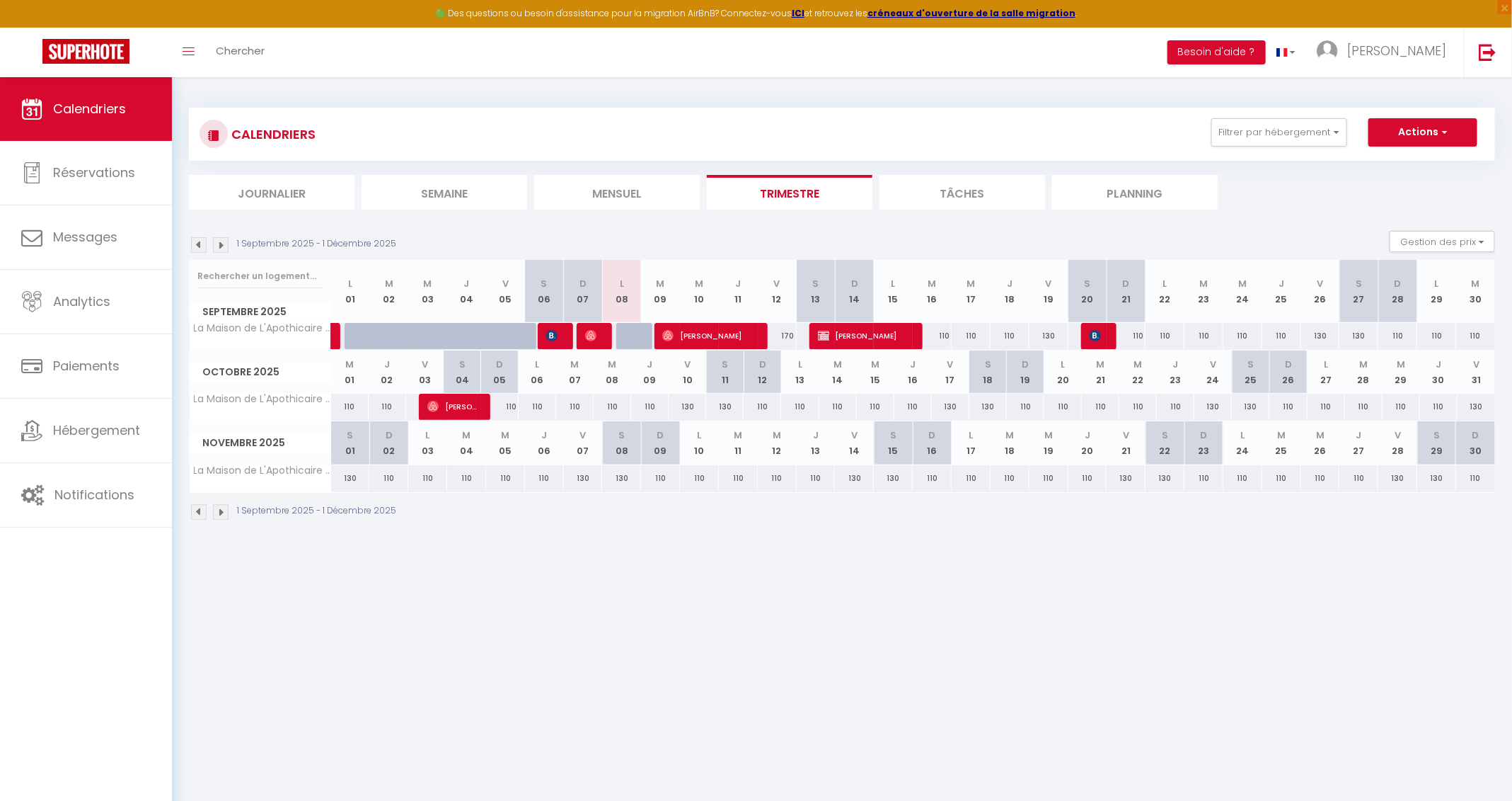
click at [216, 510] on img at bounding box center [221, 512] width 16 height 16
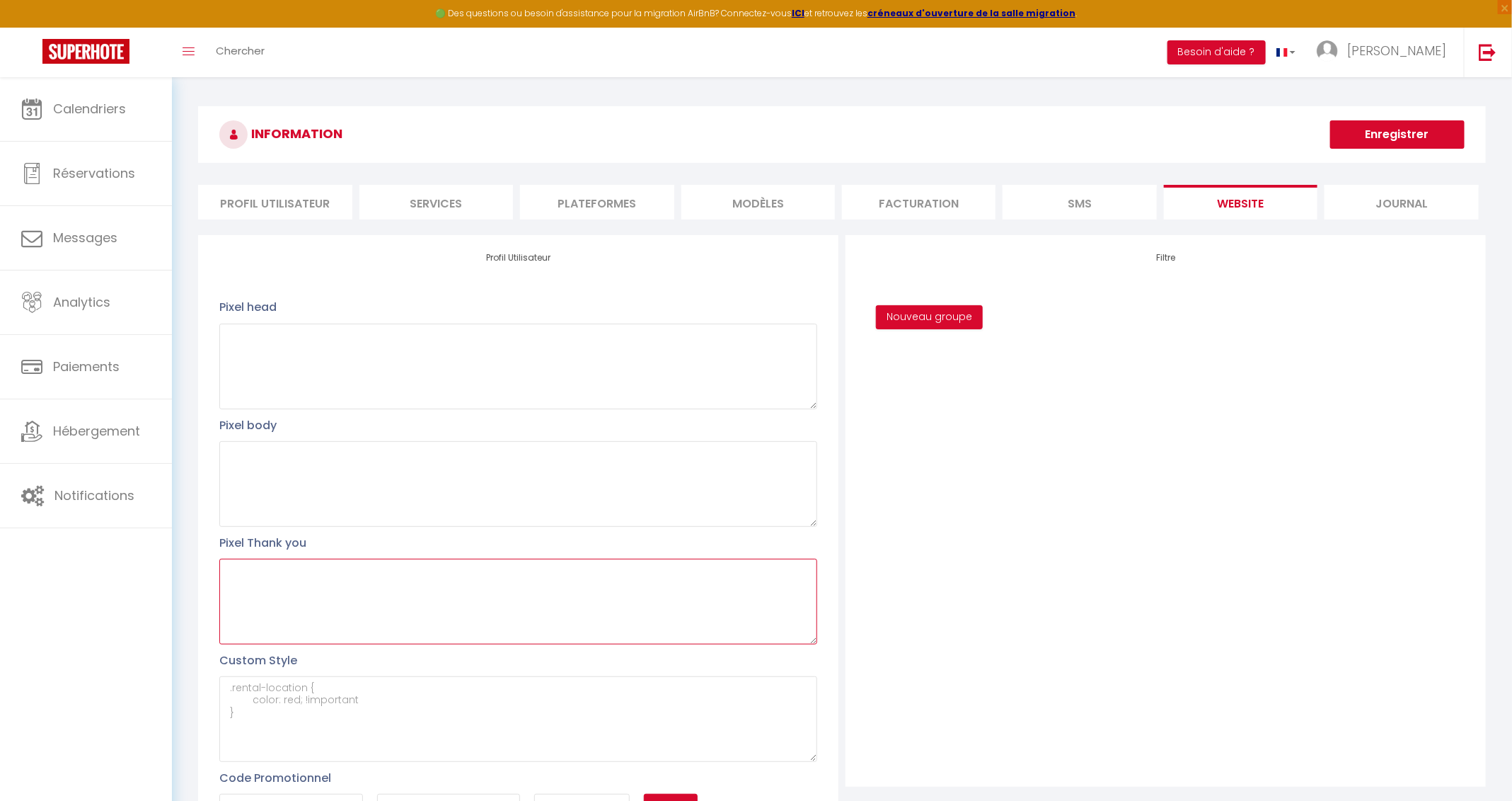
click at [498, 533] on textarea at bounding box center [519, 601] width 598 height 86
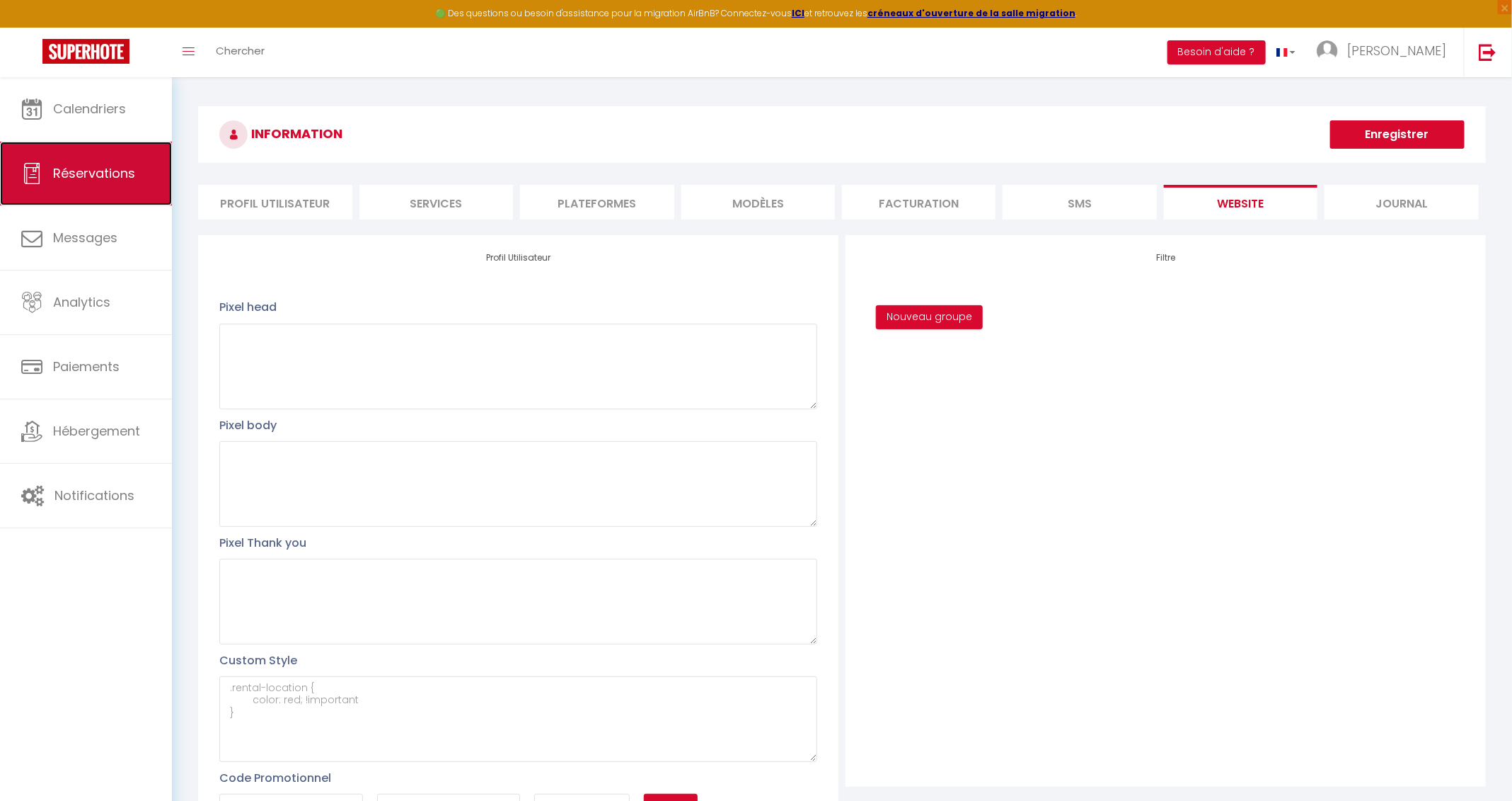
click at [101, 195] on link "Réservations" at bounding box center [86, 173] width 172 height 64
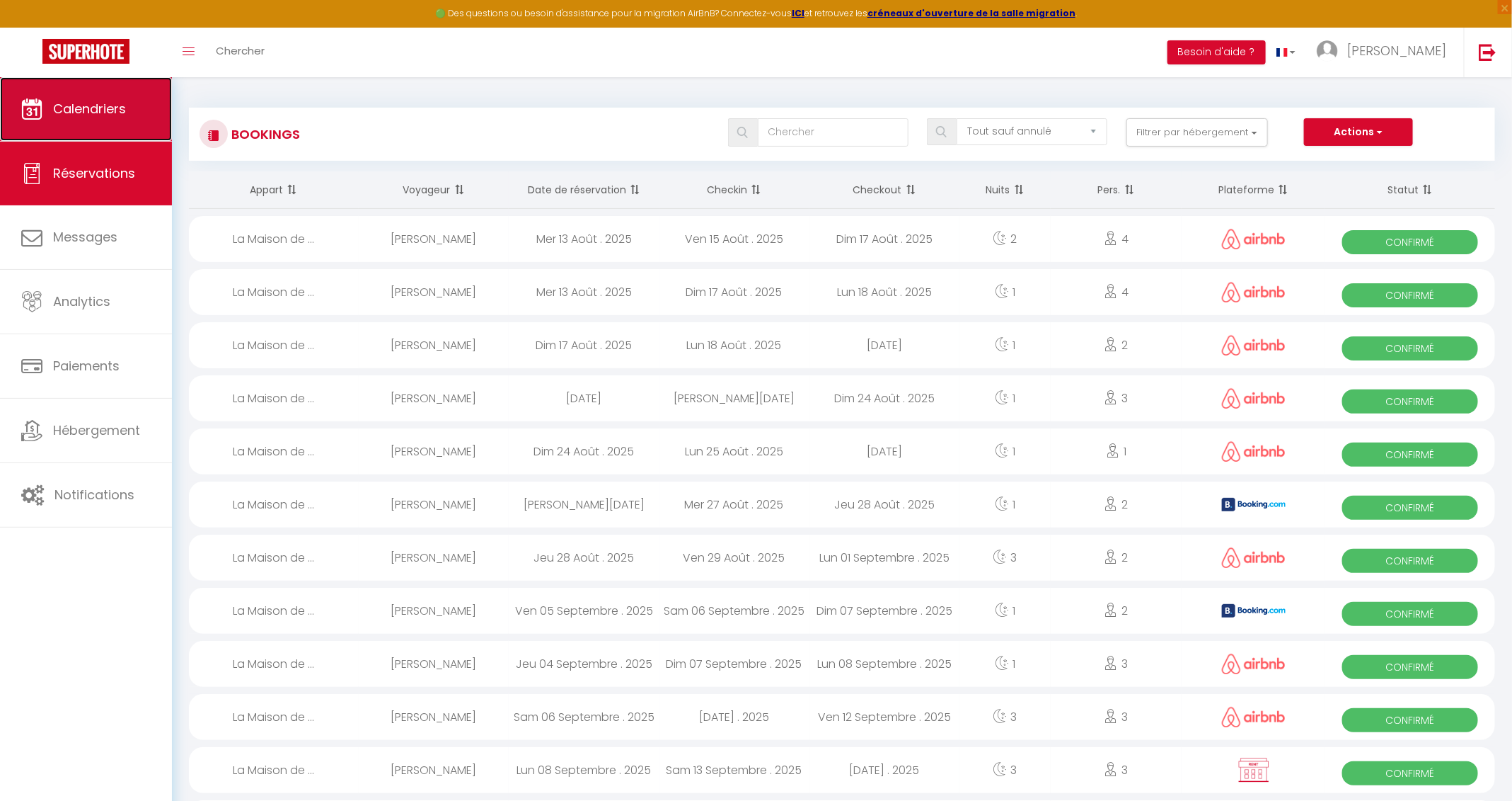
click at [97, 120] on link "Calendriers" at bounding box center [86, 109] width 172 height 64
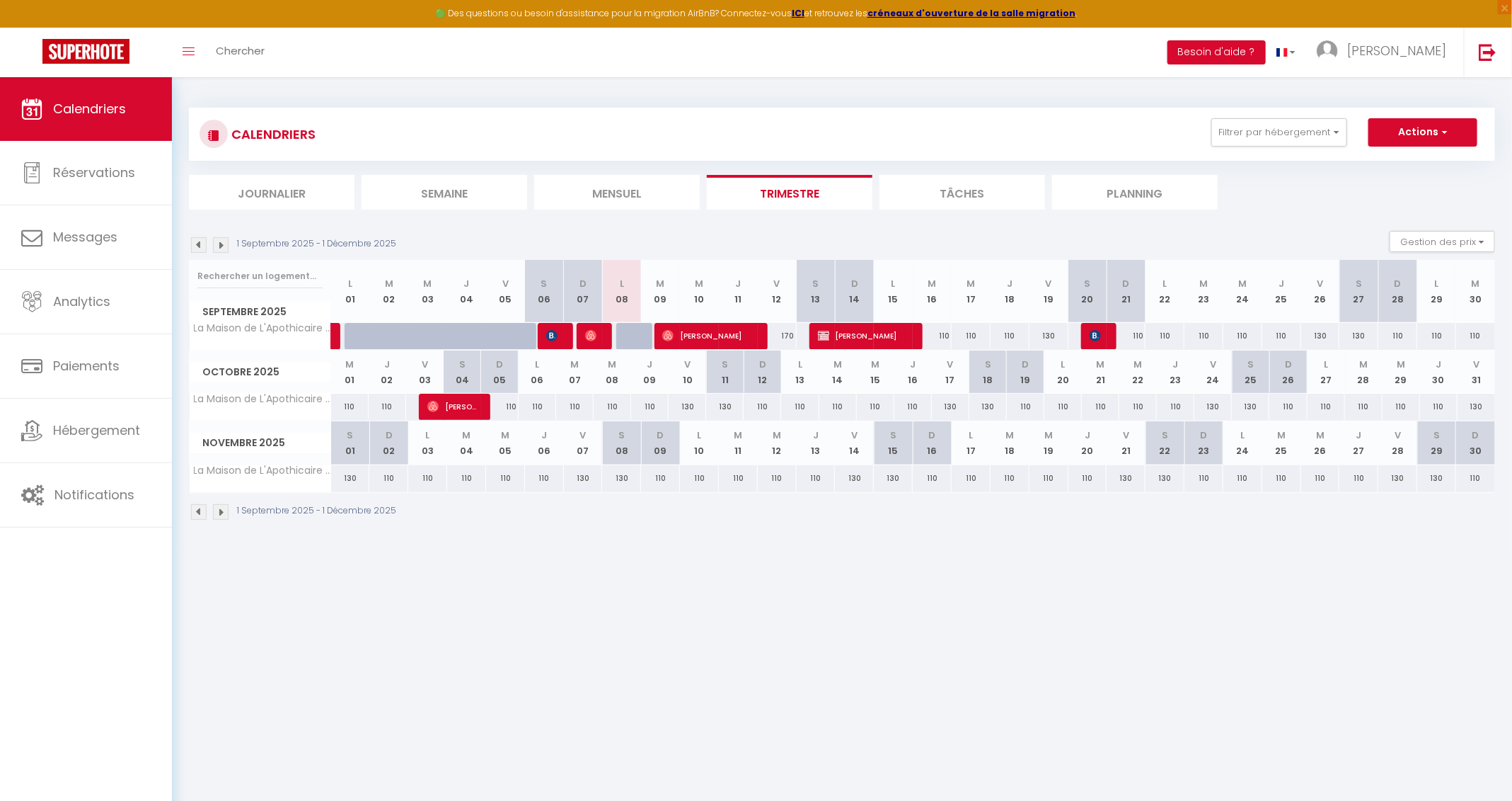
click at [223, 510] on img at bounding box center [221, 512] width 16 height 16
select select
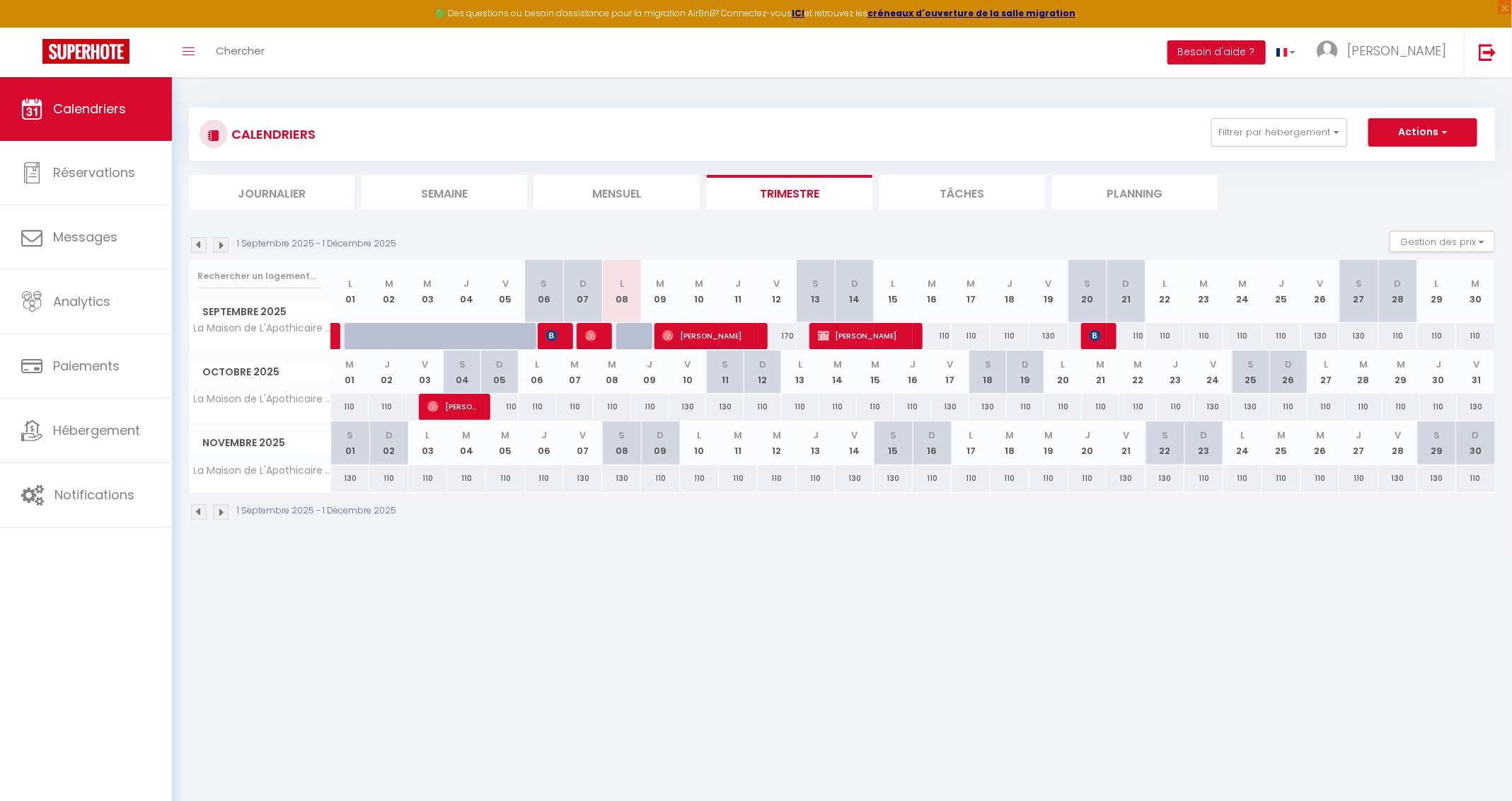
select select
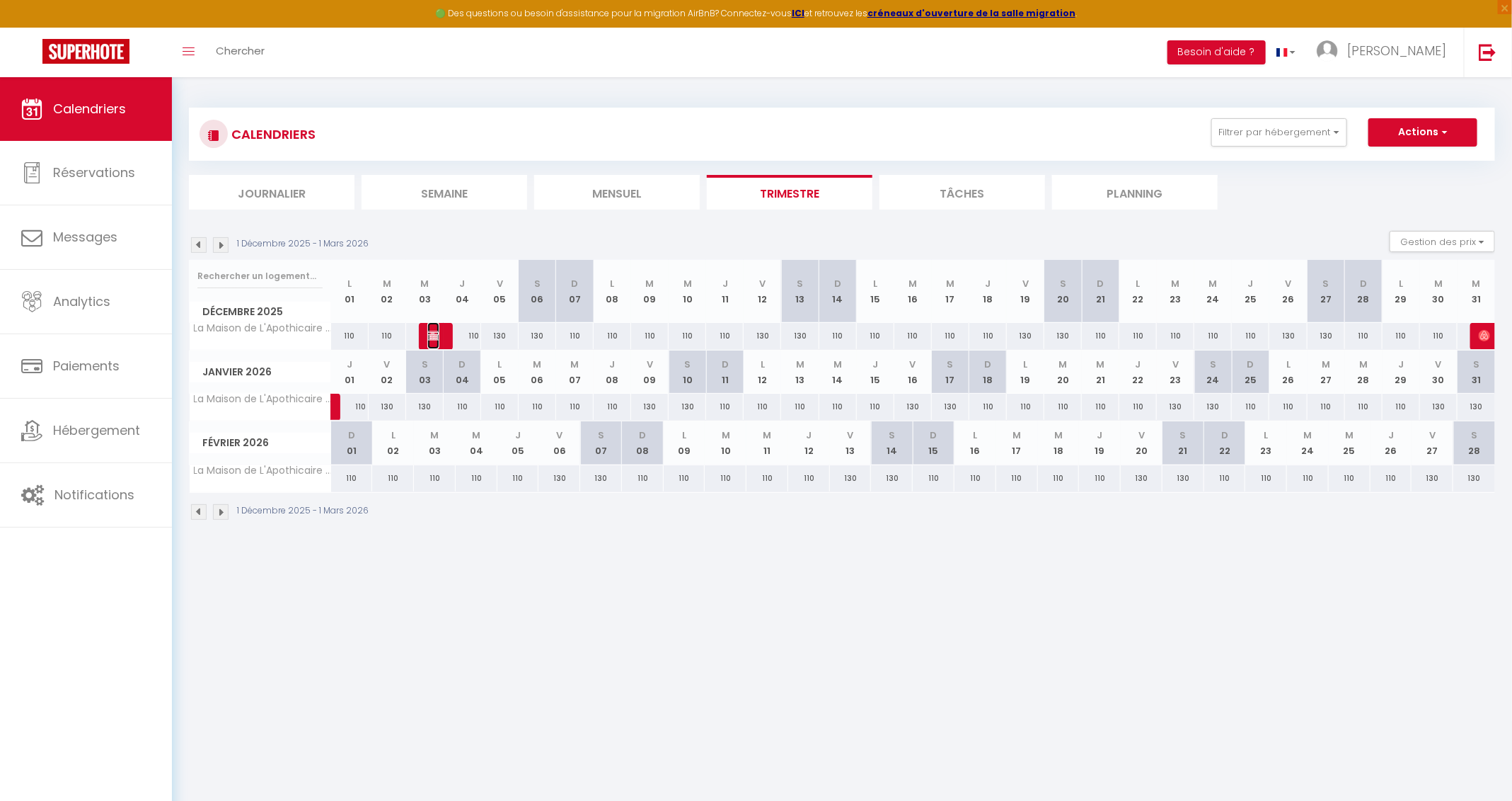
click at [430, 337] on img at bounding box center [433, 336] width 11 height 11
select select "KO"
select select "0"
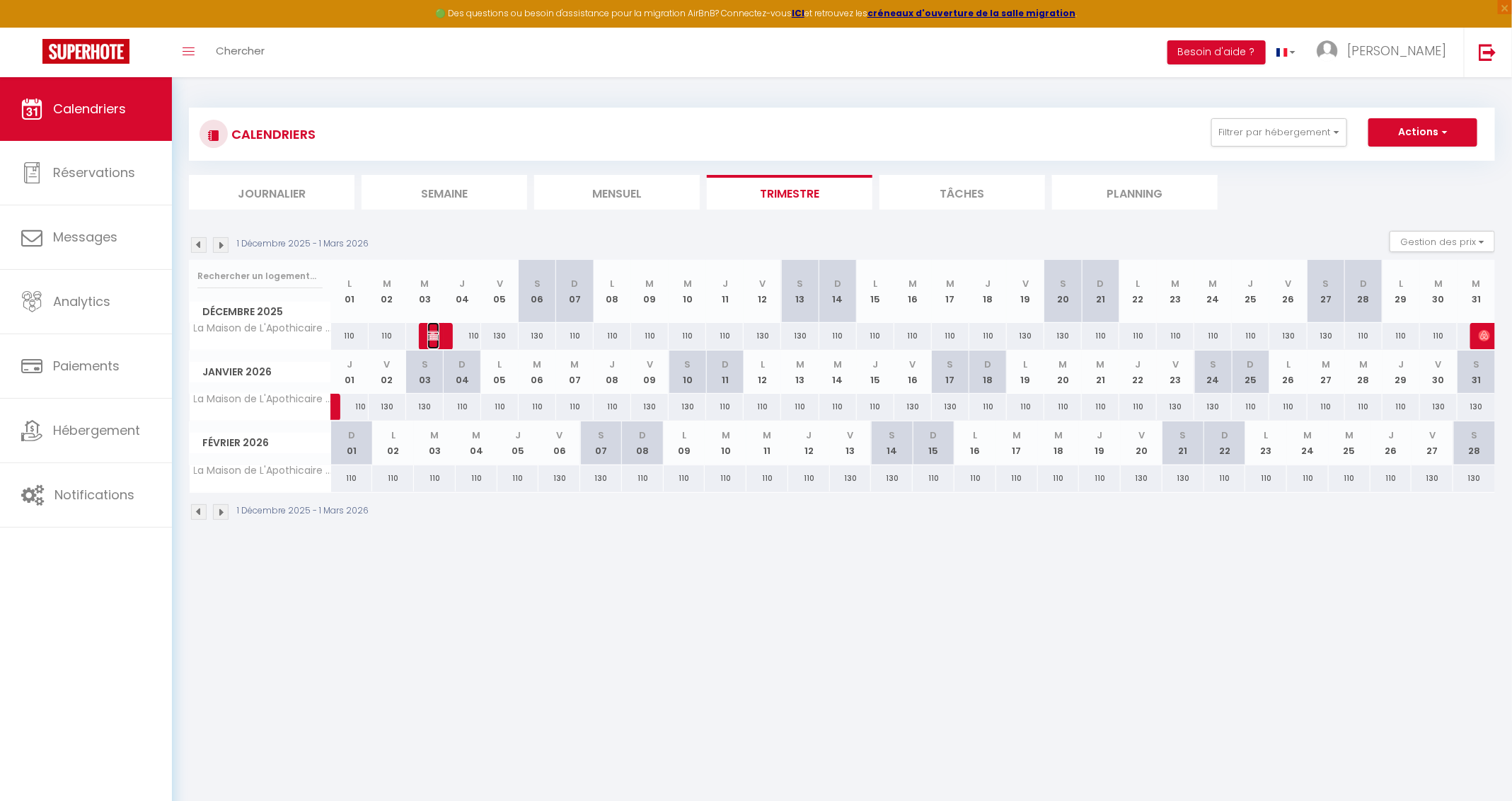
select select "1"
select select
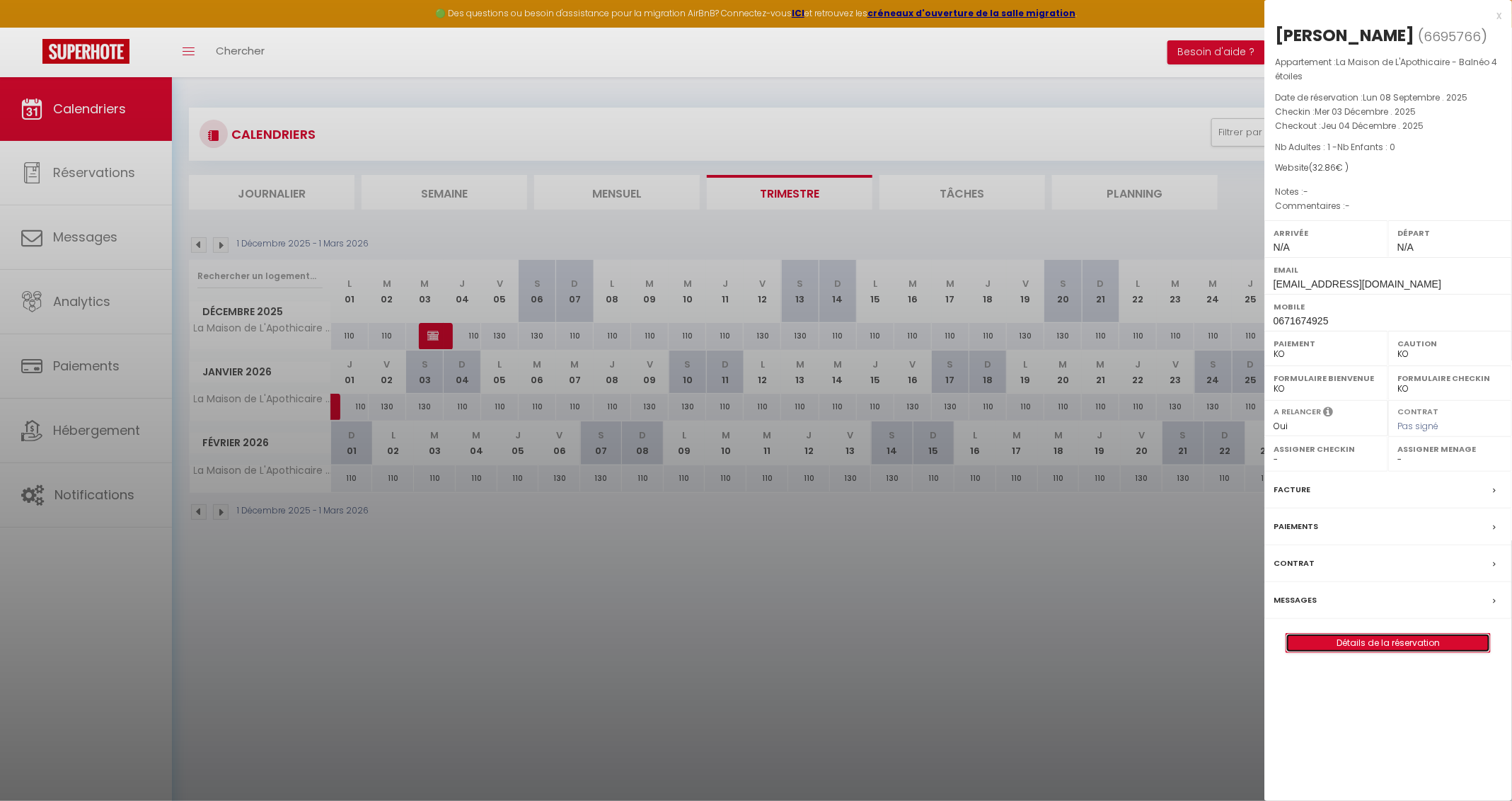
click at [1019, 533] on link "Détails de la réservation" at bounding box center [1388, 643] width 203 height 18
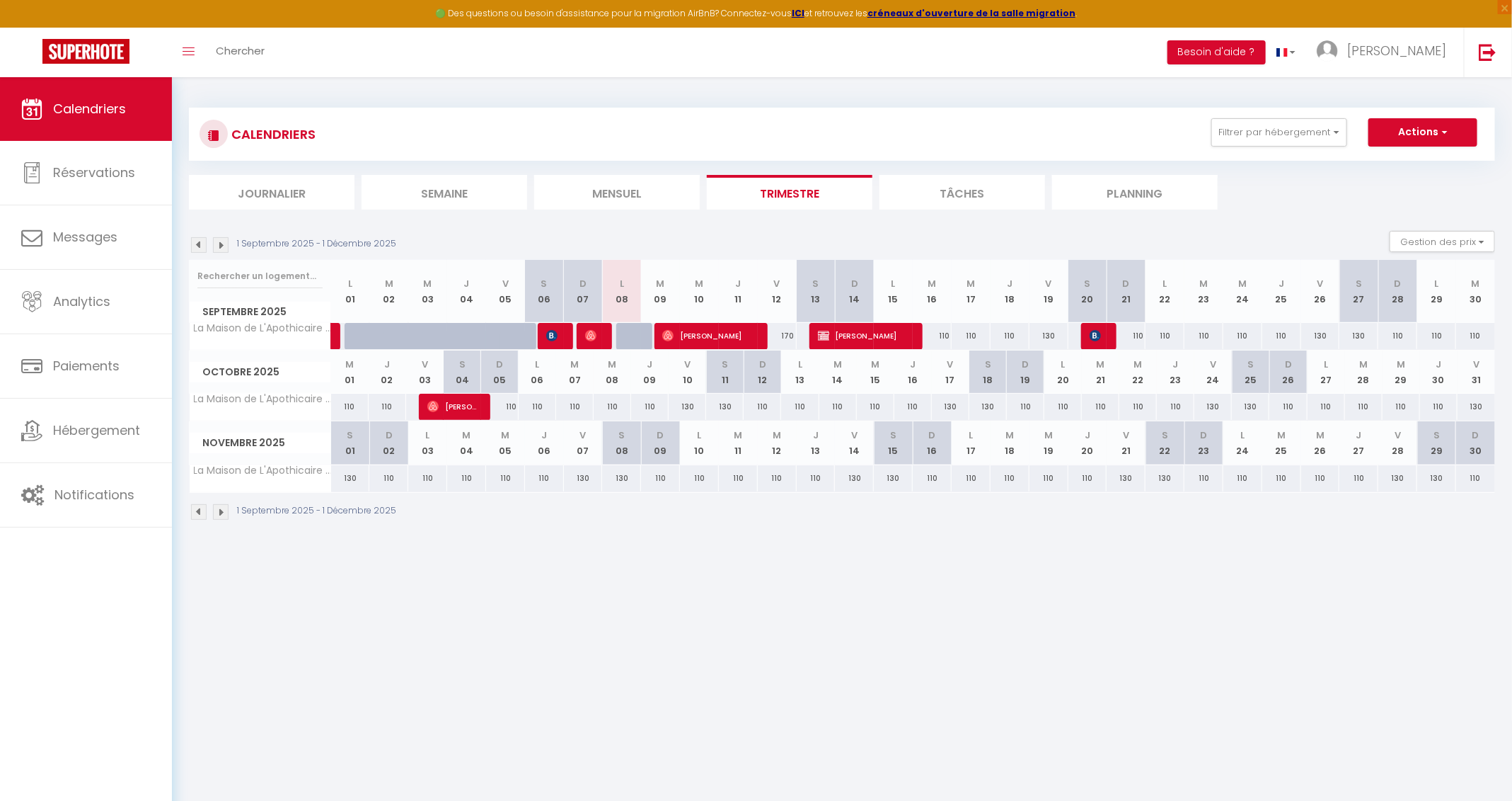
click at [220, 514] on img at bounding box center [221, 512] width 16 height 16
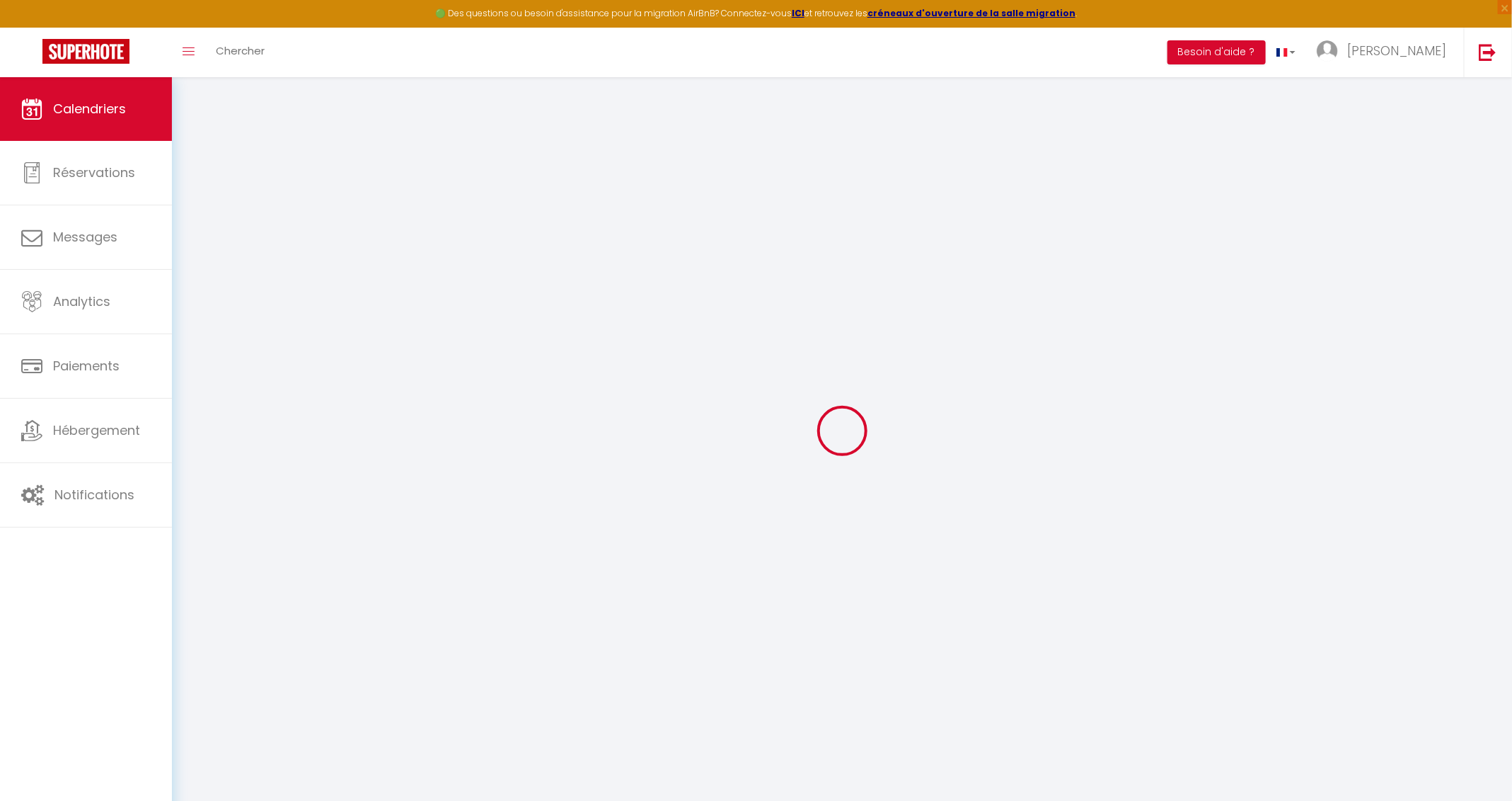
select select
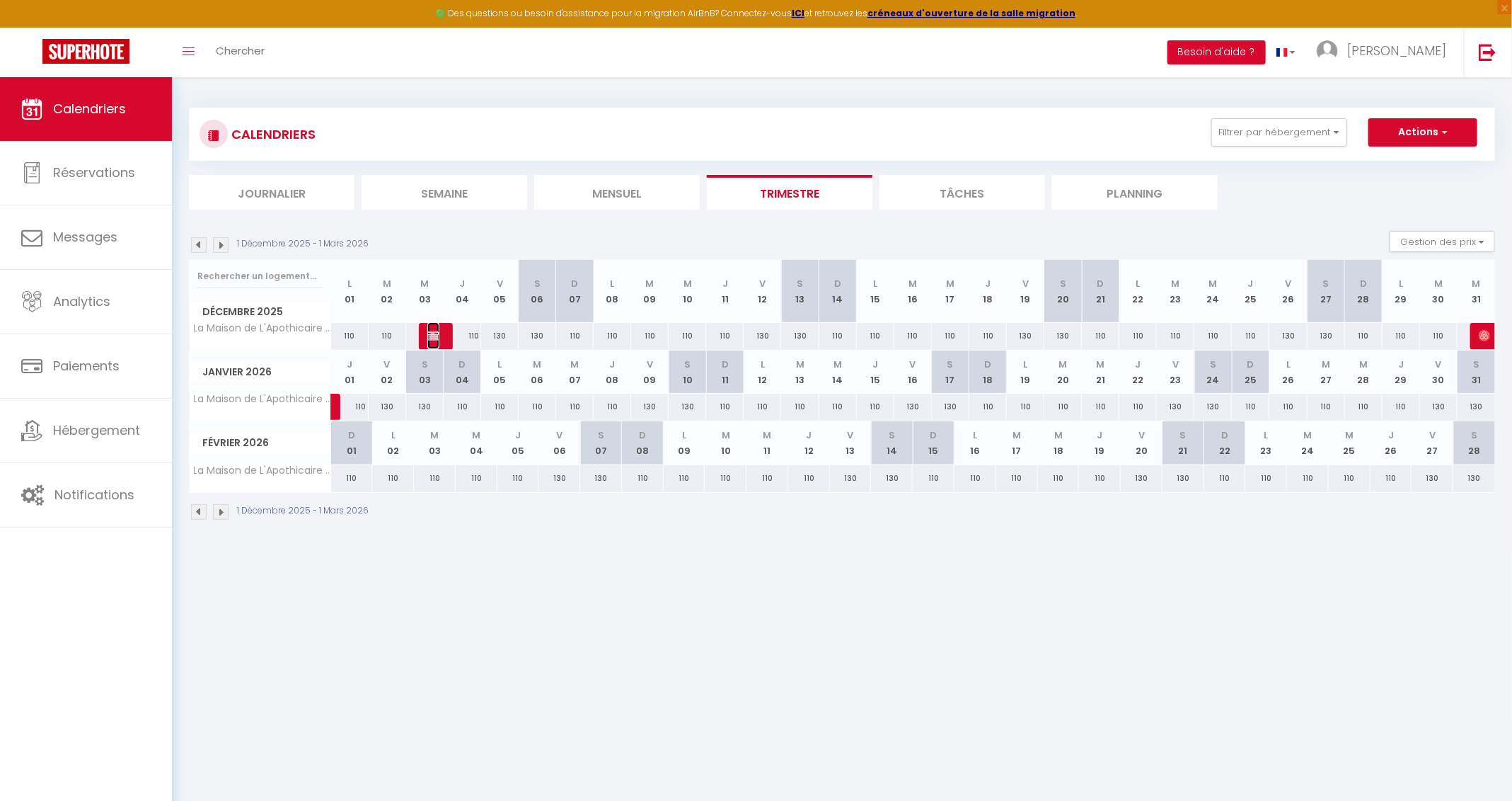
click at [434, 333] on img at bounding box center [433, 336] width 11 height 11
select select "KO"
select select "0"
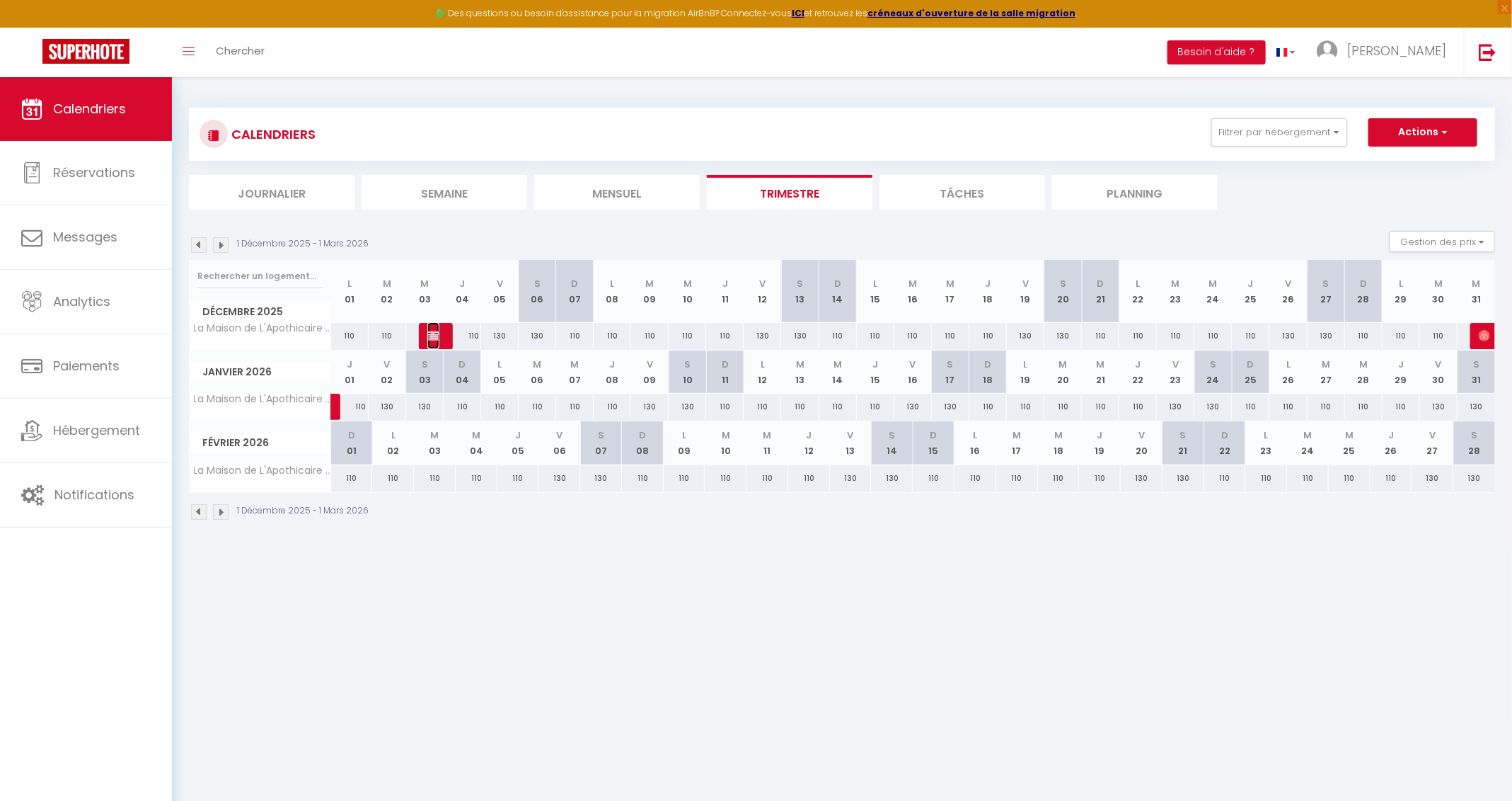
select select "1"
select select
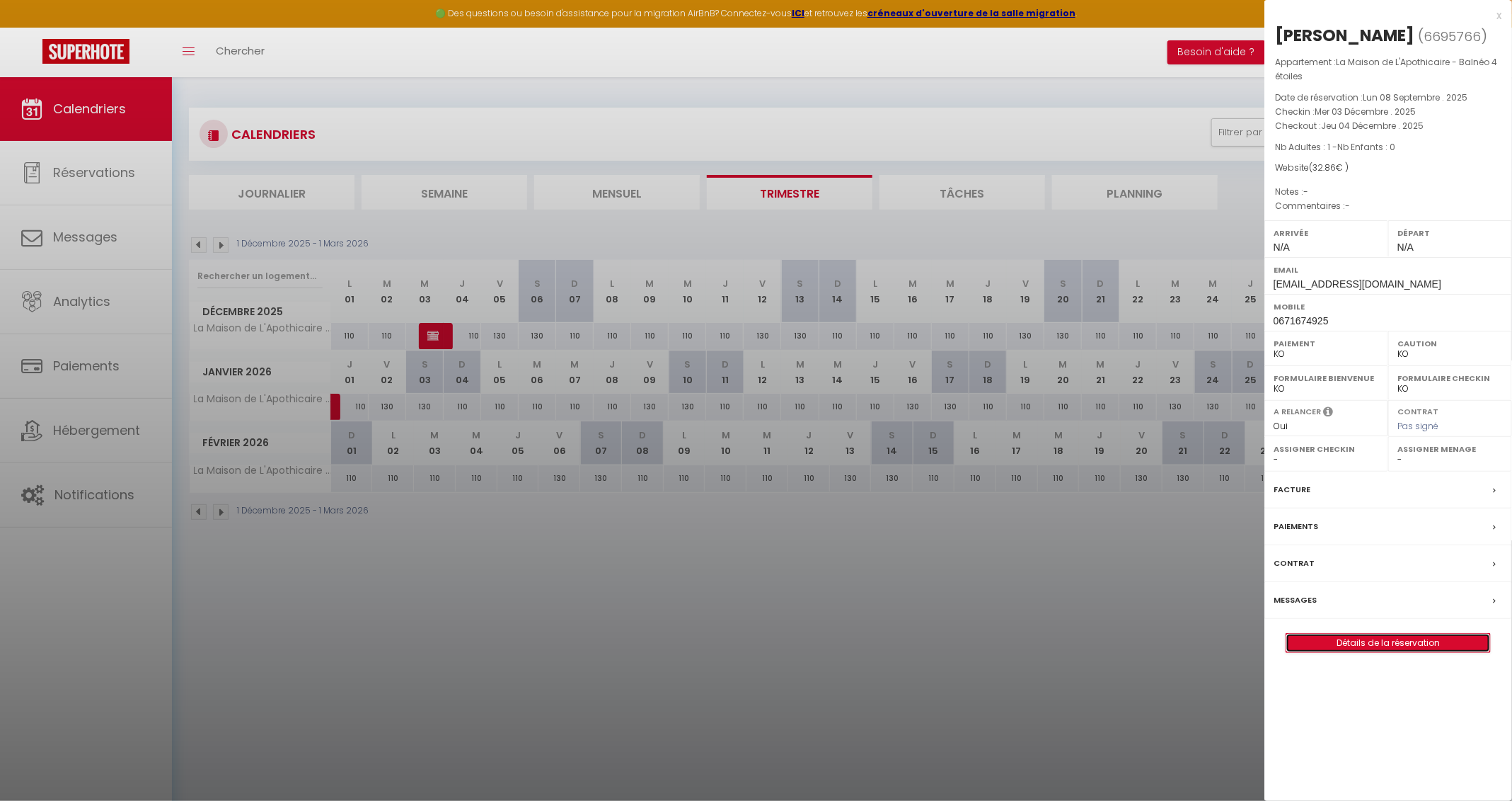
click at [1019, 533] on link "Détails de la réservation" at bounding box center [1388, 643] width 203 height 18
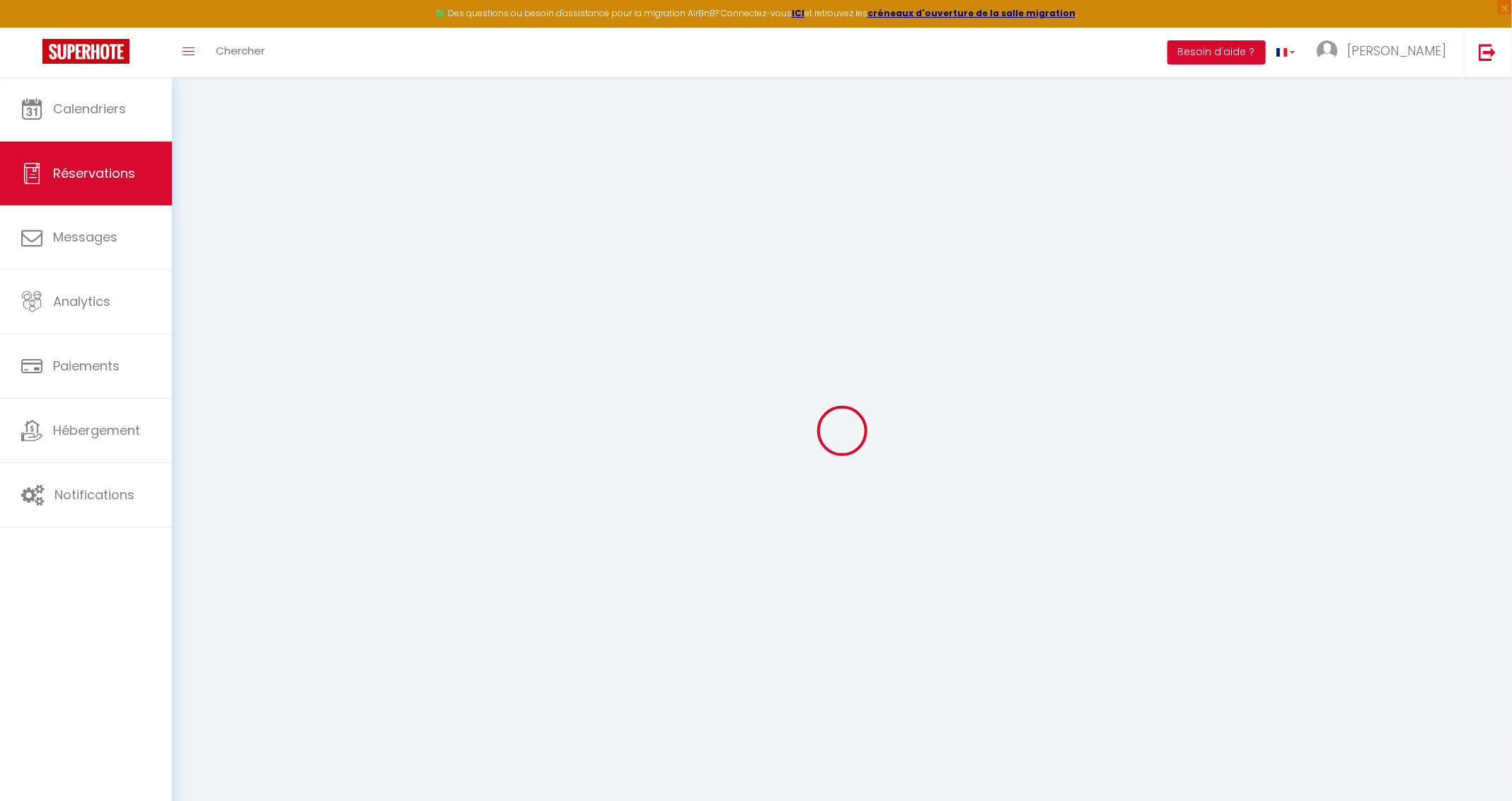
type input "[PERSON_NAME]"
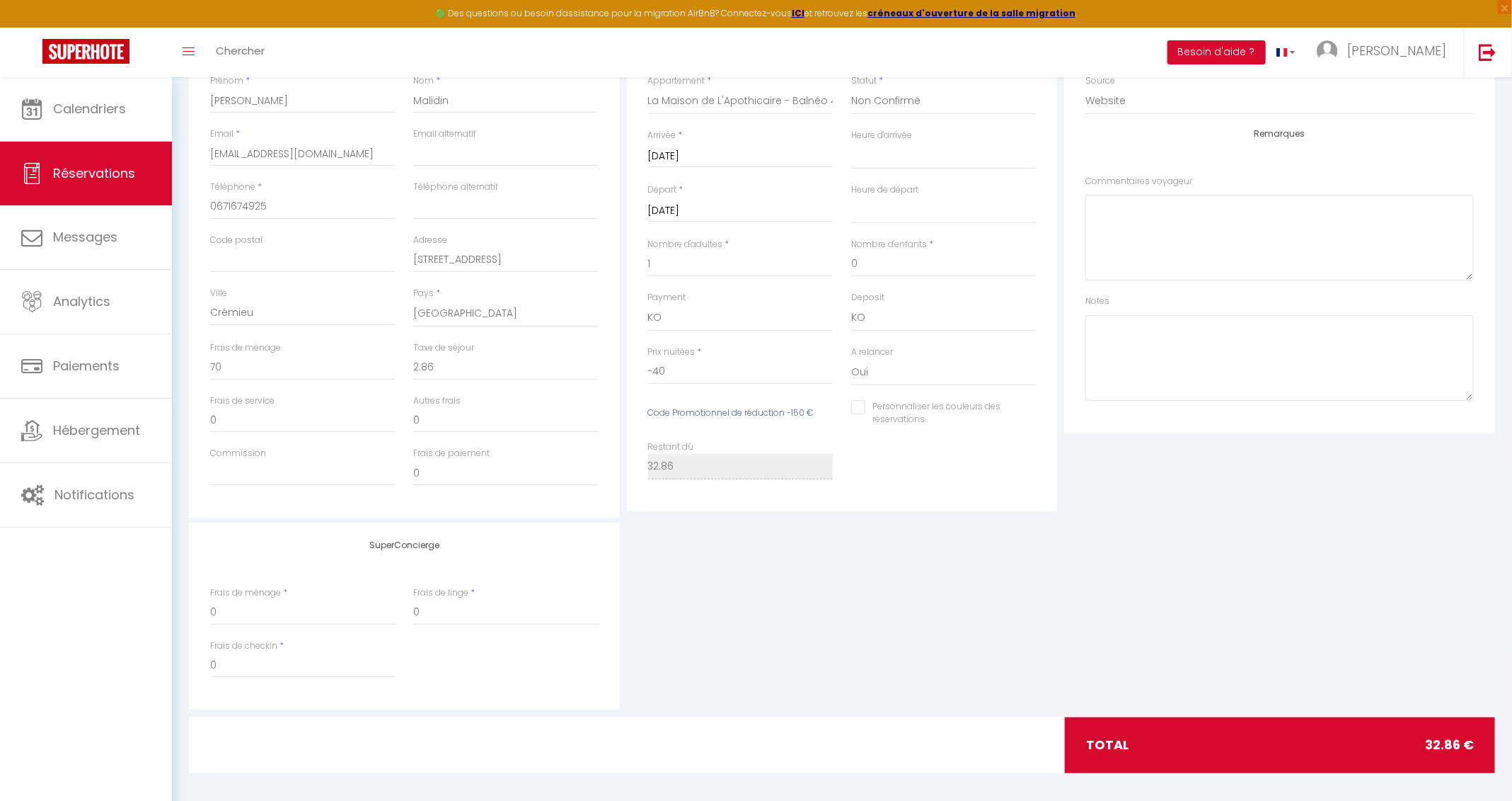
scroll to position [257, 0]
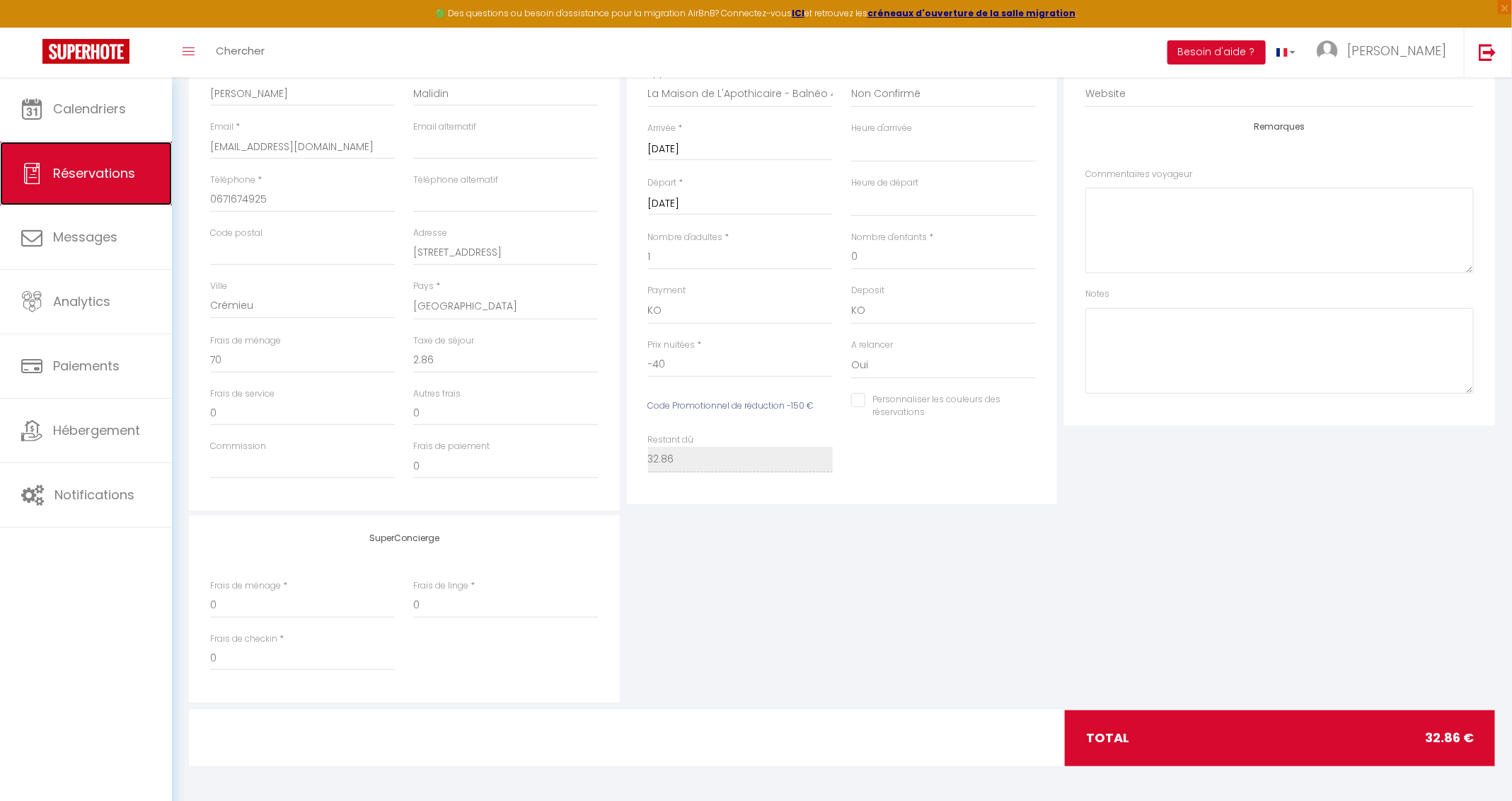
click at [107, 168] on span "Réservations" at bounding box center [94, 172] width 82 height 17
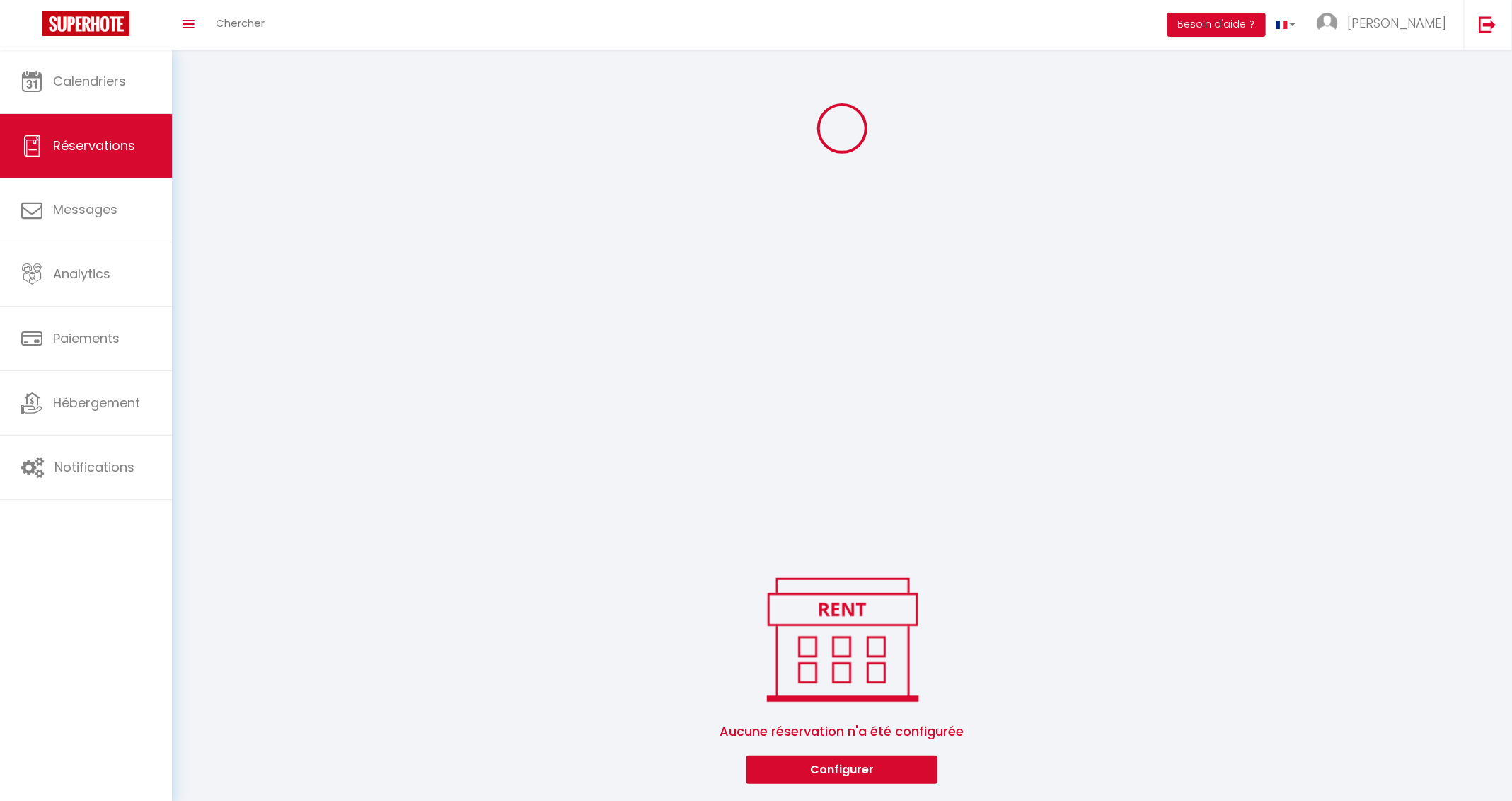
scroll to position [387, 0]
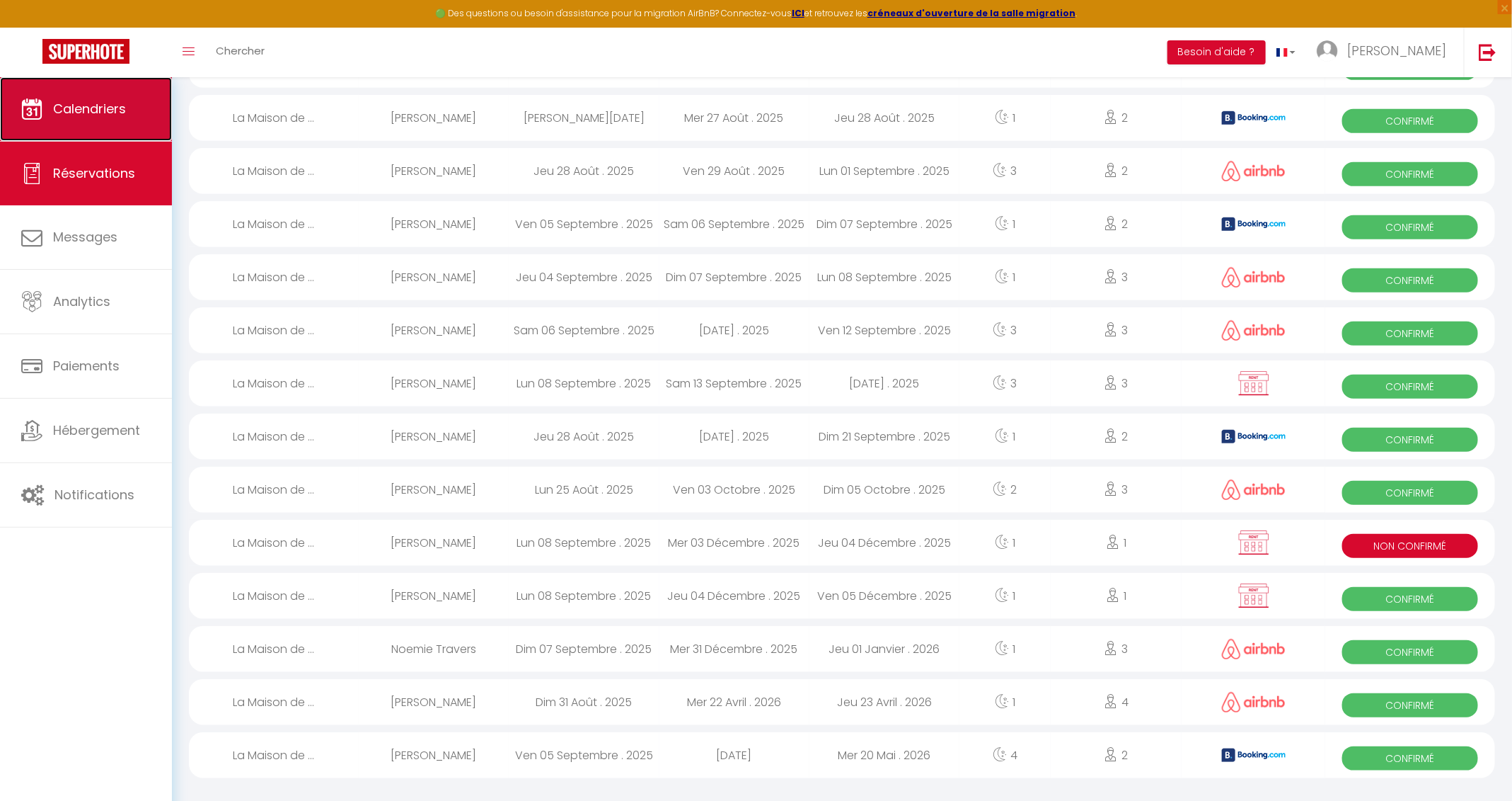
click at [104, 111] on span "Calendriers" at bounding box center [89, 108] width 73 height 17
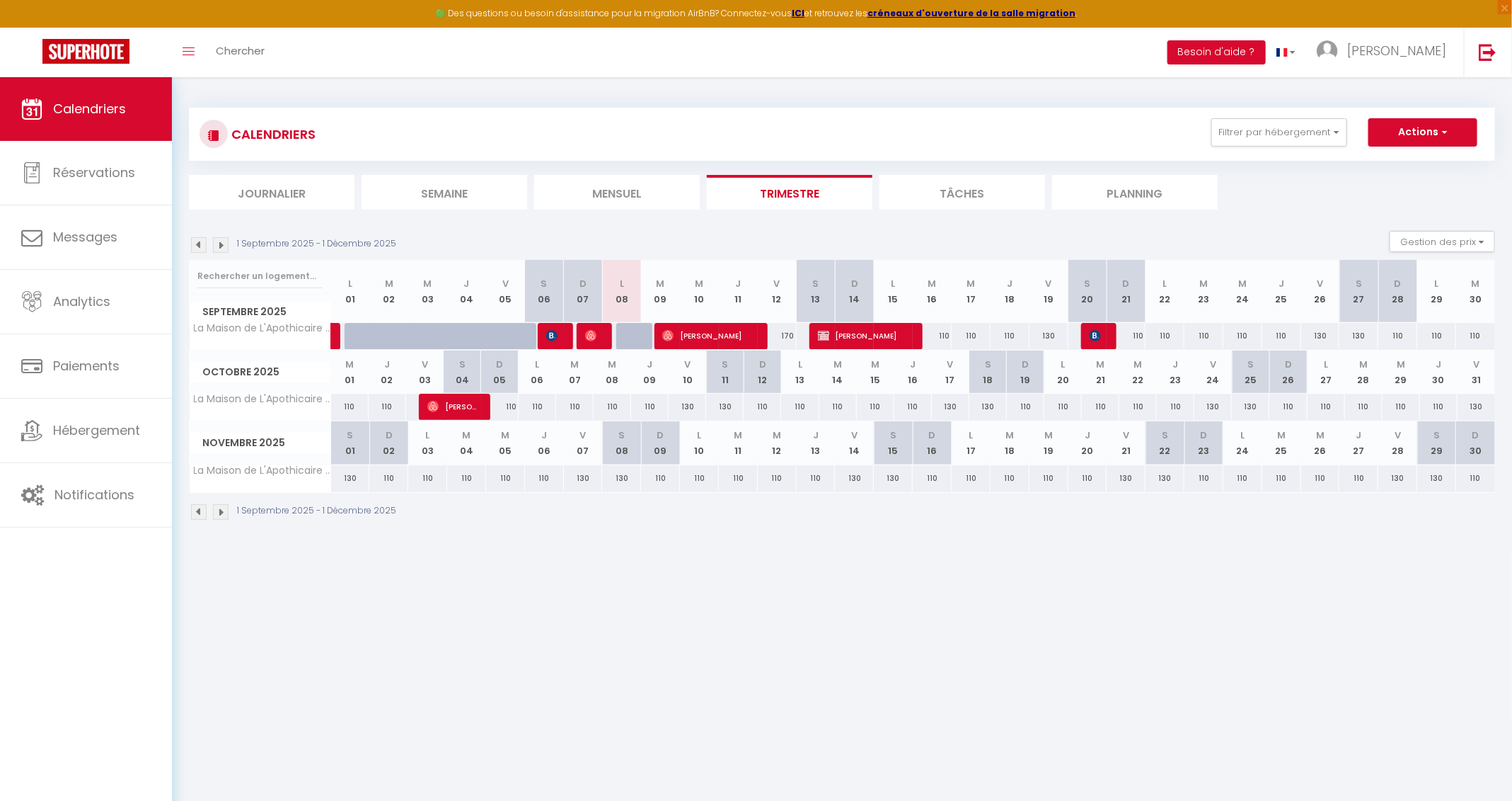
click at [220, 515] on img at bounding box center [221, 512] width 16 height 16
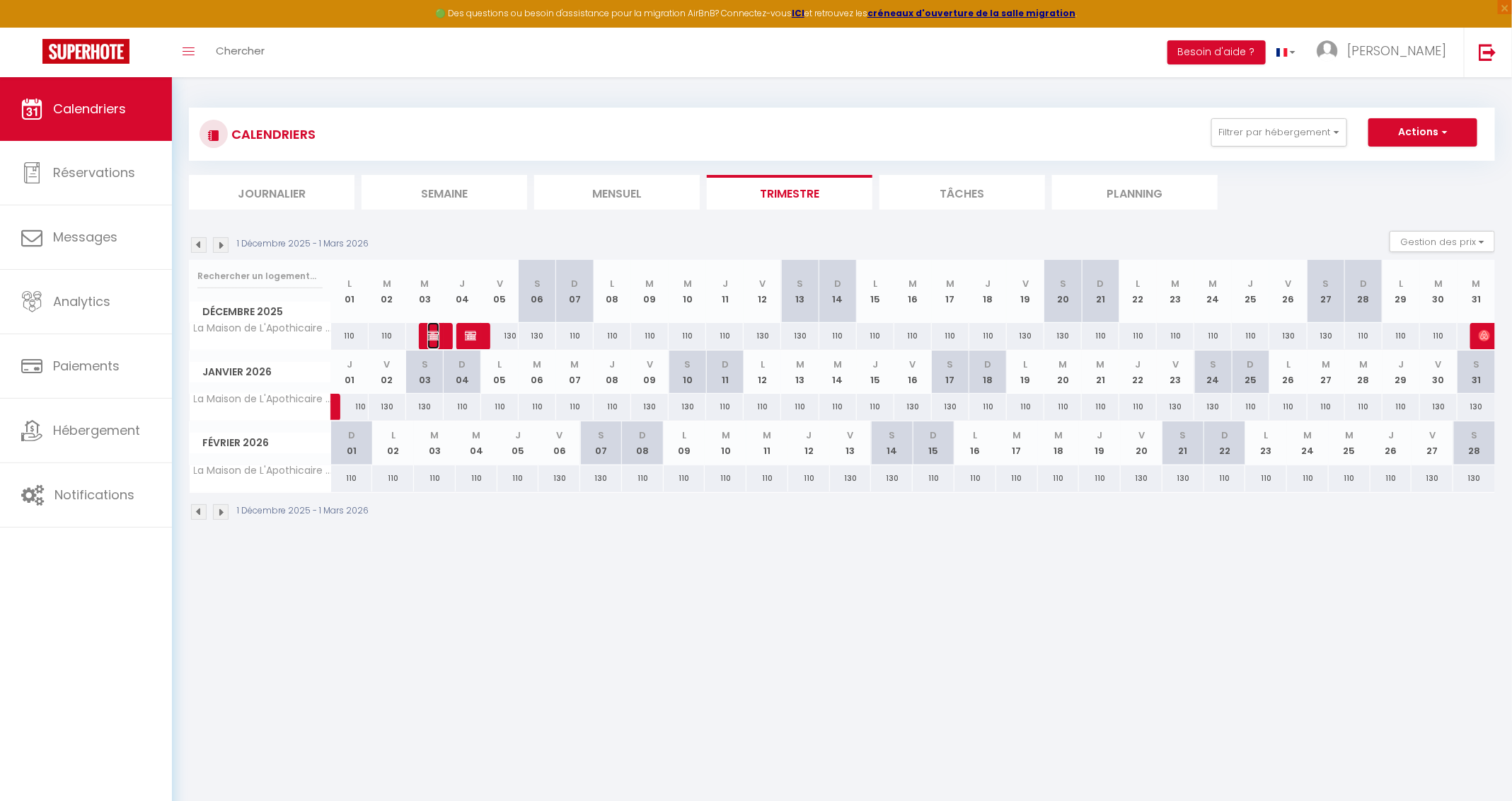
click at [435, 333] on img at bounding box center [433, 336] width 11 height 11
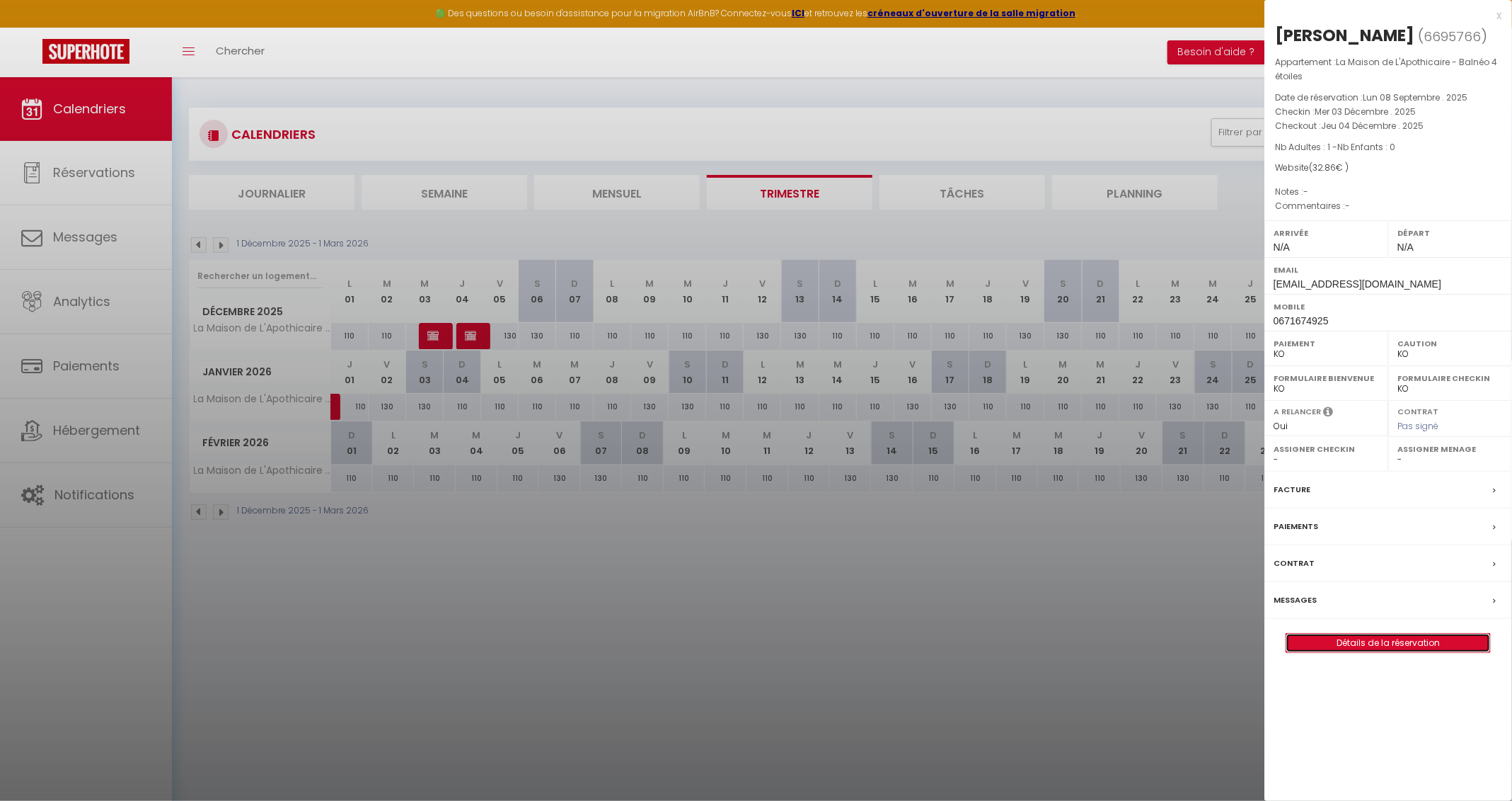
click at [1019, 533] on link "Détails de la réservation" at bounding box center [1388, 643] width 203 height 18
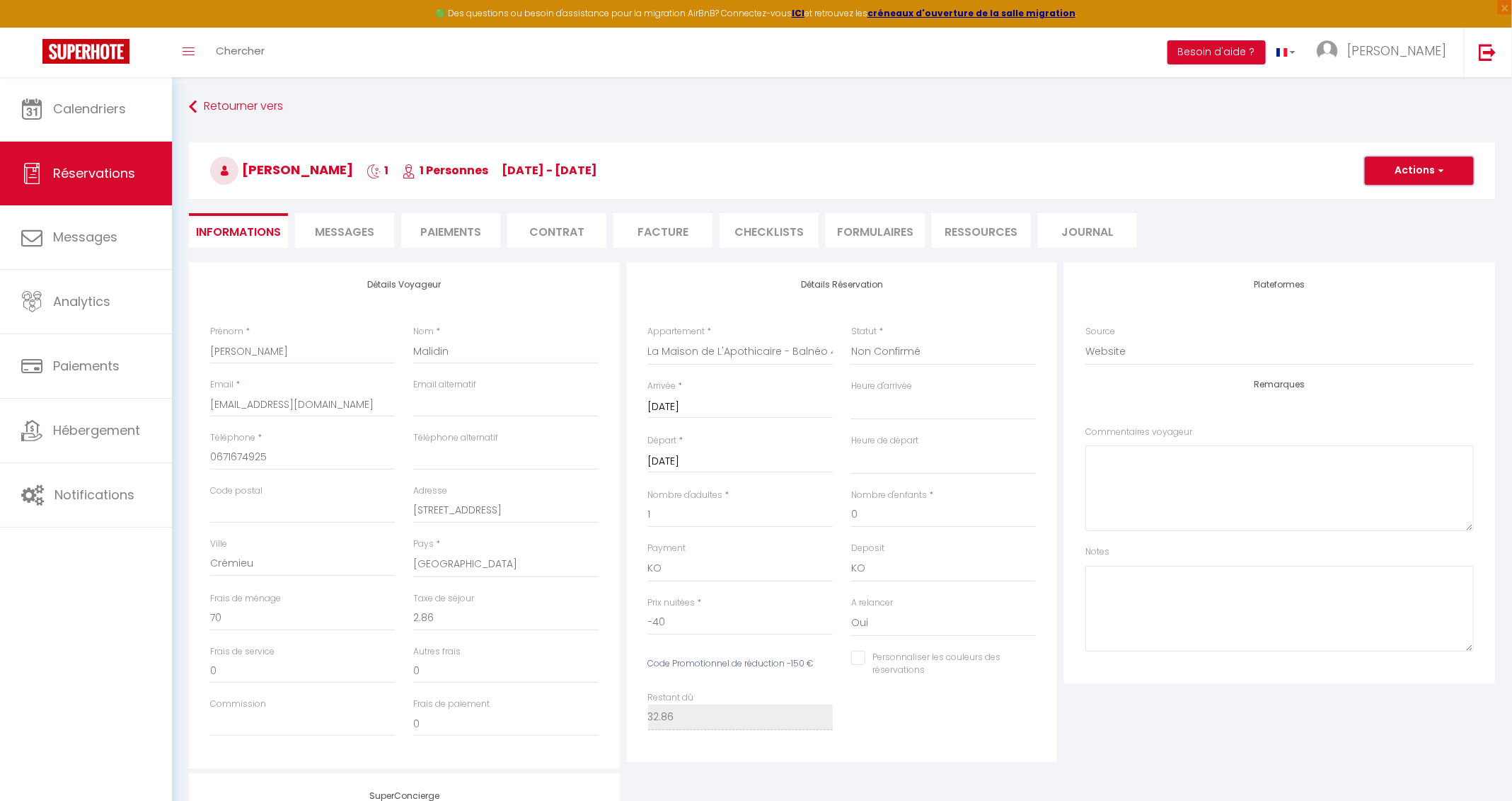
click at [1019, 171] on button "Actions" at bounding box center [1420, 170] width 109 height 28
click at [1019, 243] on link "Supprimer" at bounding box center [1405, 238] width 112 height 18
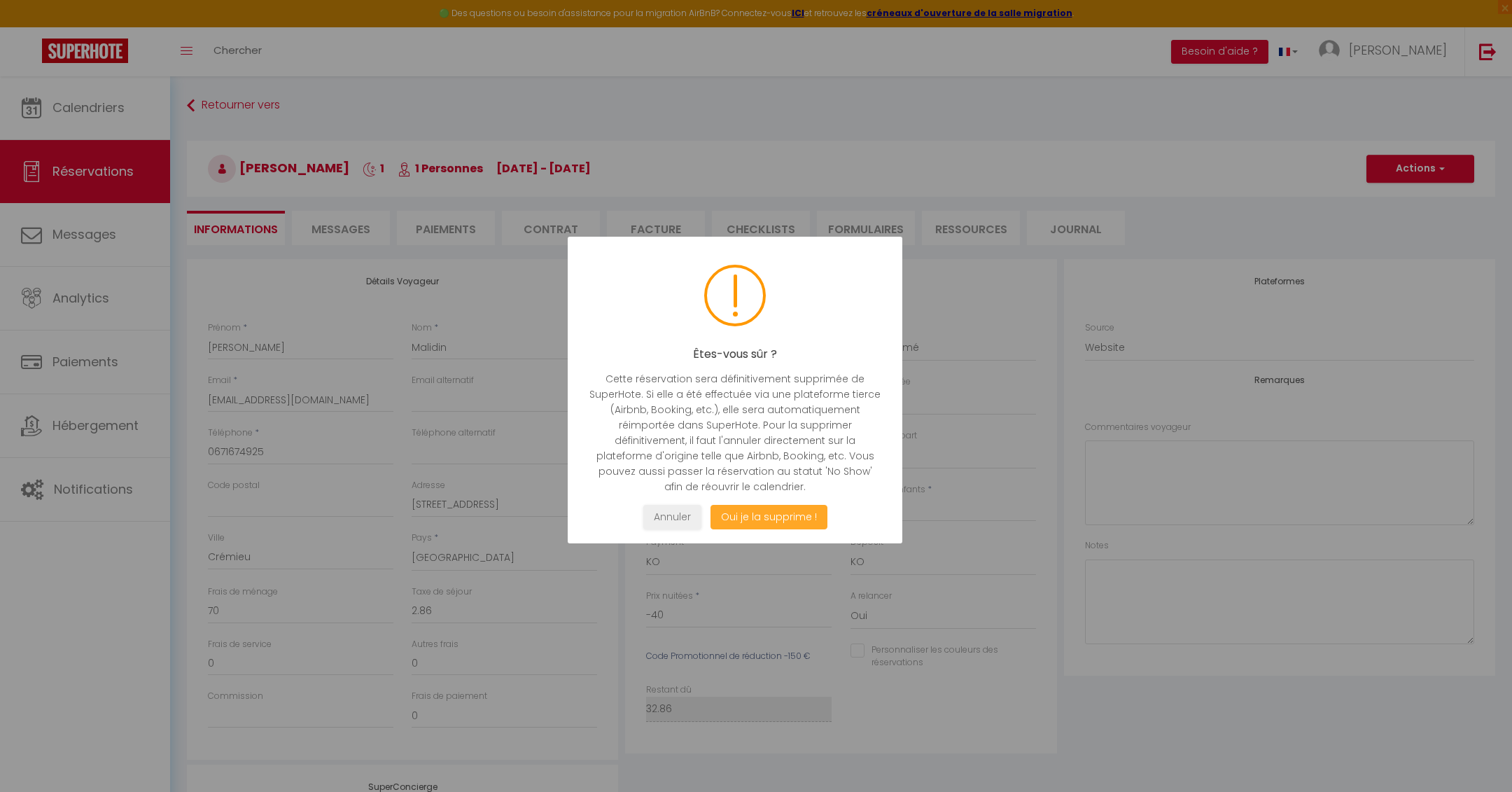
click at [792, 511] on button "Oui je la supprime !" at bounding box center [770, 516] width 117 height 24
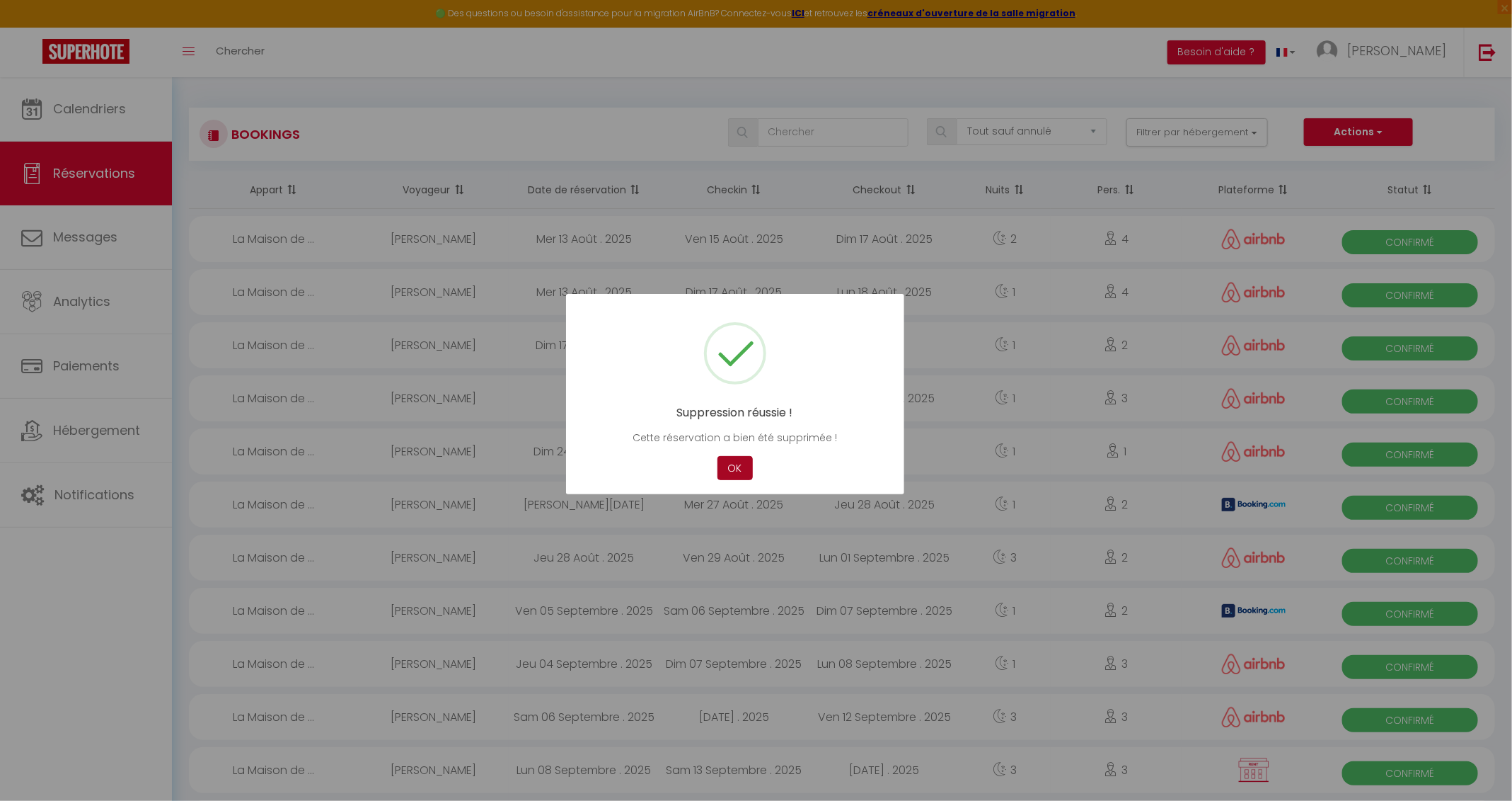
click at [739, 473] on button "OK" at bounding box center [735, 468] width 36 height 25
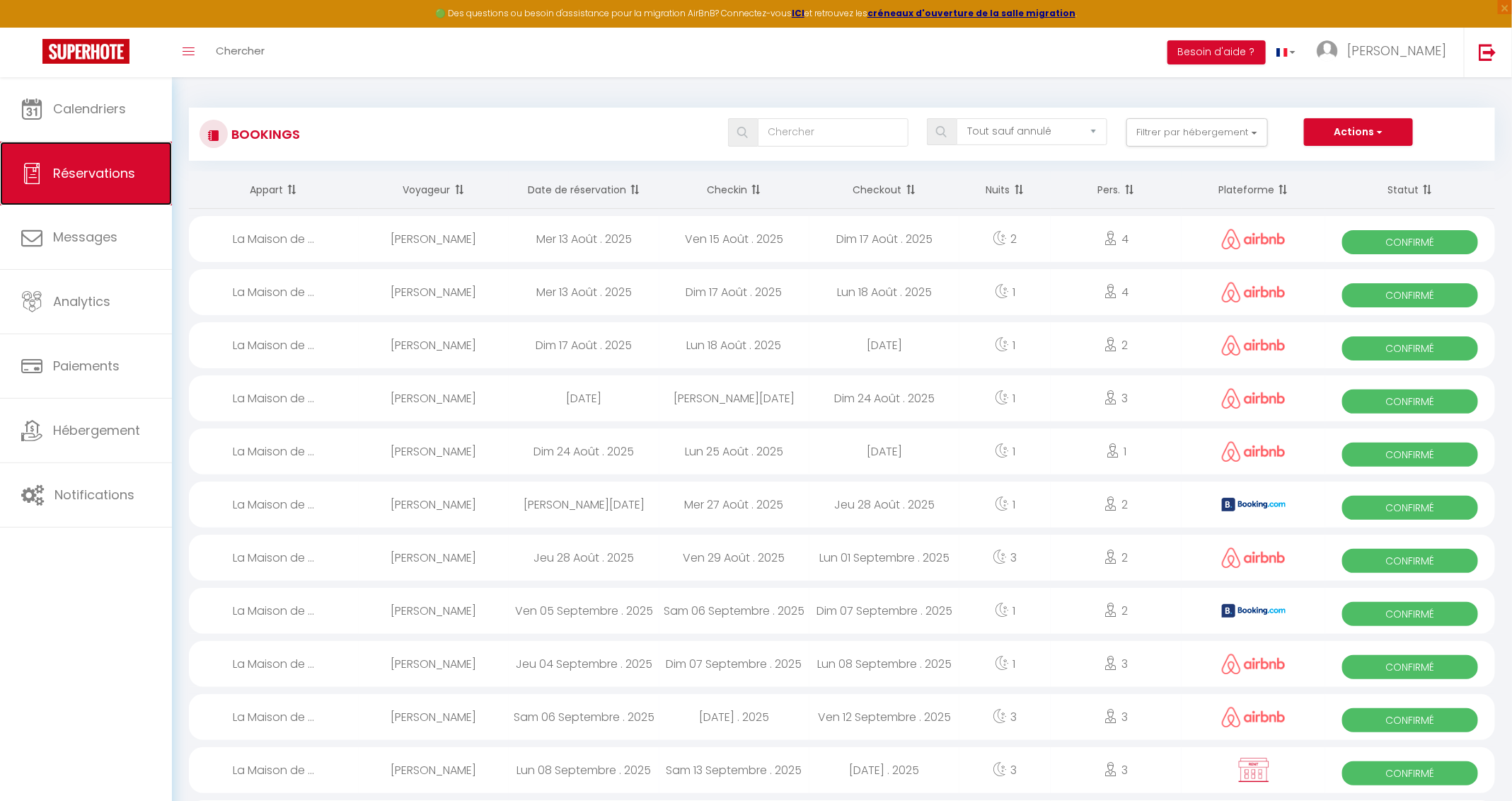
click at [84, 178] on span "Réservations" at bounding box center [94, 172] width 82 height 17
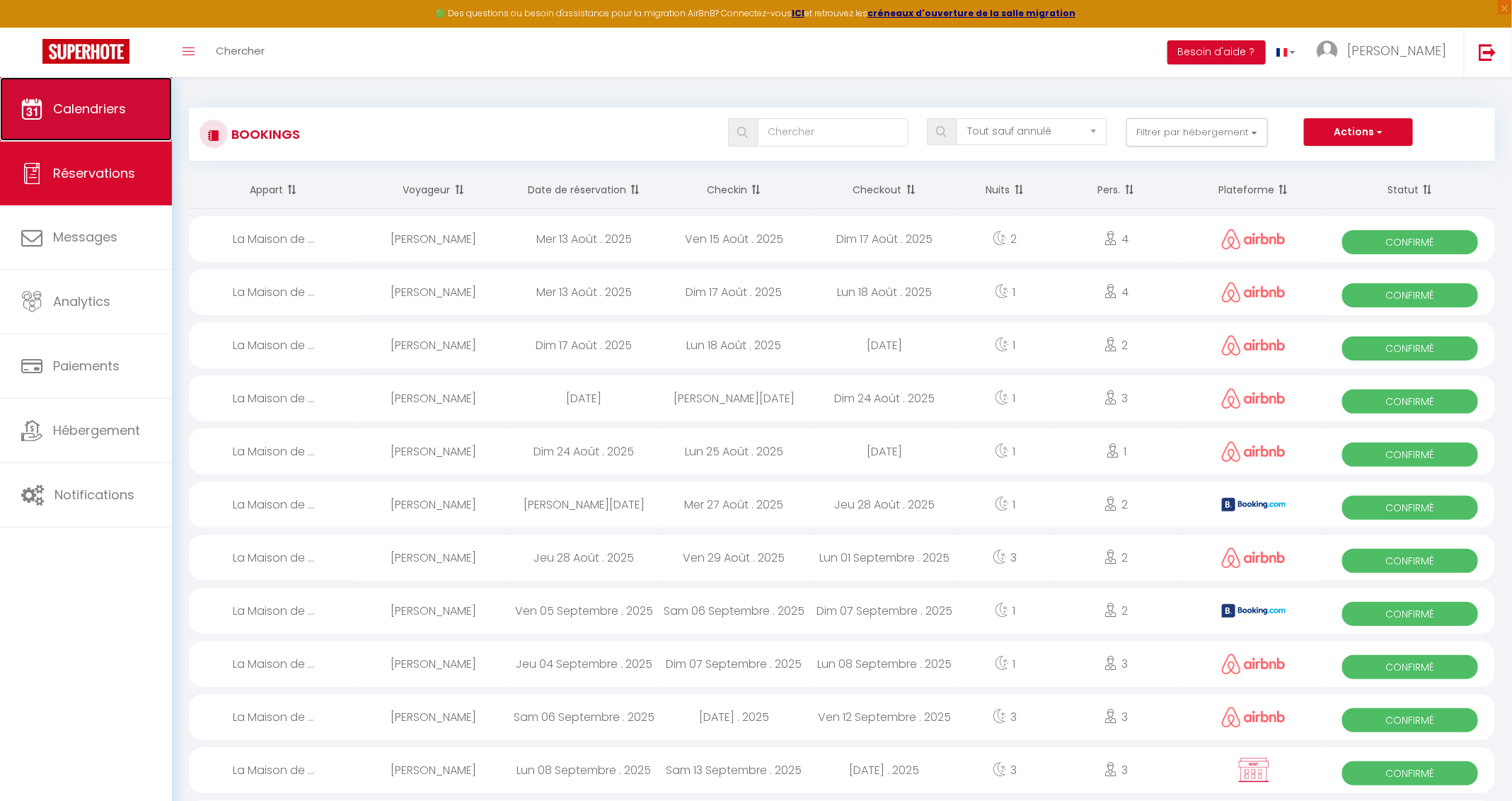
click at [88, 121] on link "Calendriers" at bounding box center [86, 109] width 172 height 64
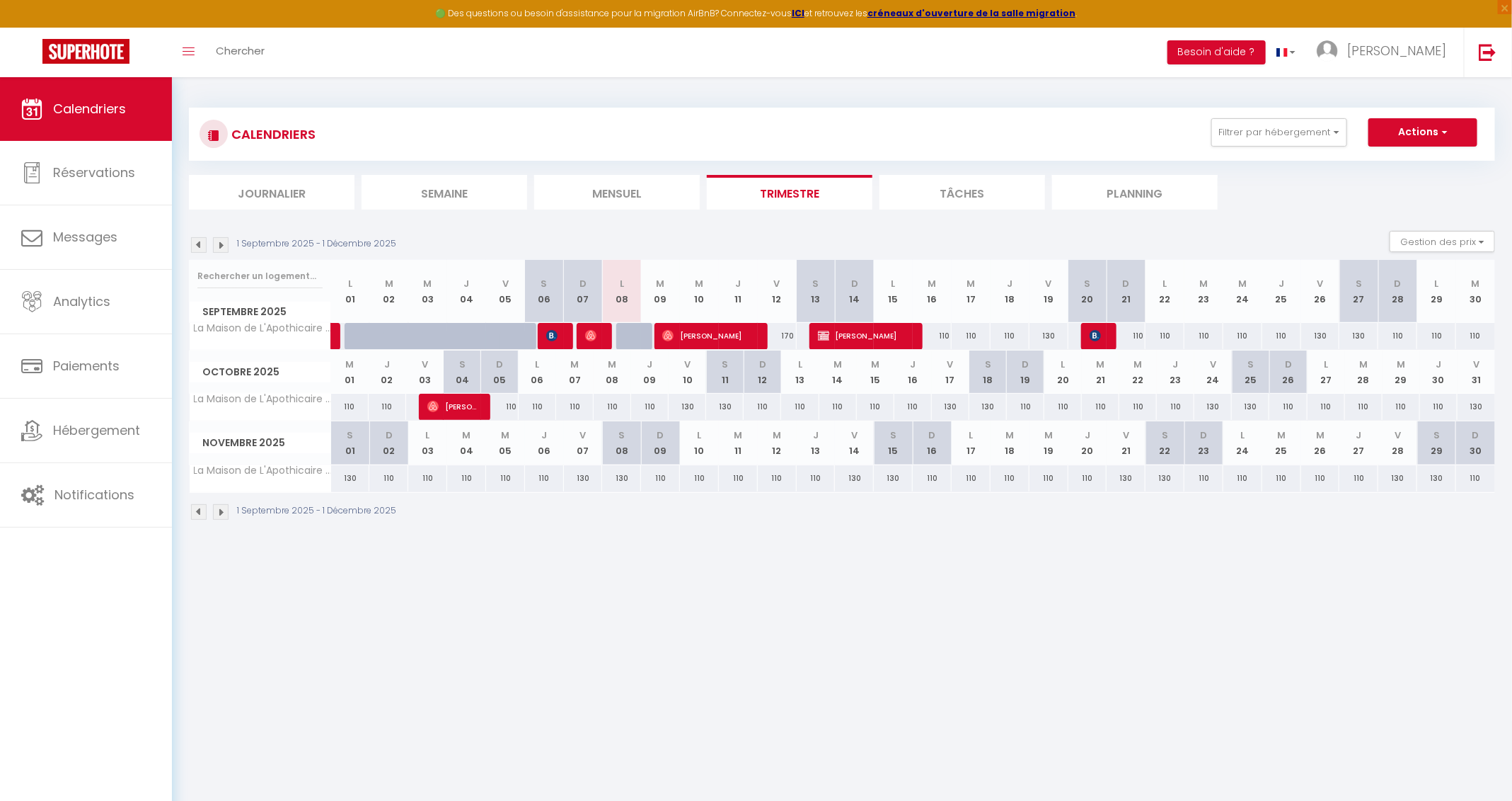
click at [221, 505] on img at bounding box center [221, 512] width 16 height 16
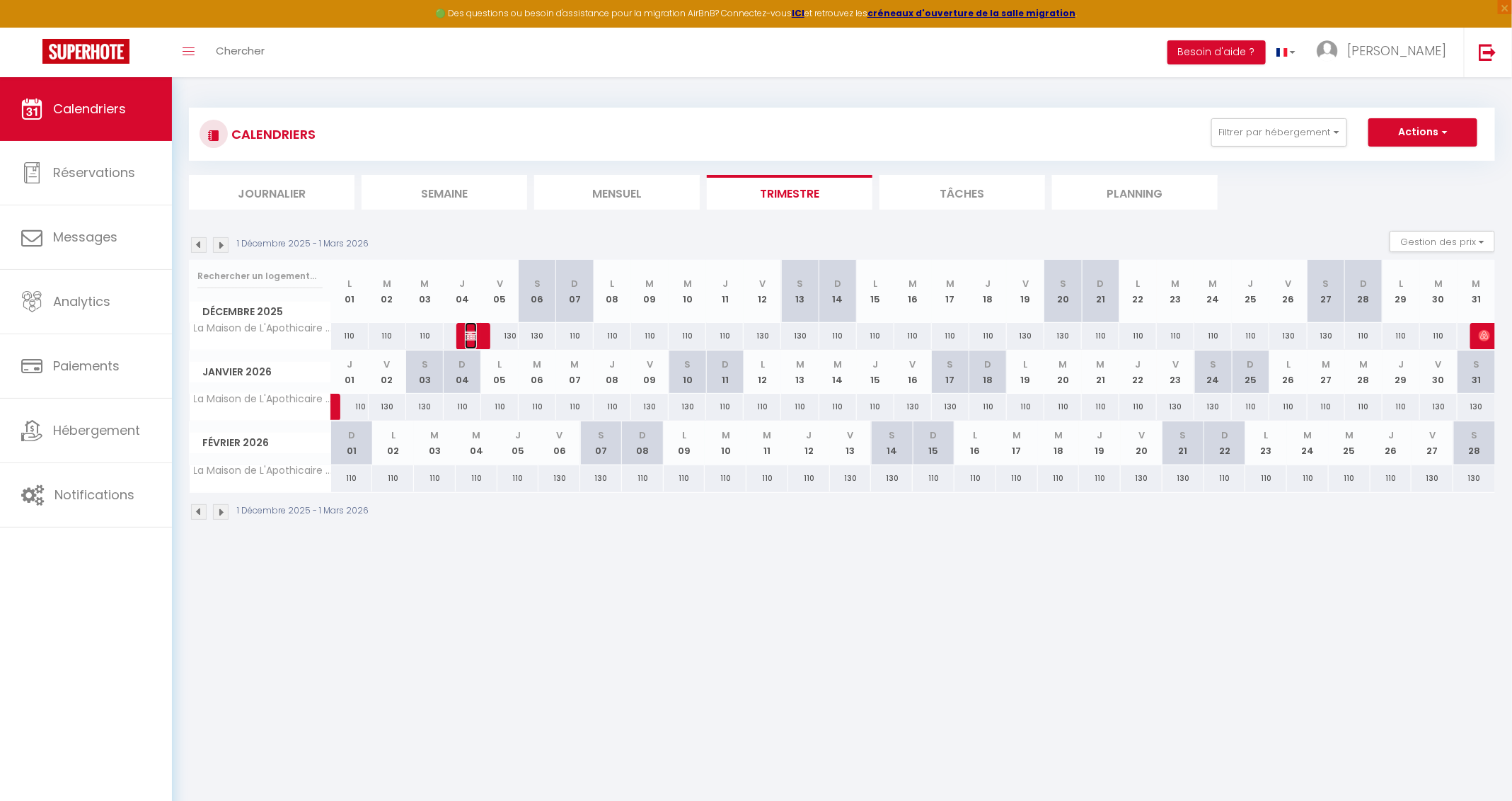
click at [473, 333] on img at bounding box center [471, 336] width 11 height 11
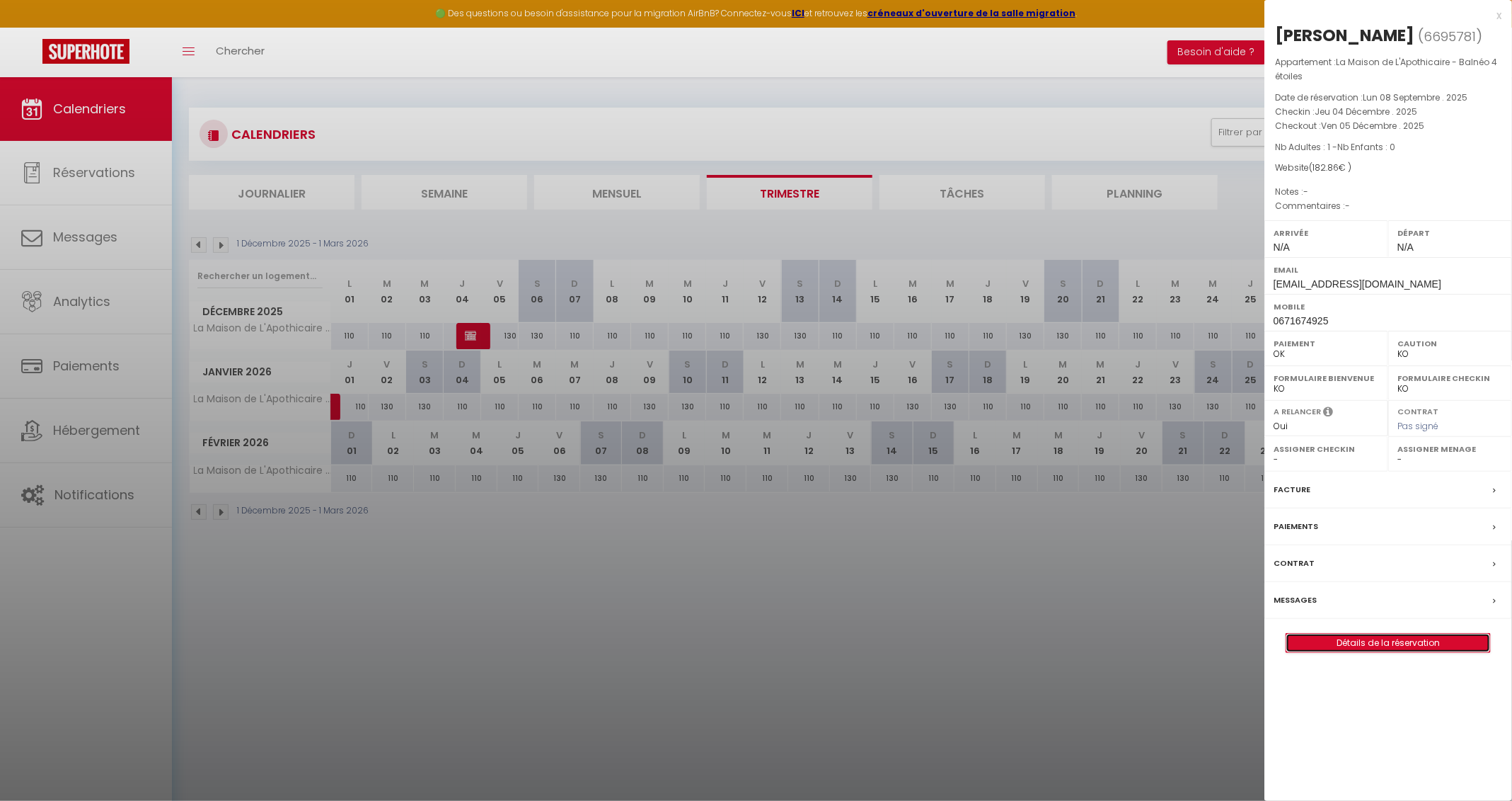
click at [1019, 533] on link "Détails de la réservation" at bounding box center [1388, 643] width 203 height 18
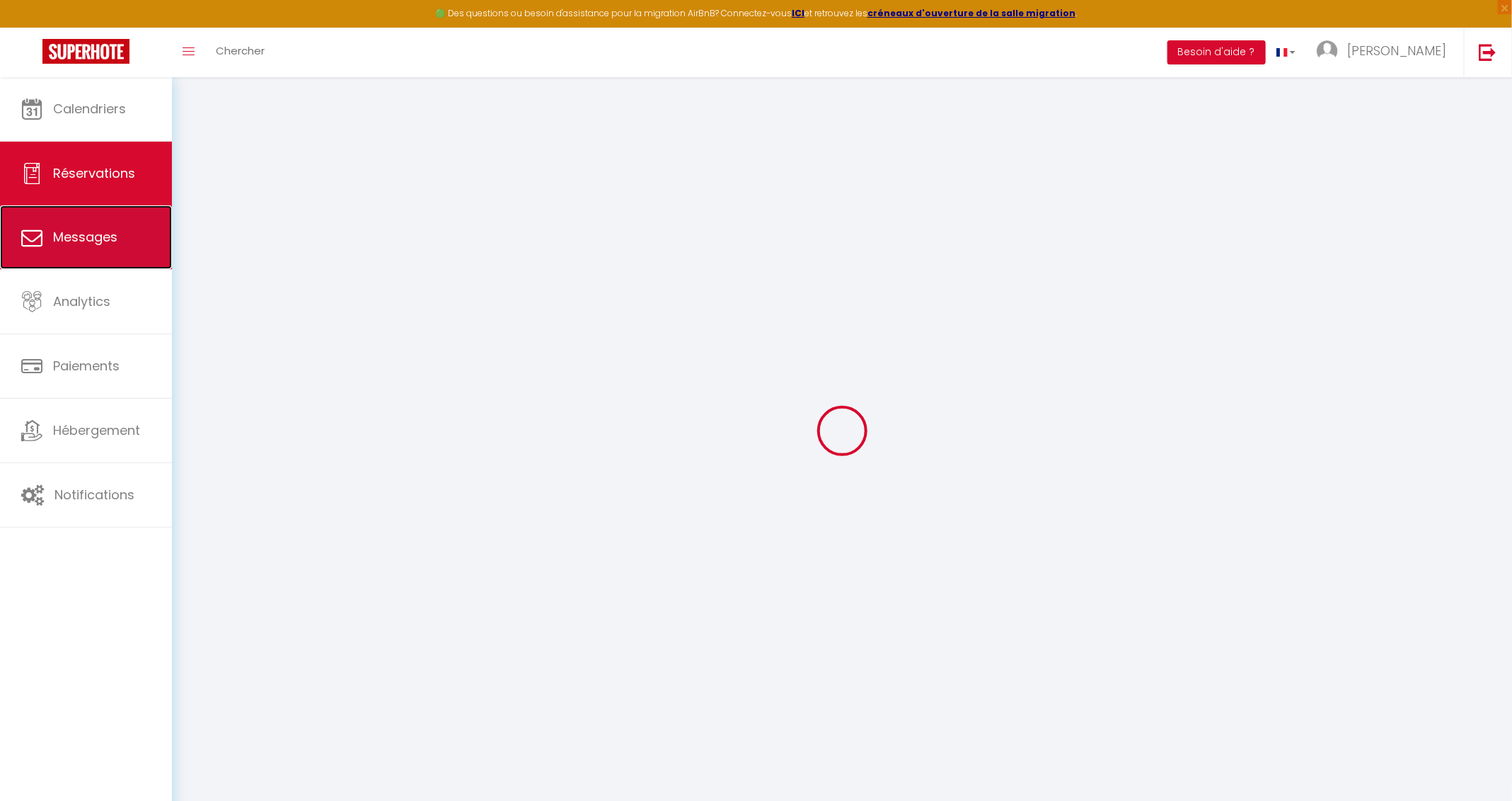
click at [71, 249] on link "Messages" at bounding box center [86, 237] width 172 height 64
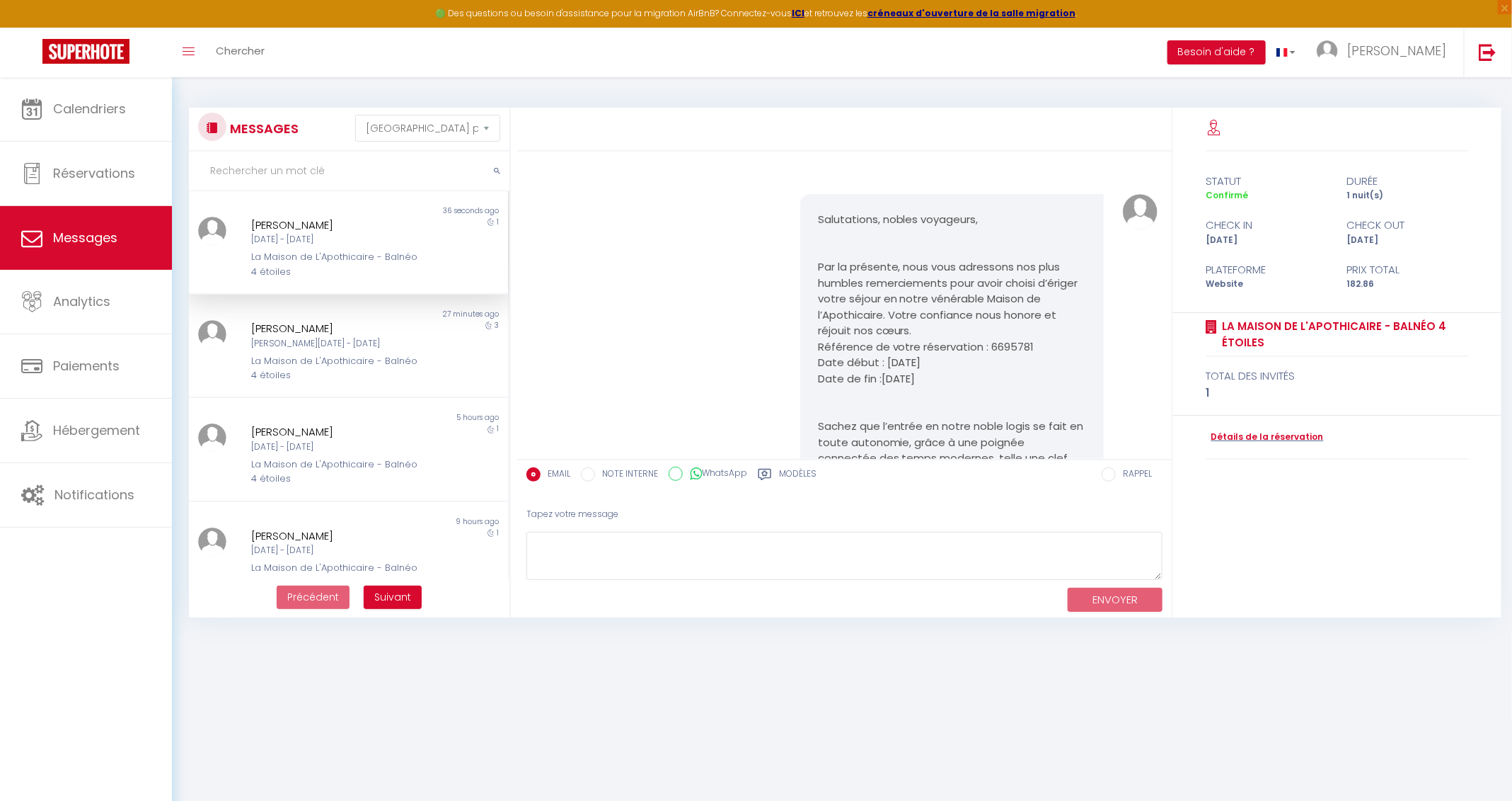
scroll to position [639, 0]
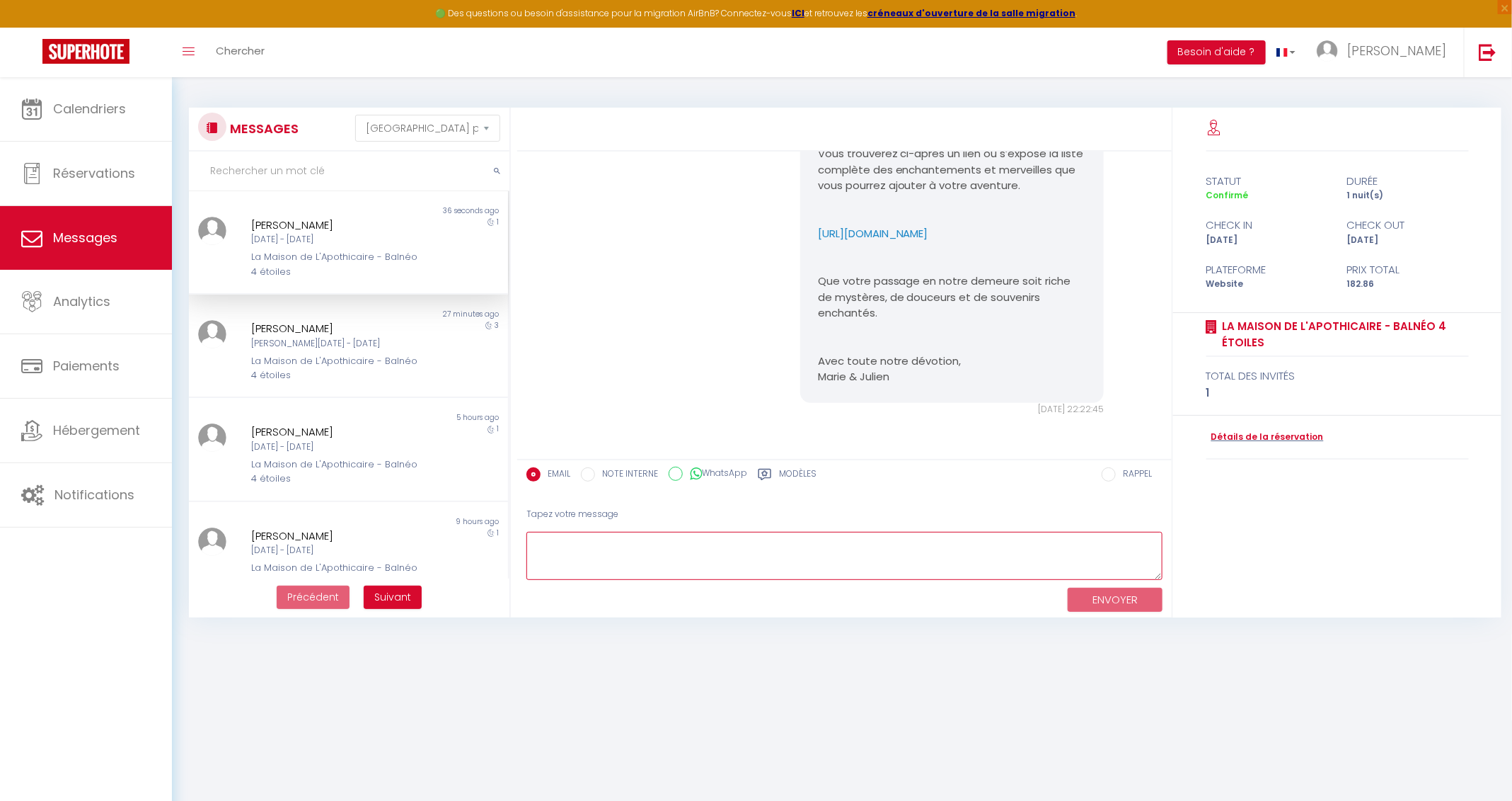
click at [762, 533] on textarea at bounding box center [844, 557] width 637 height 49
click at [1019, 533] on button "ENVOYER" at bounding box center [1115, 599] width 95 height 25
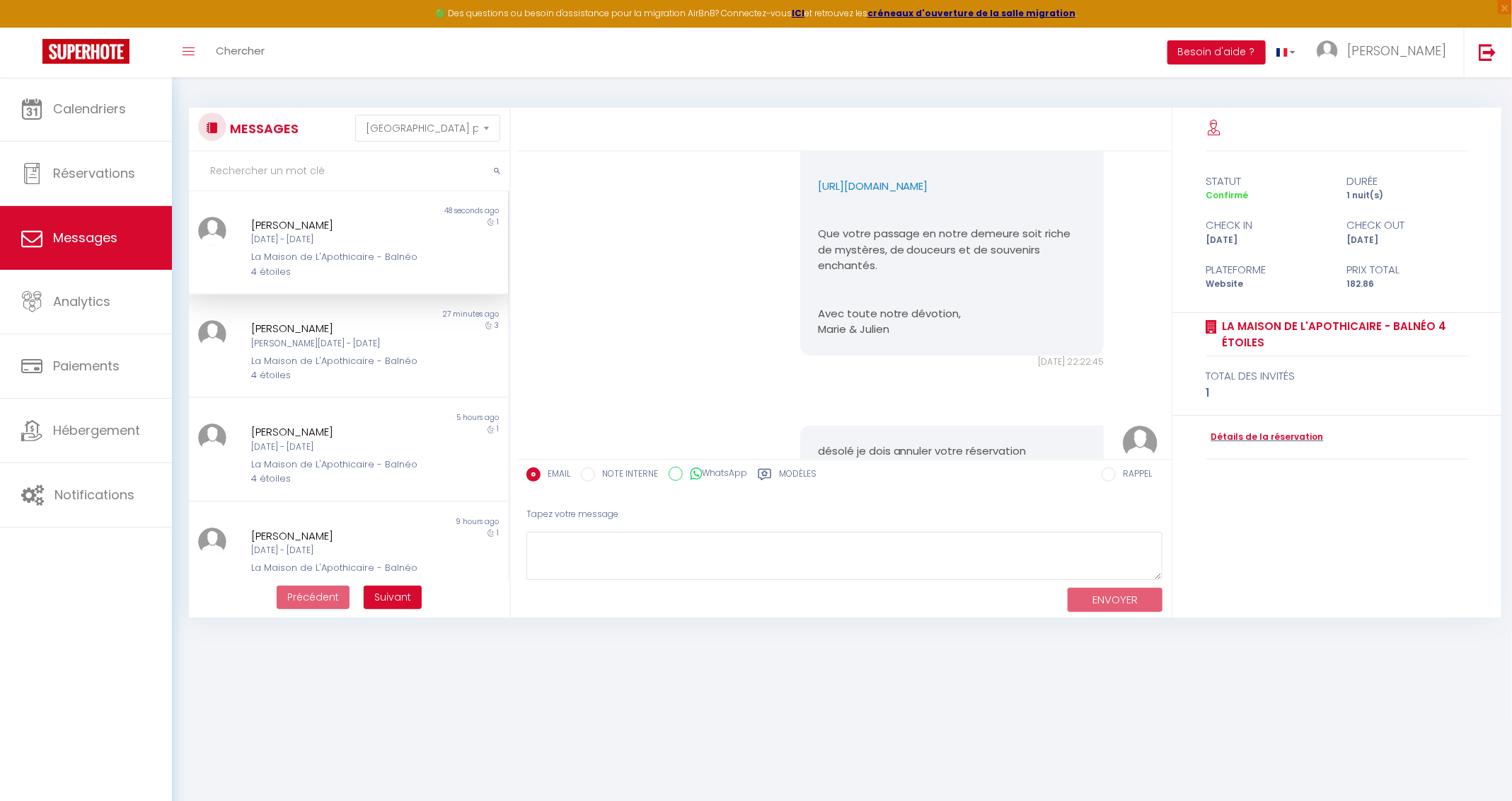
scroll to position [760, 0]
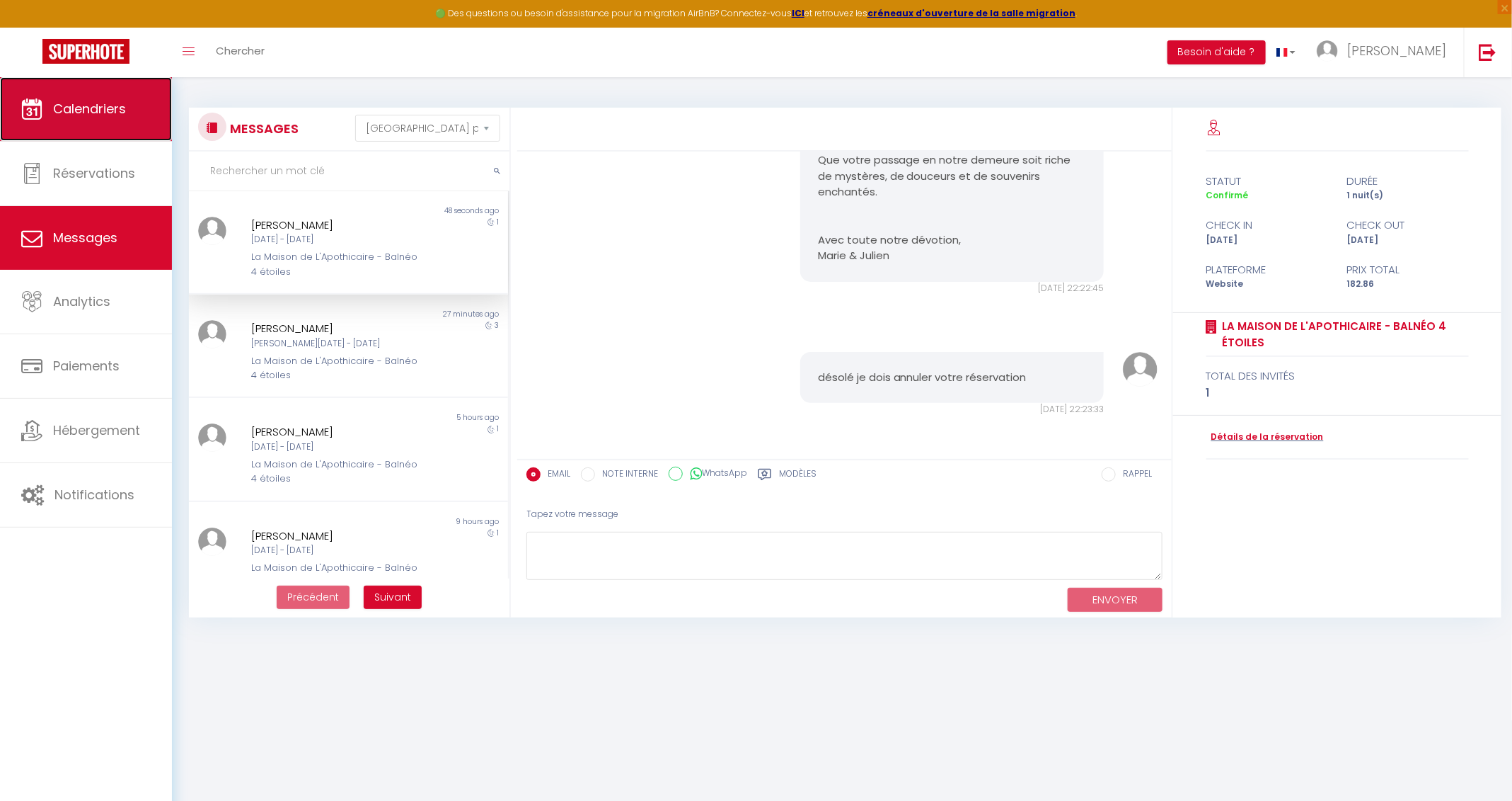
click at [88, 109] on span "Calendriers" at bounding box center [89, 108] width 73 height 17
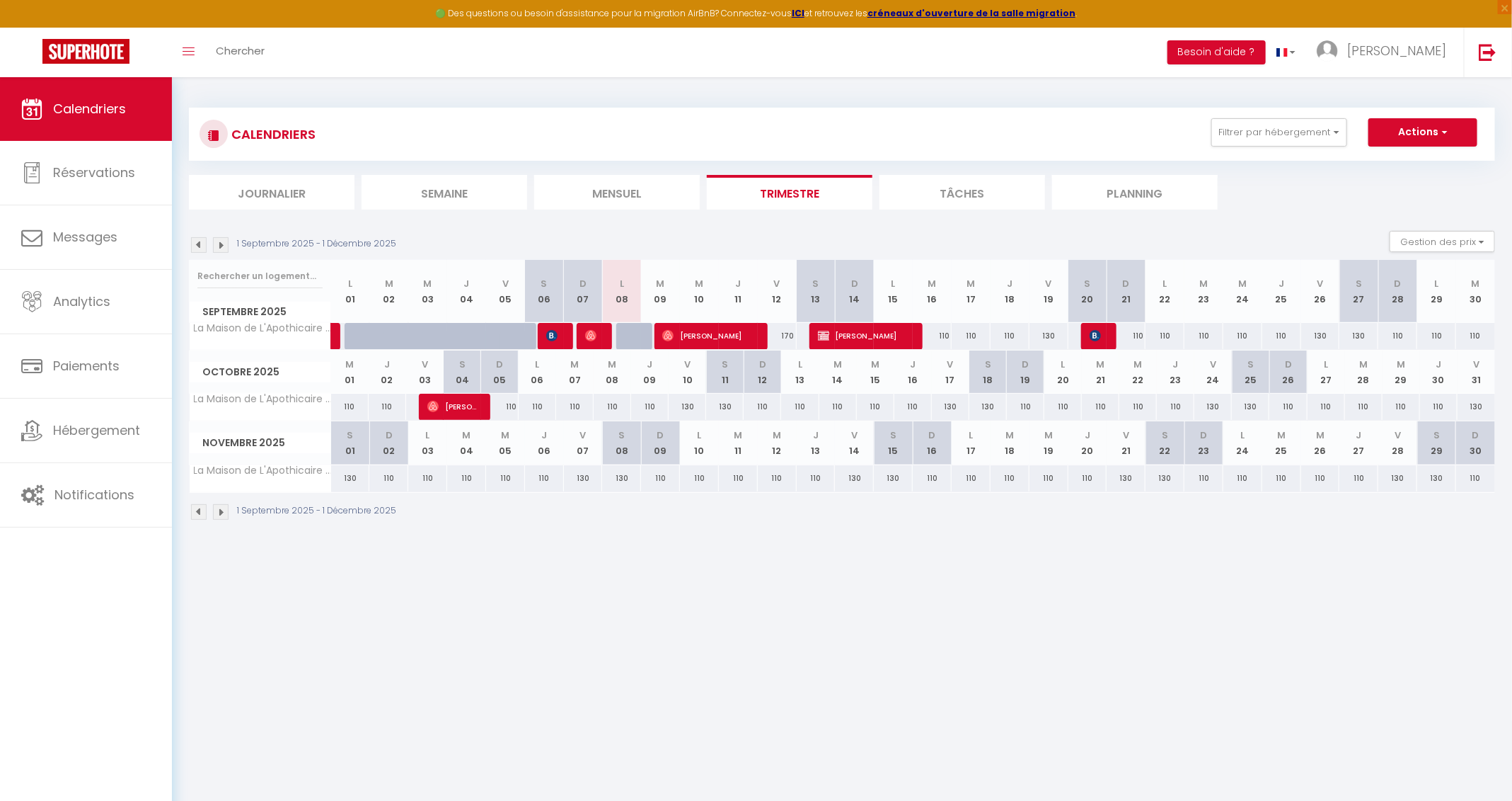
click at [220, 509] on img at bounding box center [221, 512] width 16 height 16
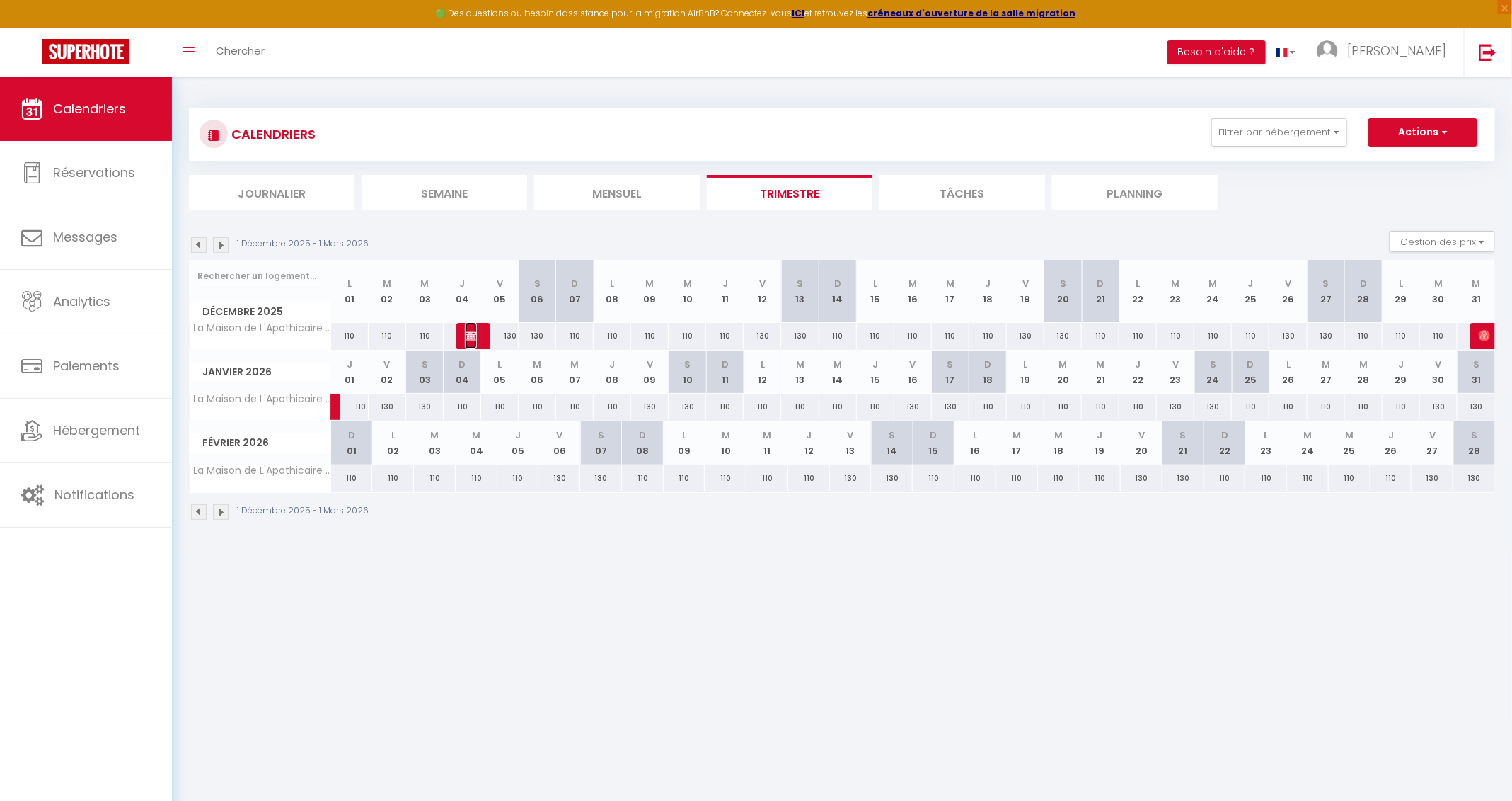
click at [471, 335] on img at bounding box center [471, 336] width 11 height 11
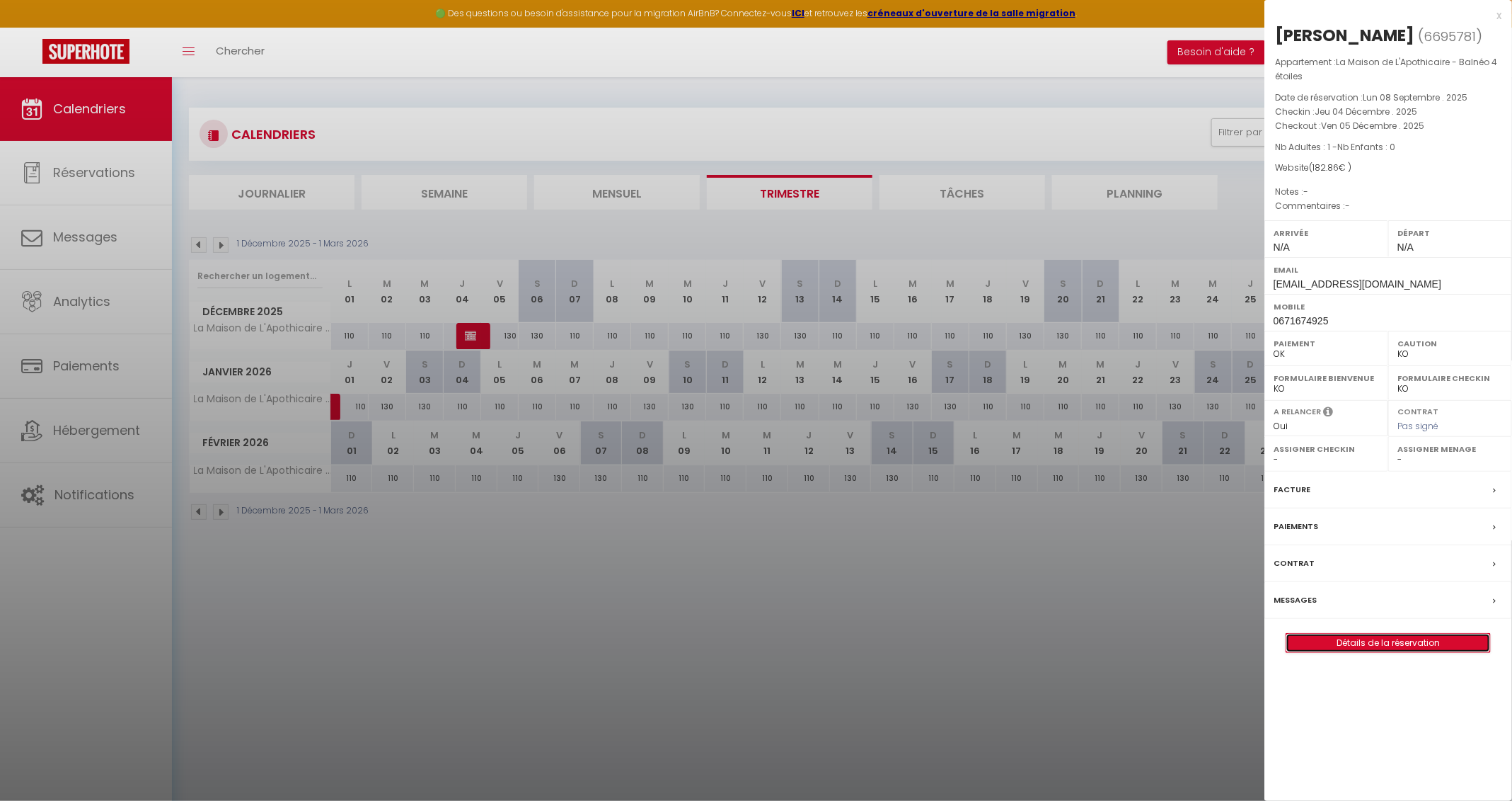
click at [1019, 533] on link "Détails de la réservation" at bounding box center [1388, 643] width 203 height 18
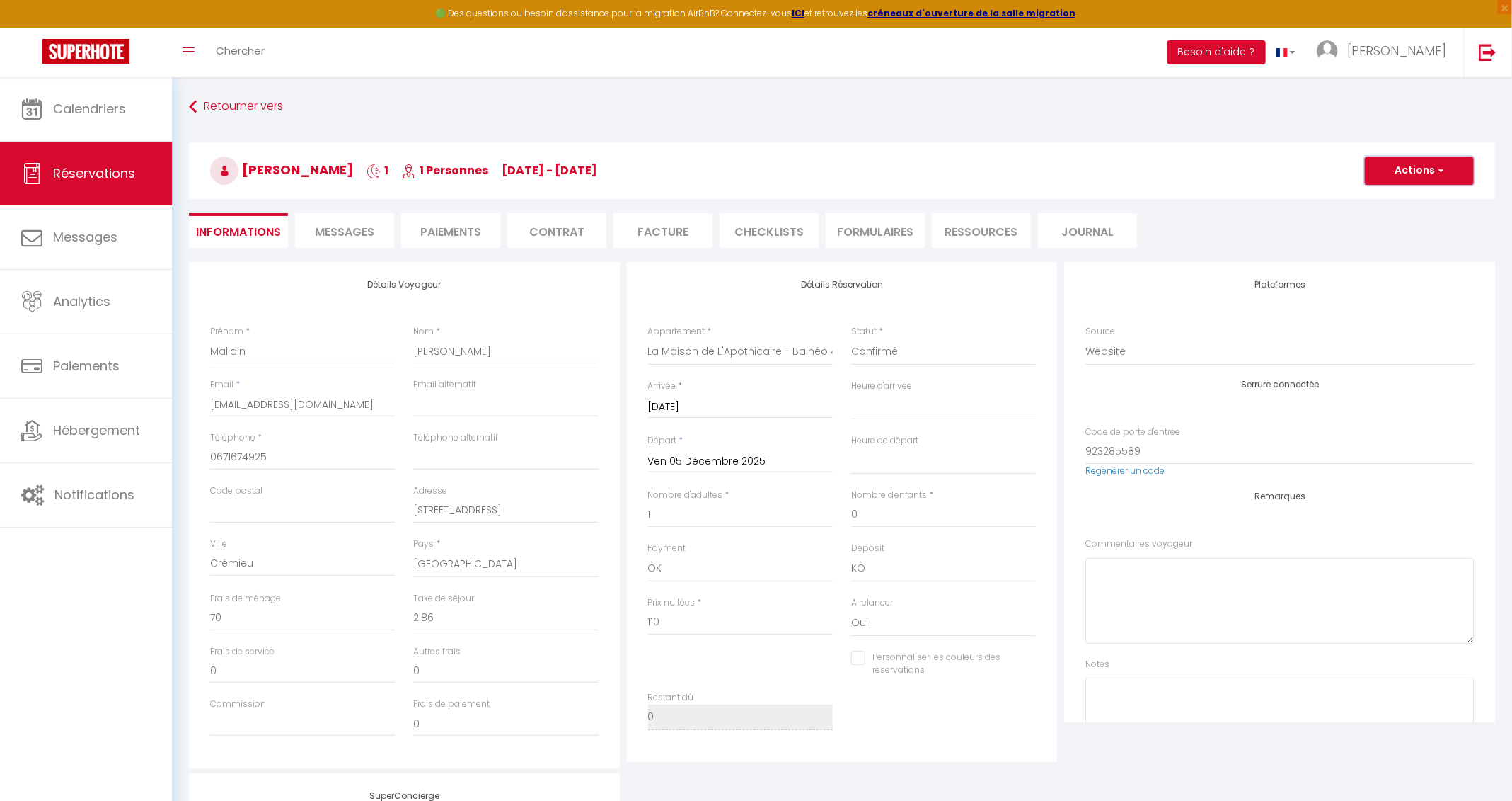
click at [1019, 172] on button "Actions" at bounding box center [1420, 170] width 109 height 28
click at [1019, 244] on link "Supprimer" at bounding box center [1405, 238] width 112 height 18
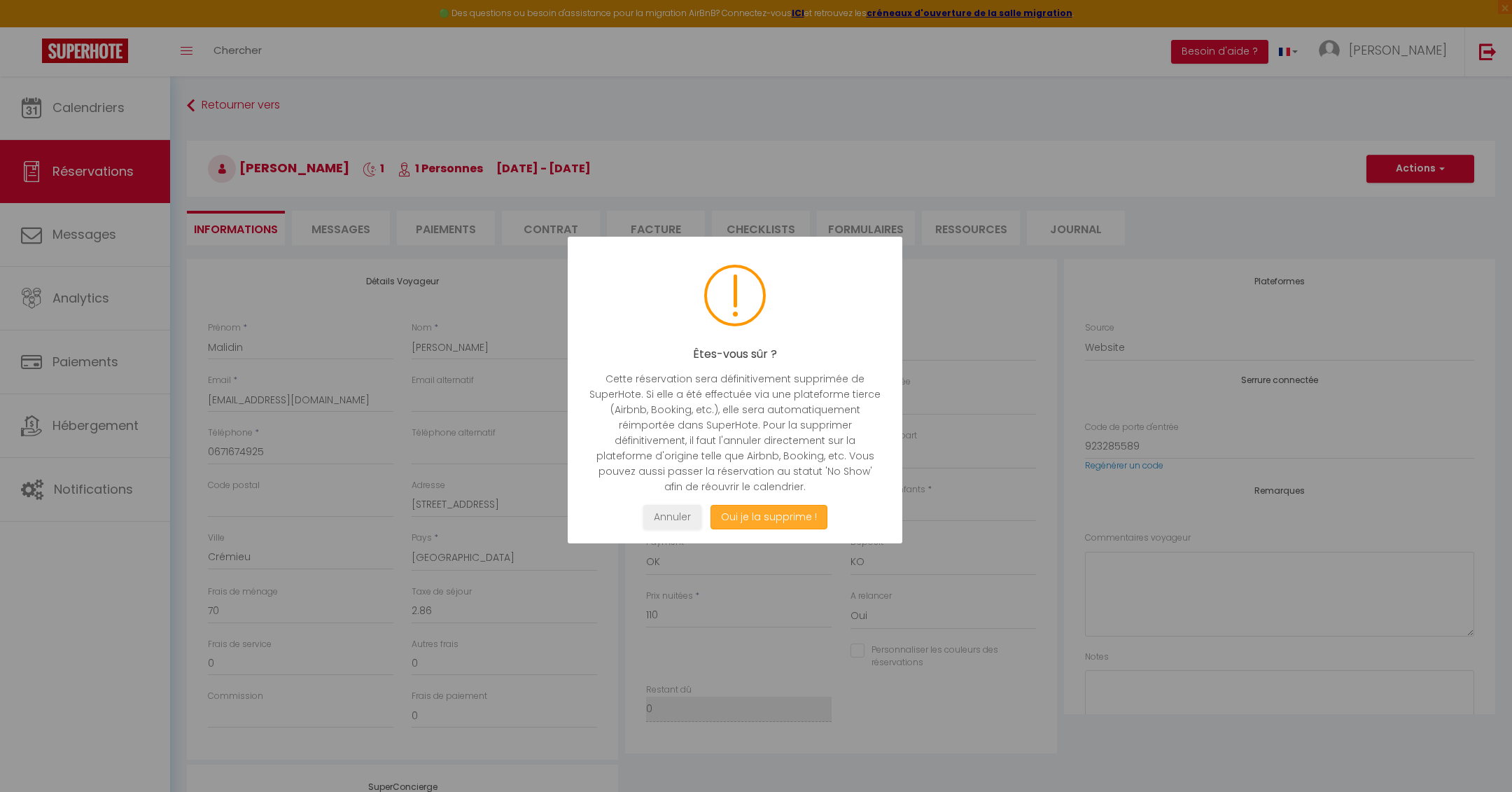
click at [801, 520] on button "Oui je la supprime !" at bounding box center [770, 516] width 117 height 24
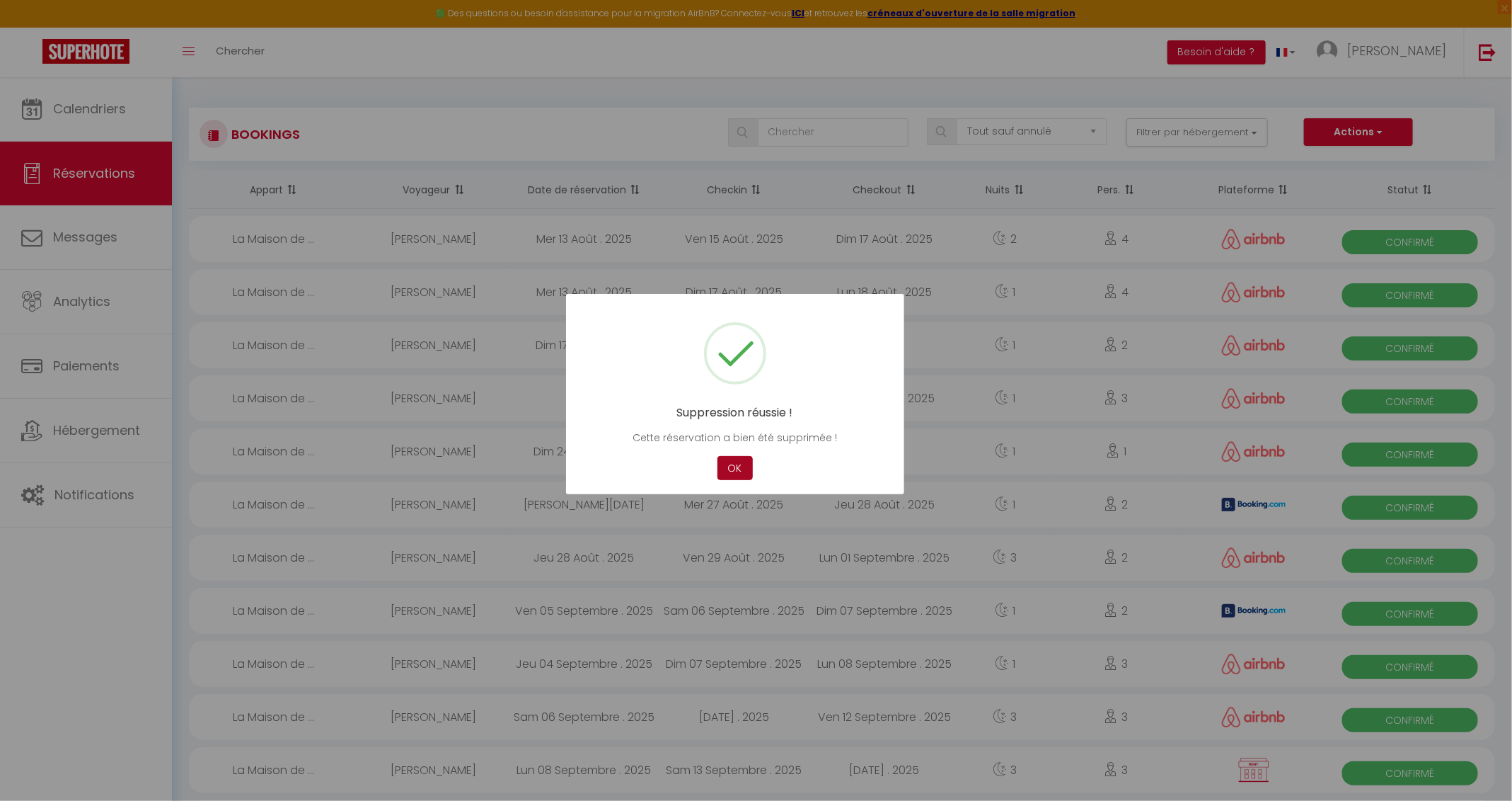
click at [740, 469] on button "OK" at bounding box center [735, 468] width 36 height 25
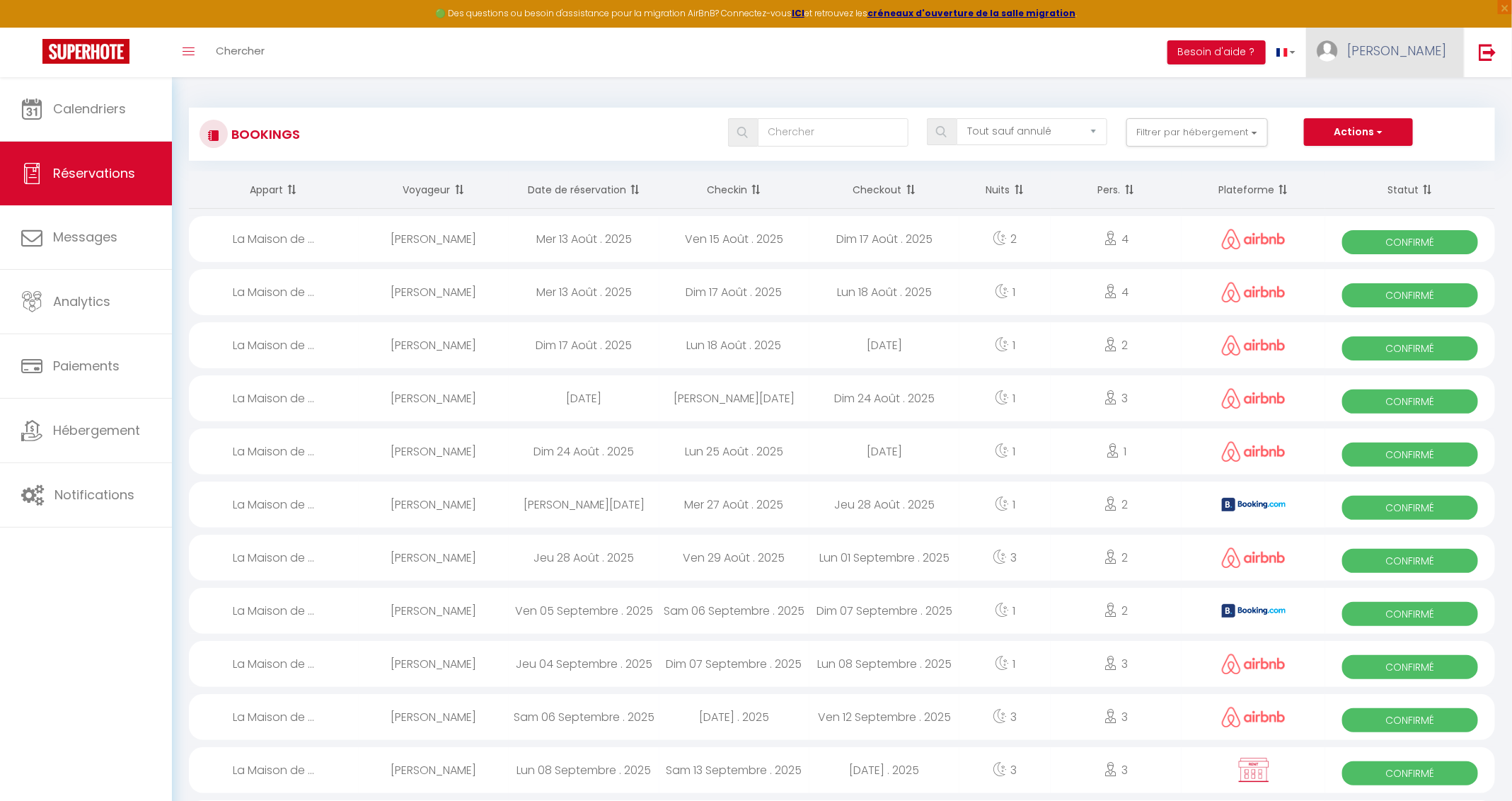
click at [1019, 48] on span "[PERSON_NAME]" at bounding box center [1397, 50] width 99 height 17
click at [1019, 100] on link "Paramètres" at bounding box center [1407, 99] width 105 height 24
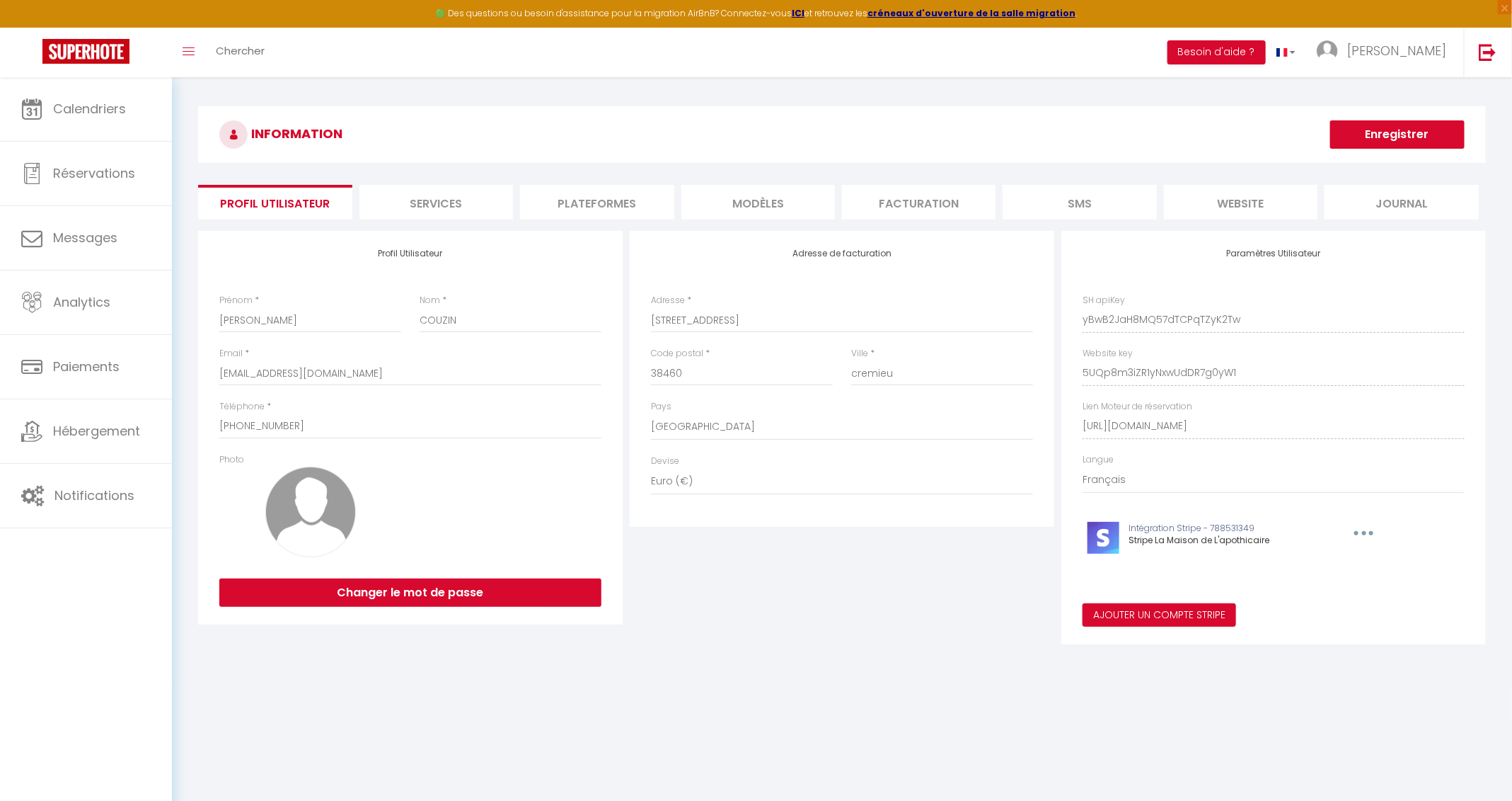
click at [1019, 201] on li "website" at bounding box center [1241, 203] width 153 height 35
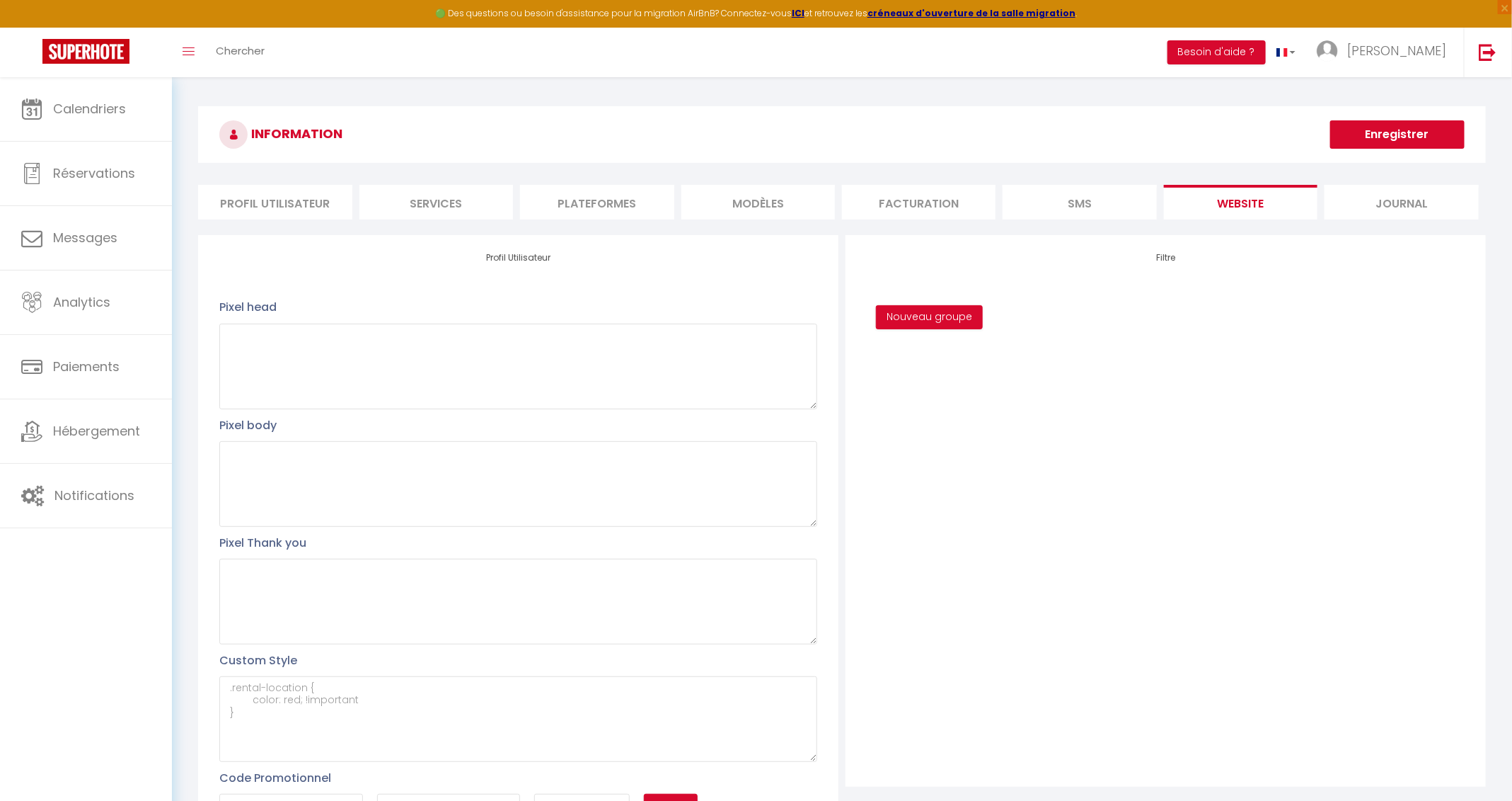
scroll to position [118, 0]
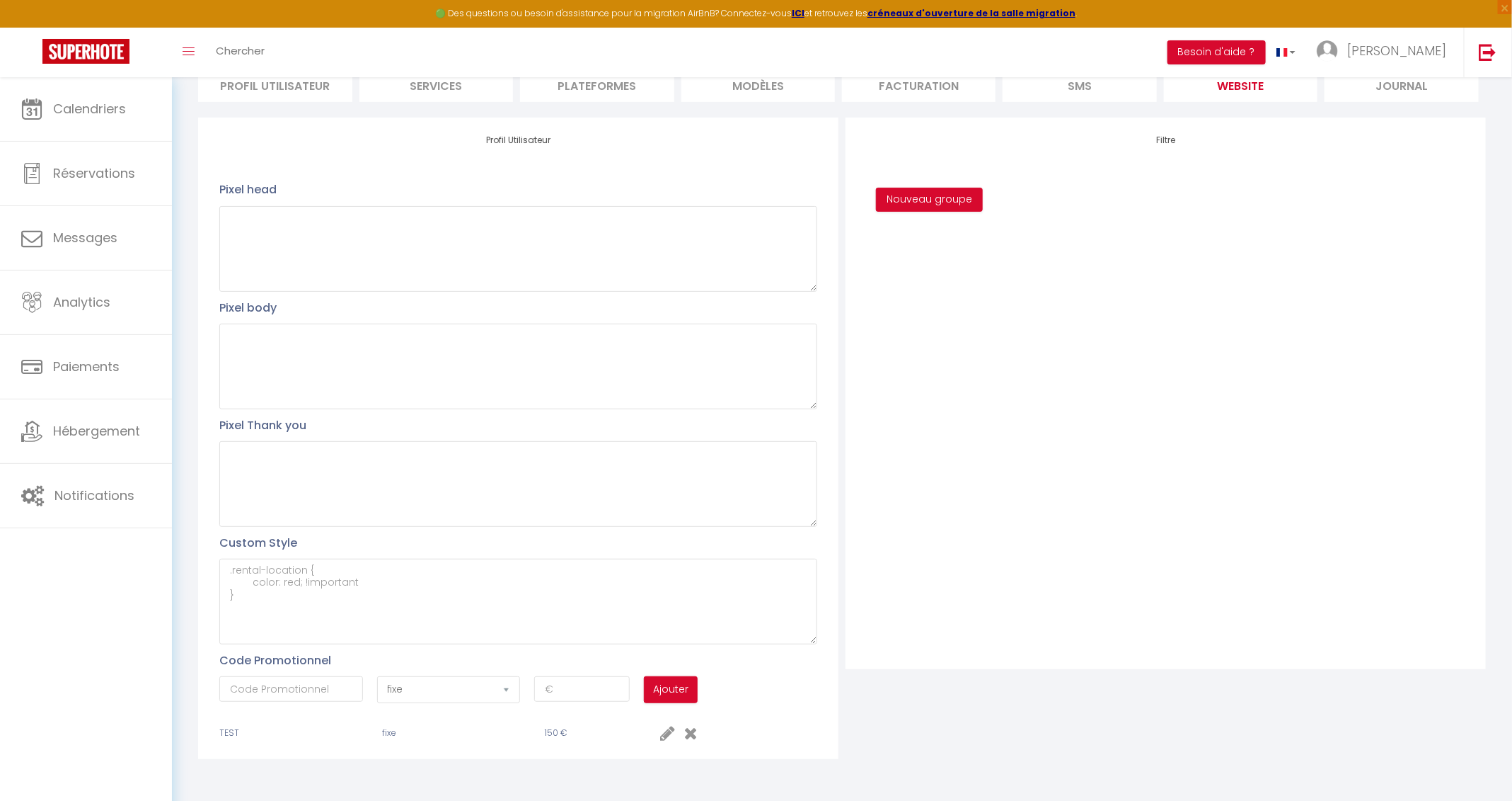
click at [690, 533] on icon at bounding box center [690, 733] width 14 height 17
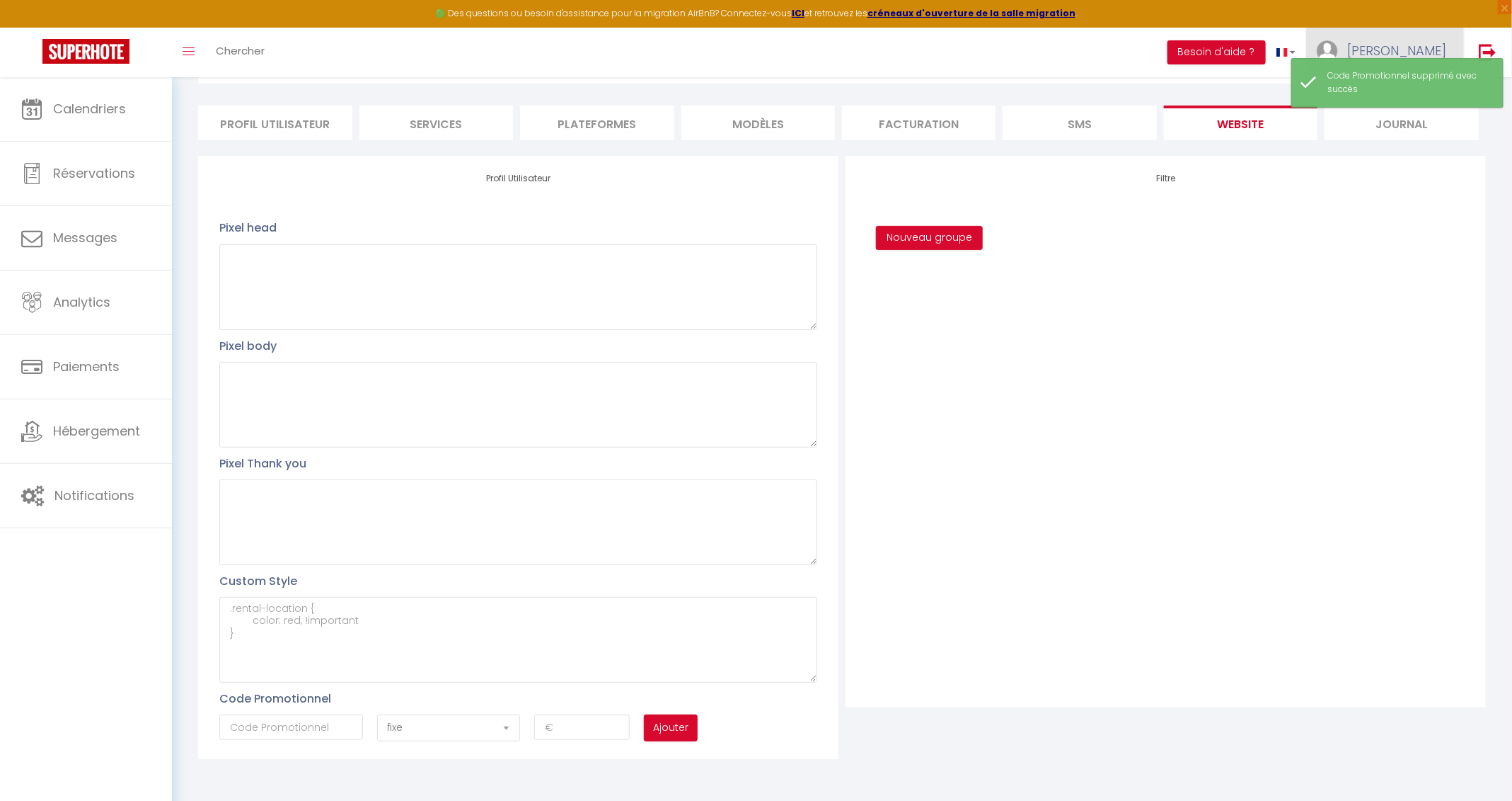
click at [1019, 49] on span "[PERSON_NAME]" at bounding box center [1397, 50] width 99 height 17
click at [1019, 39] on link "[PERSON_NAME]" at bounding box center [1385, 52] width 158 height 49
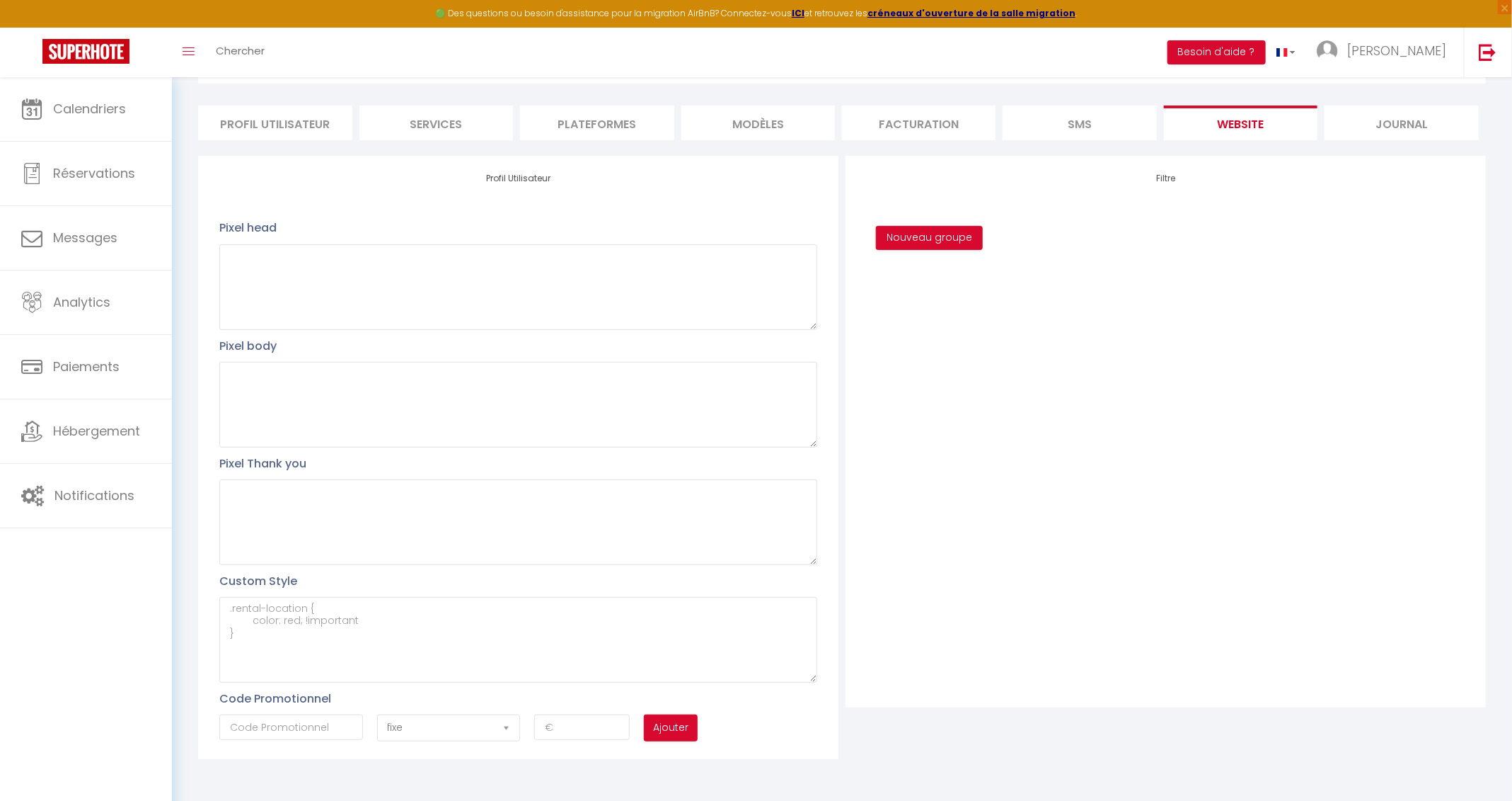
click at [1019, 436] on div "Filtre Nouveau groupe" at bounding box center [1165, 432] width 640 height 552
click at [1019, 56] on span "[PERSON_NAME]" at bounding box center [1397, 50] width 99 height 17
click at [1019, 96] on link "Paramètres" at bounding box center [1407, 99] width 105 height 24
click at [63, 101] on span "Calendriers" at bounding box center [89, 108] width 73 height 17
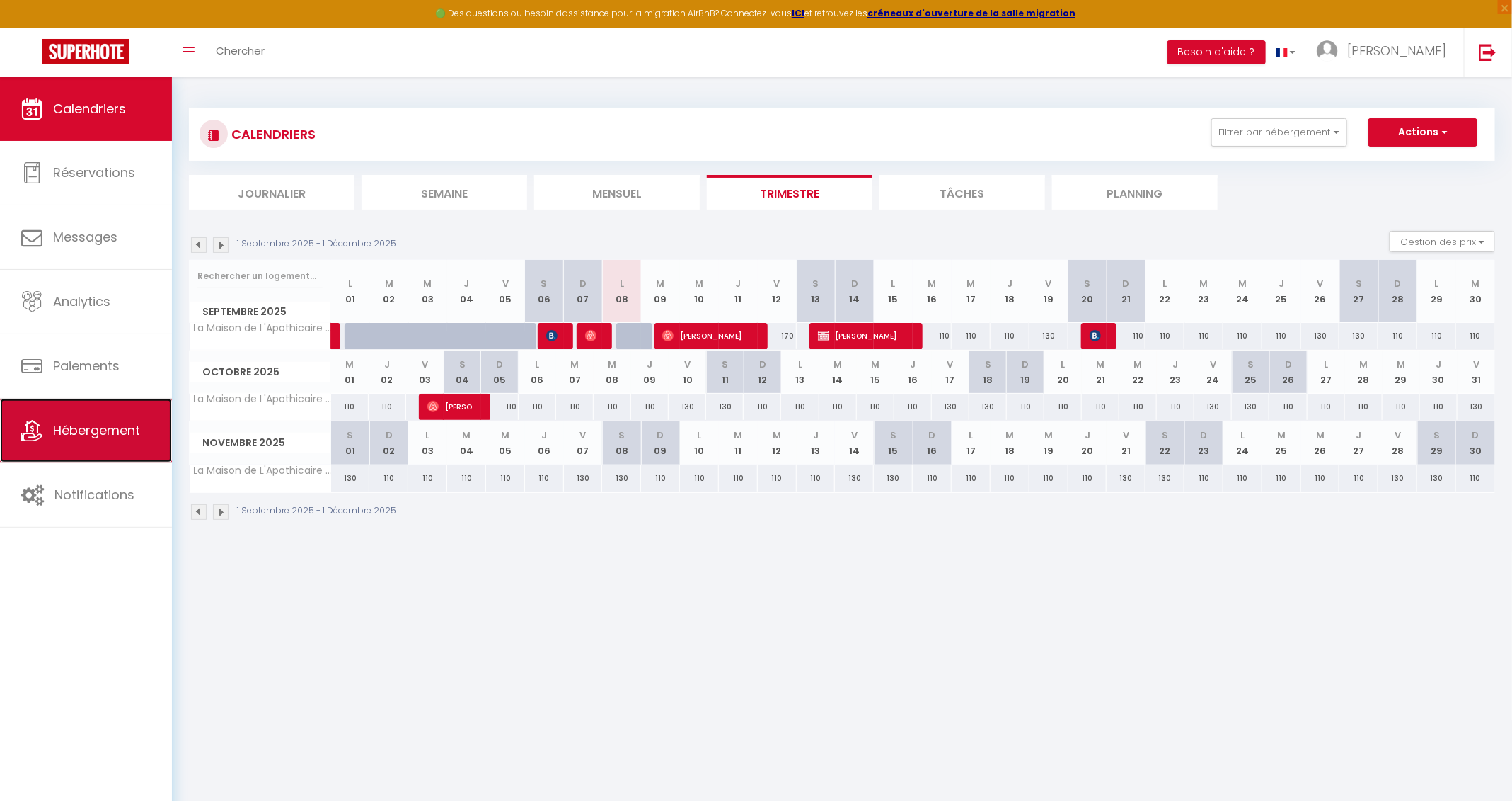
click at [121, 436] on span "Hébergement" at bounding box center [96, 430] width 87 height 17
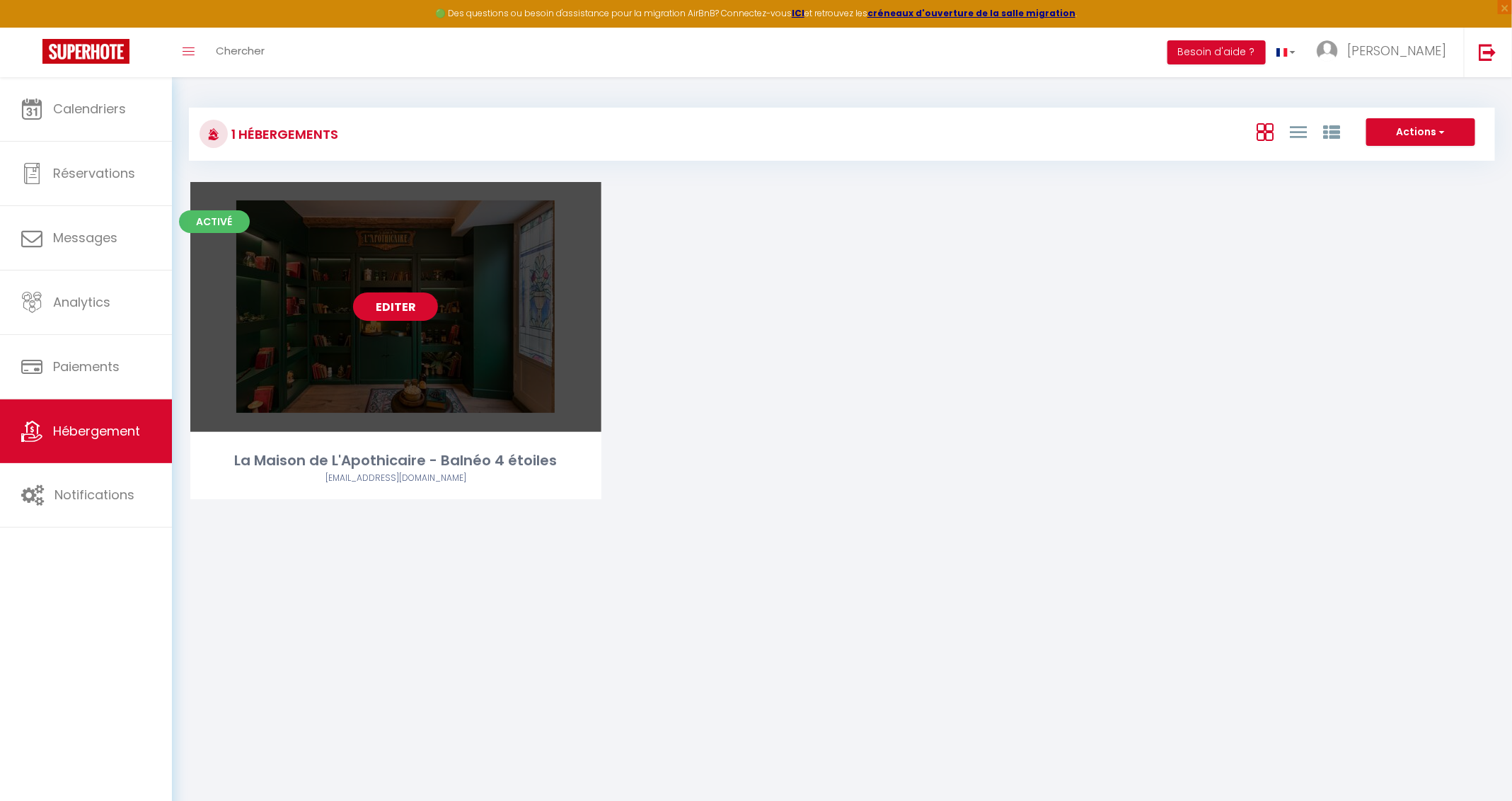
click at [401, 307] on link "Editer" at bounding box center [395, 306] width 85 height 28
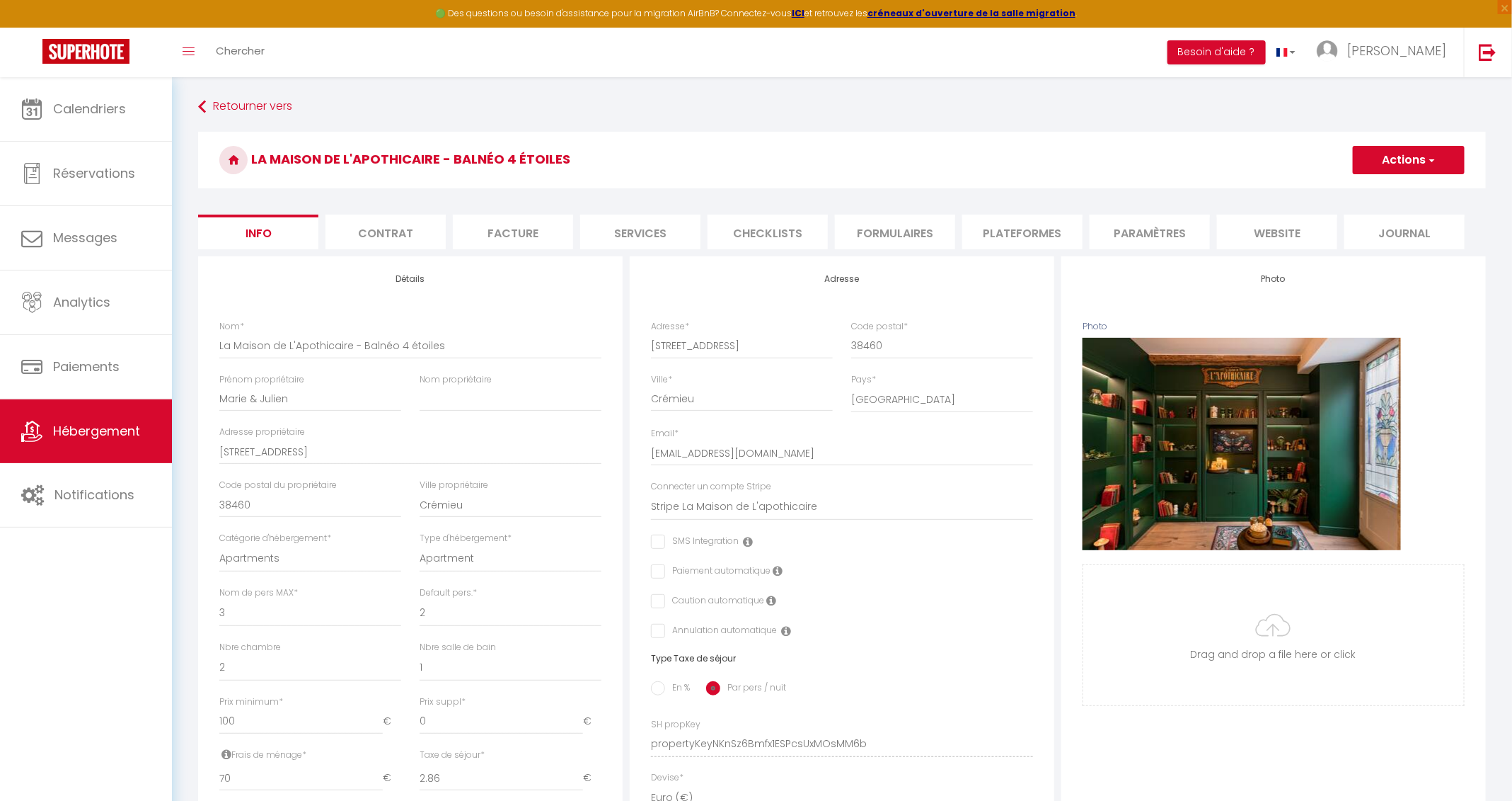
click at [1019, 239] on li "Plateformes" at bounding box center [1022, 232] width 120 height 35
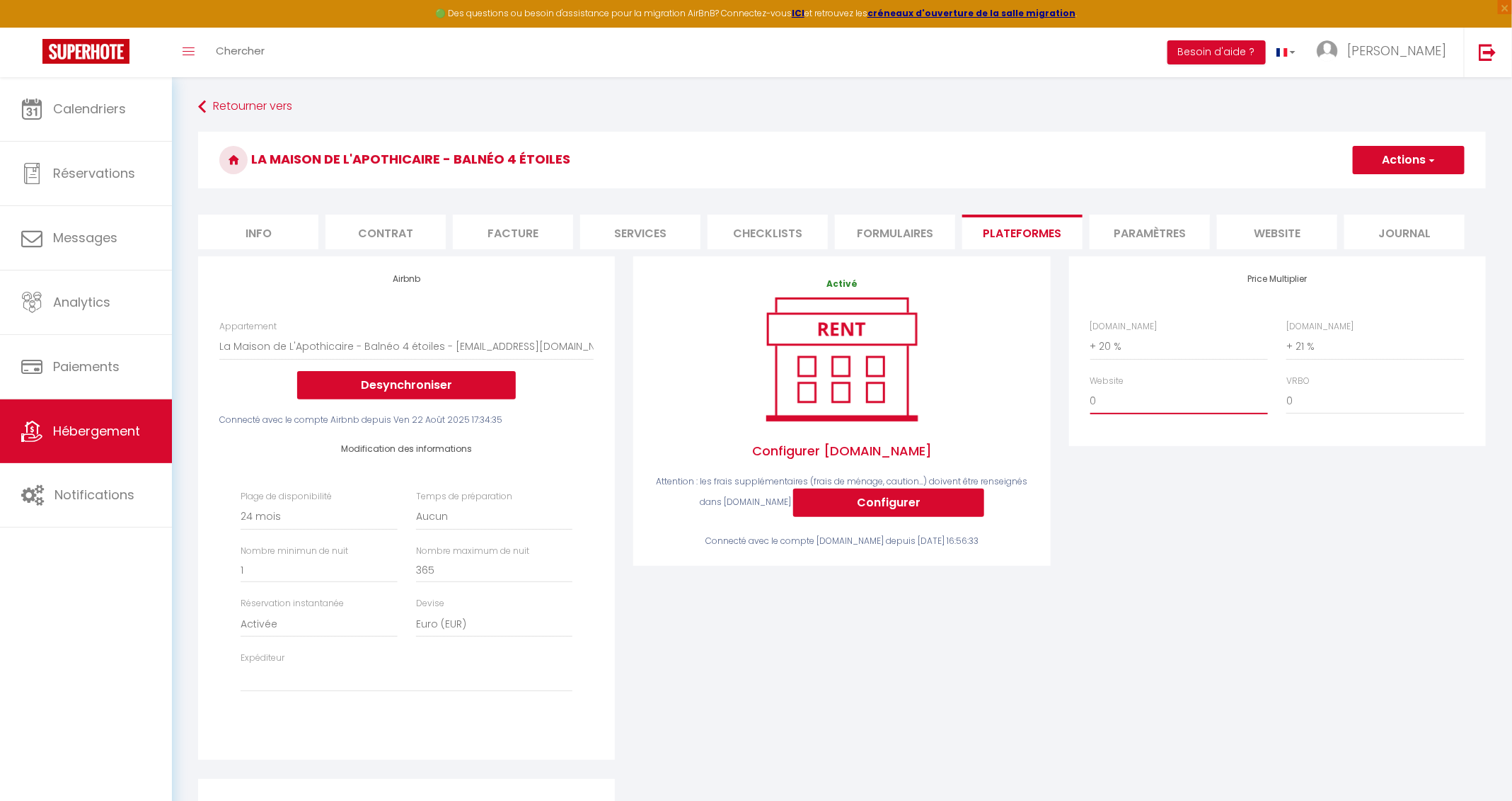
click at [1019, 397] on select "0 + 1 % + 2 % + 3 % + 4 % + 5 % + 6 % + 7 % + 8 % + 9 %" at bounding box center [1179, 400] width 178 height 26
click at [1019, 387] on select "0 + 1 % + 2 % + 3 % + 4 % + 5 % + 6 % + 7 % + 8 % + 9 %" at bounding box center [1179, 400] width 178 height 26
click at [1019, 423] on div "[DOMAIN_NAME] 0 + 1 % + 2 % + 3 % + 4 % + 5 % + 6 % + 7 % + 8 %" at bounding box center [1278, 375] width 393 height 109
click at [1019, 400] on select "0 + 1 % + 2 % + 3 % + 4 % + 5 % + 6 % + 7 % + 8 % + 9 %" at bounding box center [1179, 400] width 178 height 26
click at [1019, 387] on select "0 + 1 % + 2 % + 3 % + 4 % + 5 % + 6 % + 7 % + 8 % + 9 %" at bounding box center [1179, 400] width 178 height 26
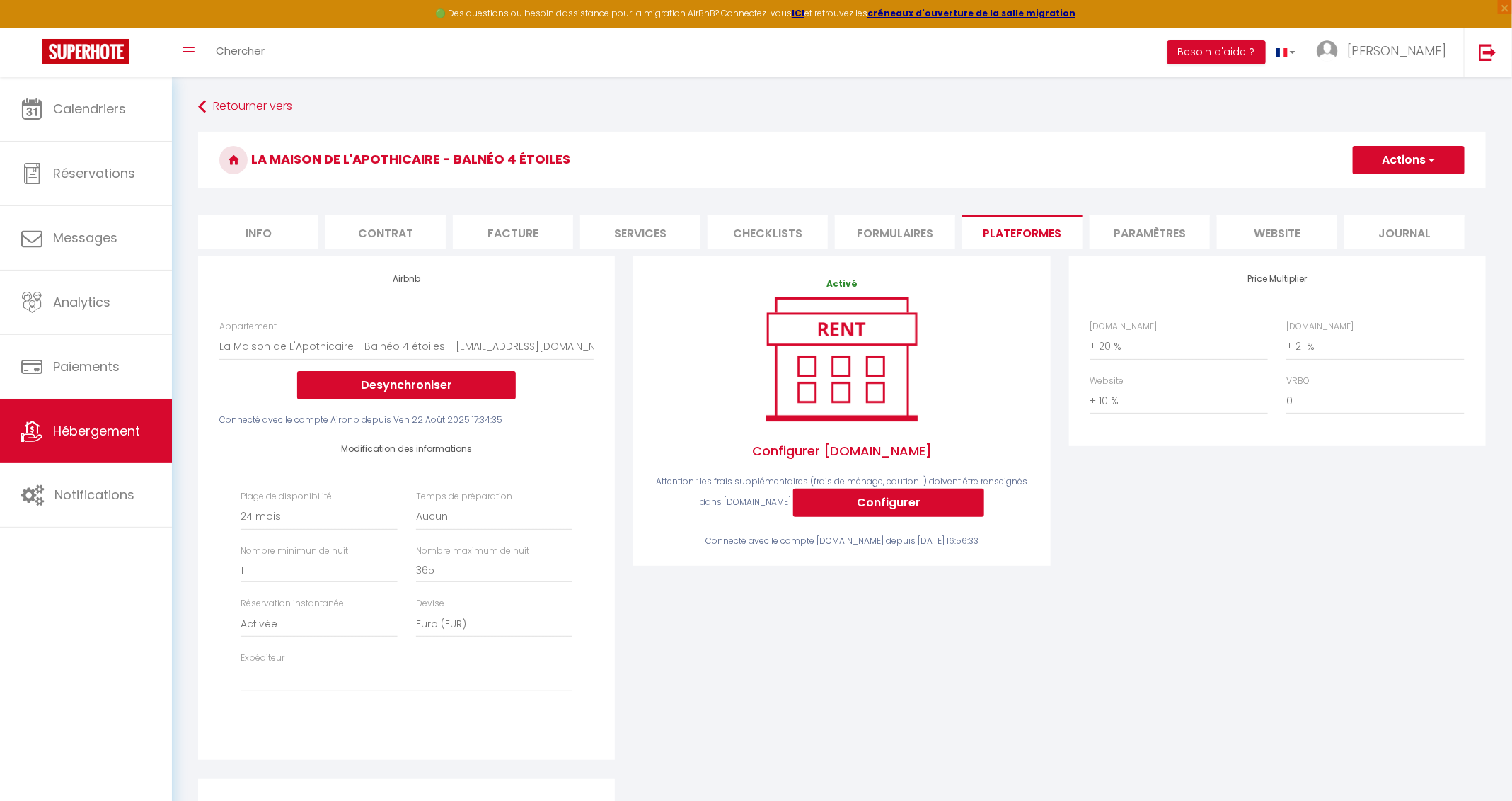
click at [1019, 171] on button "Actions" at bounding box center [1409, 160] width 112 height 28
click at [1019, 191] on link "Enregistrer" at bounding box center [1408, 191] width 112 height 18
